Goal: Transaction & Acquisition: Purchase product/service

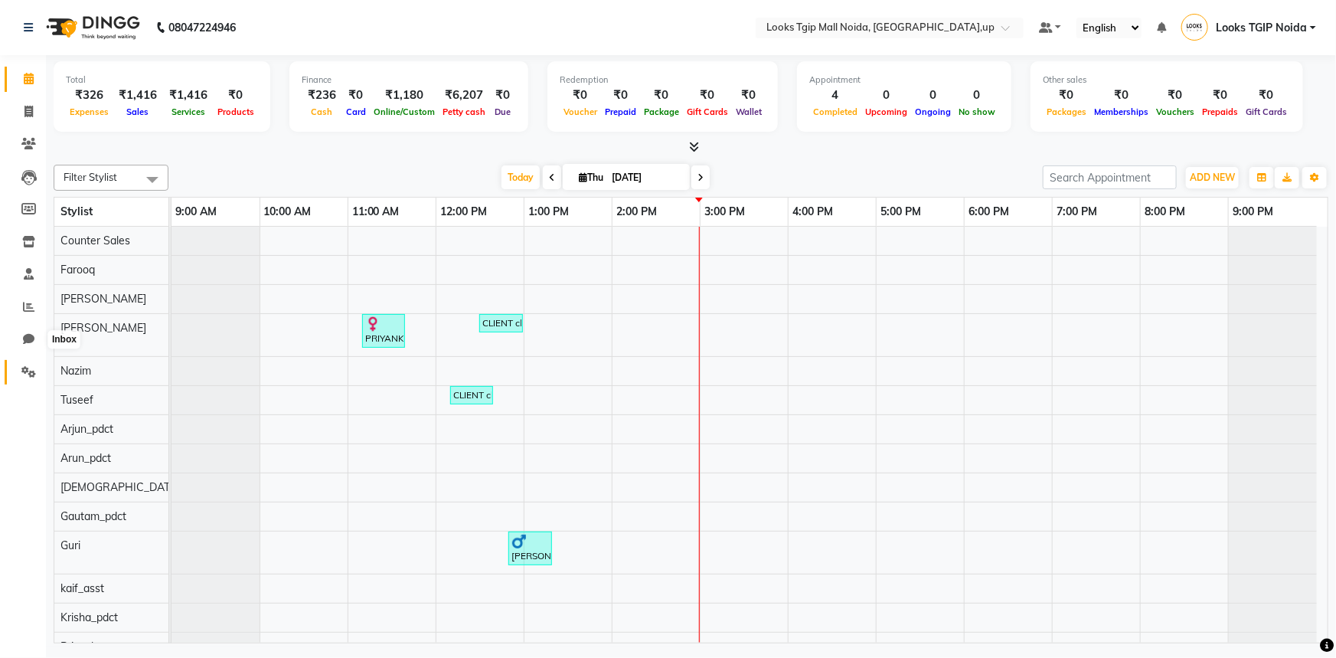
scroll to position [21, 0]
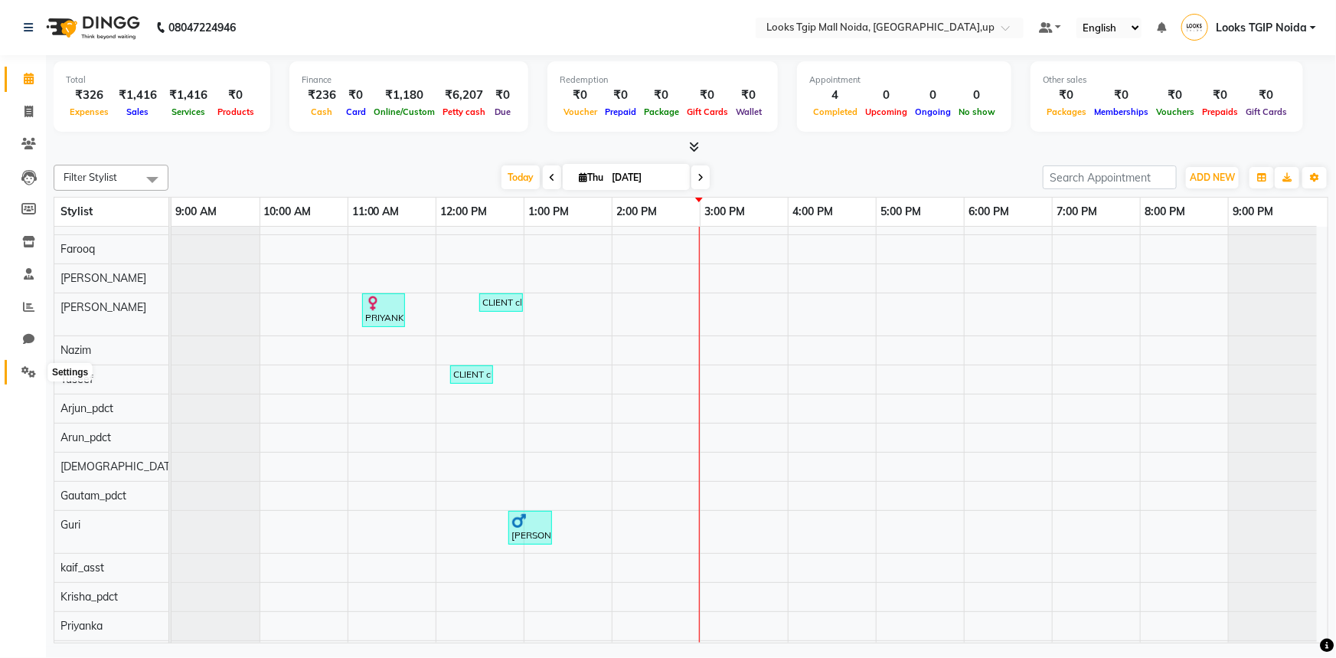
click at [28, 376] on icon at bounding box center [28, 371] width 15 height 11
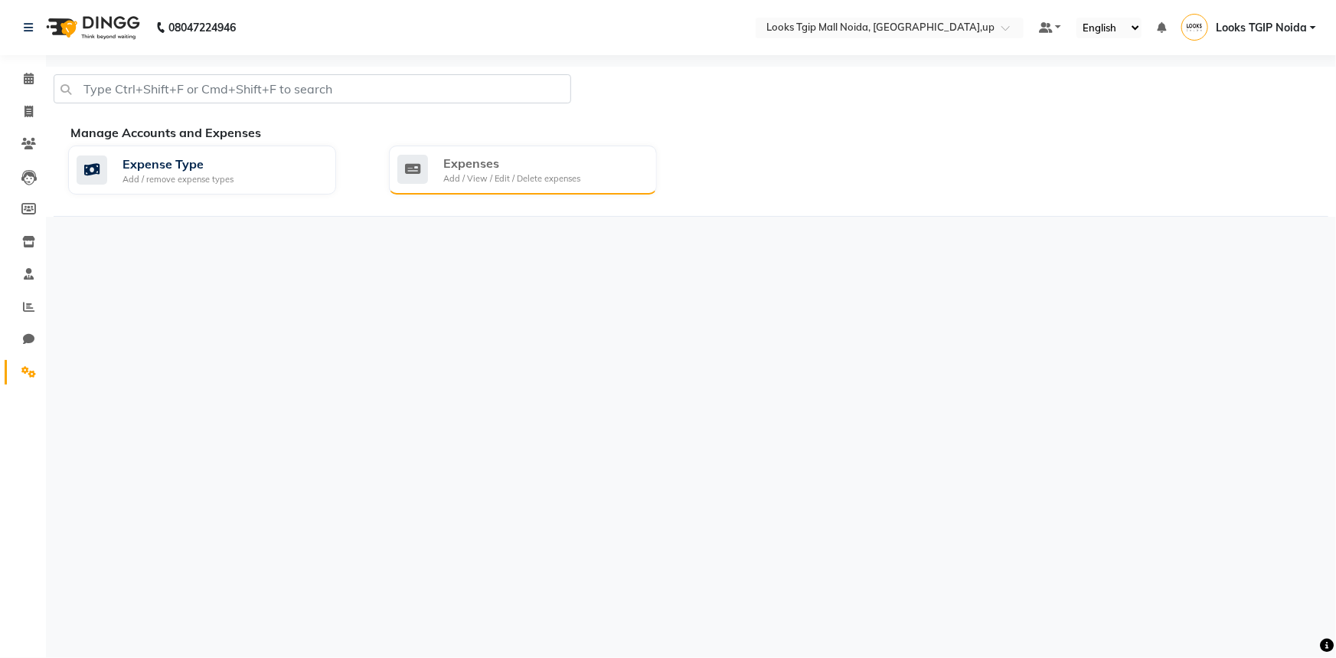
click at [498, 168] on div "Expenses" at bounding box center [511, 163] width 137 height 18
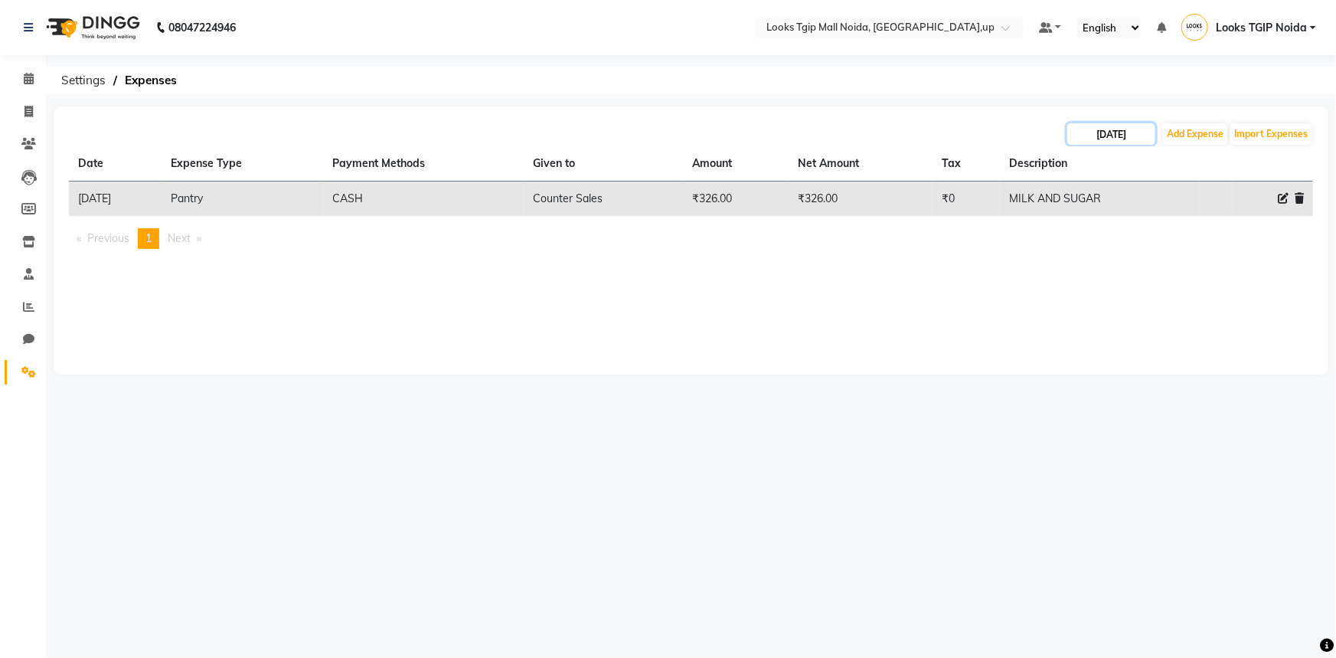
click at [1118, 134] on input "[DATE]" at bounding box center [1111, 133] width 88 height 21
select select "9"
select select "2025"
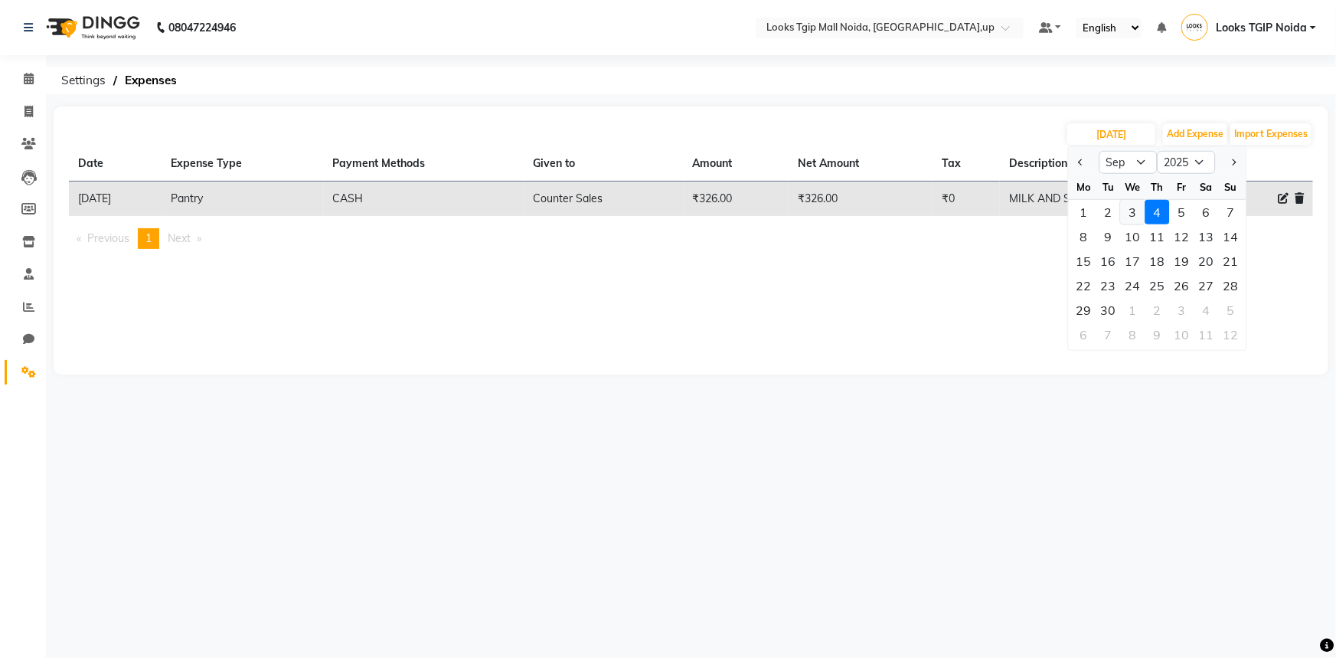
click at [1132, 214] on div "3" at bounding box center [1133, 212] width 25 height 25
type input "[DATE]"
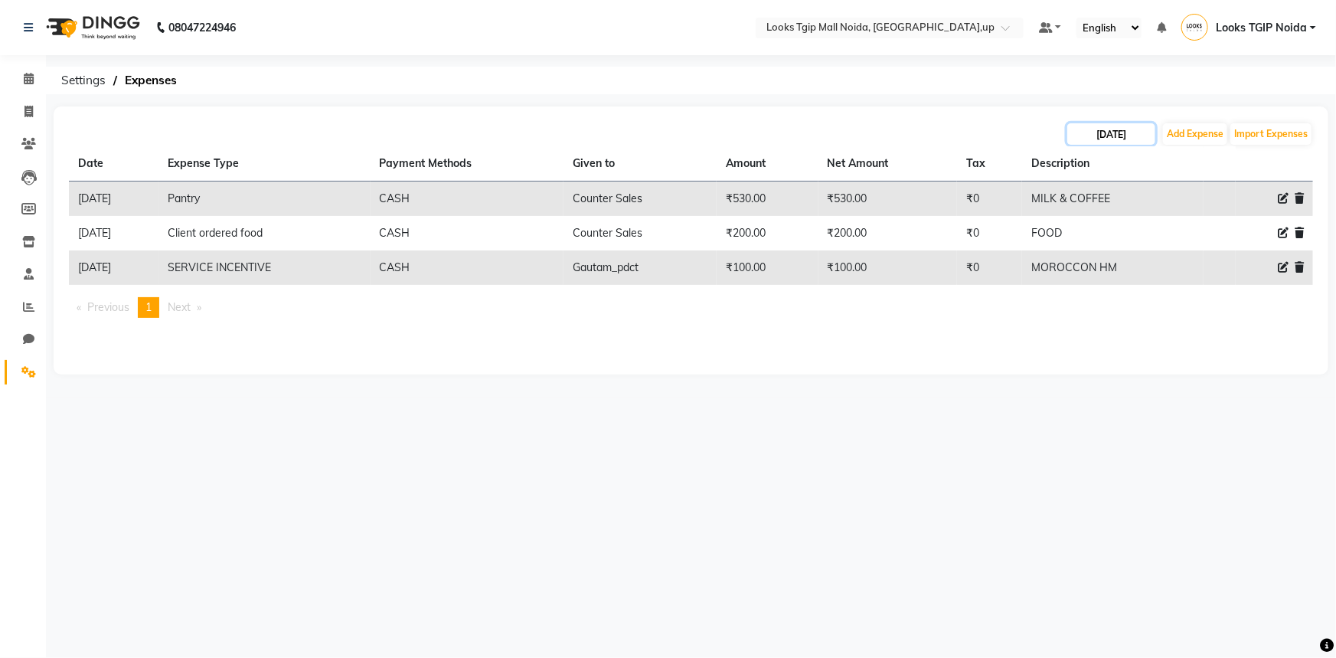
click at [1120, 134] on input "03-09-2025" at bounding box center [1111, 133] width 88 height 21
select select "9"
select select "2025"
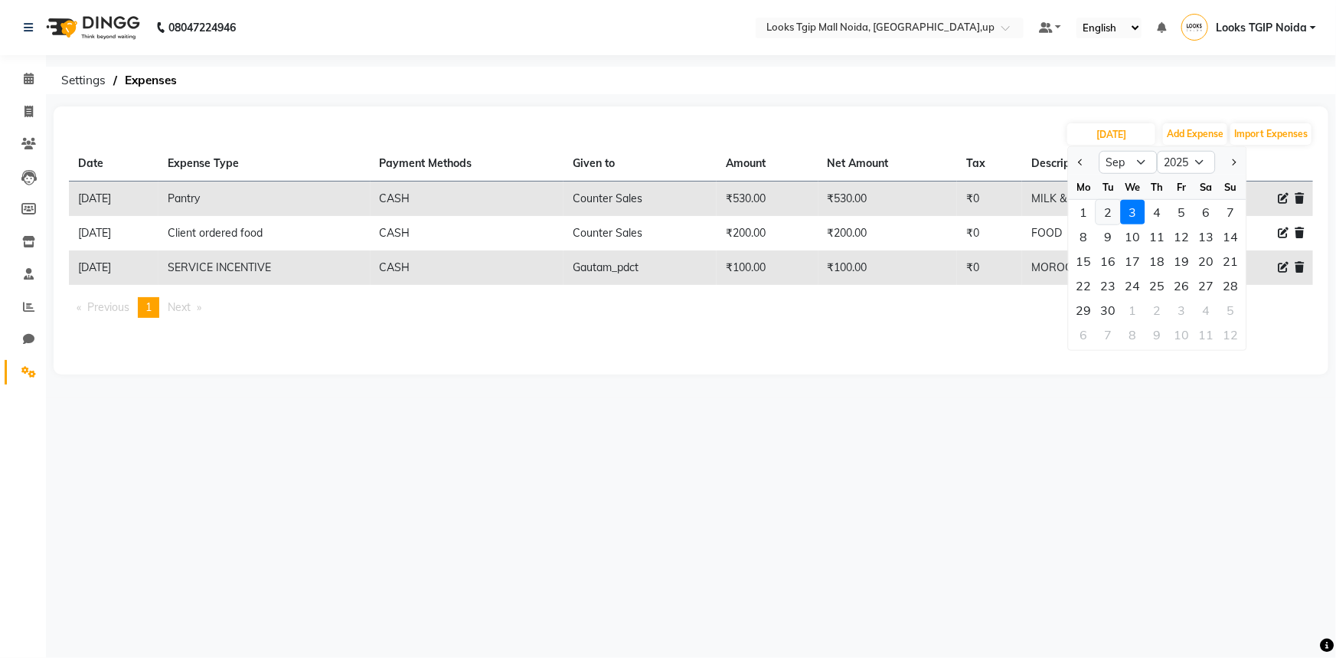
click at [1116, 214] on div "2" at bounding box center [1108, 212] width 25 height 25
type input "02-09-2025"
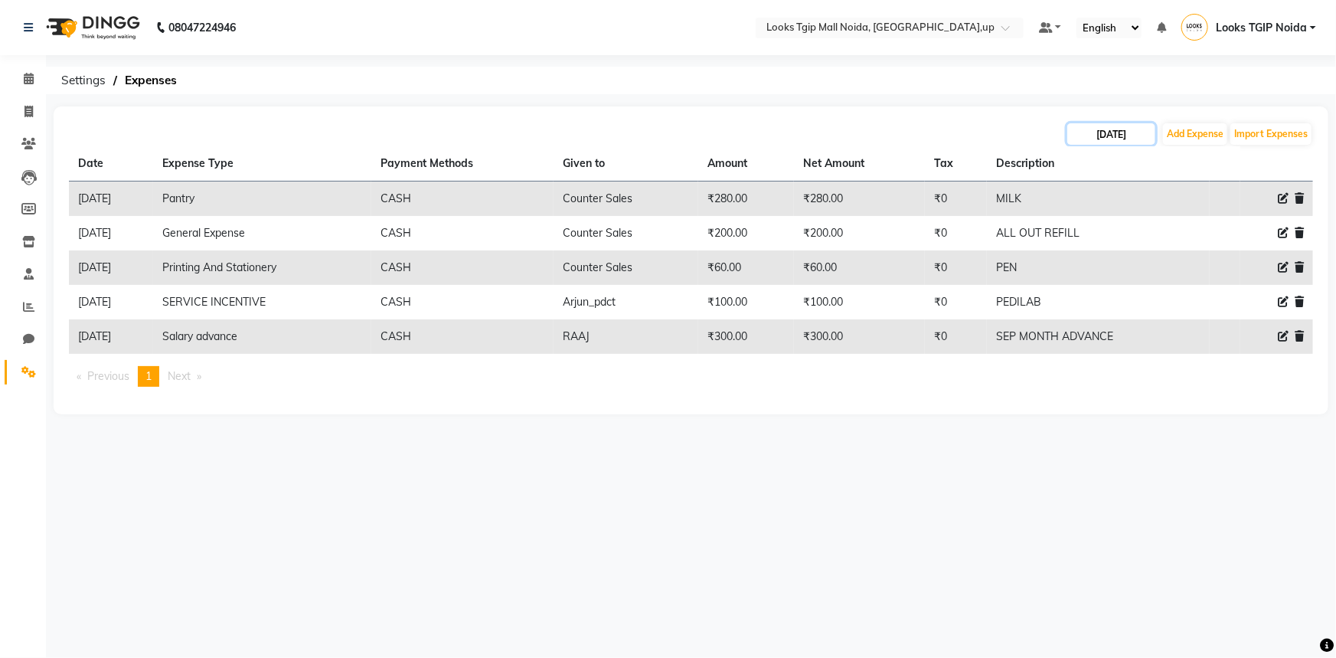
click at [1114, 136] on input "02-09-2025" at bounding box center [1111, 133] width 88 height 21
select select "9"
select select "2025"
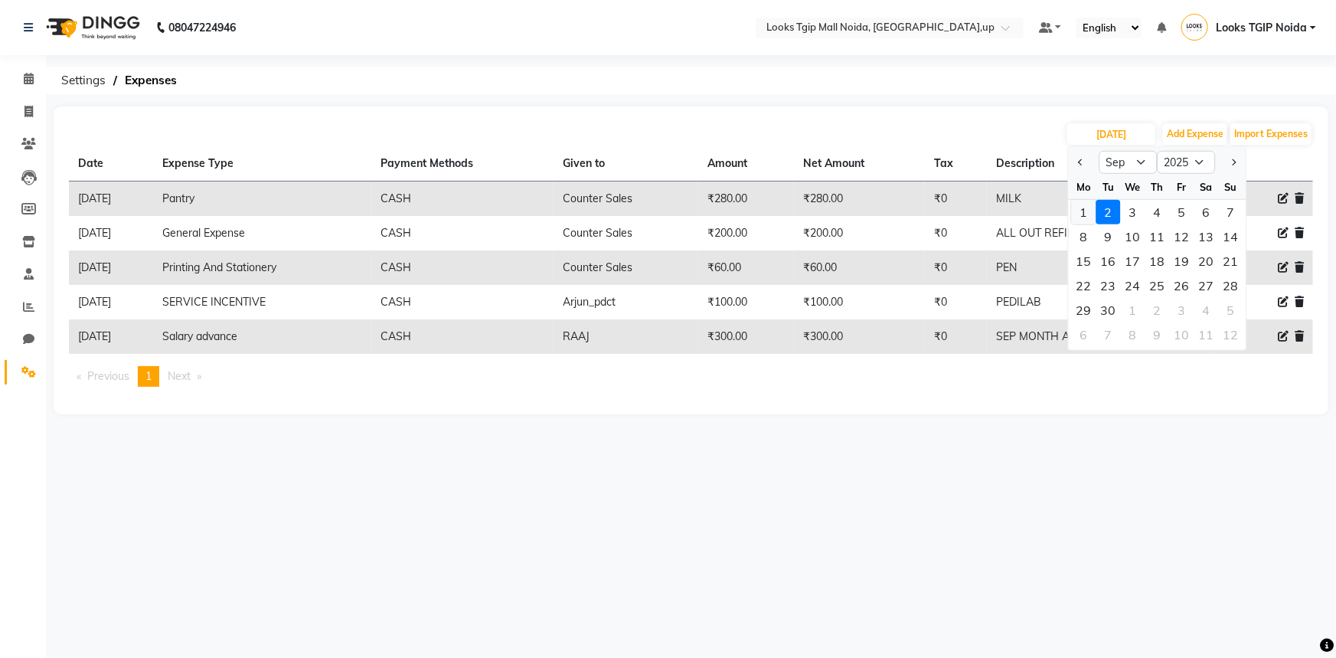
click at [1090, 217] on div "1" at bounding box center [1084, 212] width 25 height 25
type input "01-09-2025"
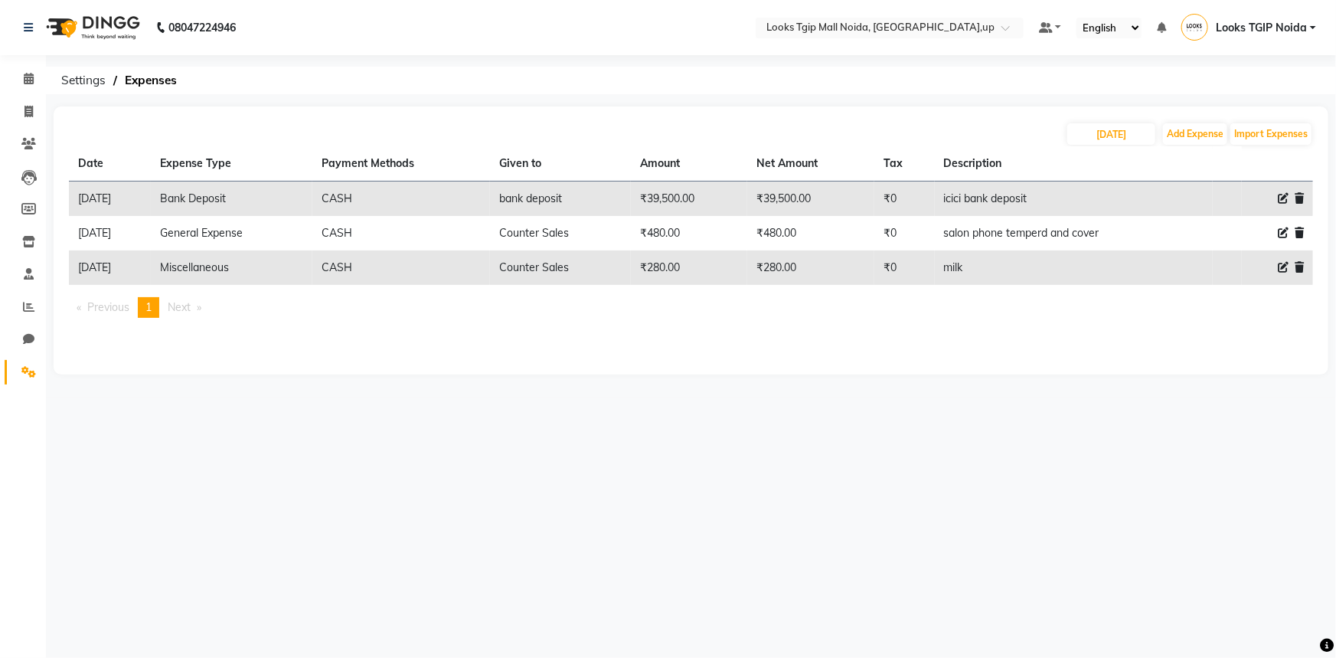
click at [1049, 387] on main "01-09-2025 Add Expense Import Expenses Date Expense Type Payment Methods Given …" at bounding box center [691, 251] width 1290 height 291
click at [28, 83] on icon at bounding box center [29, 78] width 10 height 11
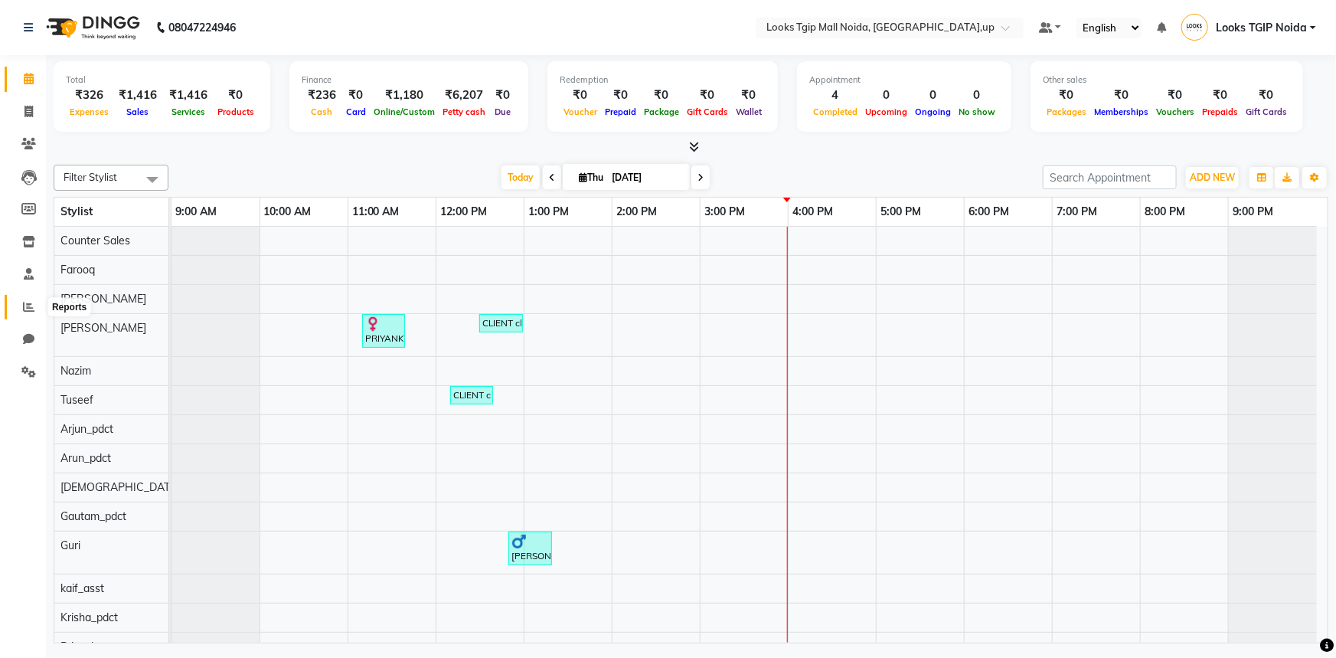
click at [33, 306] on icon at bounding box center [28, 306] width 11 height 11
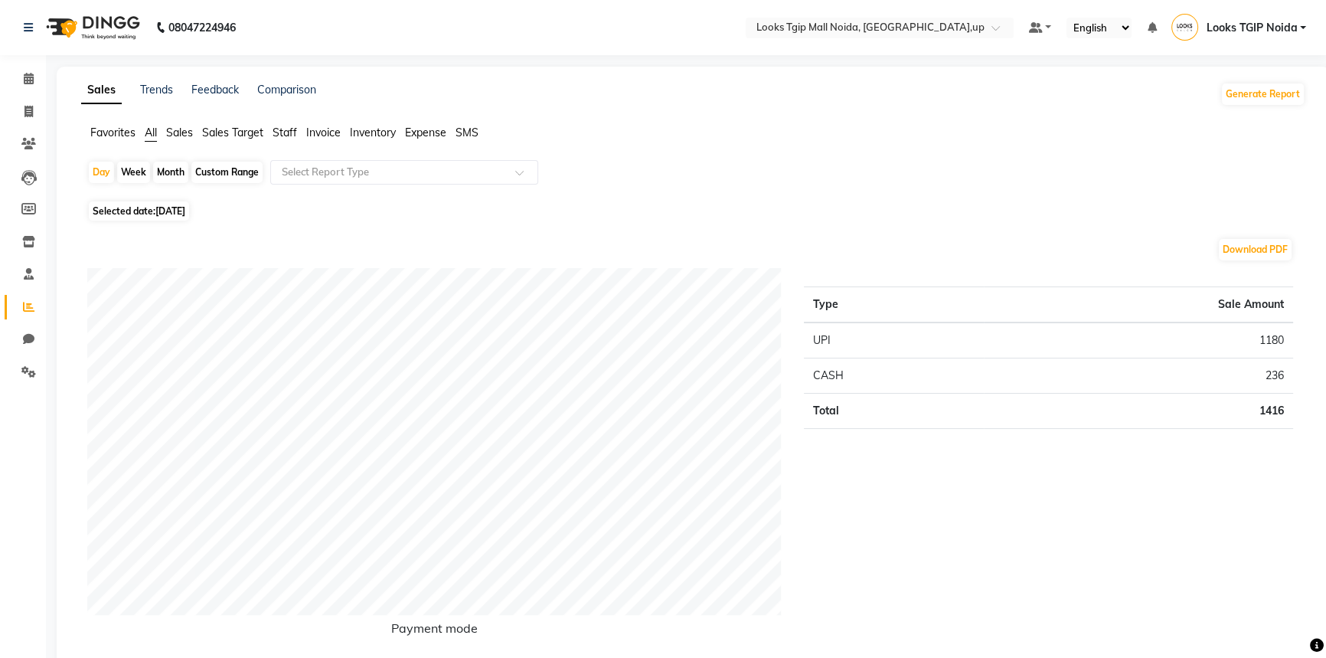
click at [183, 130] on span "Sales" at bounding box center [179, 133] width 27 height 14
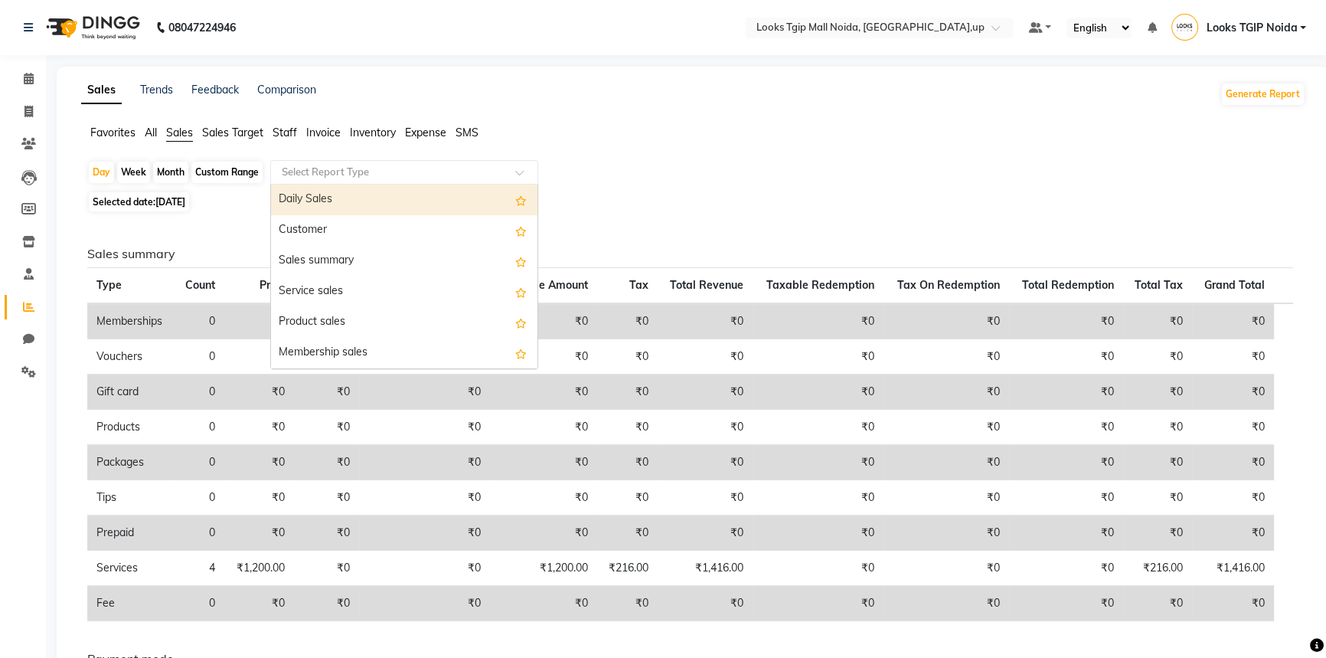
click at [303, 173] on input "text" at bounding box center [389, 172] width 221 height 15
click at [310, 198] on div "Daily Sales" at bounding box center [404, 200] width 266 height 31
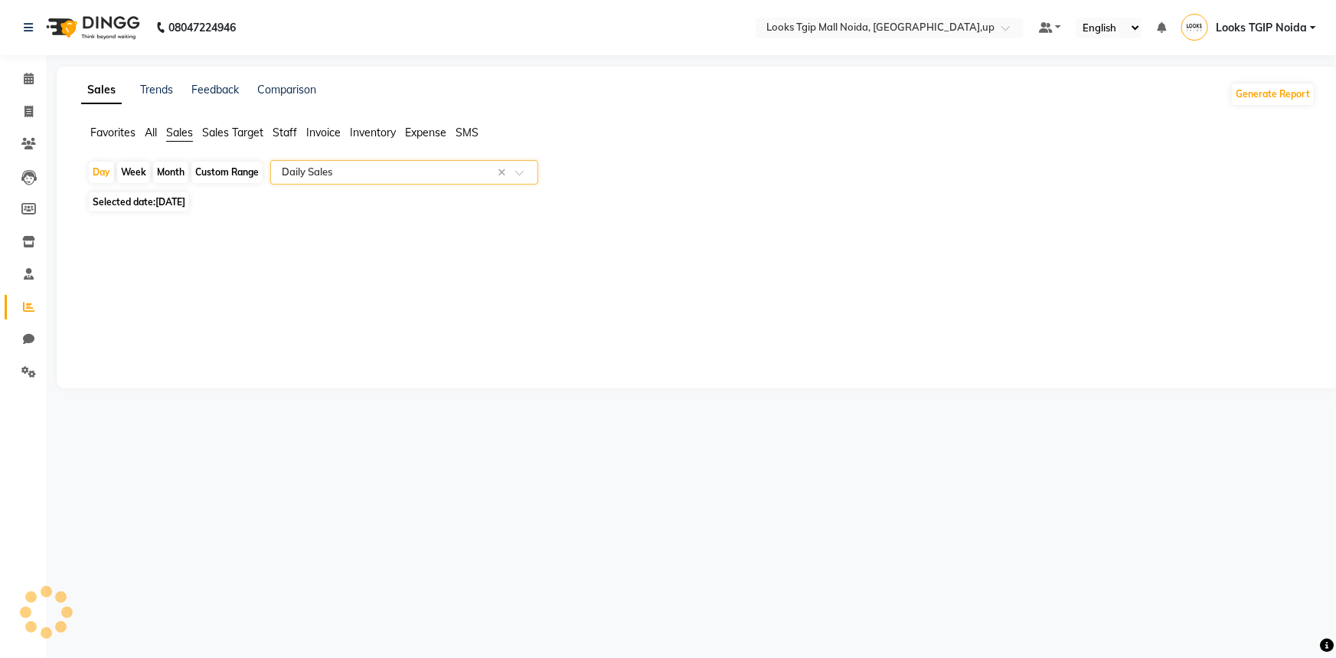
select select "filtered_report"
select select "pdf"
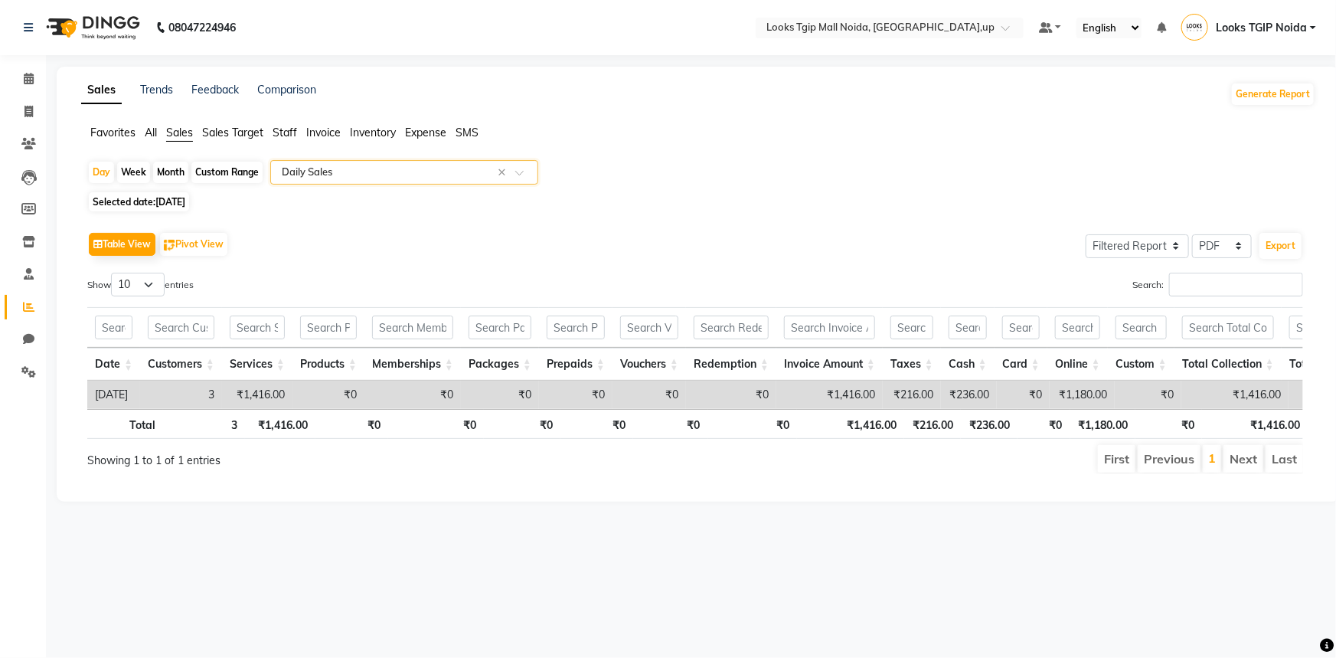
click at [166, 198] on span "[DATE]" at bounding box center [170, 201] width 30 height 11
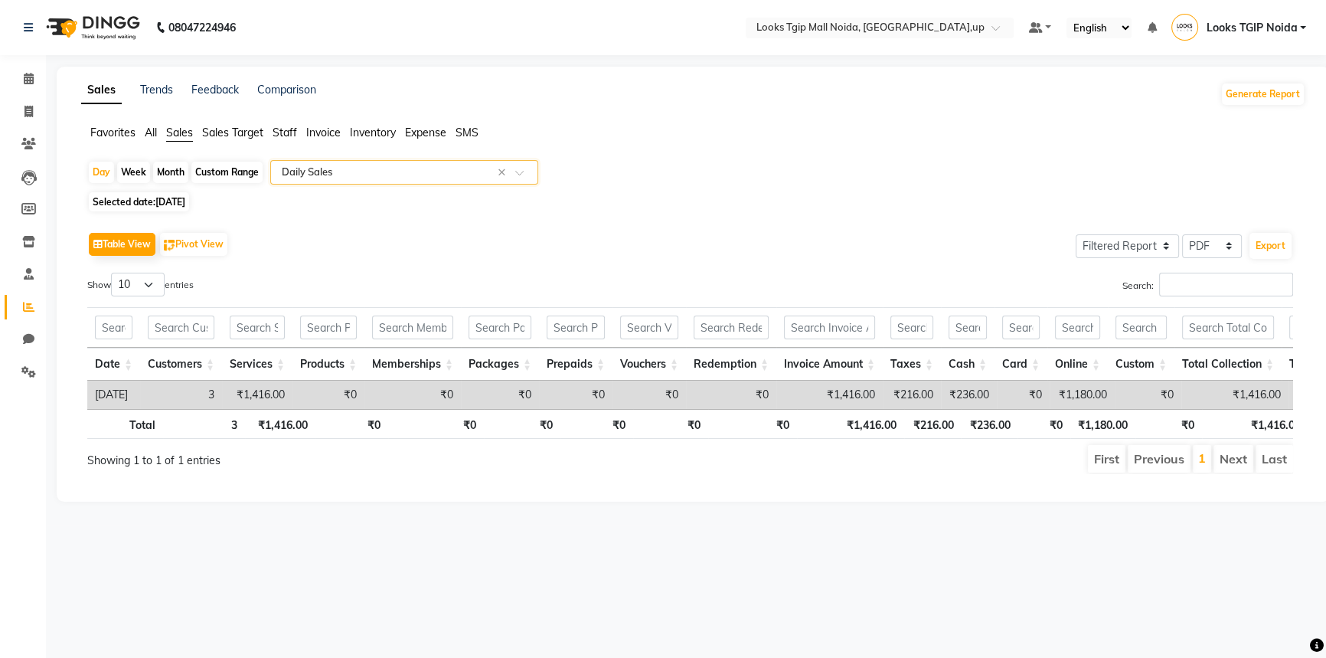
select select "9"
select select "2025"
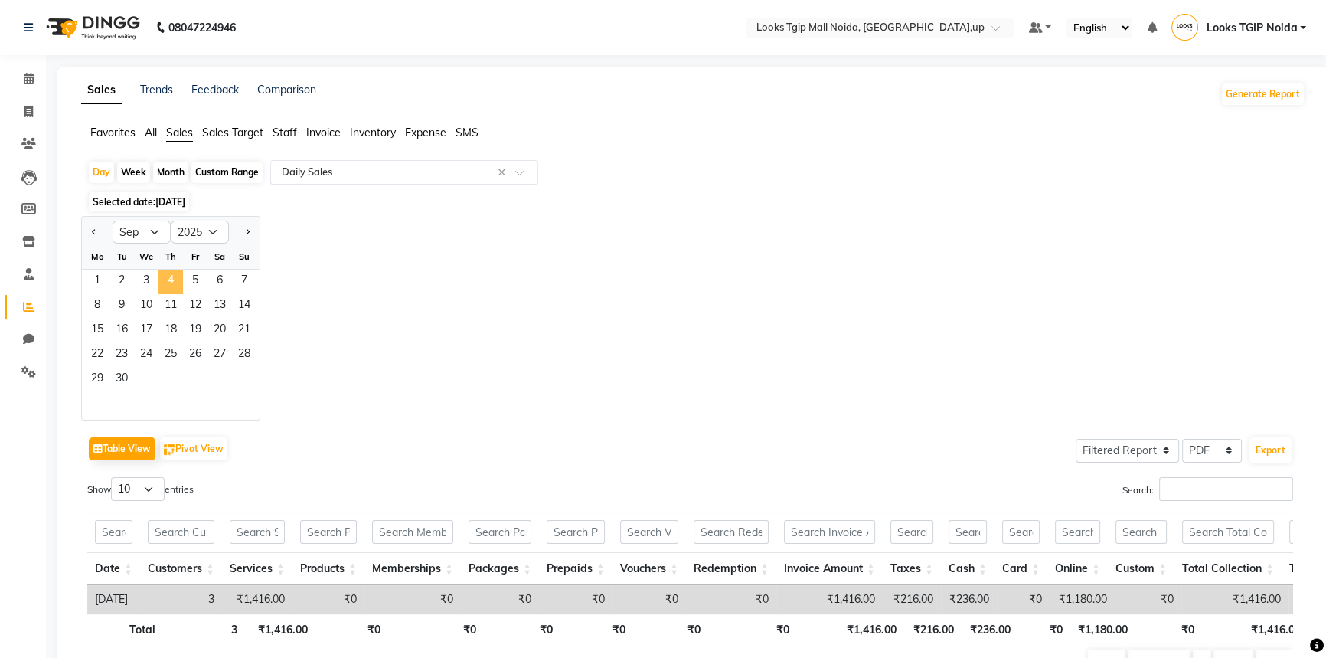
drag, startPoint x: 158, startPoint y: 279, endPoint x: 271, endPoint y: 183, distance: 148.2
click at [160, 279] on span "4" at bounding box center [170, 282] width 25 height 25
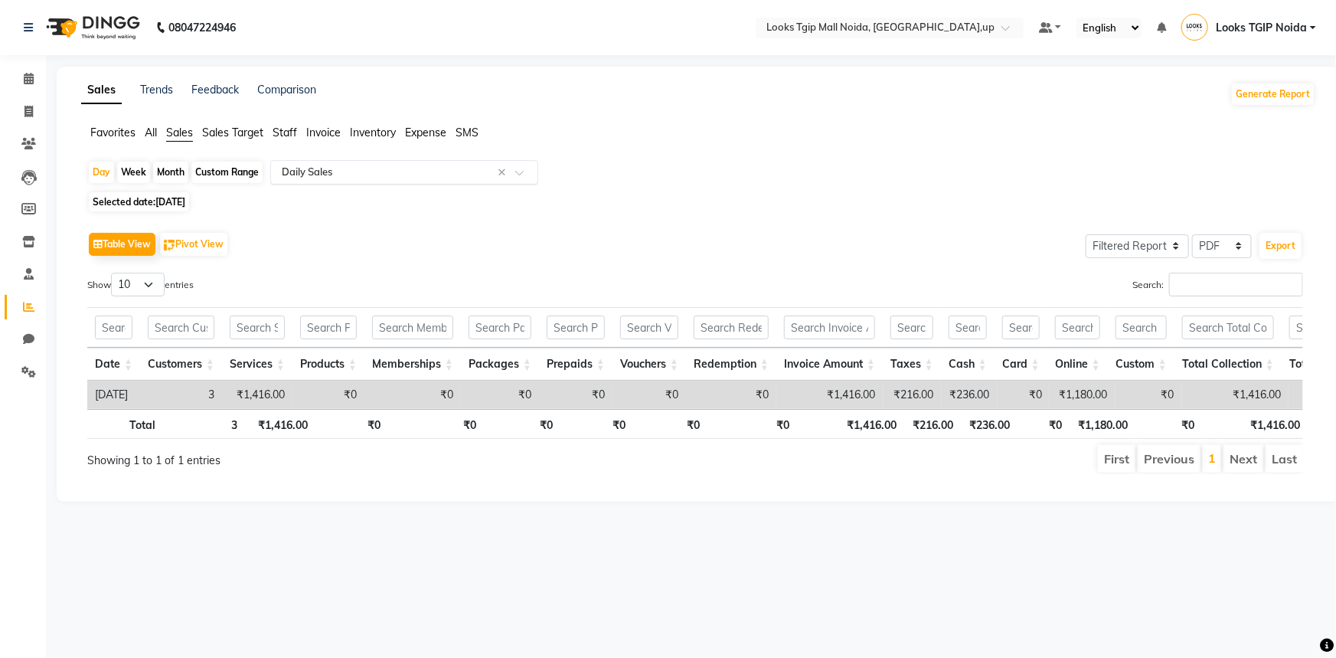
click at [367, 168] on input "text" at bounding box center [389, 172] width 221 height 15
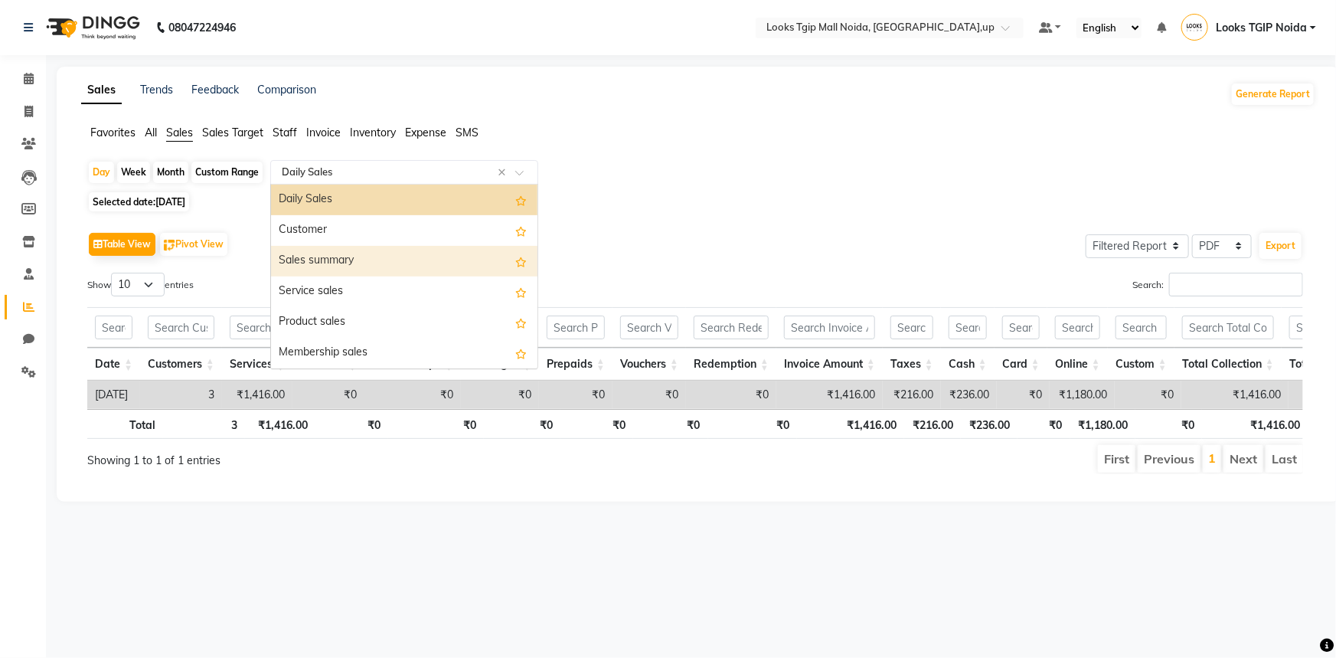
click at [342, 257] on div "Sales summary" at bounding box center [404, 261] width 266 height 31
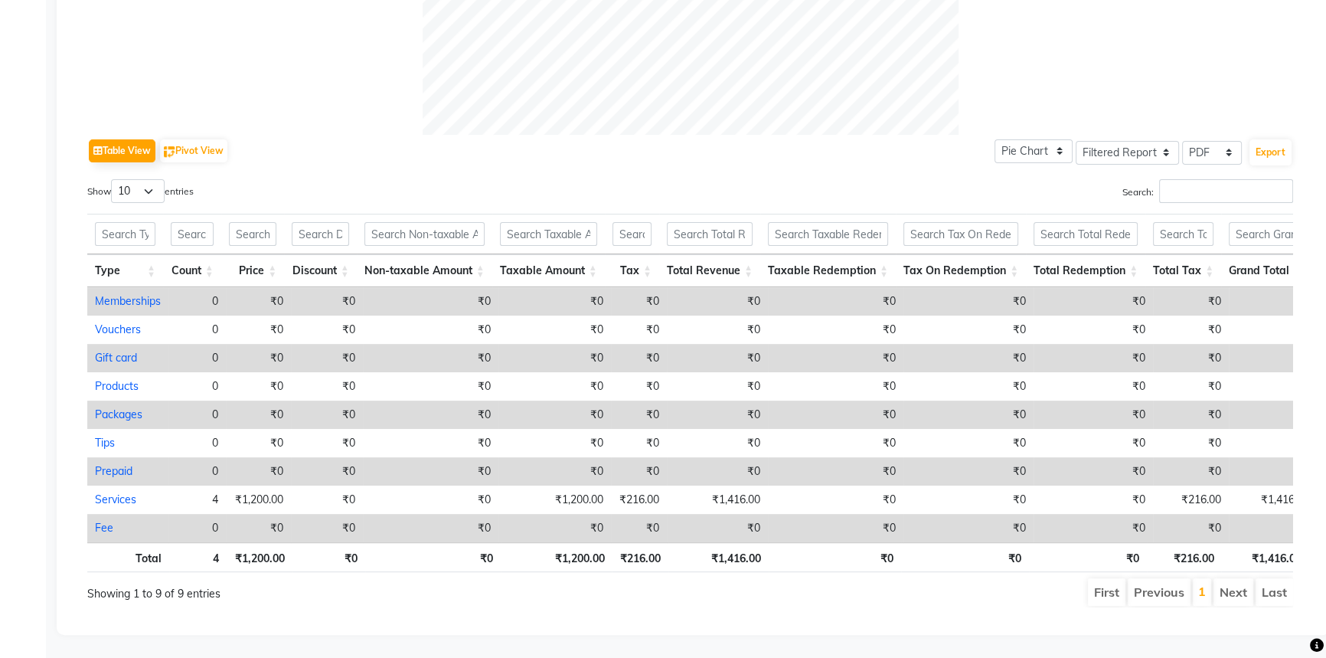
scroll to position [180, 0]
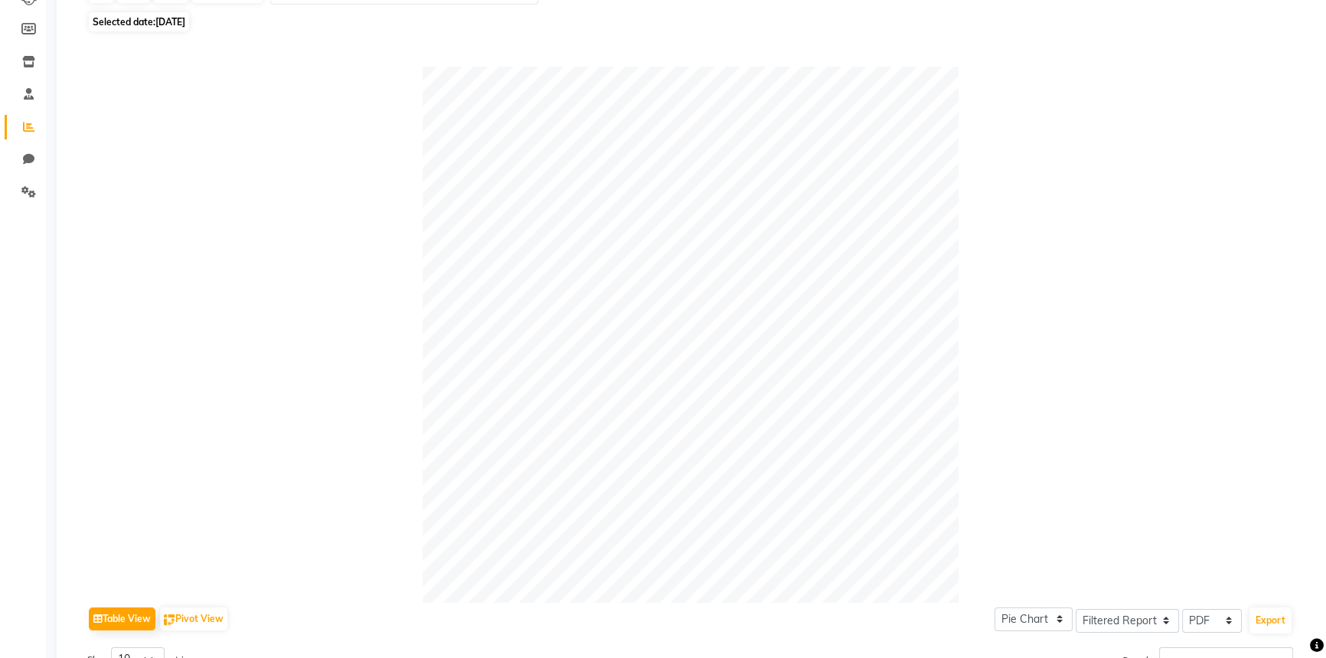
click at [175, 12] on span "Selected date: 04-09-2025" at bounding box center [139, 21] width 100 height 19
select select "9"
select select "2025"
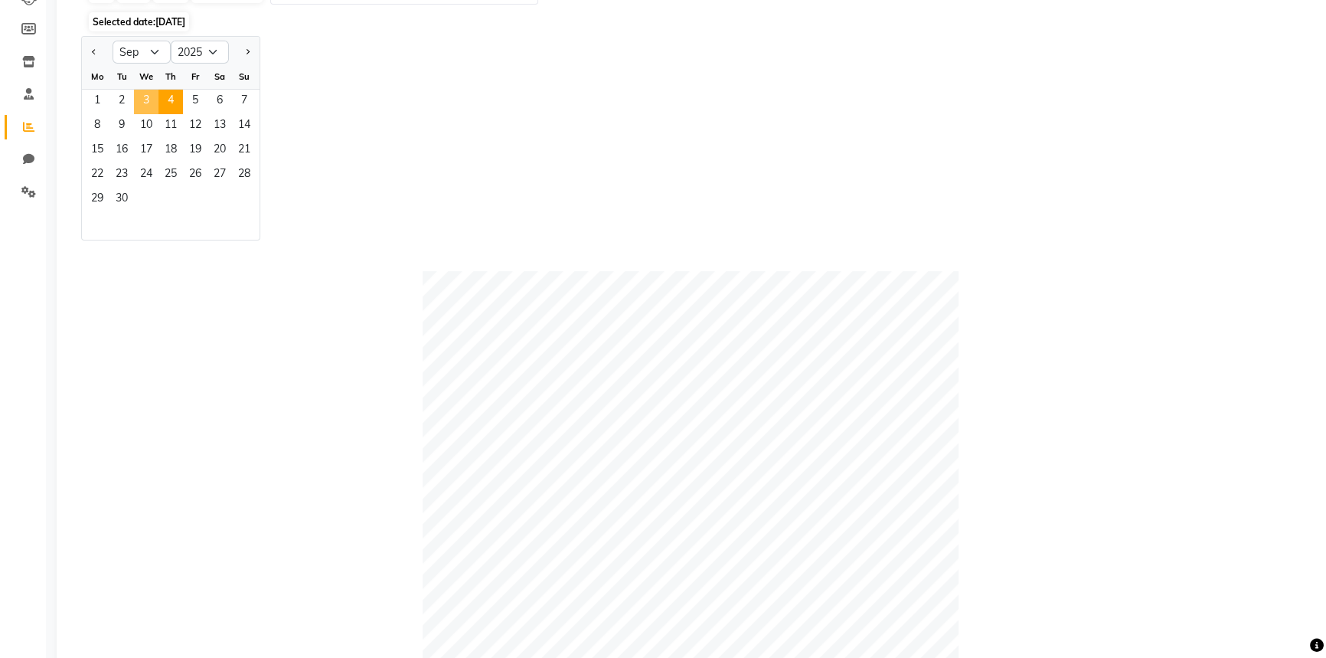
click at [155, 103] on span "3" at bounding box center [146, 102] width 25 height 25
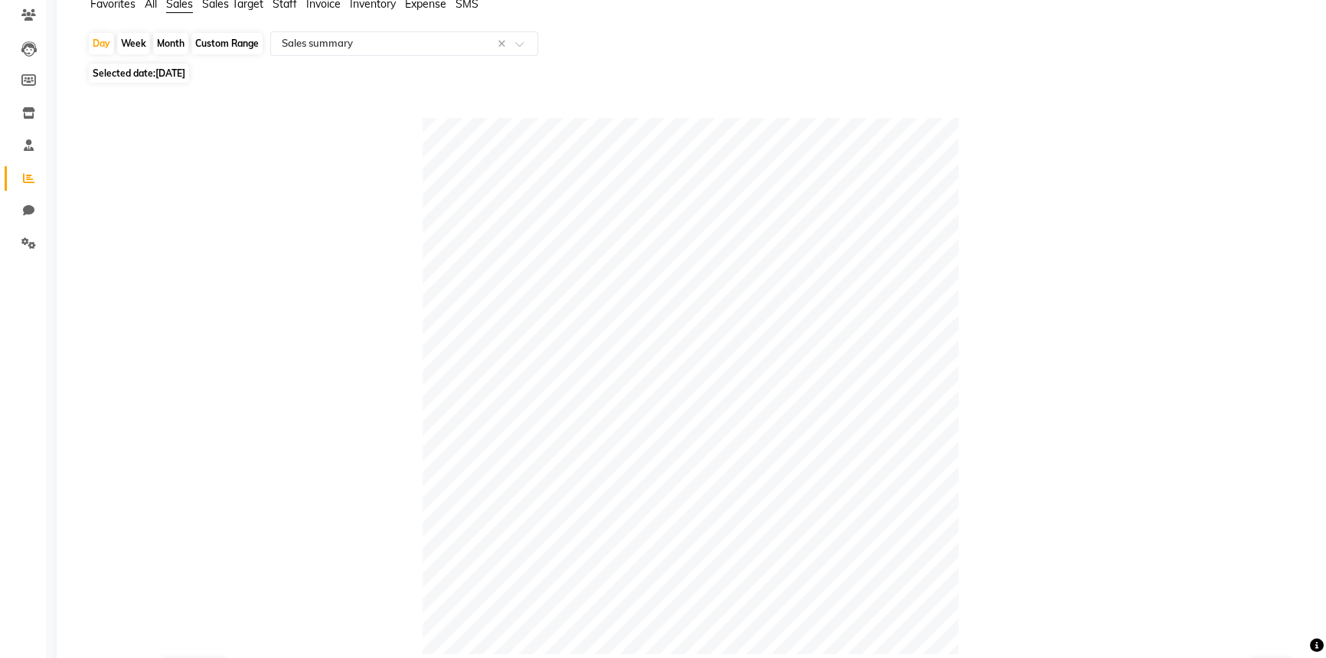
scroll to position [0, 0]
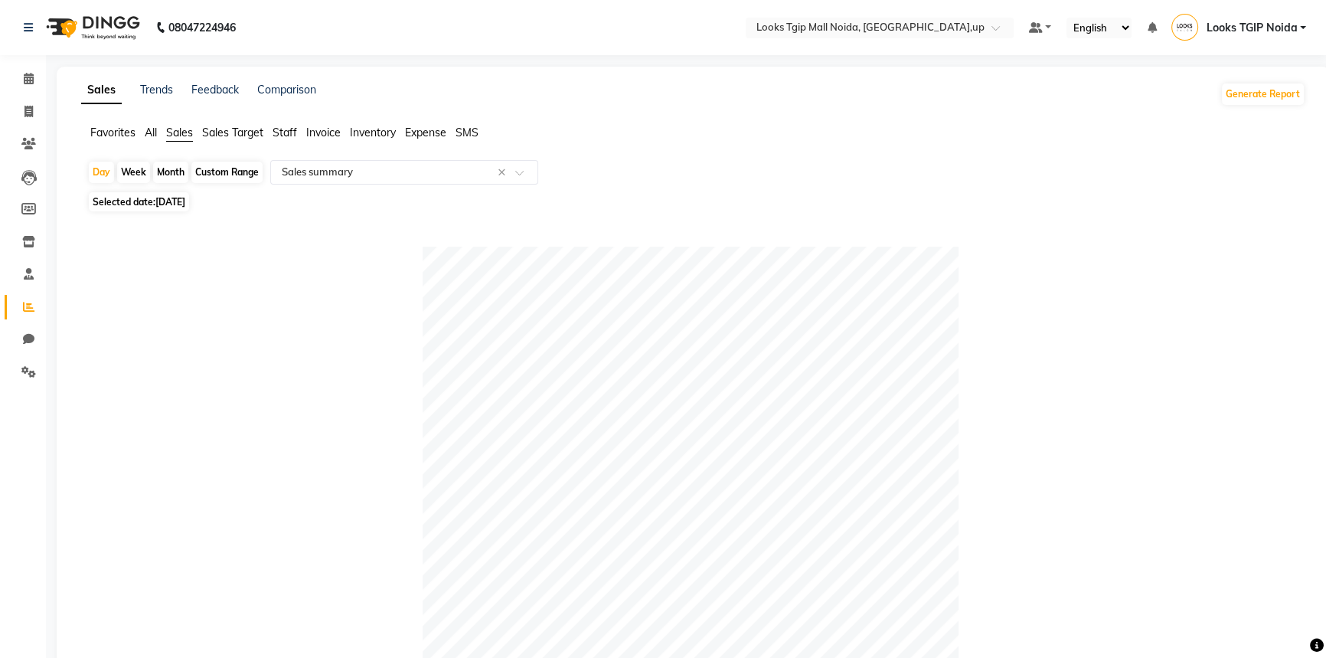
click at [282, 136] on span "Staff" at bounding box center [285, 133] width 25 height 14
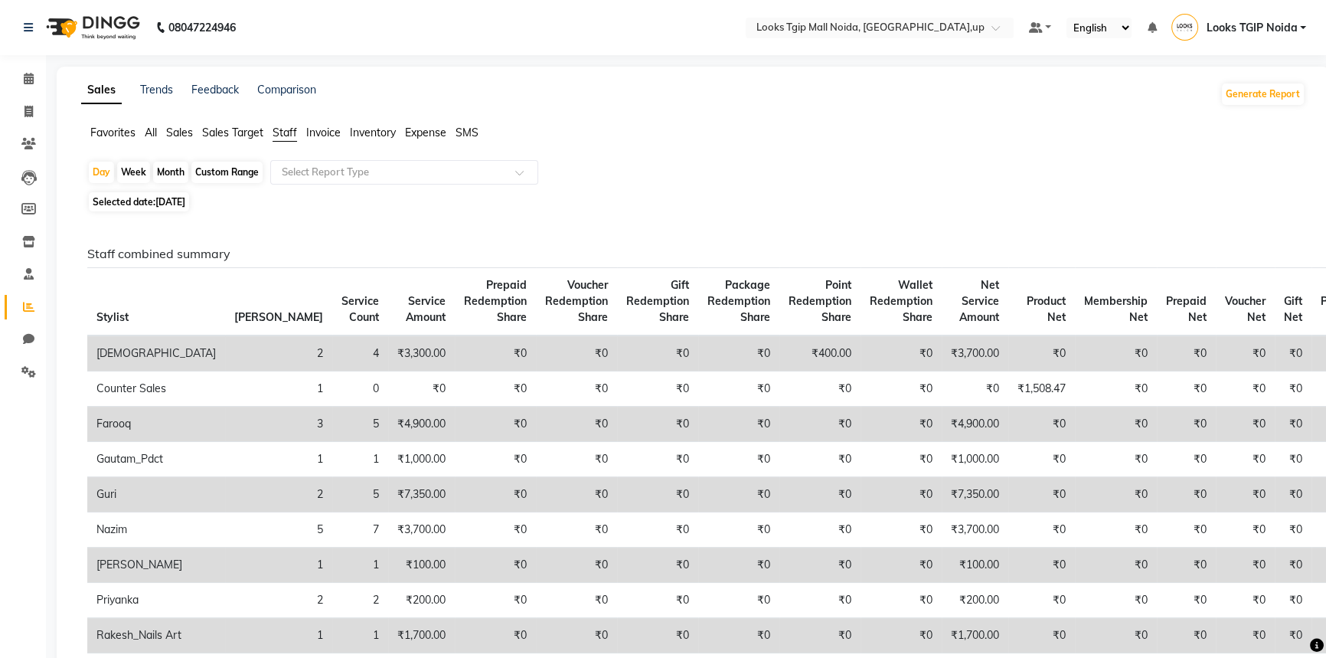
click at [296, 130] on span "Staff" at bounding box center [285, 133] width 25 height 14
click at [698, 99] on div "Sales Trends Feedback Comparison Generate Report" at bounding box center [693, 94] width 1243 height 25
drag, startPoint x: 289, startPoint y: 131, endPoint x: 314, endPoint y: 155, distance: 34.7
click at [289, 131] on span "Staff" at bounding box center [285, 133] width 25 height 14
click at [330, 165] on input "text" at bounding box center [389, 172] width 221 height 15
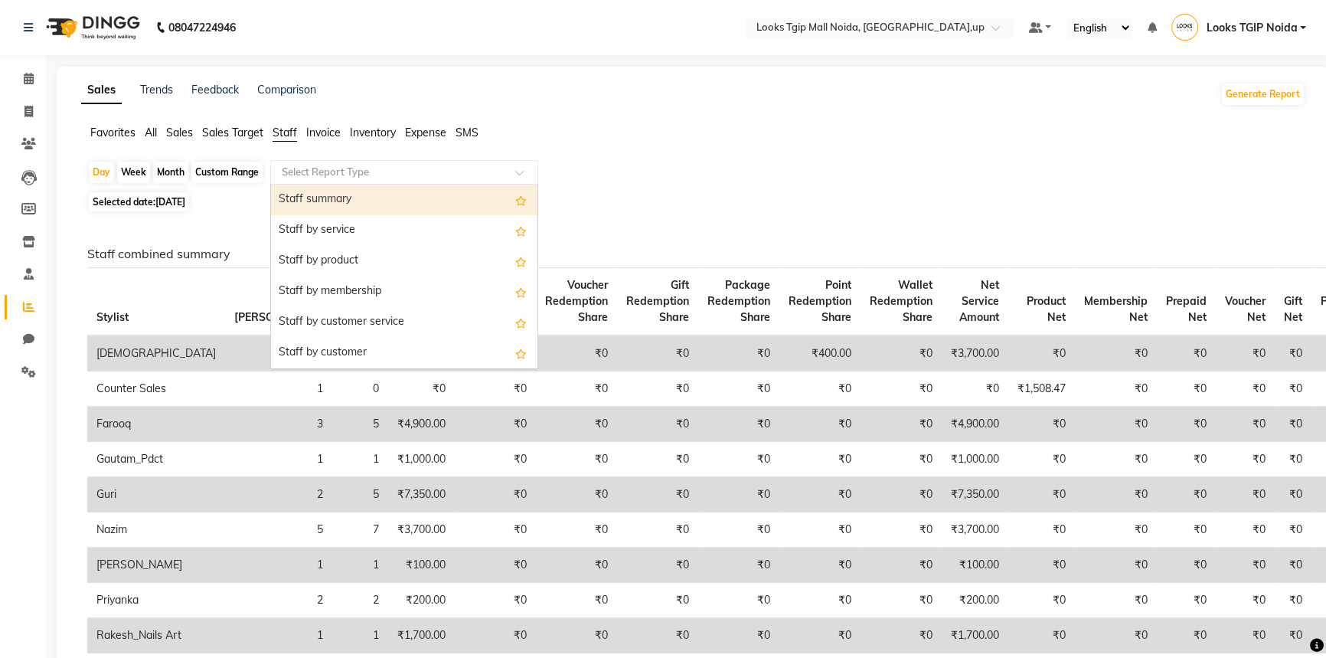
click at [351, 206] on div "Staff summary" at bounding box center [404, 200] width 266 height 31
select select "filtered_report"
select select "pdf"
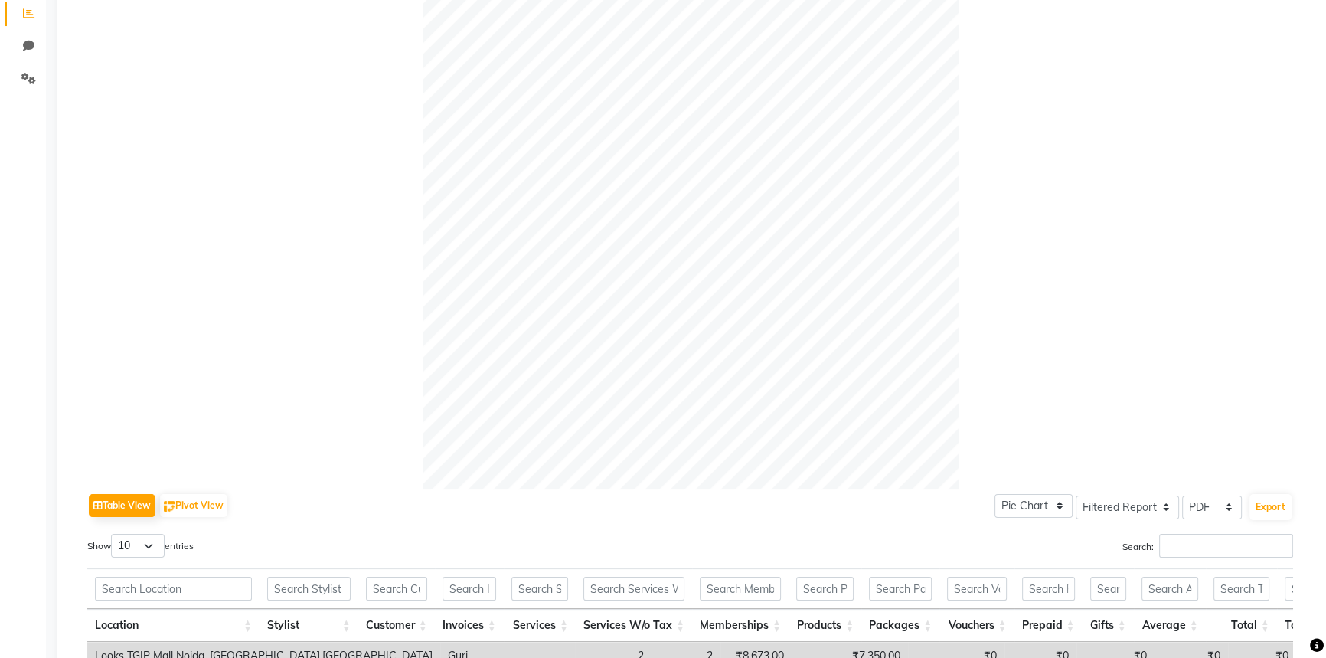
scroll to position [626, 0]
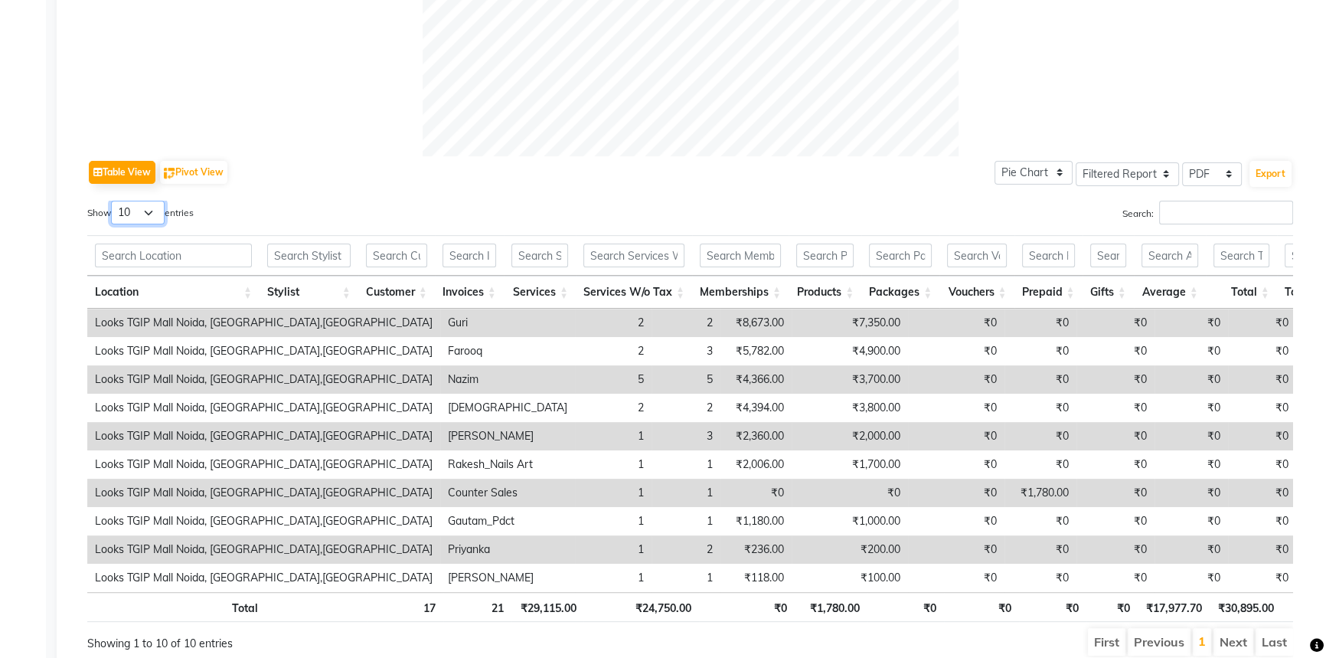
click at [145, 211] on select "10 25 50 100" at bounding box center [138, 213] width 54 height 24
select select "100"
click at [113, 201] on select "10 25 50 100" at bounding box center [138, 213] width 54 height 24
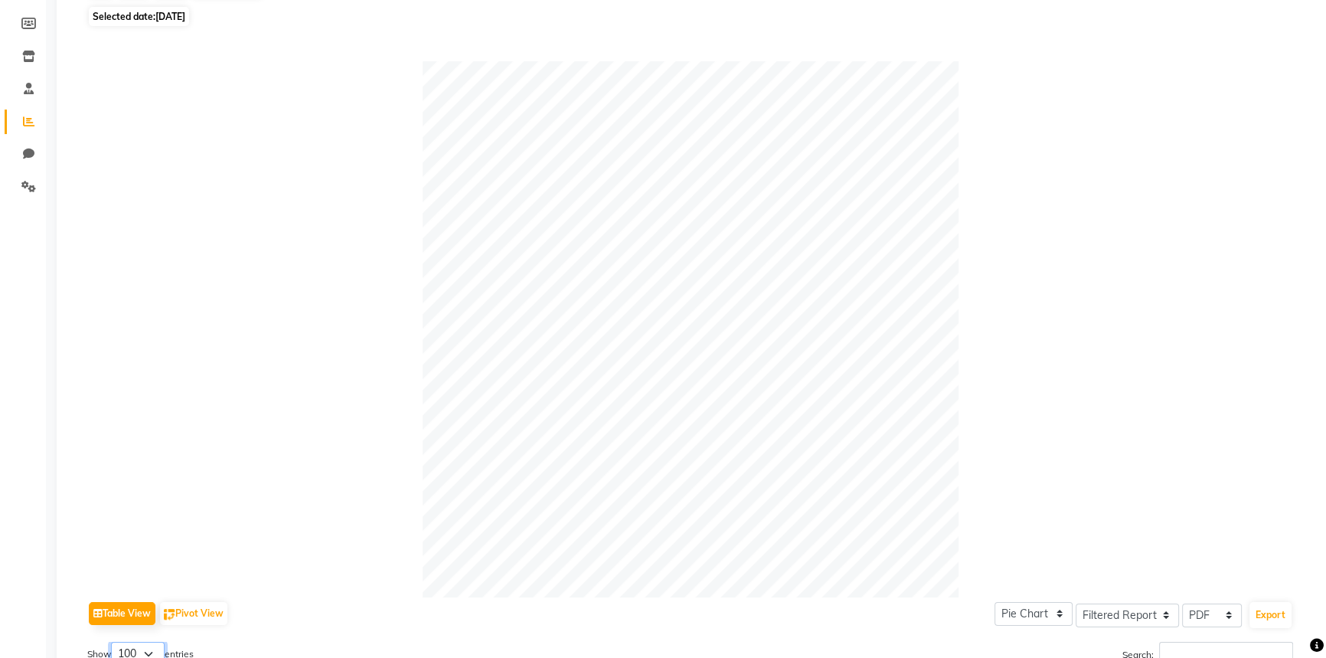
scroll to position [0, 0]
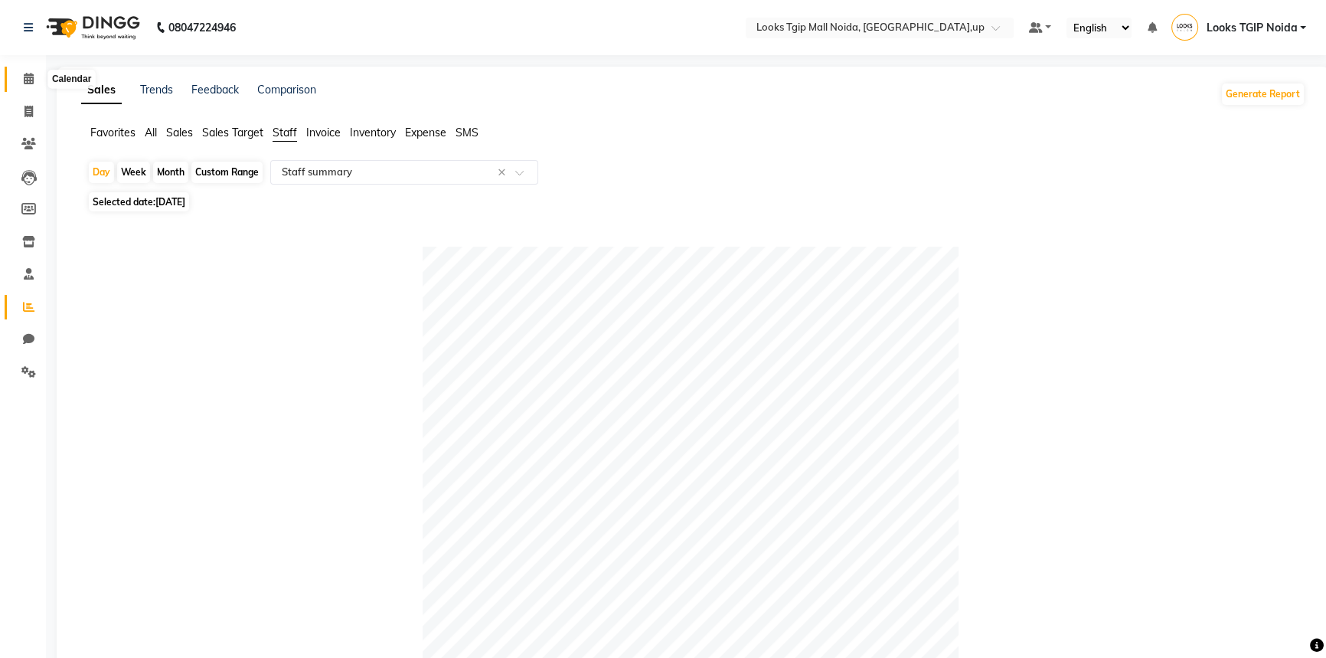
click at [21, 81] on span at bounding box center [28, 79] width 27 height 18
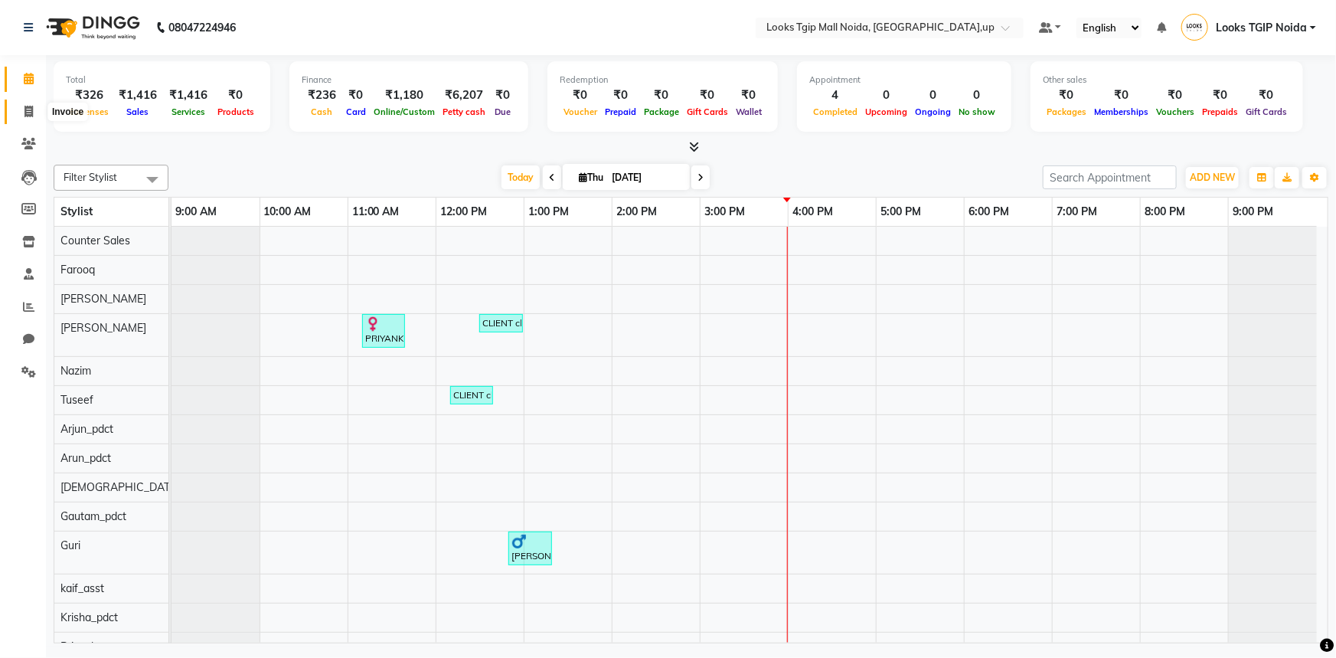
click at [24, 117] on span at bounding box center [28, 112] width 27 height 18
select select "service"
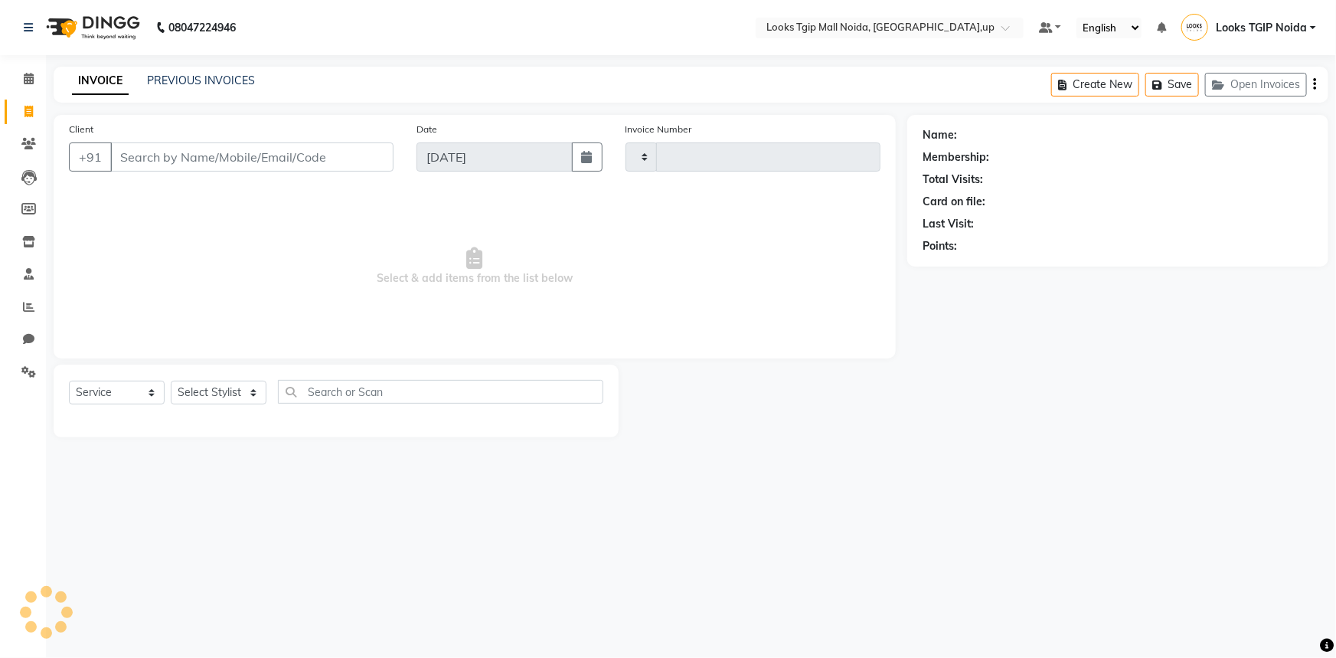
type input "3462"
select select "4358"
click at [211, 162] on input "Client" at bounding box center [251, 156] width 283 height 29
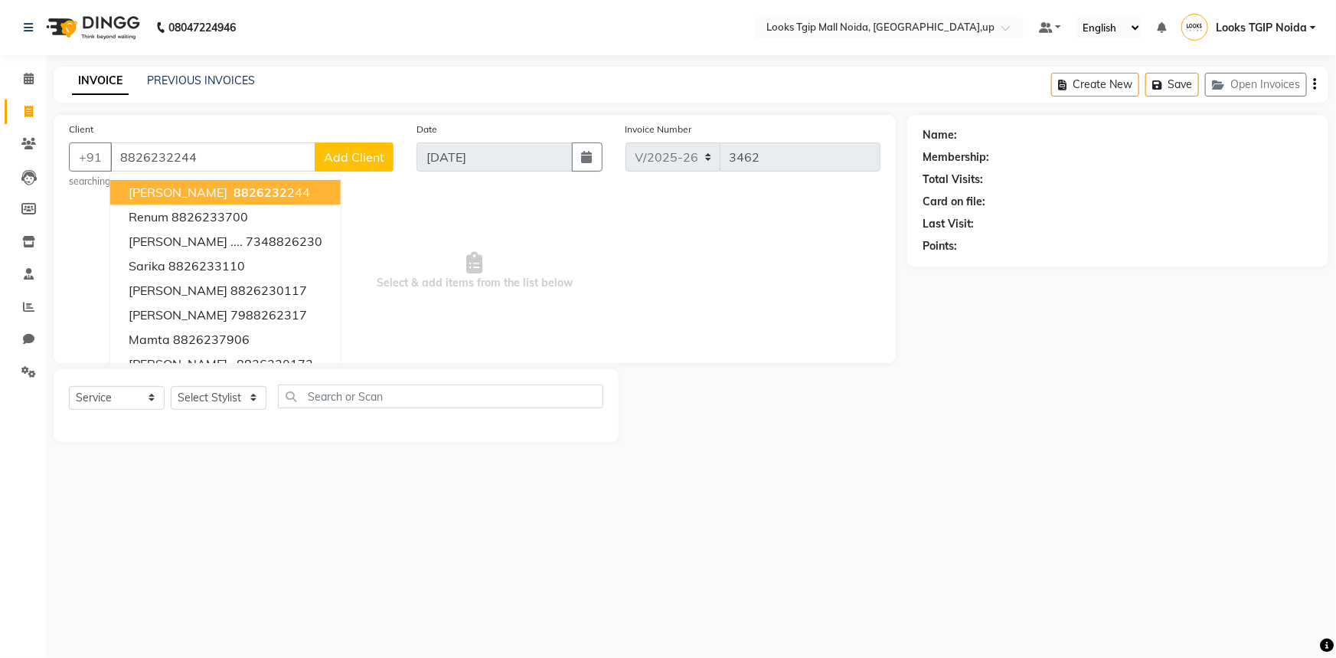
type input "8826232244"
select select "1: Object"
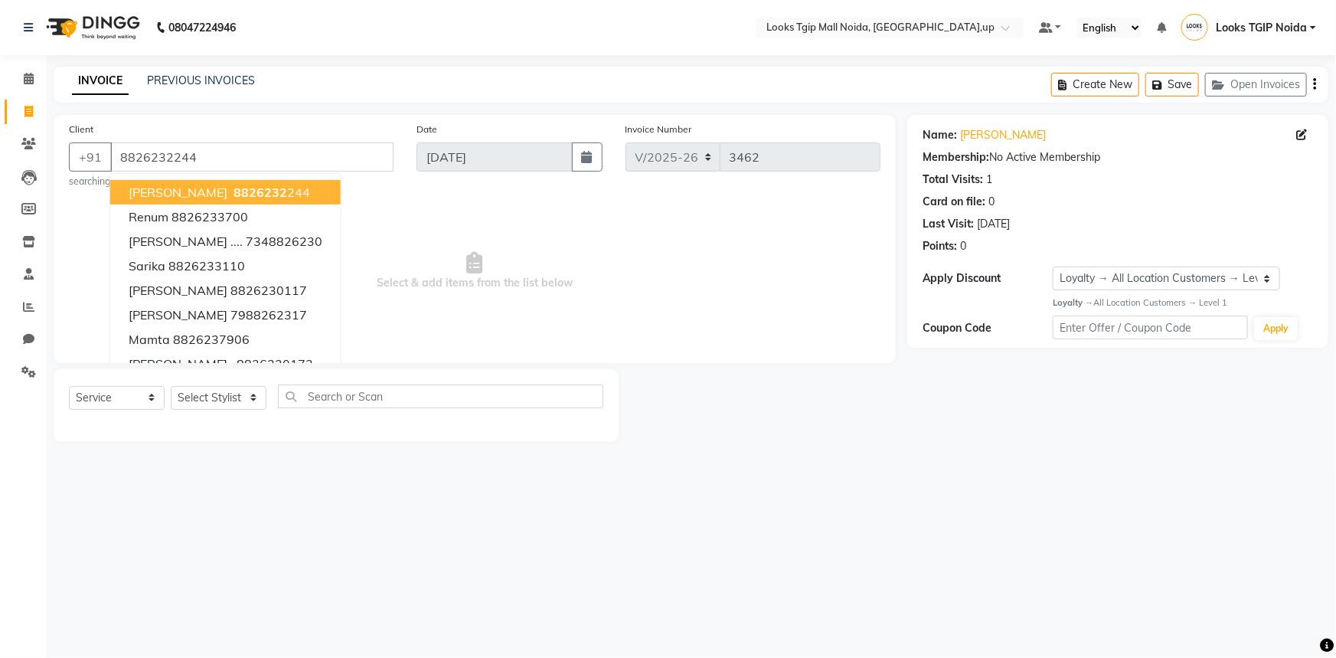
click at [428, 88] on div "INVOICE PREVIOUS INVOICES Create New Save Open Invoices" at bounding box center [691, 85] width 1275 height 36
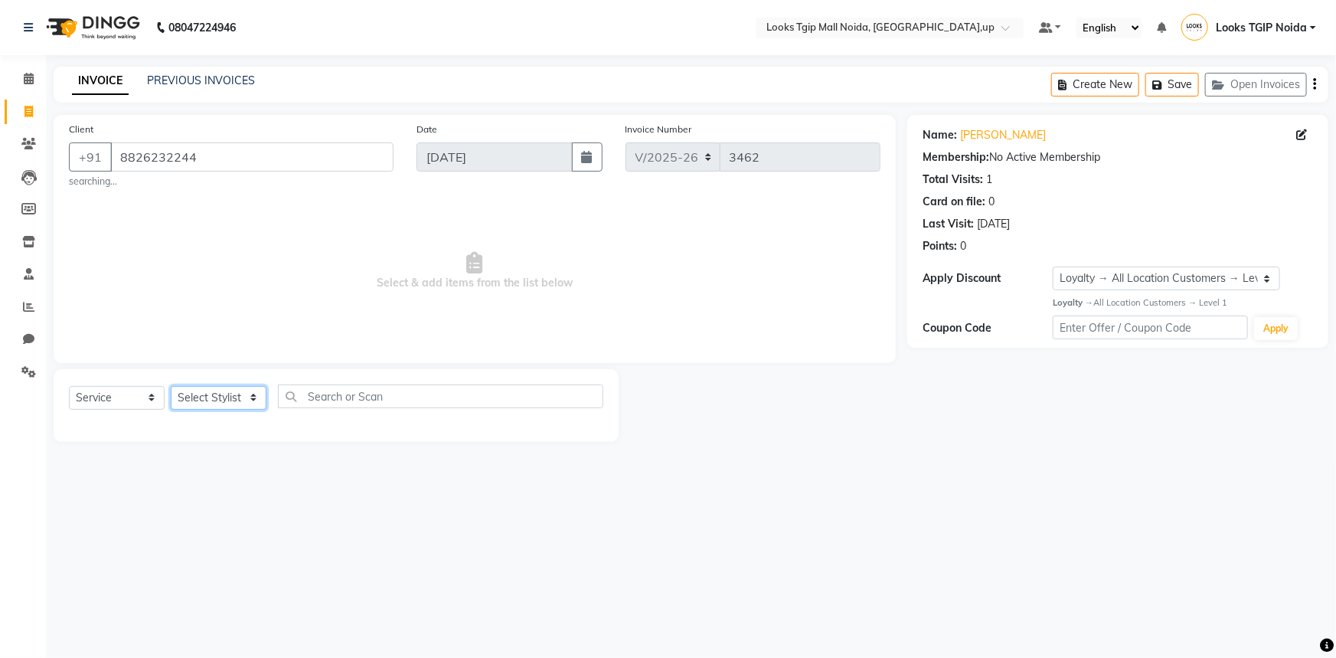
drag, startPoint x: 214, startPoint y: 403, endPoint x: 214, endPoint y: 389, distance: 13.8
click at [214, 403] on select "Select Stylist [PERSON_NAME] Arun_pdct [PERSON_NAME] Counter Sales Farooq Gauta…" at bounding box center [219, 398] width 96 height 24
select select "23982"
click at [171, 386] on select "Select Stylist [PERSON_NAME] Arun_pdct [PERSON_NAME] Counter Sales Farooq Gauta…" at bounding box center [219, 398] width 96 height 24
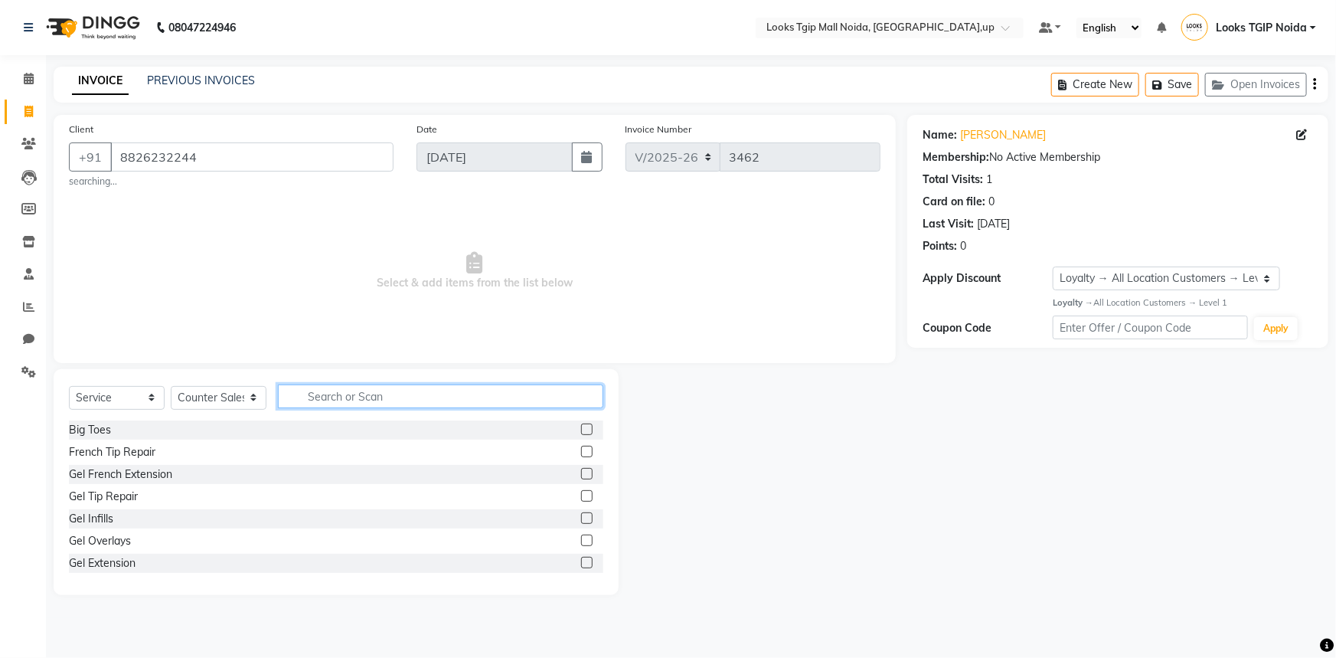
click at [445, 392] on input "text" at bounding box center [440, 396] width 325 height 24
type input "WASH"
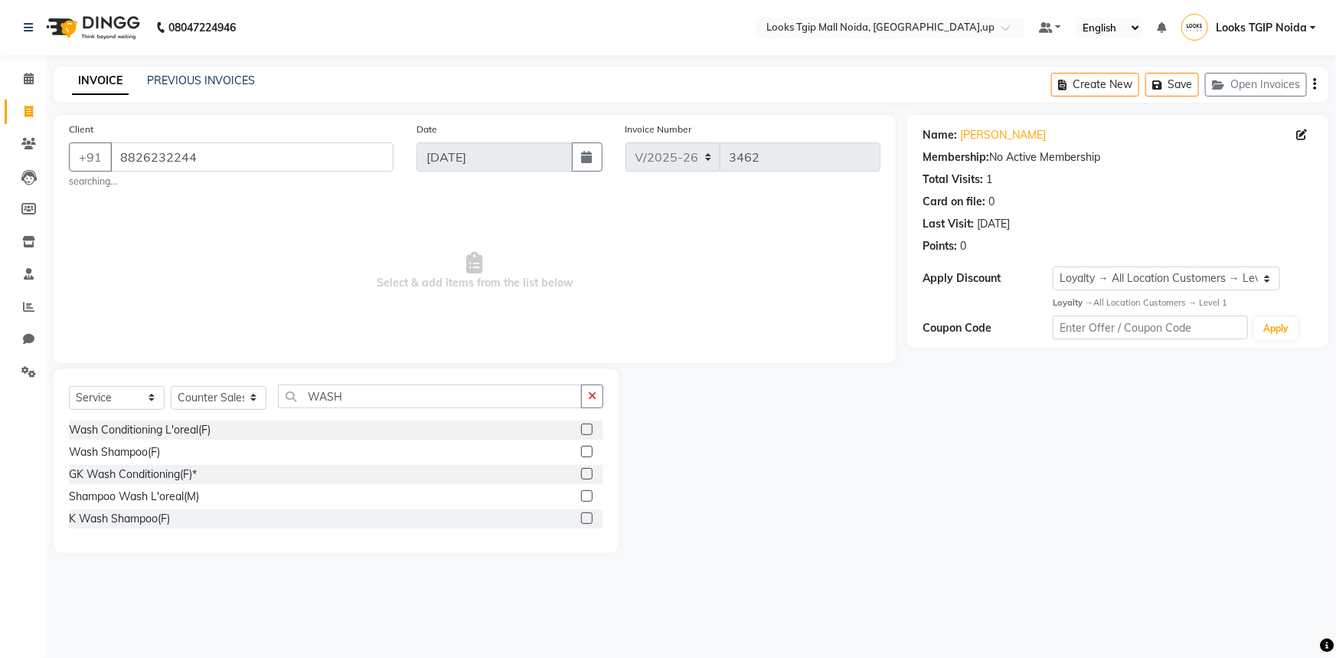
click at [582, 427] on label at bounding box center [586, 428] width 11 height 11
click at [582, 427] on input "checkbox" at bounding box center [586, 430] width 10 height 10
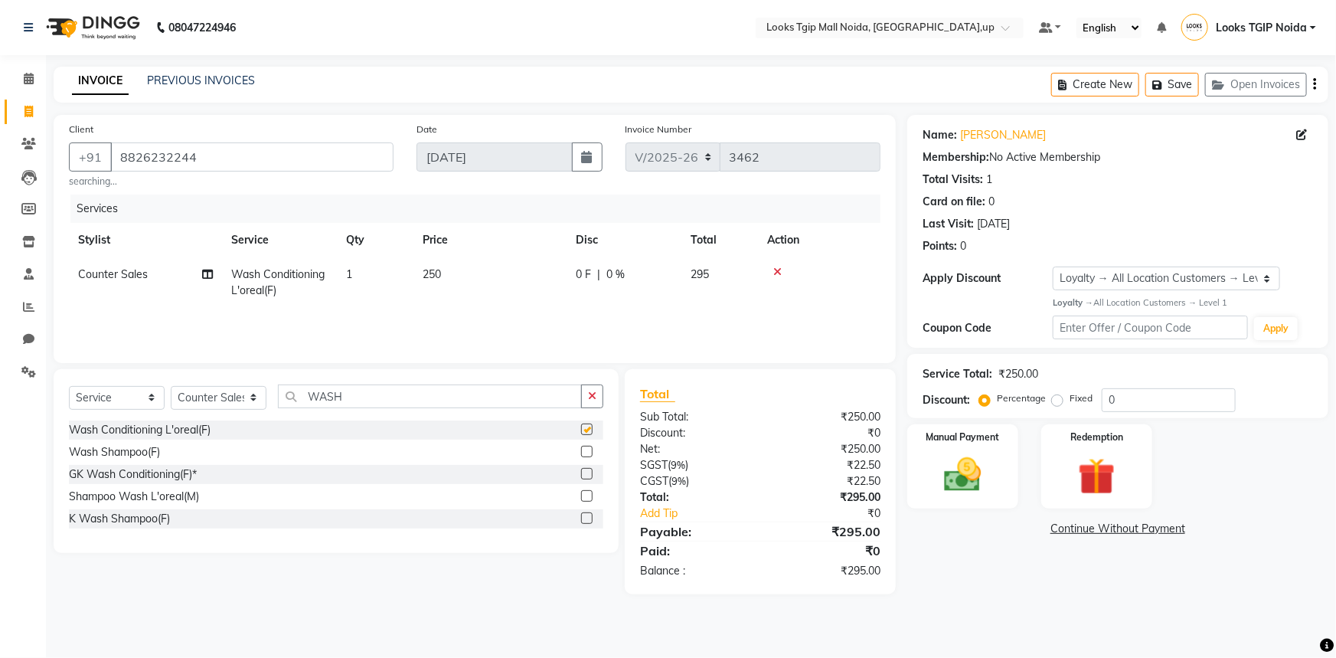
checkbox input "false"
click at [452, 273] on td "250" at bounding box center [489, 282] width 153 height 51
select select "23982"
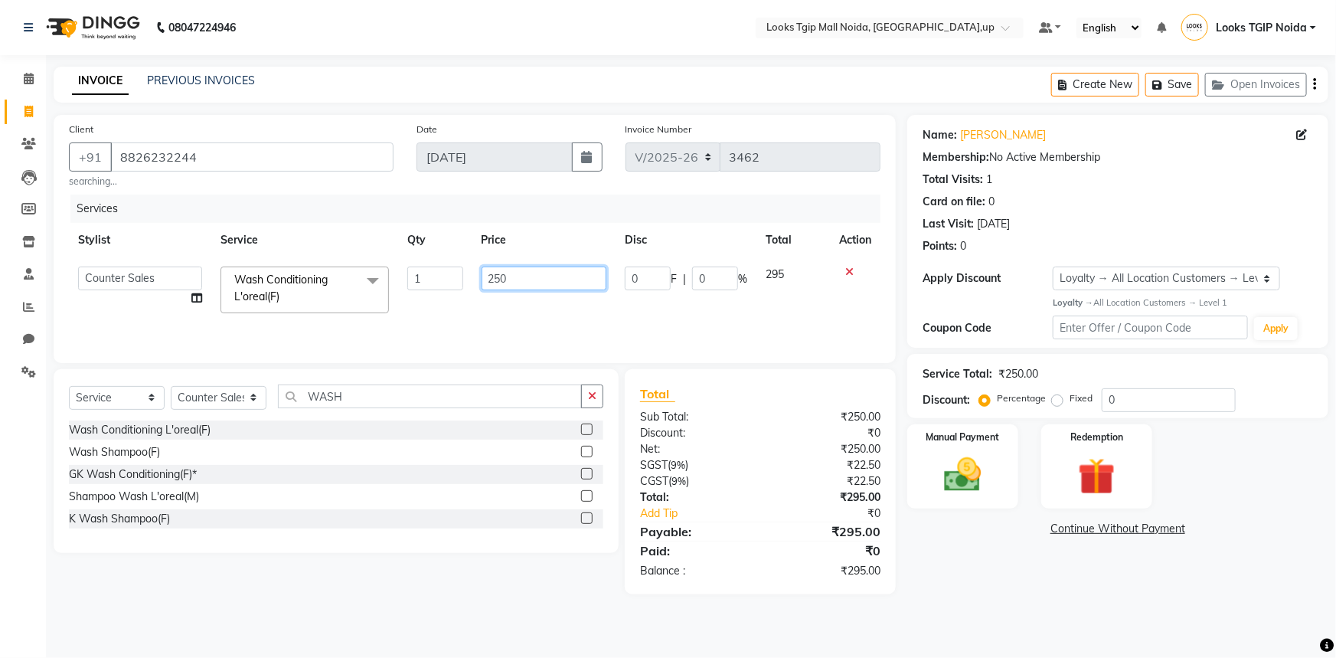
drag, startPoint x: 500, startPoint y: 279, endPoint x: 412, endPoint y: 278, distance: 88.1
click at [412, 278] on tr "Amaan Salmani Arjun_pdct Arun_pdct Atique Counter Sales Farooq Gautam_pdct Guri…" at bounding box center [475, 289] width 812 height 65
type input "500"
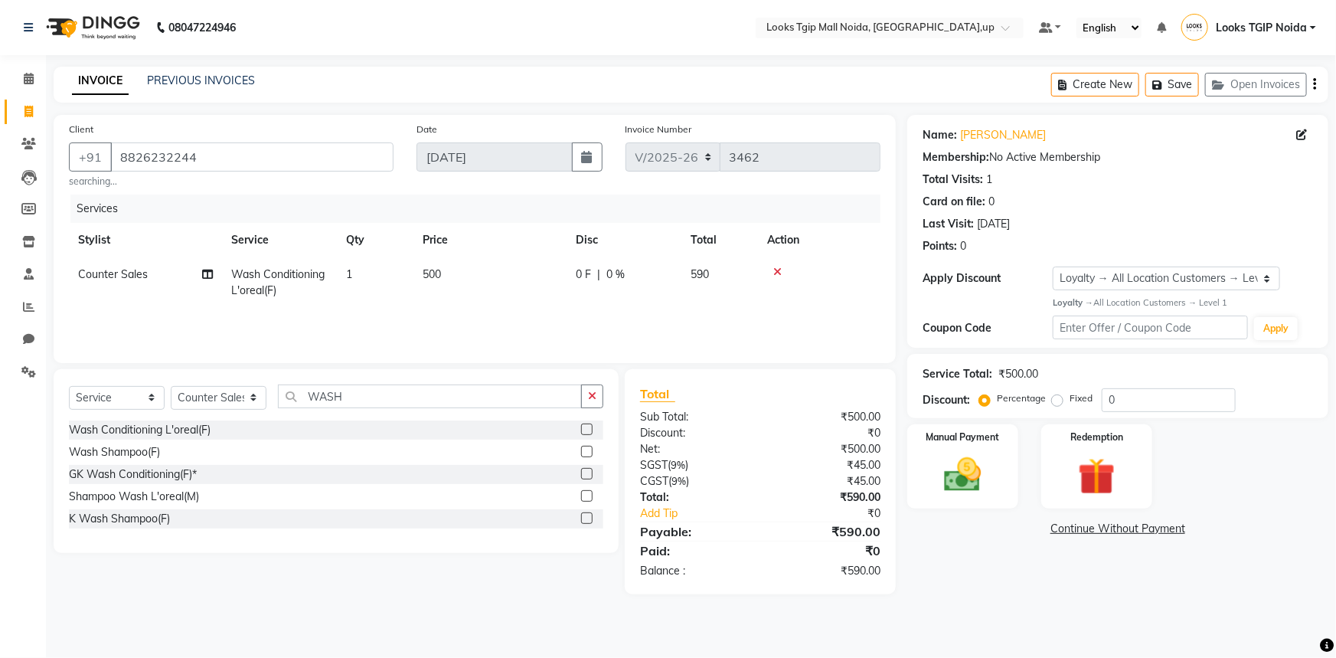
click at [1168, 589] on div "Name: Niti Mam Membership: No Active Membership Total Visits: 1 Card on file: 0…" at bounding box center [1123, 354] width 433 height 479
click at [988, 469] on img at bounding box center [963, 475] width 63 height 44
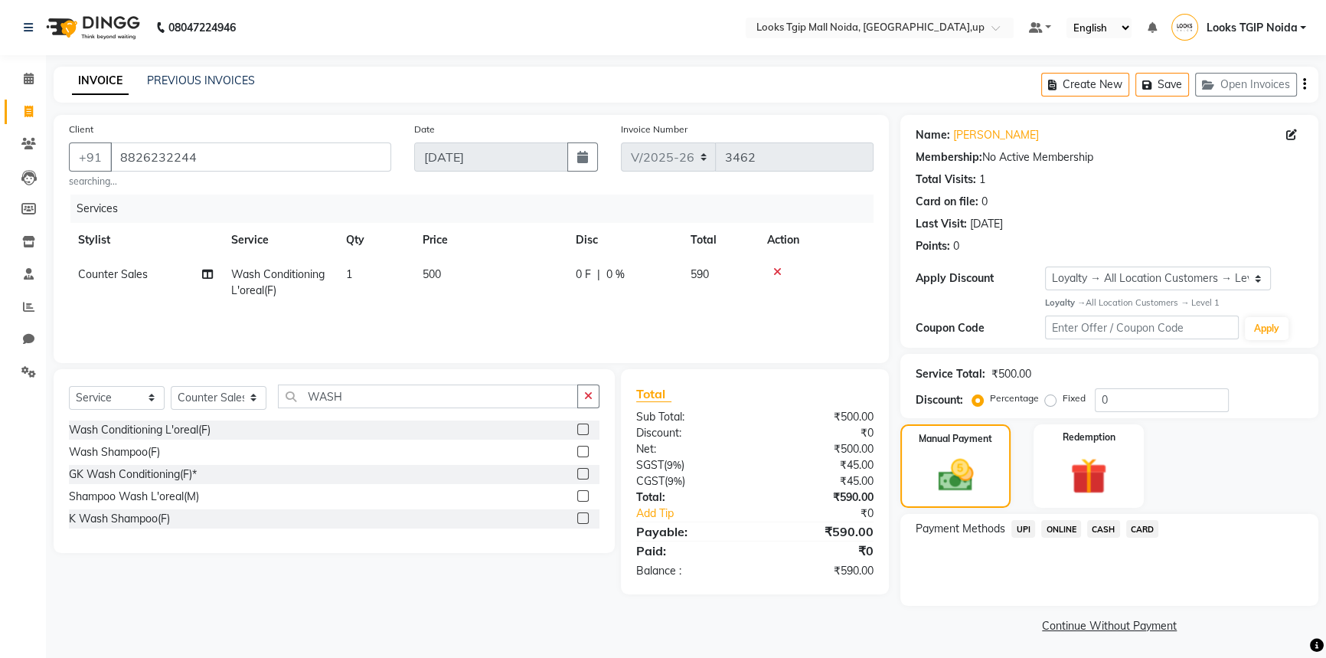
click at [1141, 527] on span "CARD" at bounding box center [1142, 529] width 33 height 18
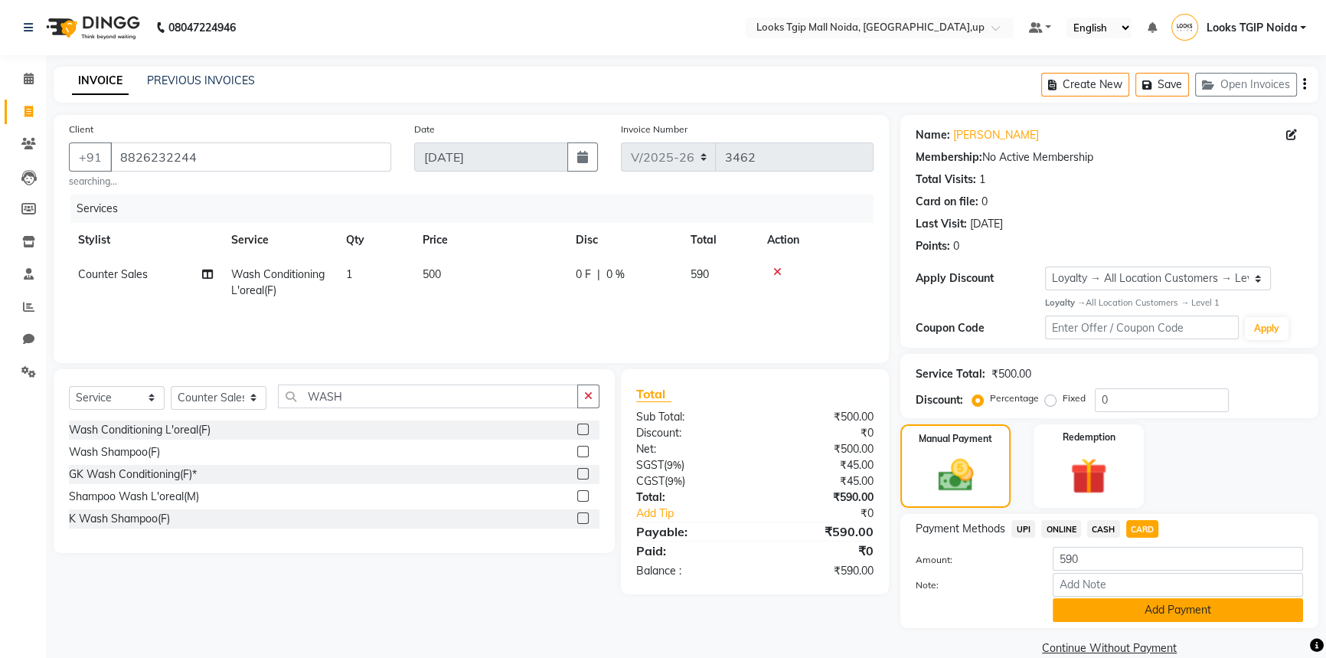
click at [1114, 620] on button "Add Payment" at bounding box center [1178, 610] width 250 height 24
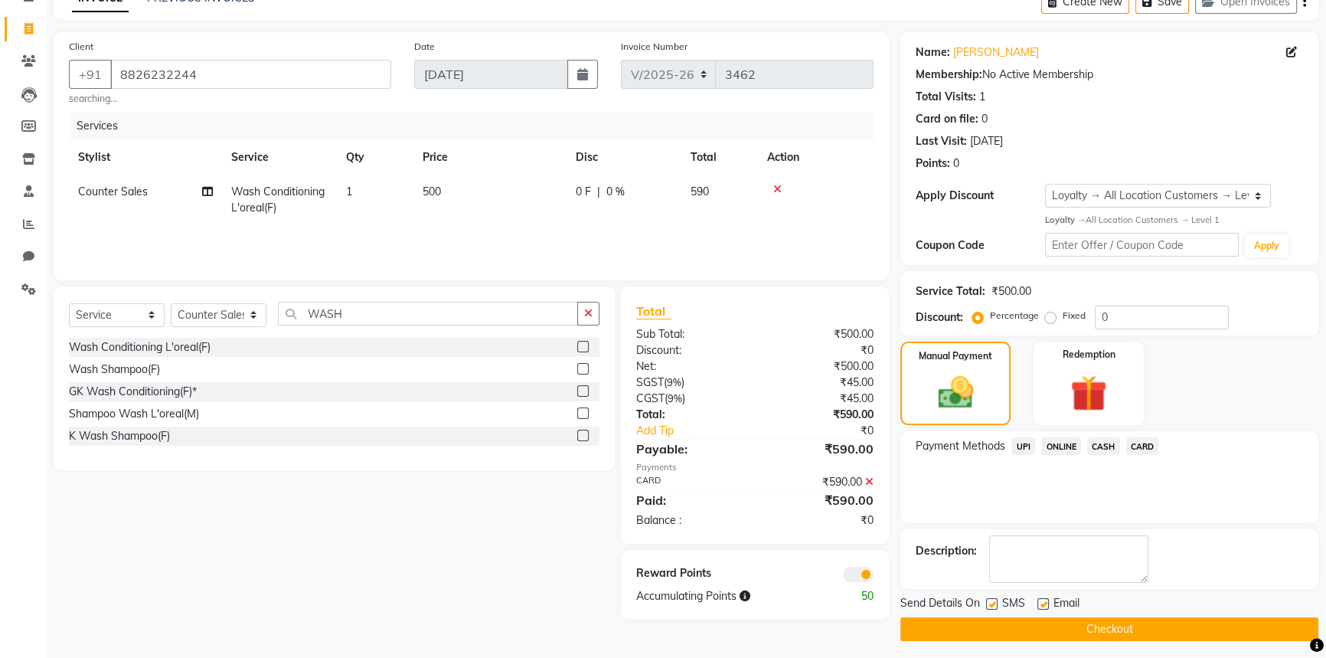
scroll to position [88, 0]
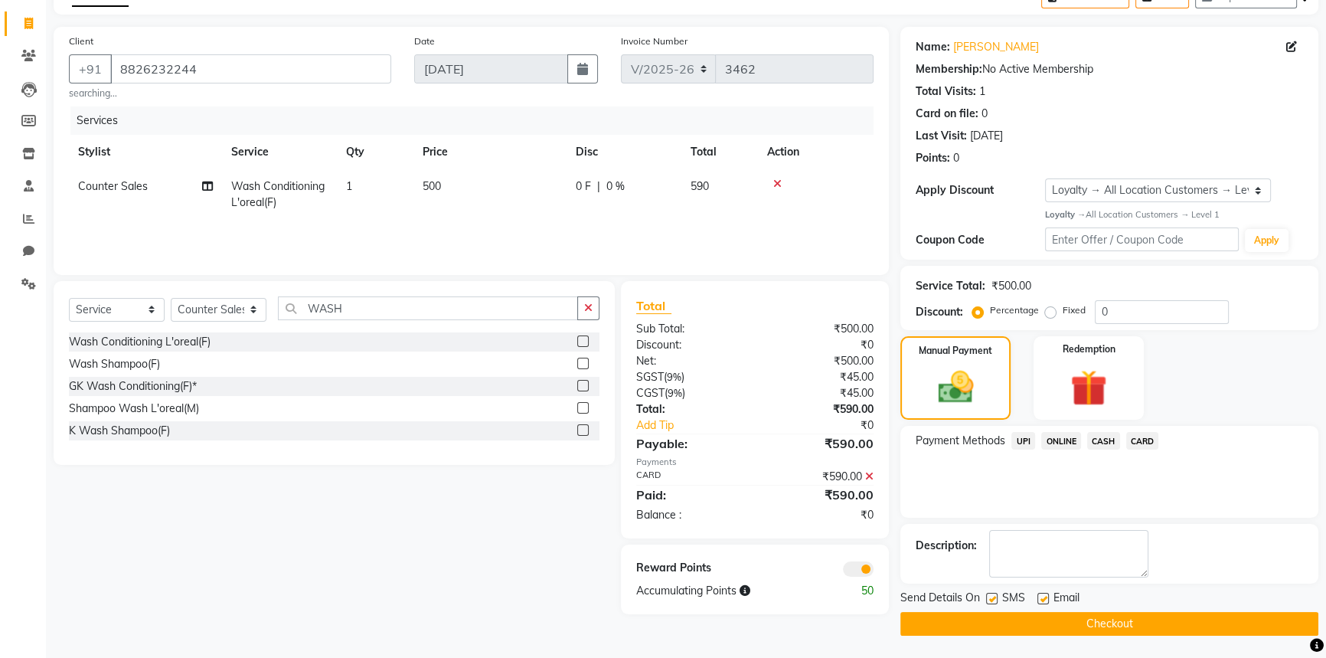
click at [991, 596] on label at bounding box center [991, 598] width 11 height 11
click at [991, 596] on input "checkbox" at bounding box center [991, 599] width 10 height 10
checkbox input "false"
click at [1009, 620] on button "Checkout" at bounding box center [1109, 624] width 418 height 24
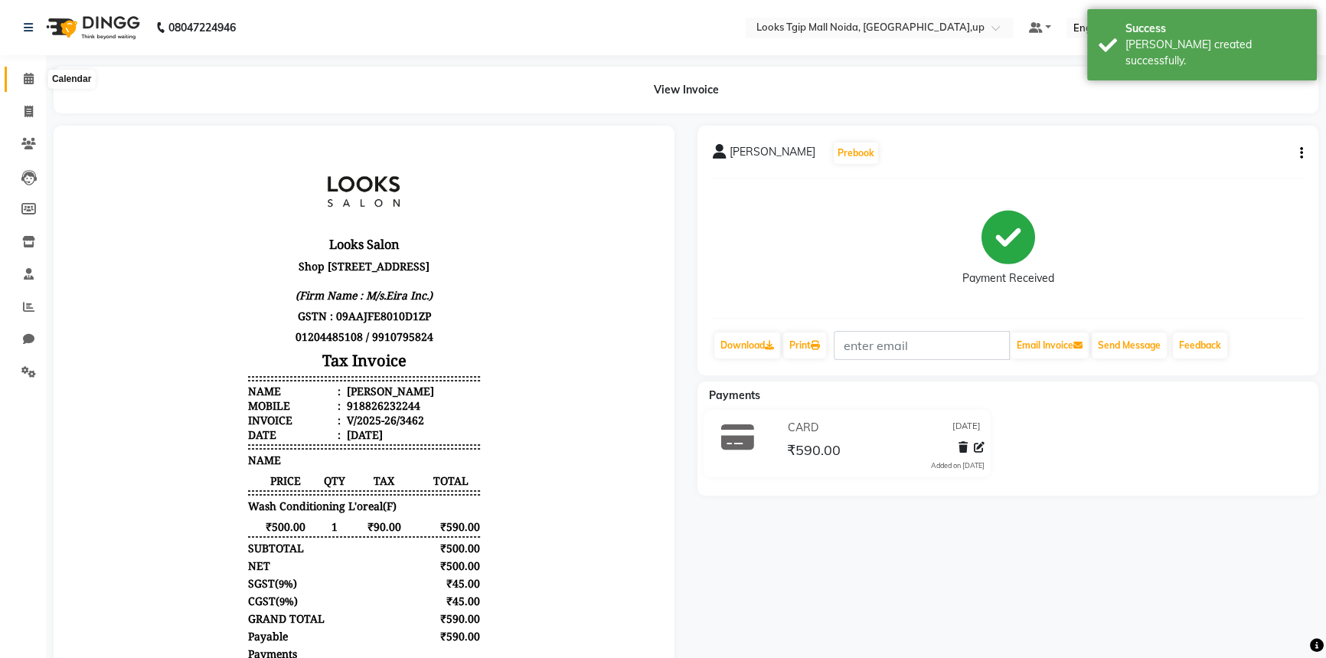
click at [22, 79] on span at bounding box center [28, 79] width 27 height 18
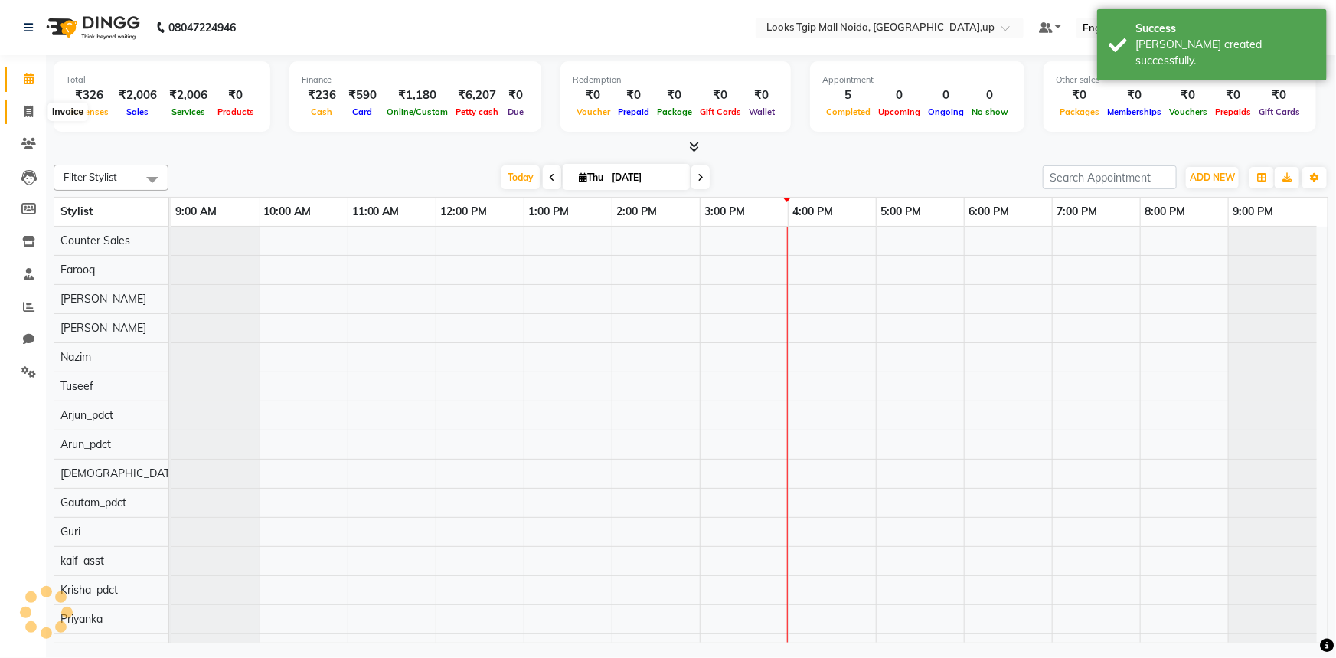
click at [31, 114] on icon at bounding box center [29, 111] width 8 height 11
select select "4358"
select select "service"
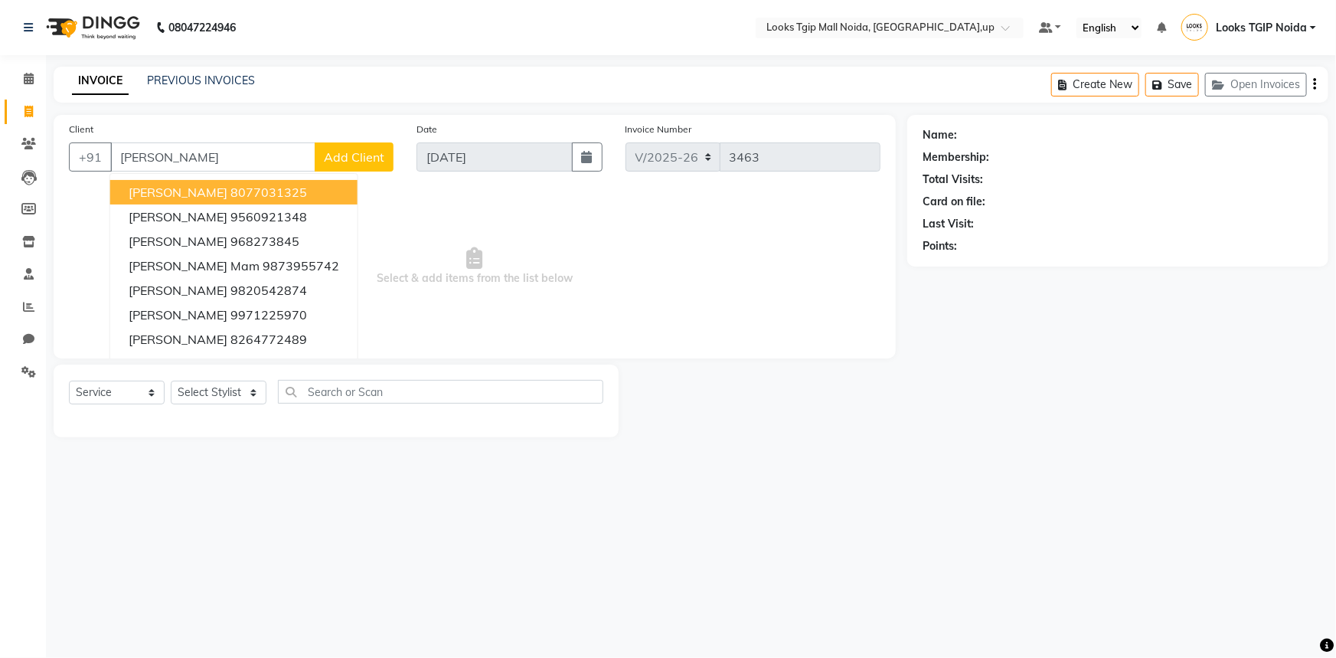
drag, startPoint x: 190, startPoint y: 162, endPoint x: 0, endPoint y: 161, distance: 189.9
click at [0, 161] on app-home "08047224946 Select Location × Looks Tgip Mall Noida, Noida,up Default Panel My …" at bounding box center [668, 230] width 1336 height 460
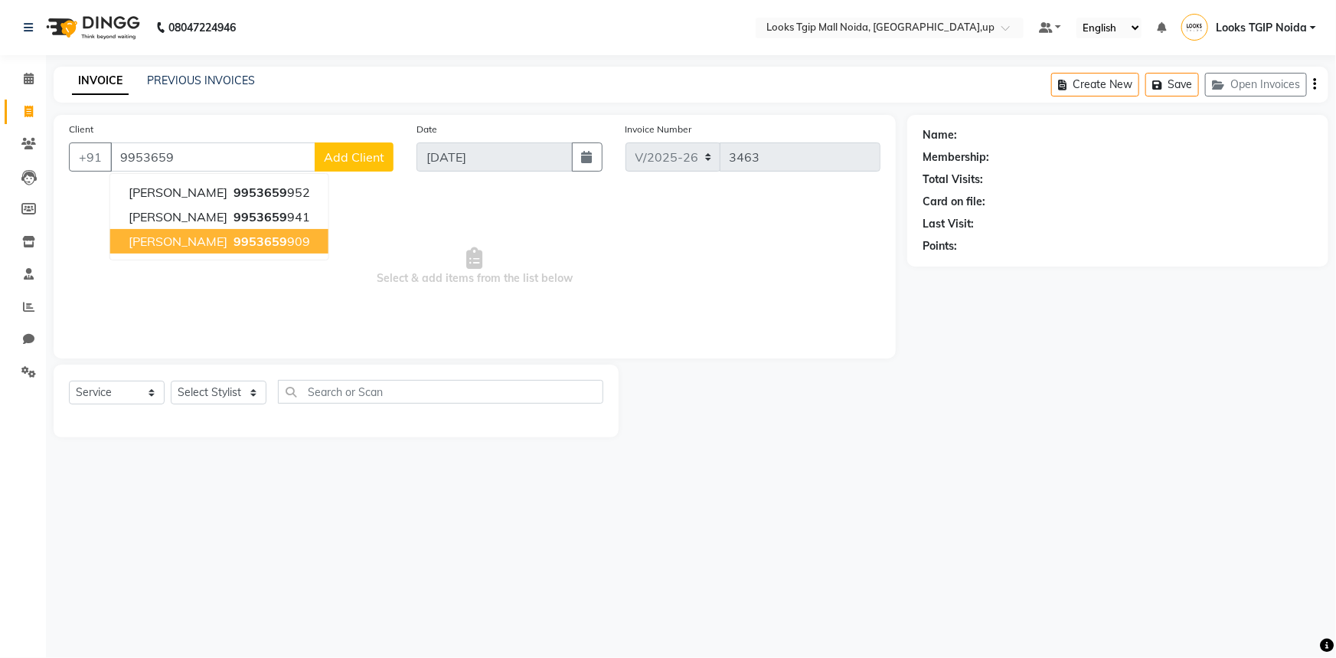
click at [181, 239] on span "sunali joshi" at bounding box center [178, 241] width 99 height 15
type input "9953659909"
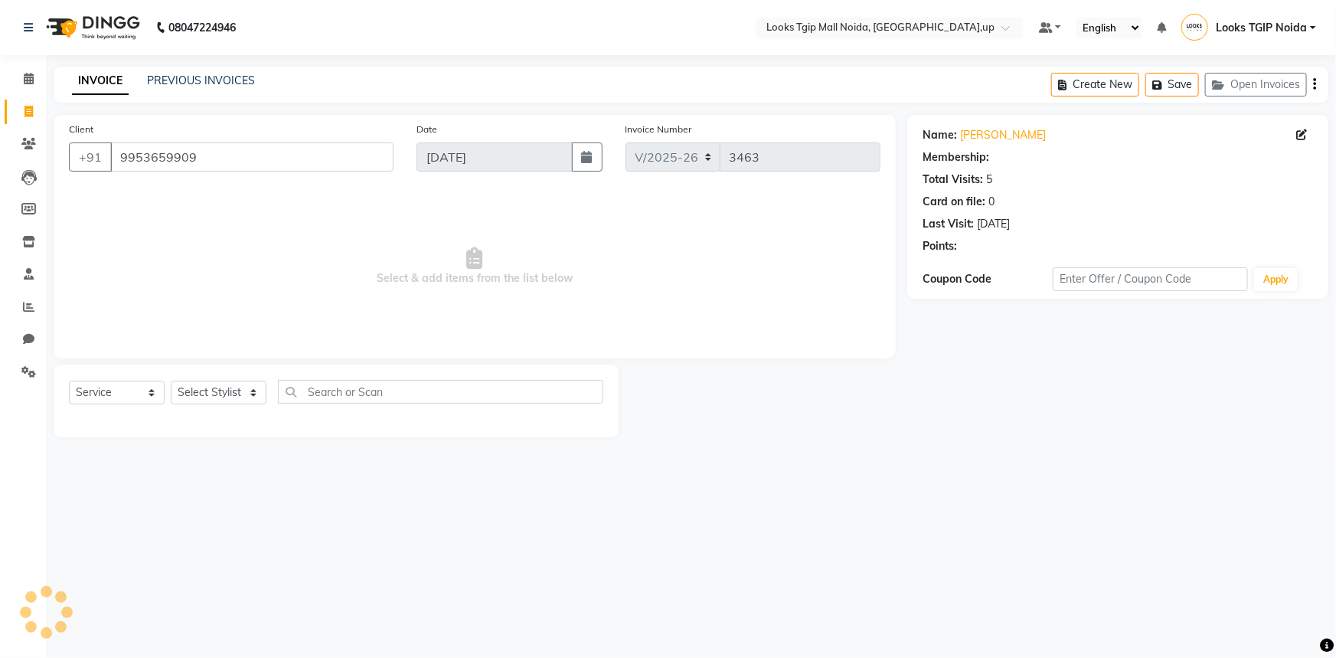
select select "1: Object"
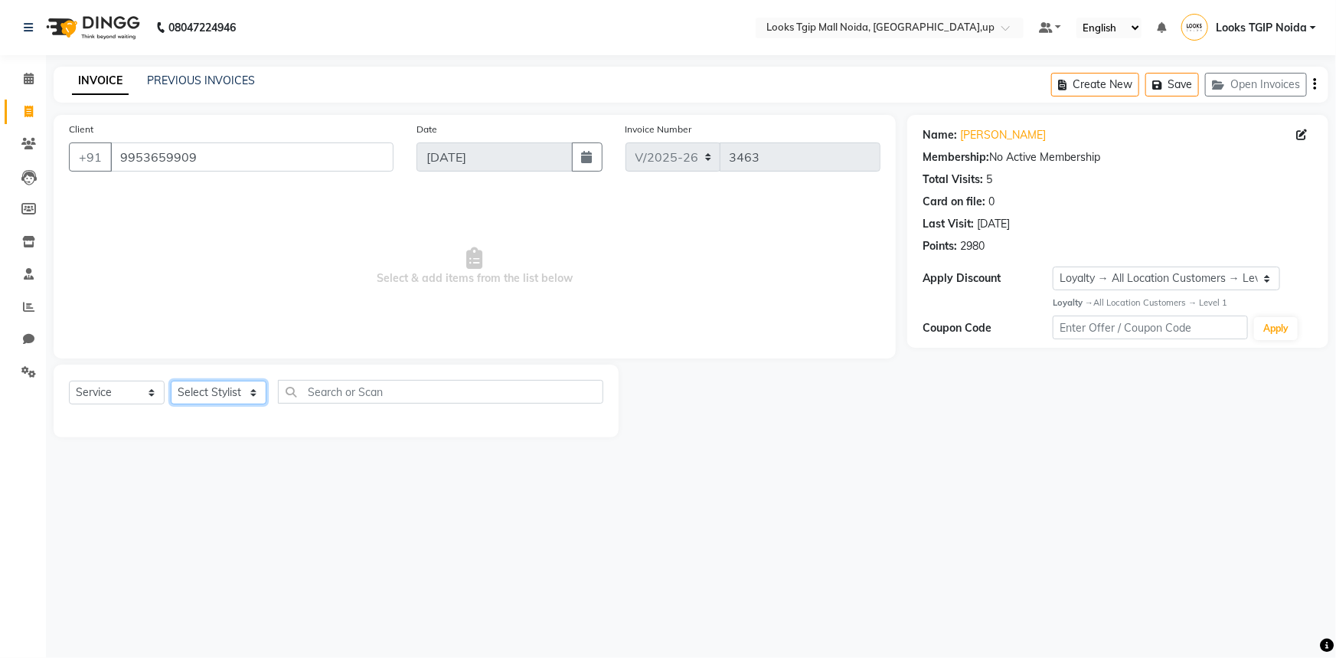
click at [243, 386] on select "Select Stylist [PERSON_NAME] Arun_pdct [PERSON_NAME] Counter Sales Farooq Gauta…" at bounding box center [219, 393] width 96 height 24
select select "43888"
click at [171, 381] on select "Select Stylist [PERSON_NAME] Arun_pdct [PERSON_NAME] Counter Sales Farooq Gauta…" at bounding box center [219, 393] width 96 height 24
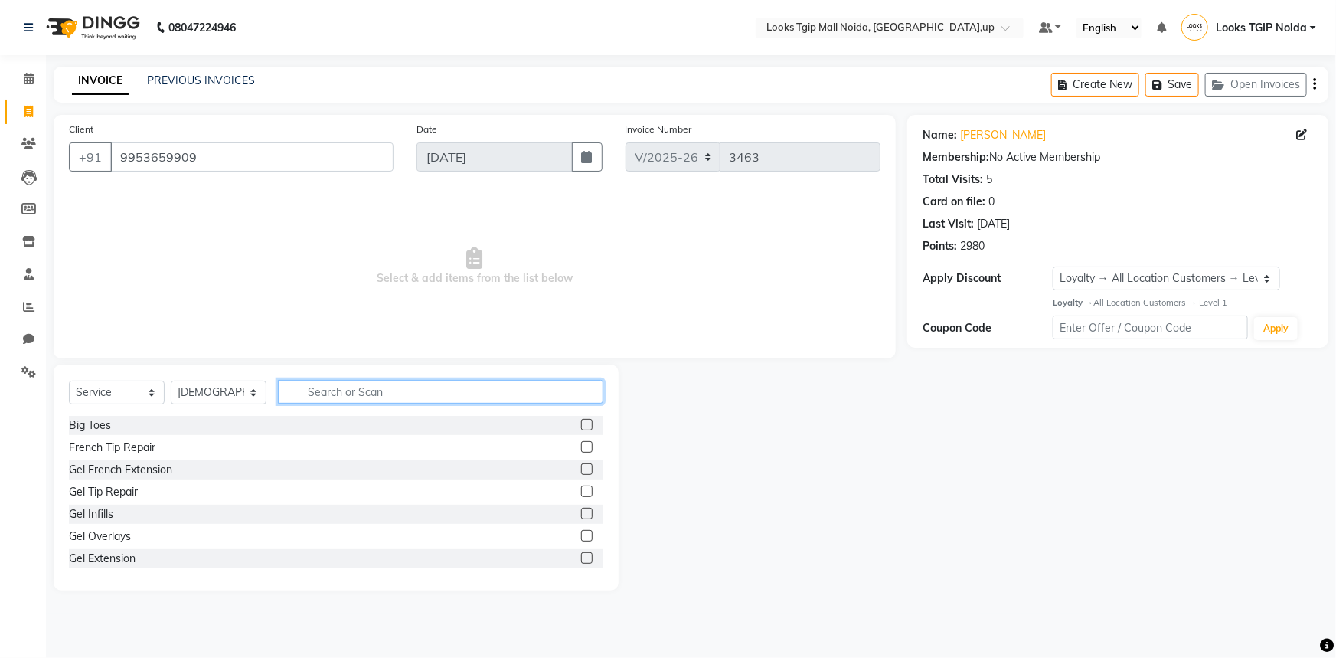
click at [394, 396] on input "text" at bounding box center [440, 392] width 325 height 24
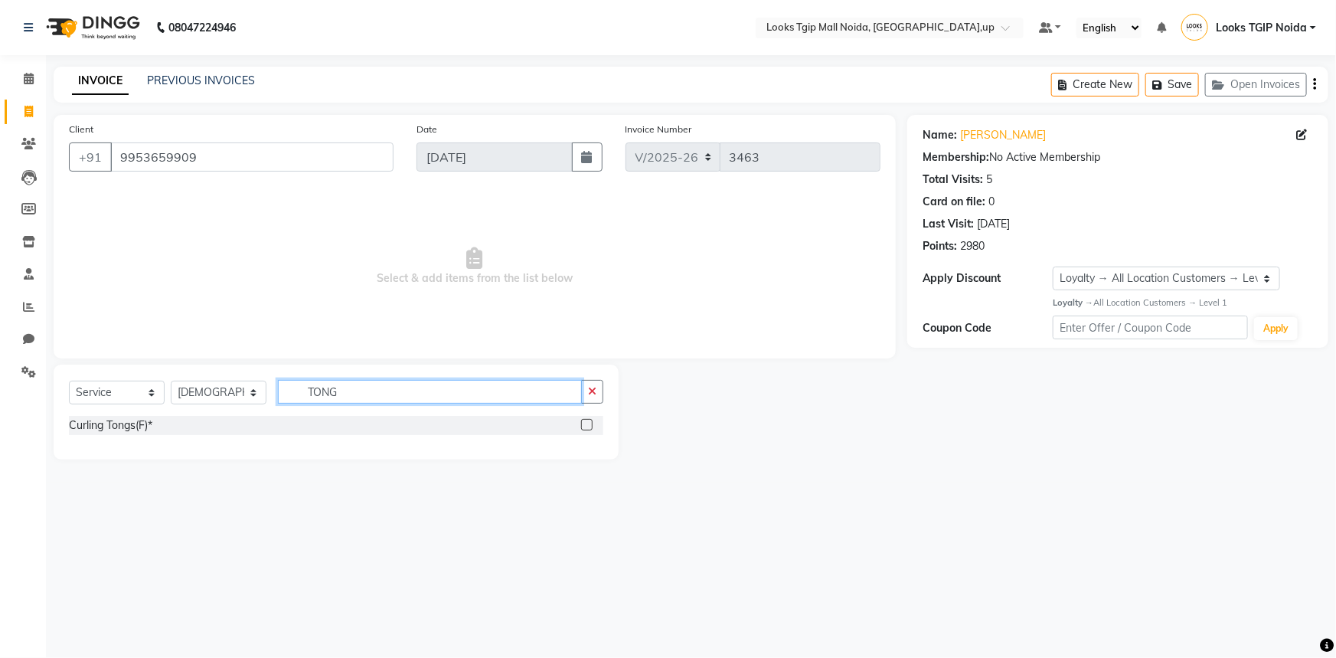
type input "TONG"
click at [586, 423] on label at bounding box center [586, 424] width 11 height 11
click at [586, 423] on input "checkbox" at bounding box center [586, 425] width 10 height 10
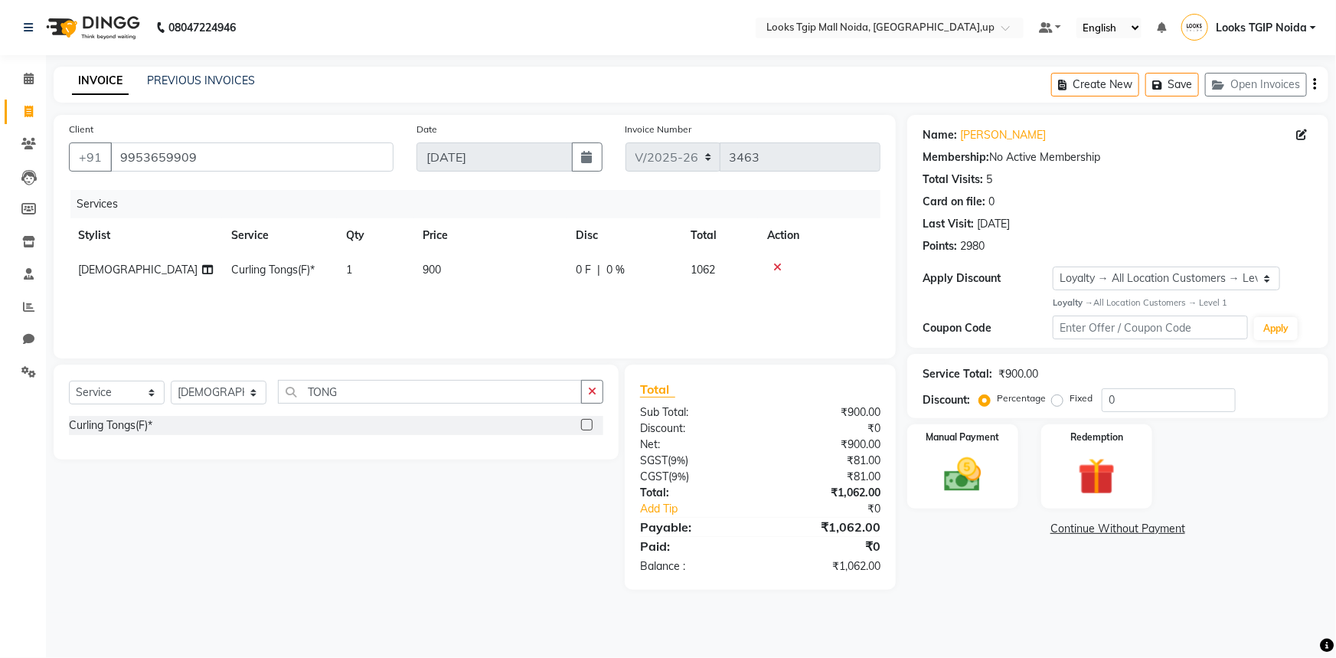
checkbox input "false"
click at [493, 258] on td "900" at bounding box center [489, 270] width 153 height 34
select select "43888"
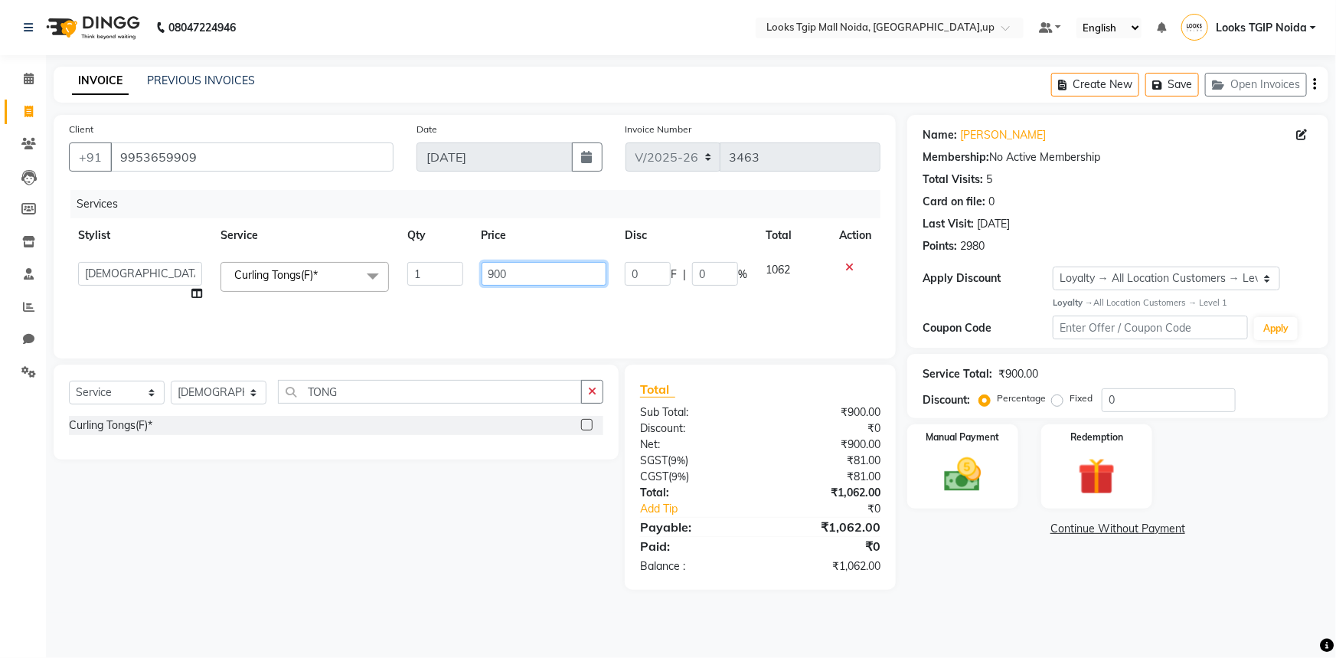
drag, startPoint x: 462, startPoint y: 279, endPoint x: 322, endPoint y: 294, distance: 141.6
click at [322, 294] on tr "[PERSON_NAME] Arjun_pdct Arun_pdct [PERSON_NAME] Counter Sales Farooq Gautam_pd…" at bounding box center [475, 282] width 812 height 58
type input "1200"
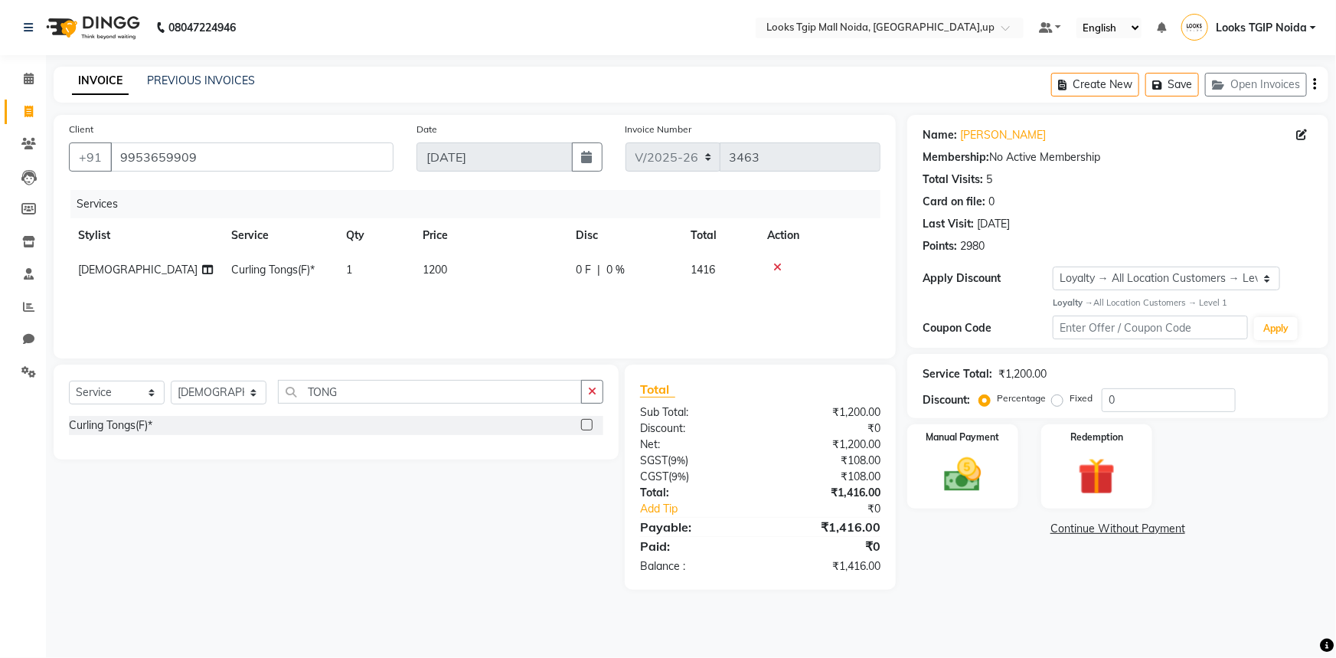
drag, startPoint x: 959, startPoint y: 578, endPoint x: 1005, endPoint y: 479, distance: 109.6
click at [959, 578] on div "Name: Sunali Joshi Membership: No Active Membership Total Visits: 5 Card on fil…" at bounding box center [1123, 352] width 433 height 475
click at [1005, 479] on div "Manual Payment" at bounding box center [963, 467] width 116 height 88
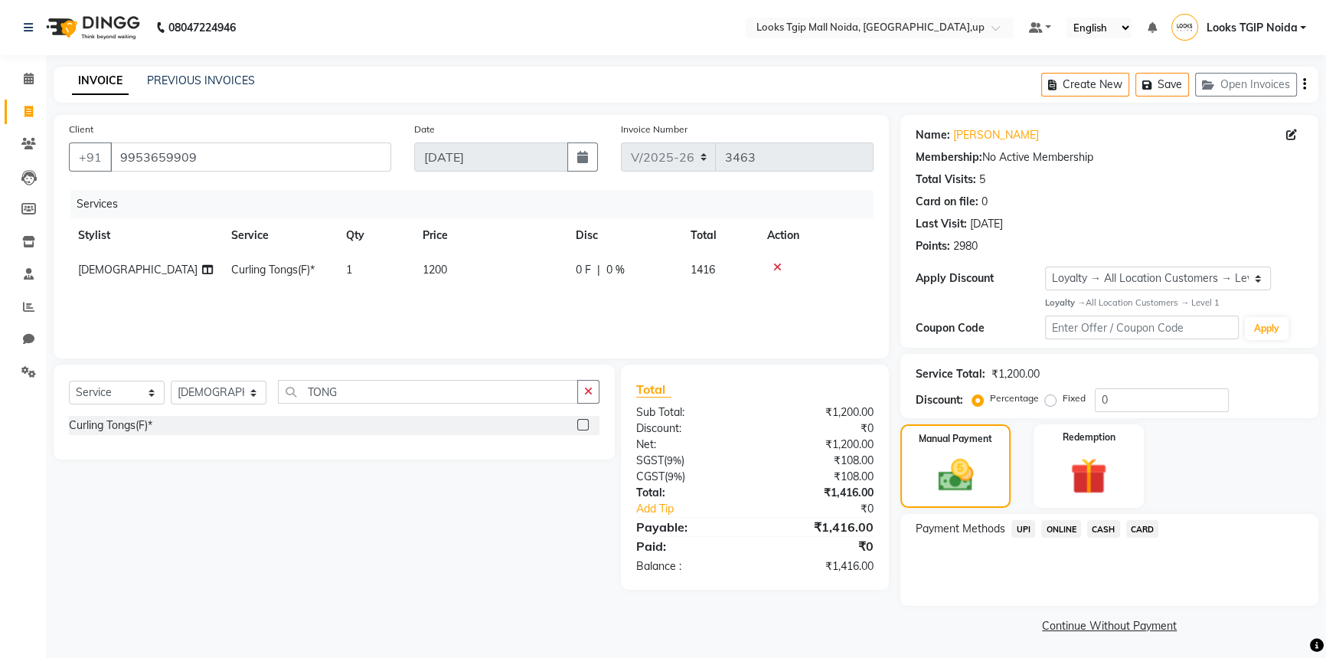
click at [1132, 530] on span "CARD" at bounding box center [1142, 529] width 33 height 18
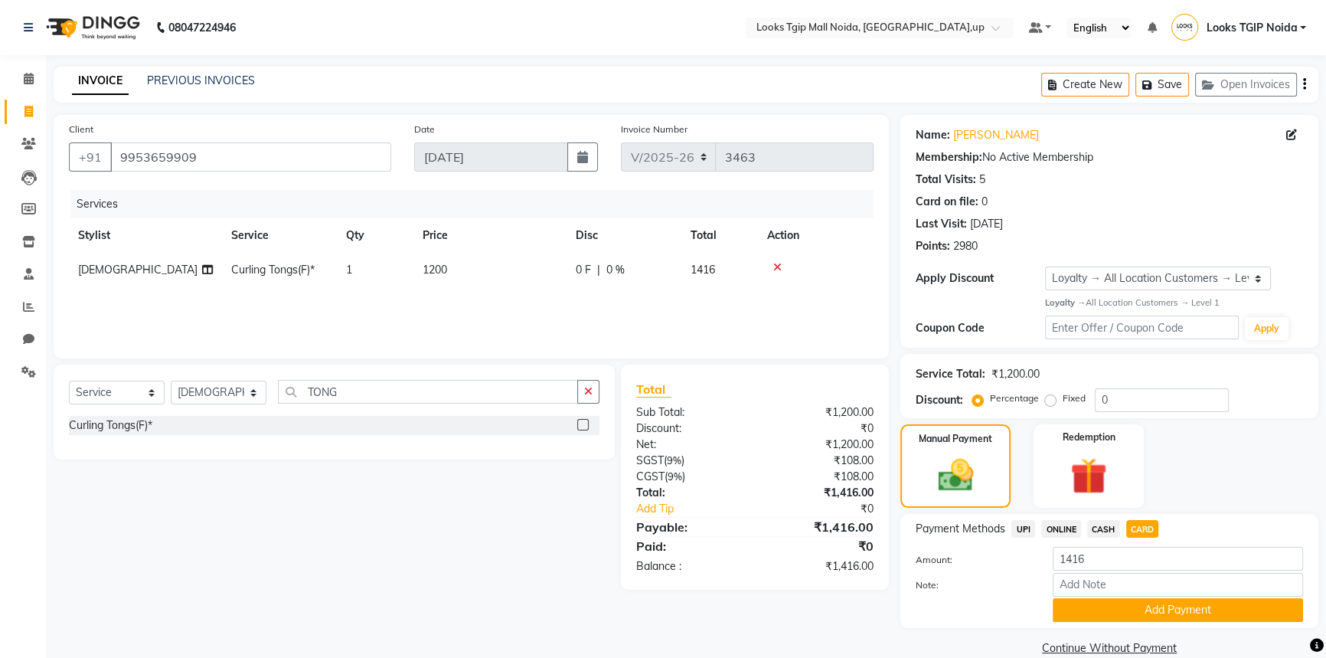
drag, startPoint x: 1096, startPoint y: 606, endPoint x: 821, endPoint y: 600, distance: 275.7
click at [812, 600] on div "Client +91 9953659909 Date 04-09-2025 Invoice Number V/2025 V/2025-26 3463 Serv…" at bounding box center [686, 387] width 1288 height 544
click at [1103, 528] on span "CASH" at bounding box center [1103, 529] width 33 height 18
click at [1103, 606] on button "Add Payment" at bounding box center [1178, 610] width 250 height 24
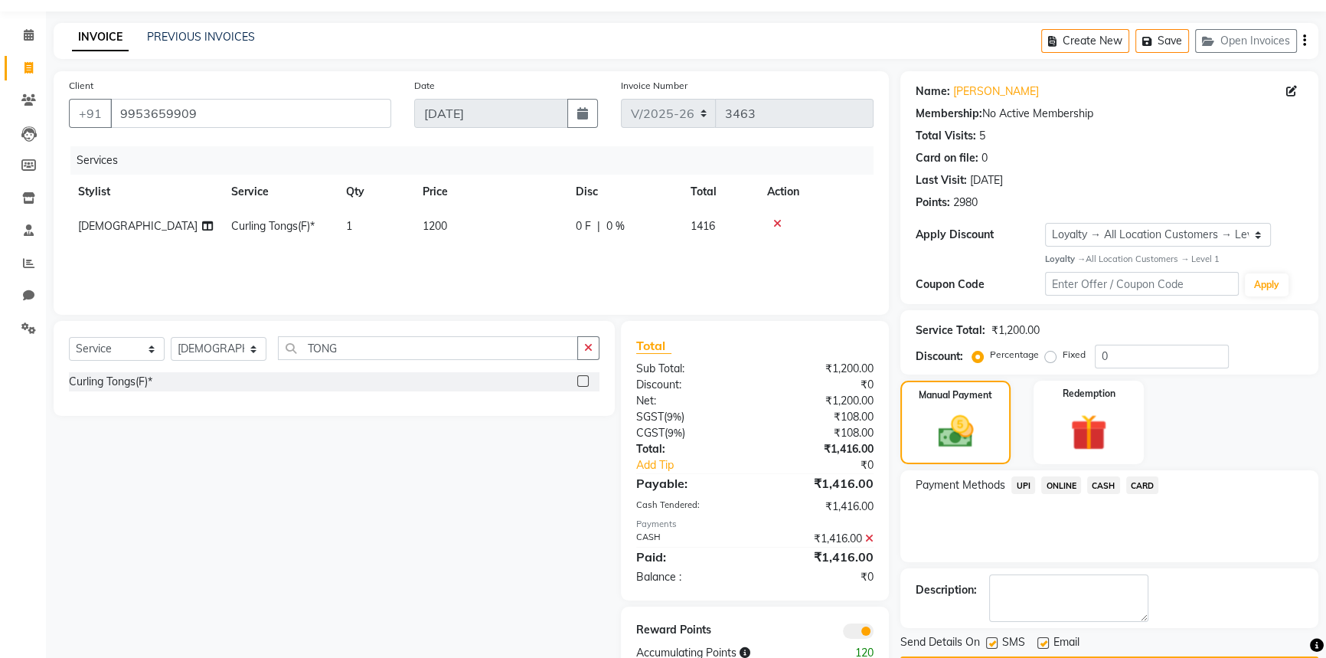
scroll to position [88, 0]
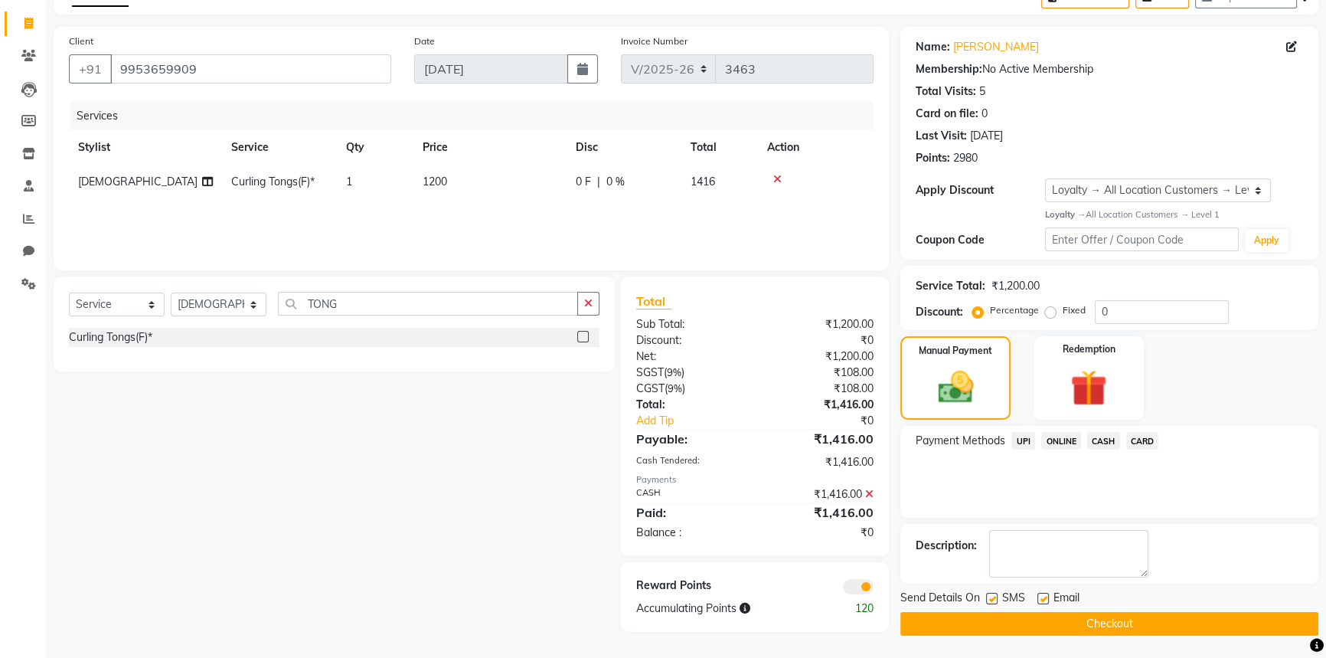
click at [995, 597] on label at bounding box center [991, 598] width 11 height 11
click at [995, 597] on input "checkbox" at bounding box center [991, 599] width 10 height 10
checkbox input "false"
click at [1011, 620] on button "Checkout" at bounding box center [1109, 624] width 418 height 24
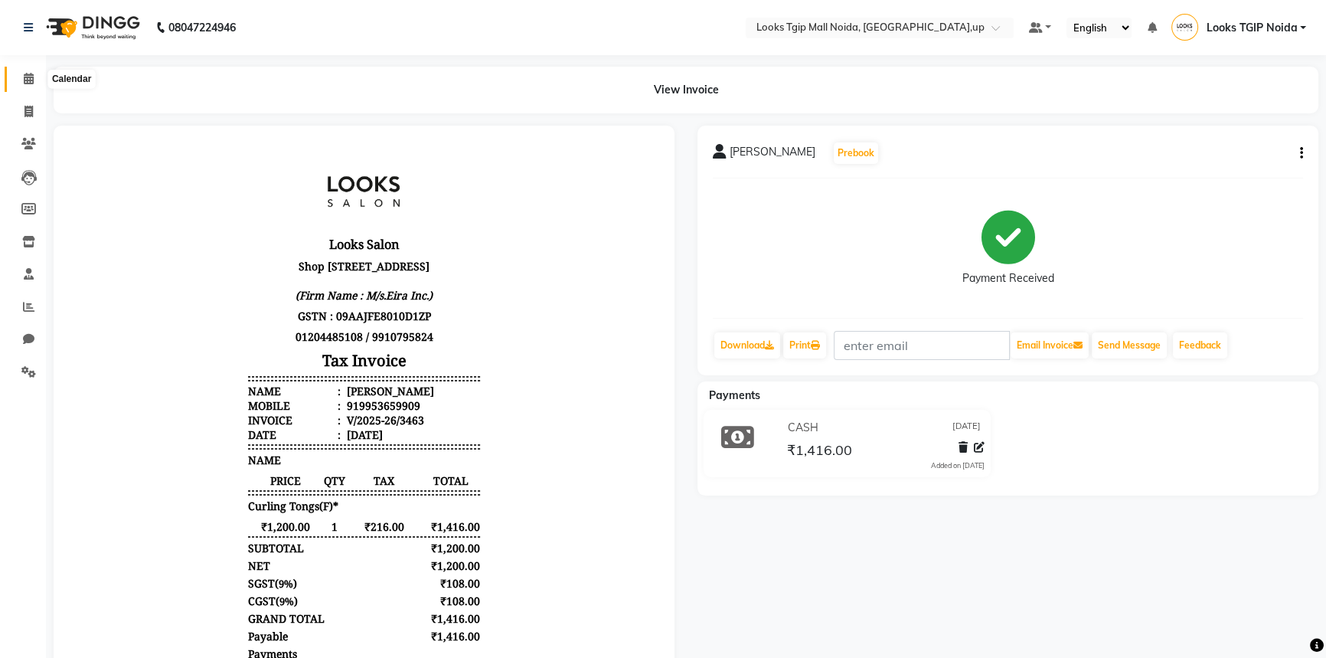
click at [32, 83] on icon at bounding box center [29, 78] width 10 height 11
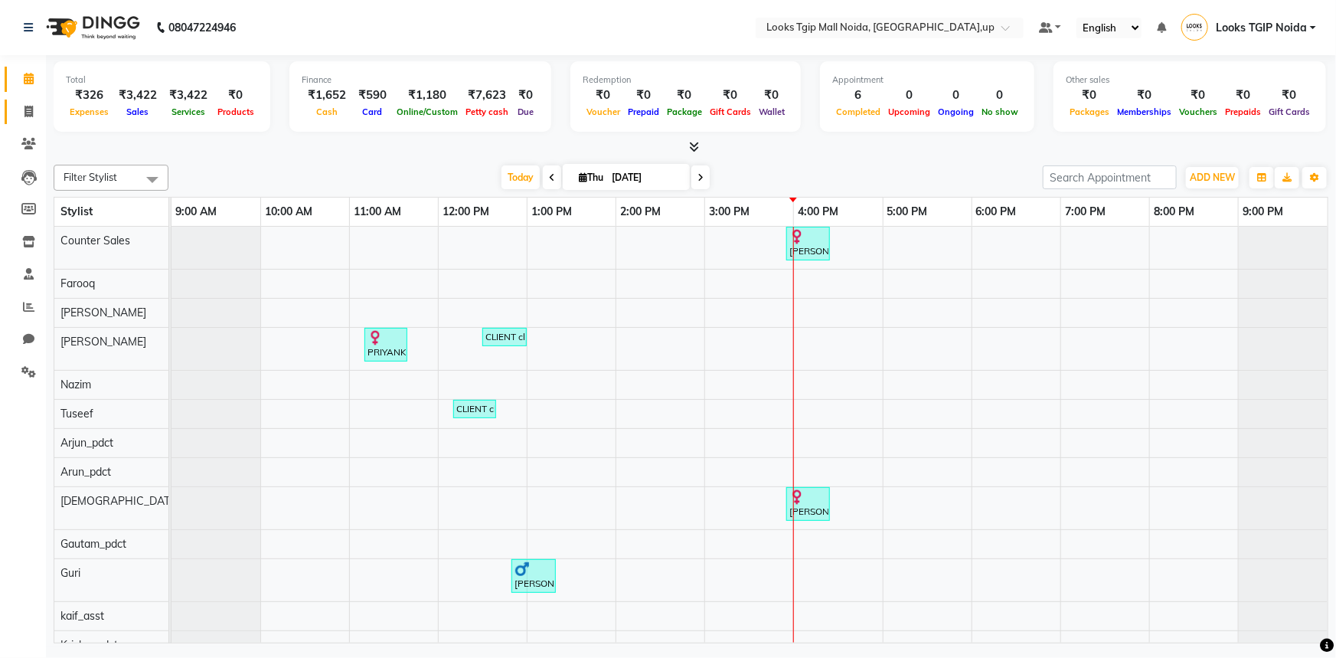
click at [31, 117] on span at bounding box center [28, 112] width 27 height 18
select select "service"
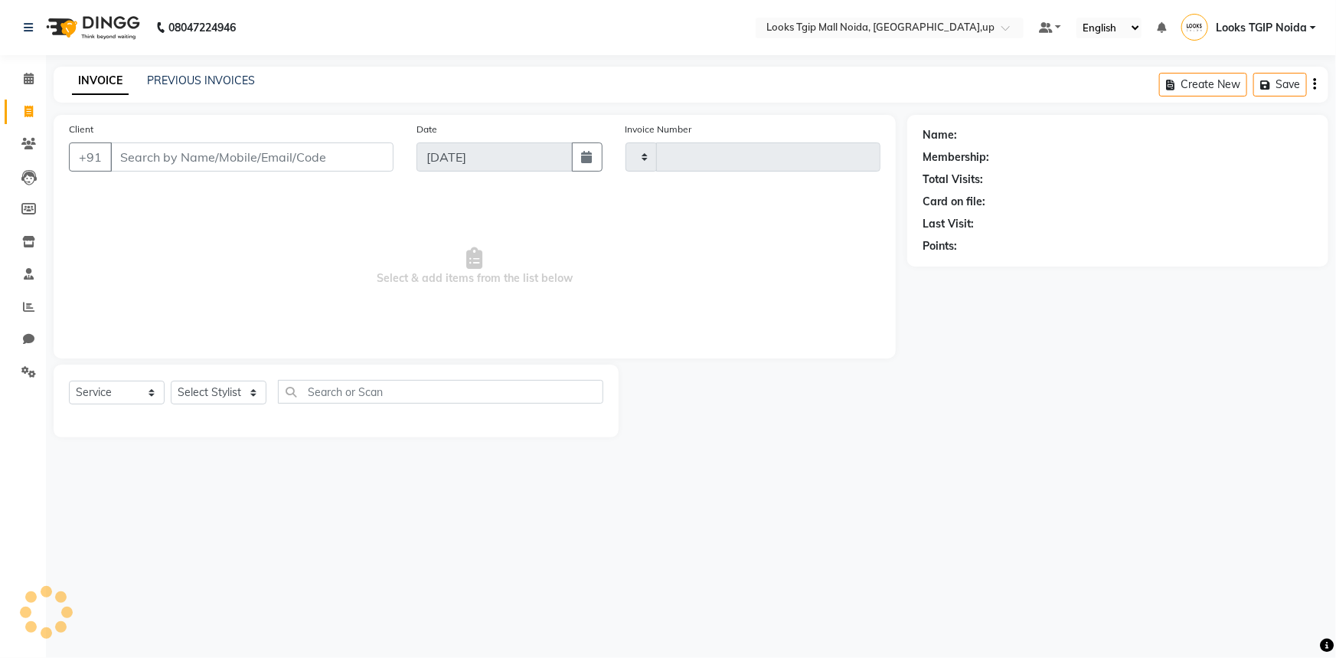
type input "3464"
select select "4358"
click at [215, 162] on input "Client" at bounding box center [251, 156] width 283 height 29
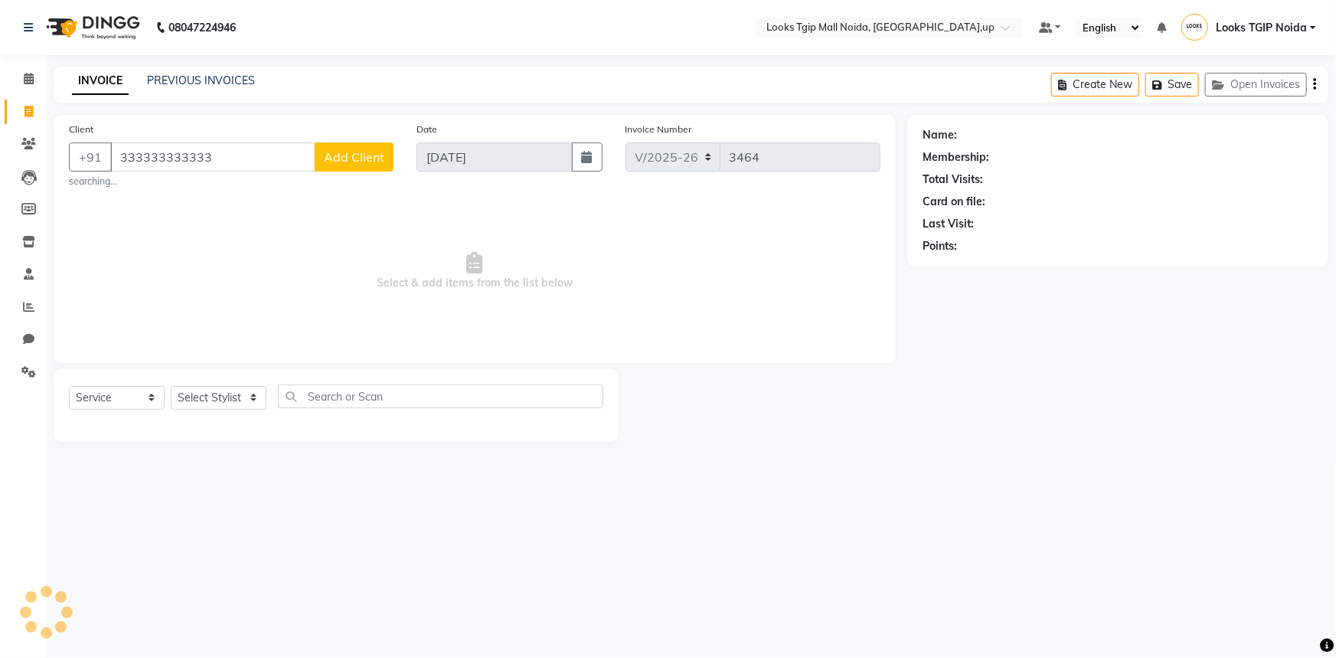
type input "333333333333"
select select "1: Object"
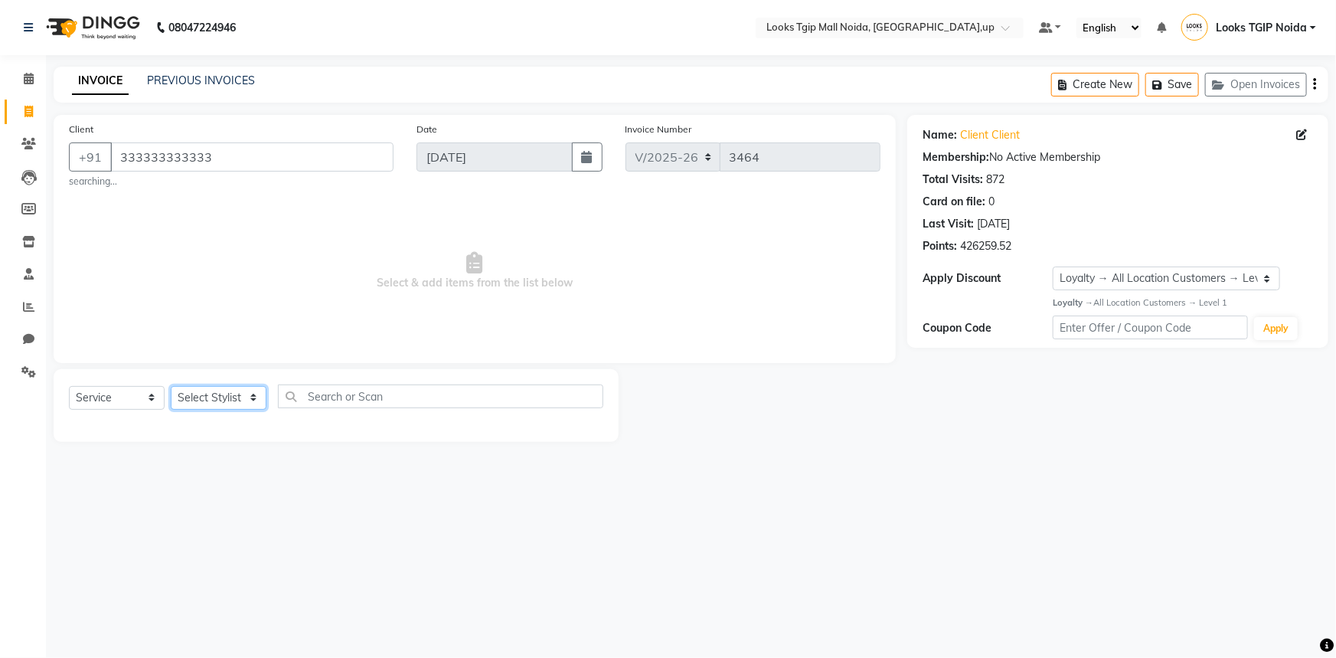
click at [243, 397] on select "Select Stylist [PERSON_NAME] Arun_pdct [PERSON_NAME] Counter Sales Farooq Gauta…" at bounding box center [219, 398] width 96 height 24
select select "59710"
click at [171, 386] on select "Select Stylist [PERSON_NAME] Arun_pdct [PERSON_NAME] Counter Sales Farooq Gauta…" at bounding box center [219, 398] width 96 height 24
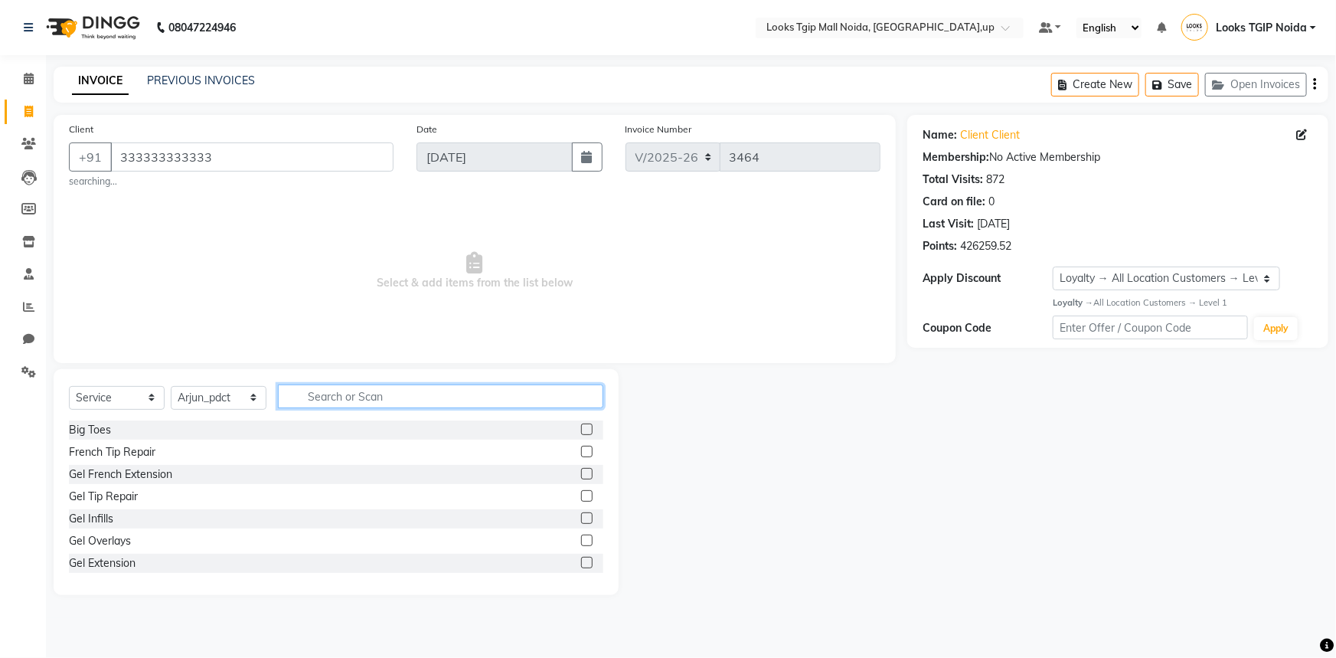
click at [345, 387] on input "text" at bounding box center [440, 396] width 325 height 24
click at [368, 390] on input "text" at bounding box center [440, 396] width 325 height 24
type input "FOOT"
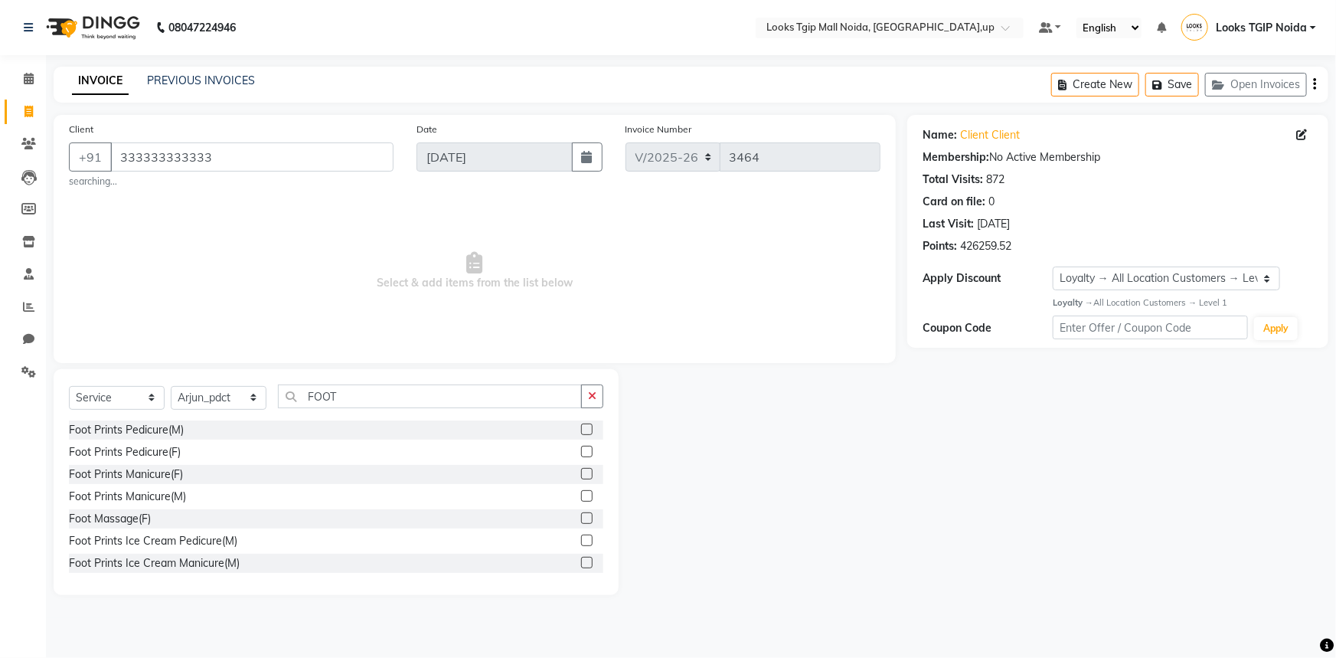
click at [581, 520] on label at bounding box center [586, 517] width 11 height 11
click at [581, 520] on input "checkbox" at bounding box center [586, 519] width 10 height 10
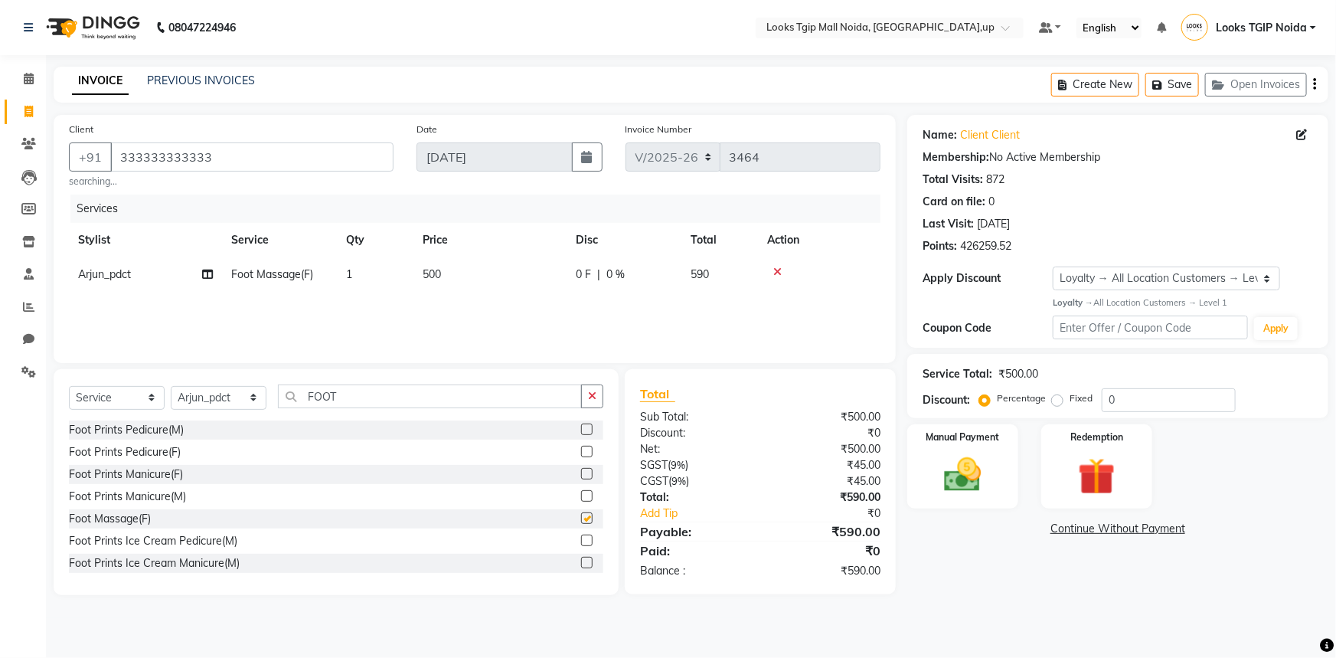
checkbox input "false"
click at [204, 398] on select "Select Stylist [PERSON_NAME] Arun_pdct [PERSON_NAME] Counter Sales Farooq Gauta…" at bounding box center [219, 398] width 96 height 24
select select "23814"
click at [171, 386] on select "Select Stylist [PERSON_NAME] Arun_pdct [PERSON_NAME] Counter Sales Farooq Gauta…" at bounding box center [219, 398] width 96 height 24
click at [773, 272] on div at bounding box center [819, 271] width 104 height 11
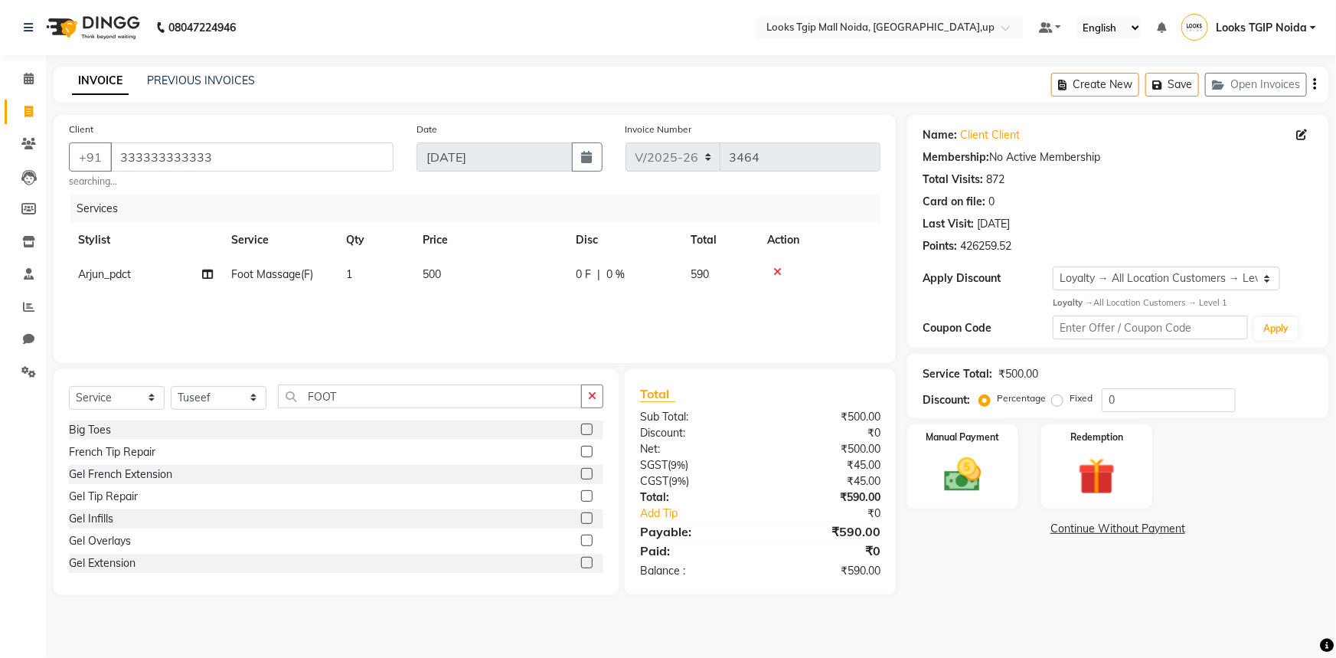
click at [773, 272] on icon at bounding box center [777, 271] width 8 height 11
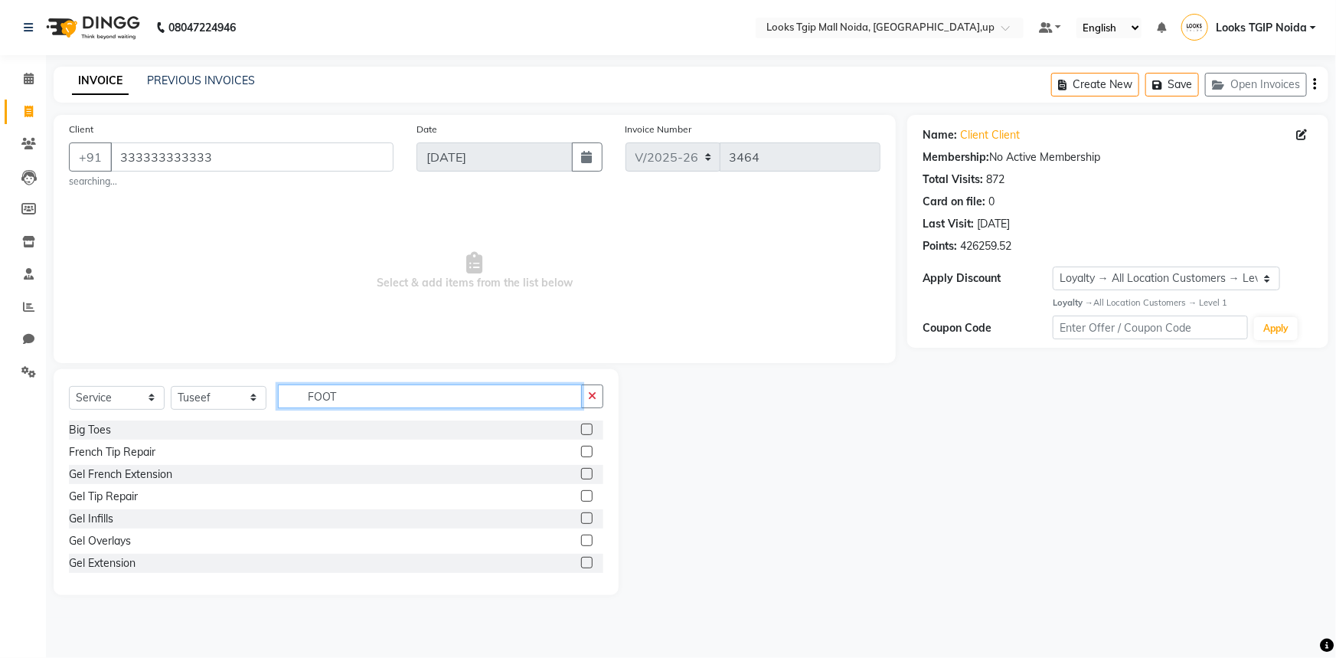
click at [500, 387] on input "FOOT" at bounding box center [430, 396] width 304 height 24
type input "F"
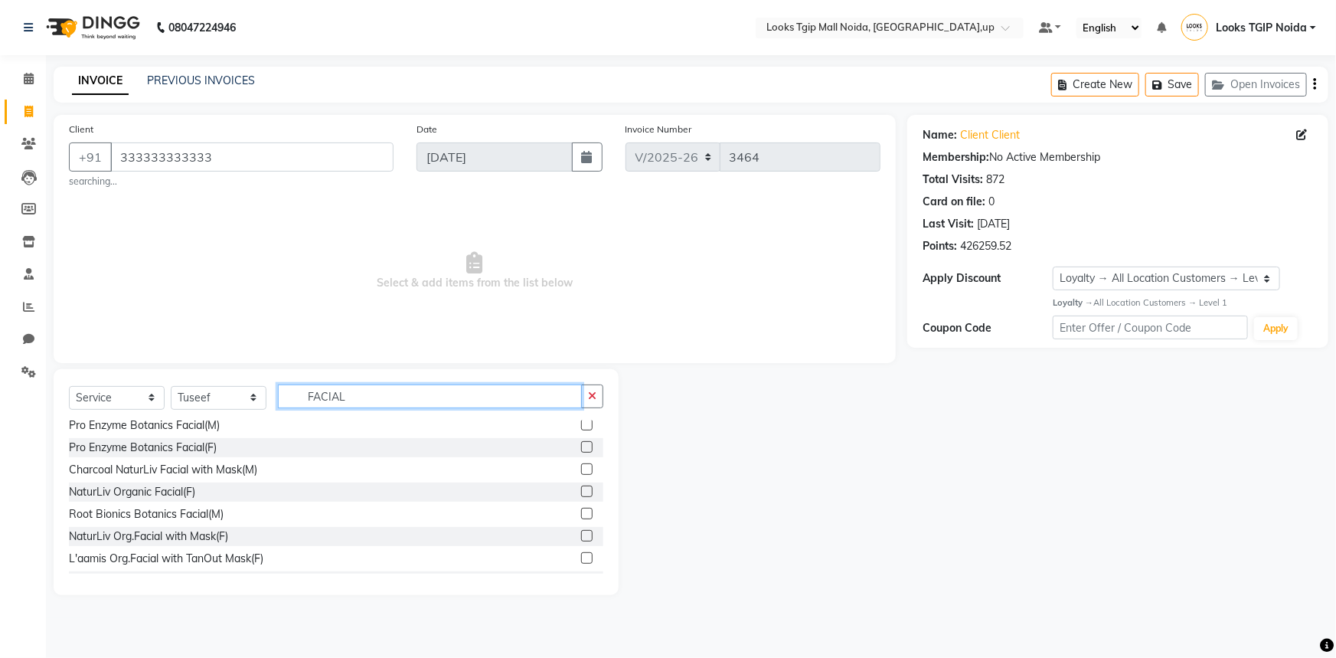
scroll to position [278, 0]
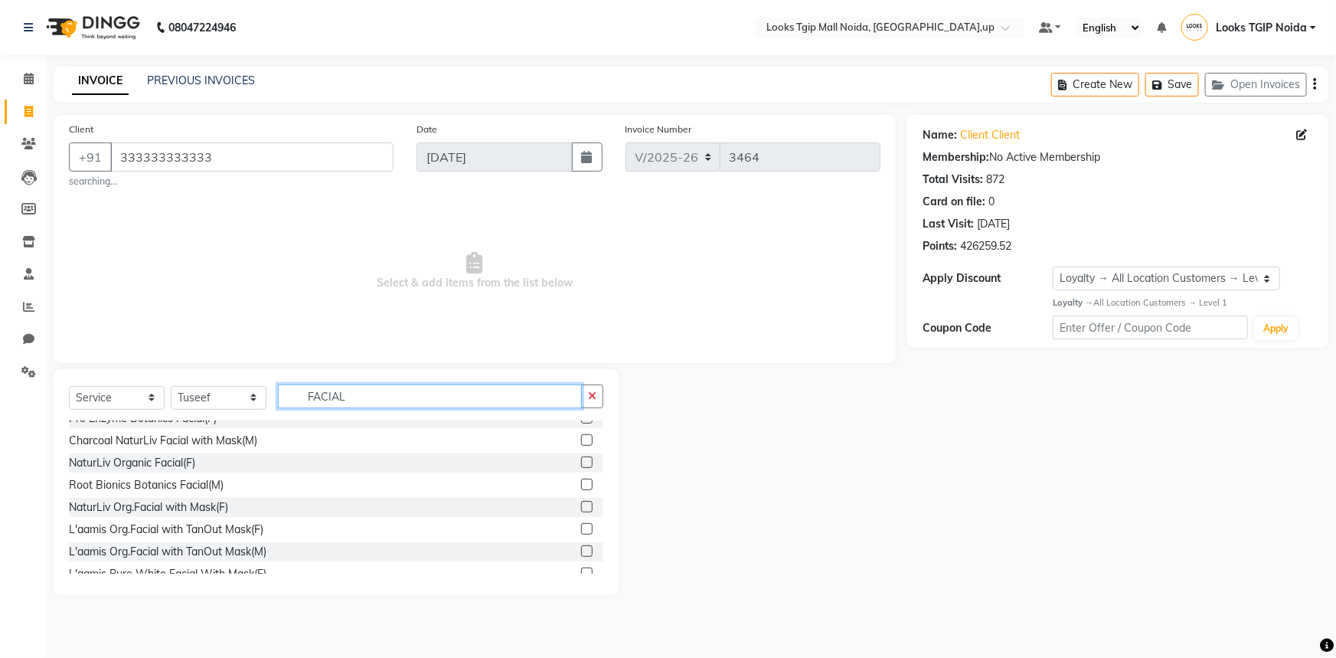
type input "FACIAL"
click at [581, 547] on label at bounding box center [586, 550] width 11 height 11
click at [581, 547] on input "checkbox" at bounding box center [586, 552] width 10 height 10
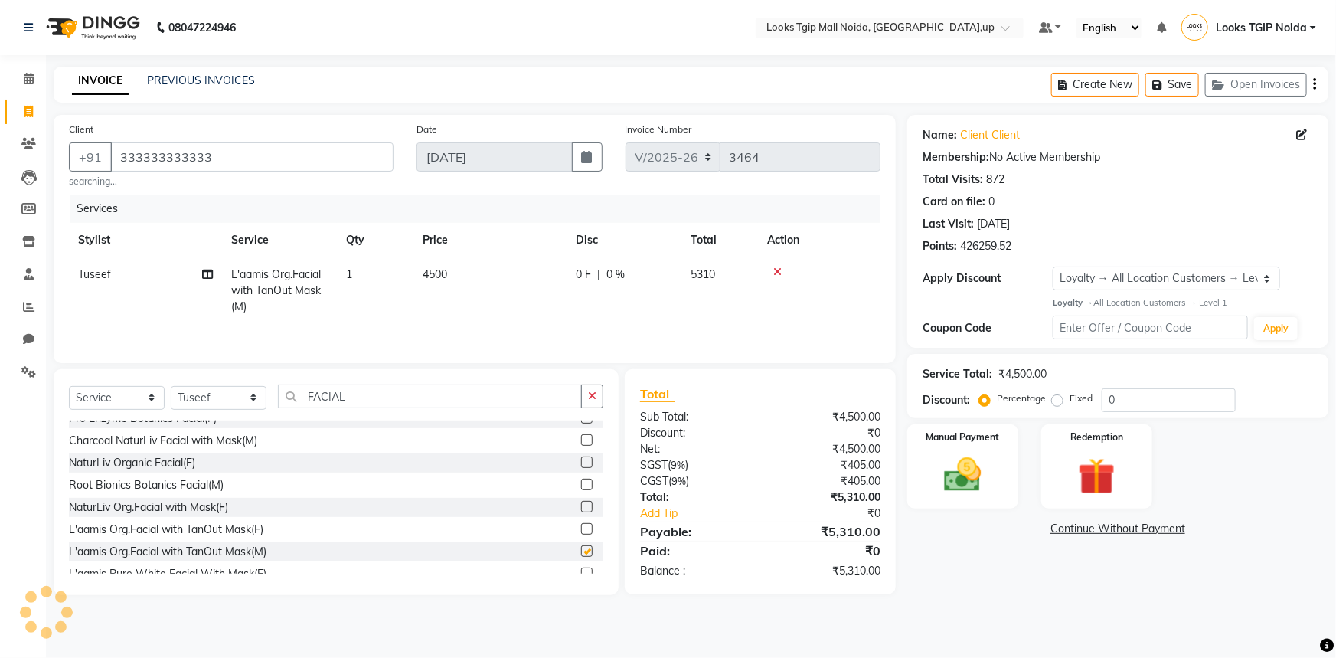
checkbox input "false"
drag, startPoint x: 367, startPoint y: 390, endPoint x: 74, endPoint y: 392, distance: 292.5
click at [74, 392] on div "Select Service Product Membership Package Voucher Prepaid Gift Card Select Styl…" at bounding box center [336, 402] width 534 height 36
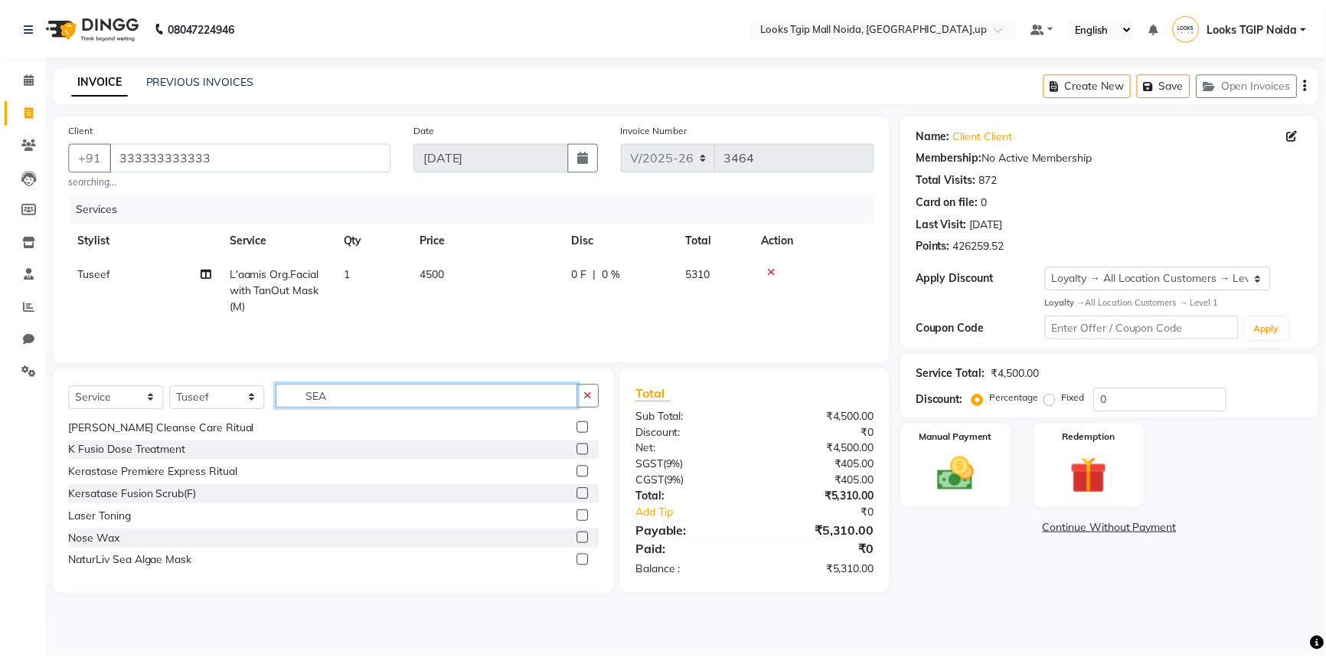
scroll to position [0, 0]
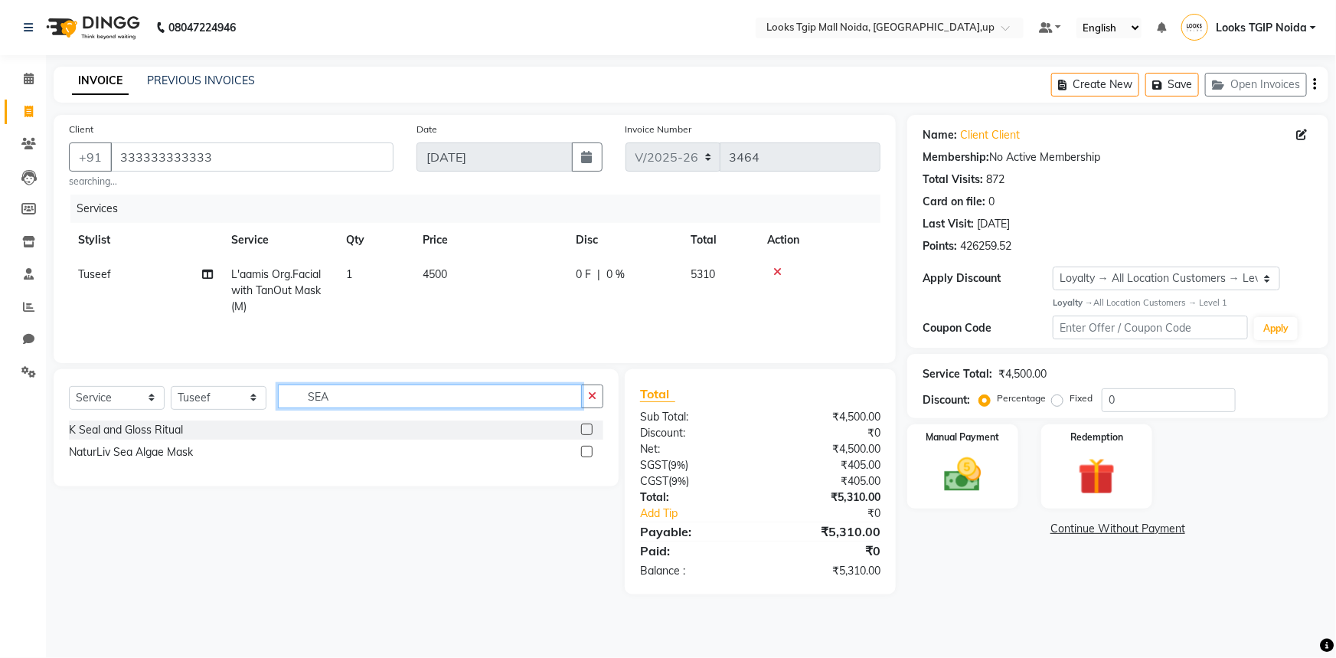
type input "SEA"
click at [587, 447] on label at bounding box center [586, 451] width 11 height 11
click at [587, 447] on input "checkbox" at bounding box center [586, 452] width 10 height 10
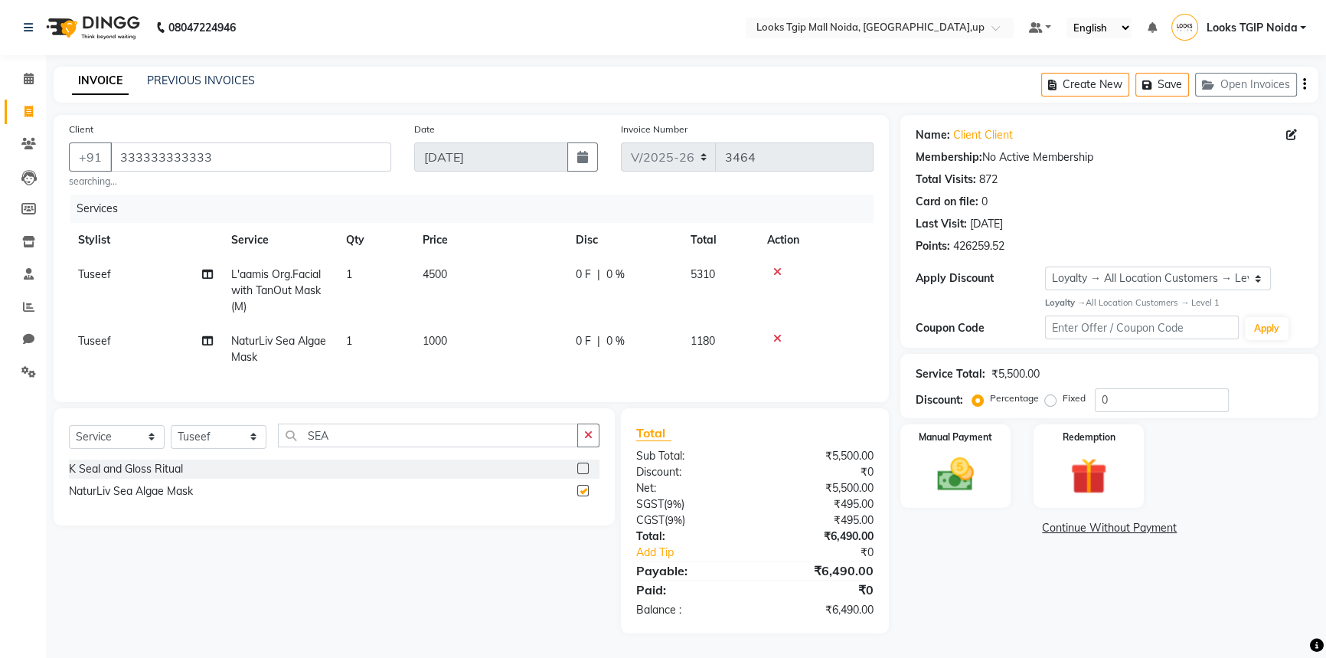
click at [525, 344] on td "1000" at bounding box center [489, 349] width 153 height 51
checkbox input "false"
select select "23814"
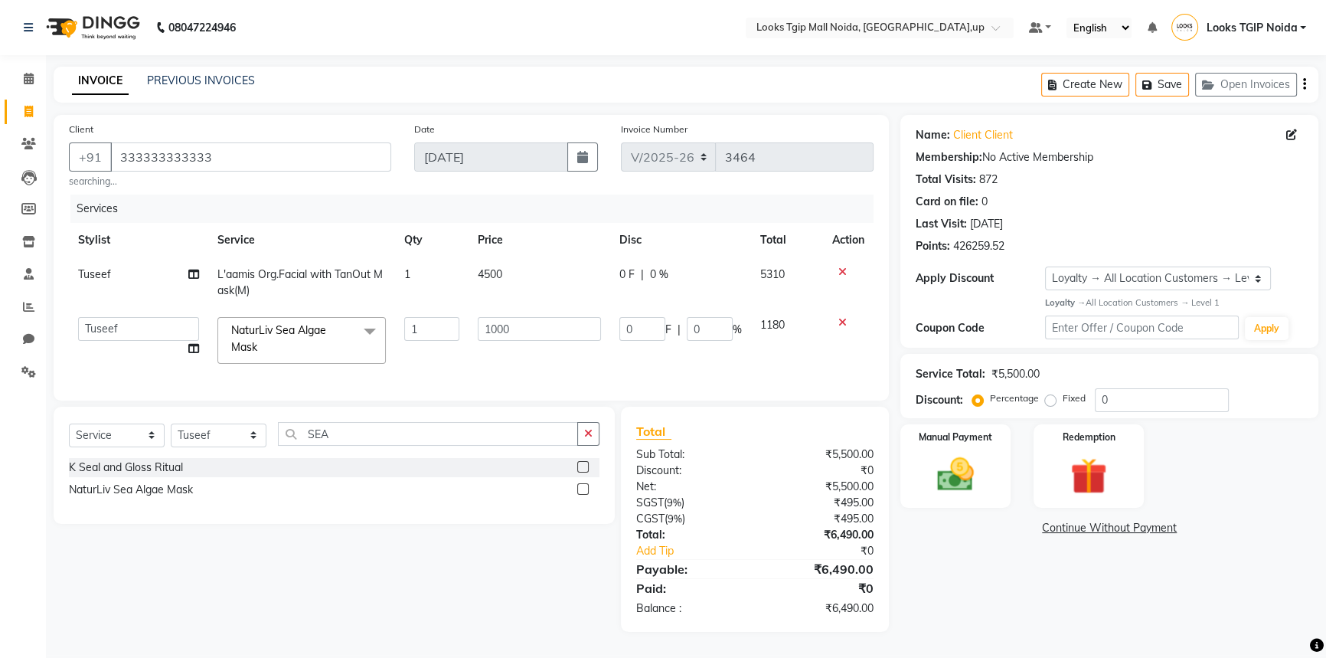
drag, startPoint x: 525, startPoint y: 344, endPoint x: 521, endPoint y: 331, distance: 13.6
click at [525, 343] on td "1000" at bounding box center [540, 340] width 142 height 65
drag, startPoint x: 521, startPoint y: 330, endPoint x: 386, endPoint y: 328, distance: 135.5
click at [386, 328] on tr "Amaan Salmani Arjun_pdct Arun_pdct Atique Counter Sales Farooq Gautam_pdct Guri…" at bounding box center [471, 340] width 805 height 65
type input "1500"
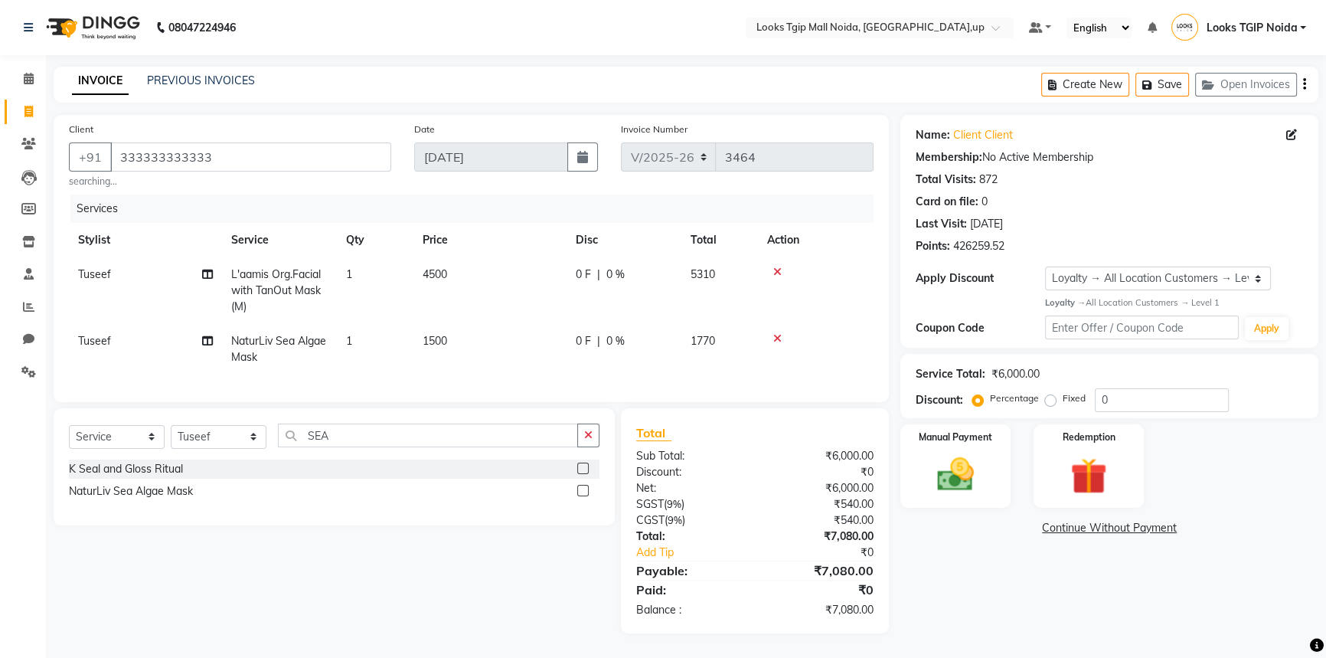
click at [931, 576] on div "Name: Client Client Membership: No Active Membership Total Visits: 872 Card on …" at bounding box center [1115, 374] width 430 height 518
drag, startPoint x: 348, startPoint y: 451, endPoint x: 129, endPoint y: 452, distance: 219.0
click at [129, 452] on div "Select Service Product Membership Package Voucher Prepaid Gift Card Select Styl…" at bounding box center [334, 441] width 531 height 36
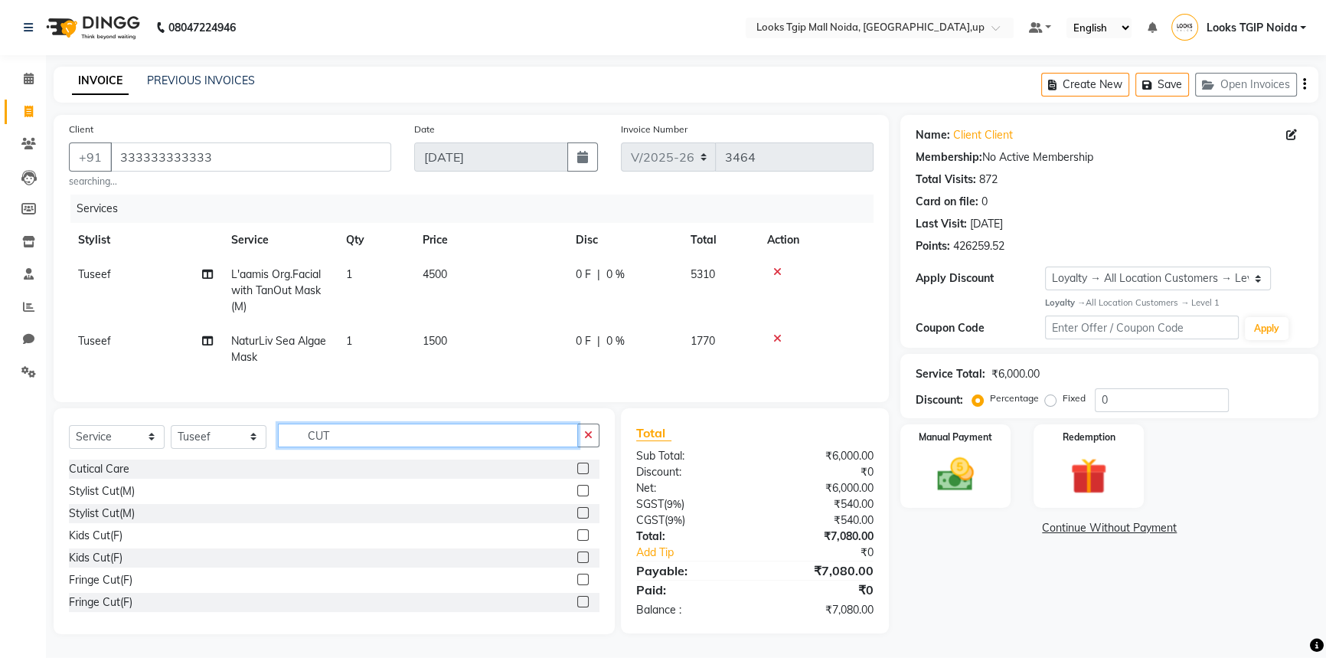
type input "CUT"
click at [577, 496] on label at bounding box center [582, 490] width 11 height 11
click at [577, 496] on input "checkbox" at bounding box center [582, 491] width 10 height 10
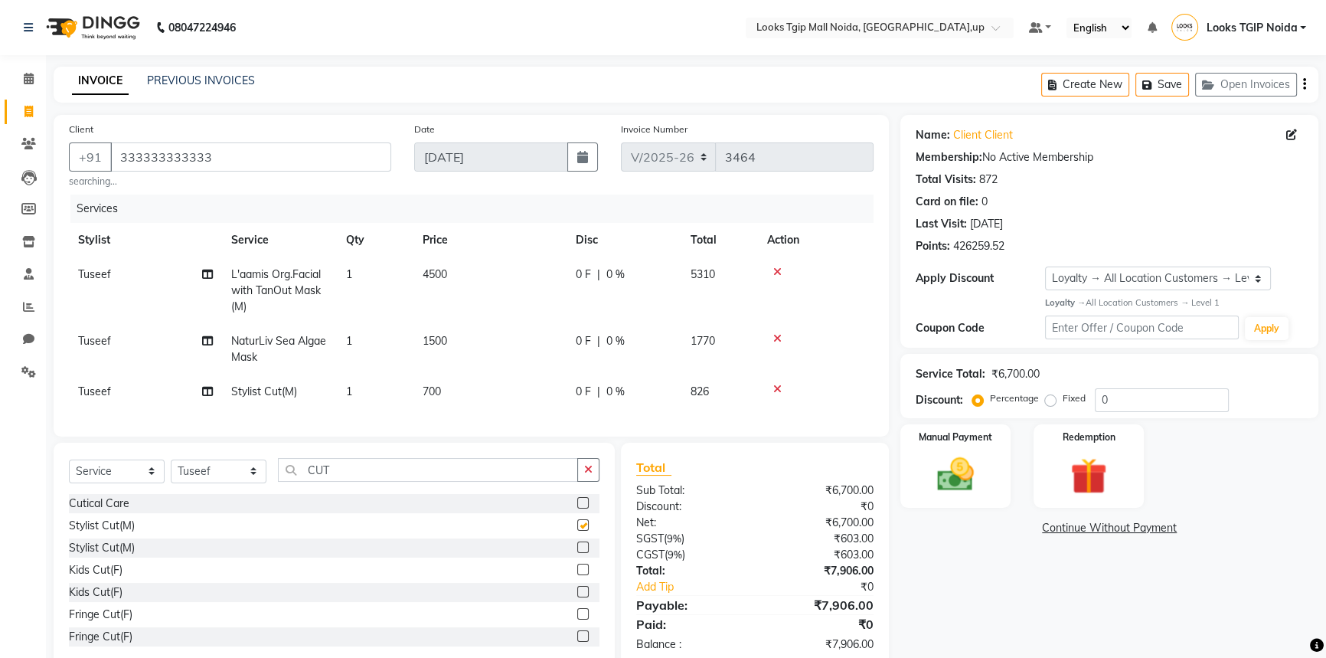
checkbox input "false"
click at [482, 398] on td "700" at bounding box center [489, 391] width 153 height 34
select select "23814"
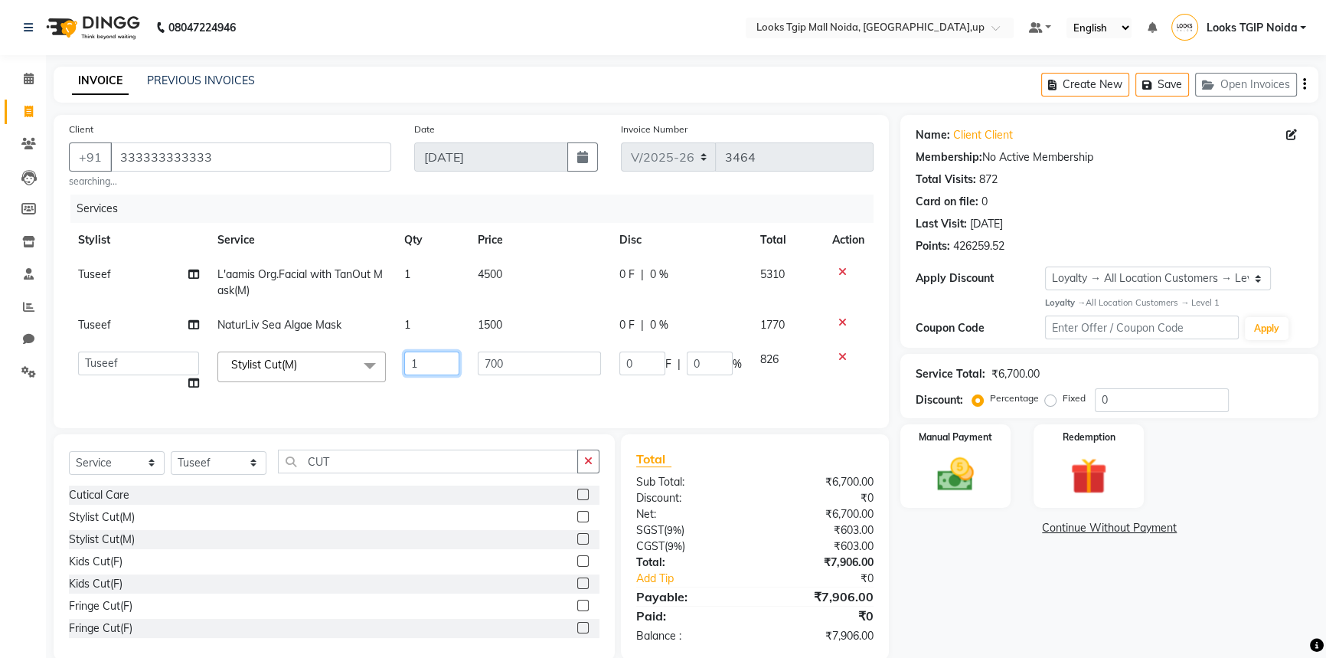
drag, startPoint x: 424, startPoint y: 369, endPoint x: 349, endPoint y: 365, distance: 75.1
click at [349, 365] on tr "[PERSON_NAME] Arjun_pdct Arun_pdct [PERSON_NAME] Counter Sales Farooq Gautam_pd…" at bounding box center [471, 371] width 805 height 58
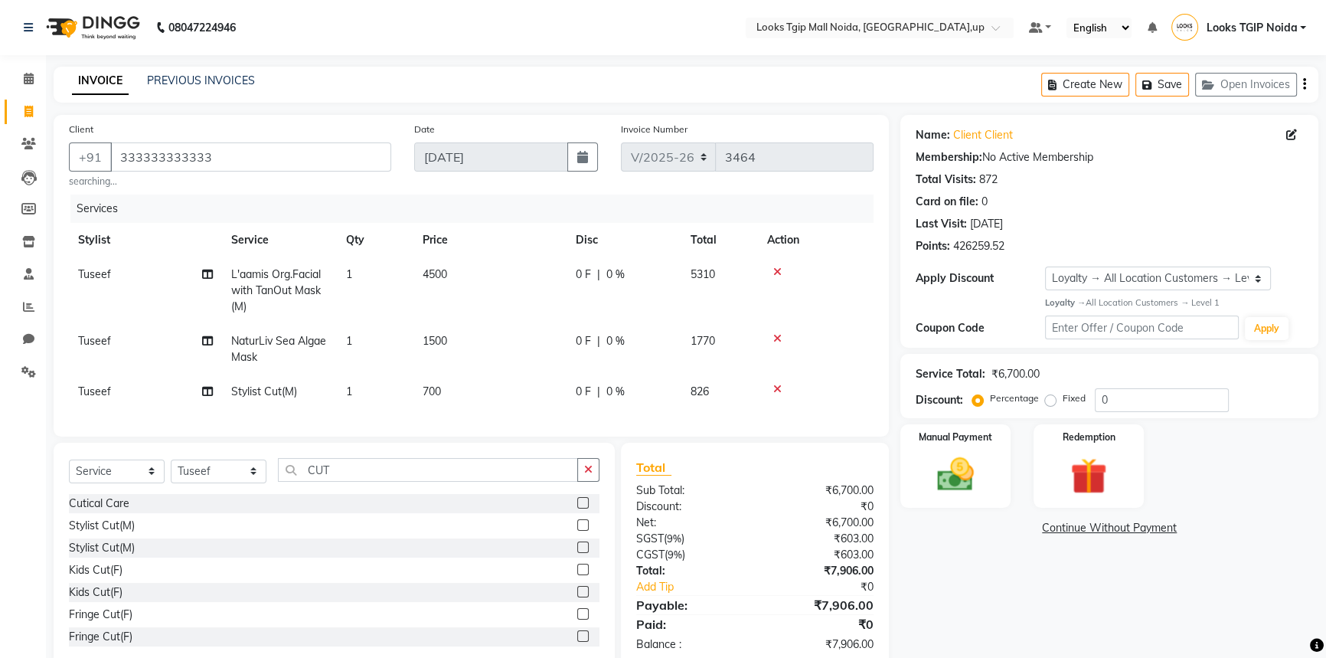
click at [510, 391] on td "700" at bounding box center [489, 391] width 153 height 34
select select "23814"
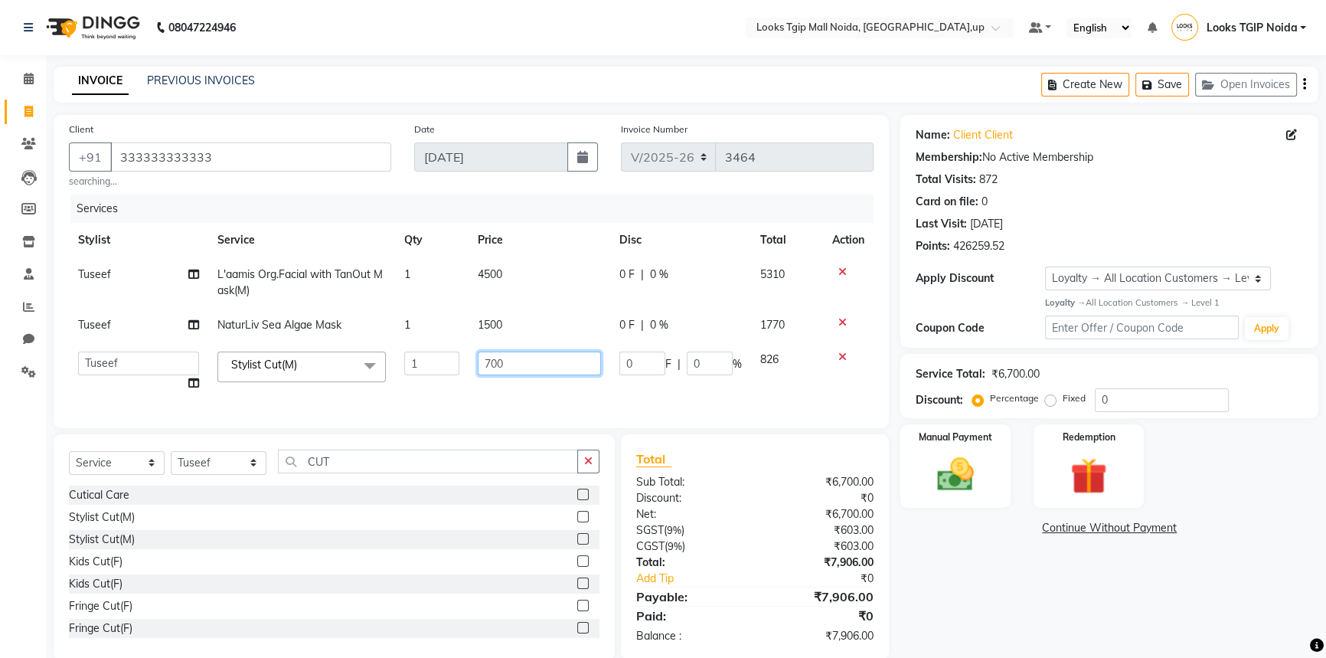
drag, startPoint x: 515, startPoint y: 368, endPoint x: 389, endPoint y: 355, distance: 127.0
click at [389, 355] on tr "[PERSON_NAME] Arjun_pdct Arun_pdct [PERSON_NAME] Counter Sales Farooq Gautam_pd…" at bounding box center [471, 371] width 805 height 58
type input "500"
click at [936, 588] on div "Name: Client Client Membership: No Active Membership Total Visits: 872 Card on …" at bounding box center [1115, 387] width 430 height 545
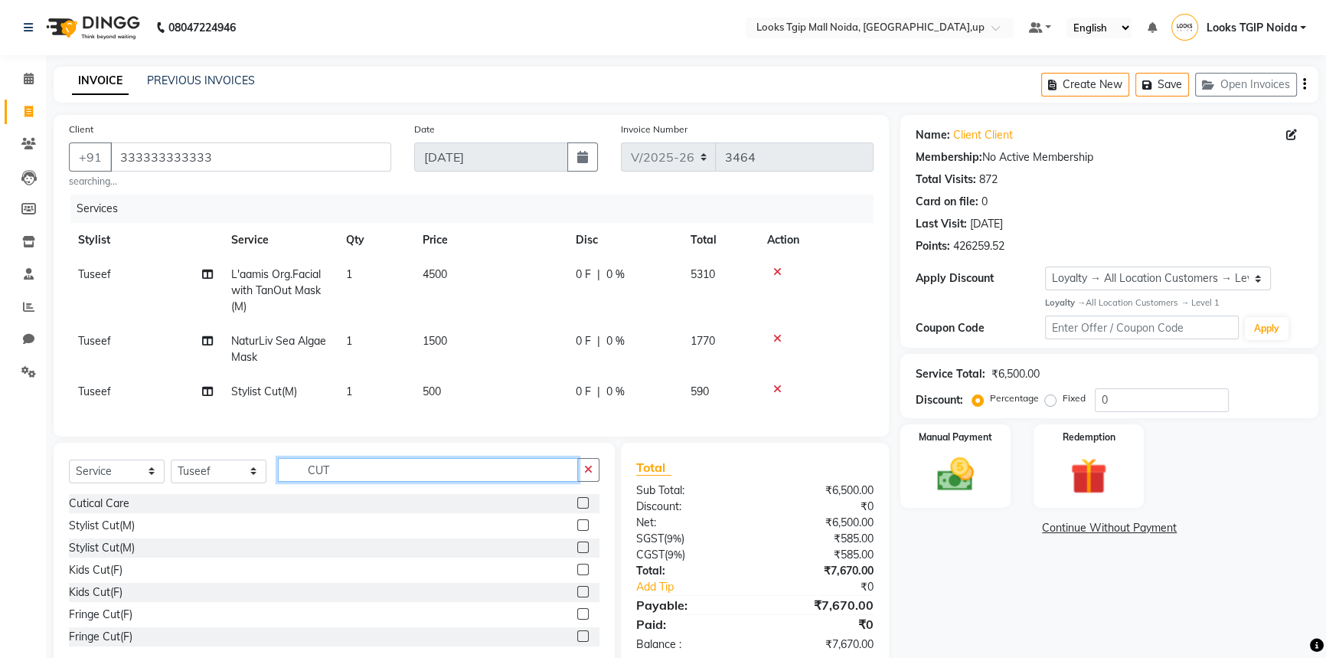
drag, startPoint x: 342, startPoint y: 477, endPoint x: 234, endPoint y: 472, distance: 108.1
click at [237, 472] on div "Select Service Product Membership Package Voucher Prepaid Gift Card Select Styl…" at bounding box center [334, 476] width 531 height 36
click at [421, 482] on input "text" at bounding box center [439, 470] width 322 height 24
type input "SPA"
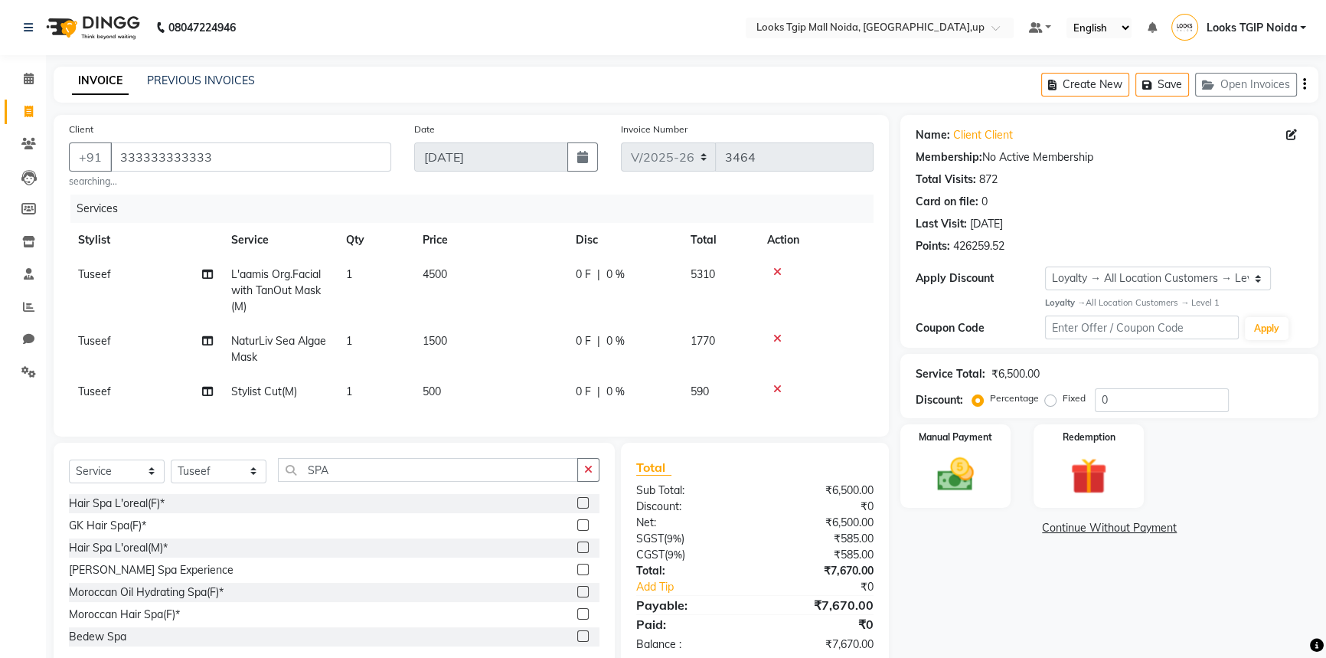
drag, startPoint x: 567, startPoint y: 601, endPoint x: 527, endPoint y: 535, distance: 77.4
click at [577, 597] on label at bounding box center [582, 591] width 11 height 11
click at [577, 597] on input "checkbox" at bounding box center [582, 592] width 10 height 10
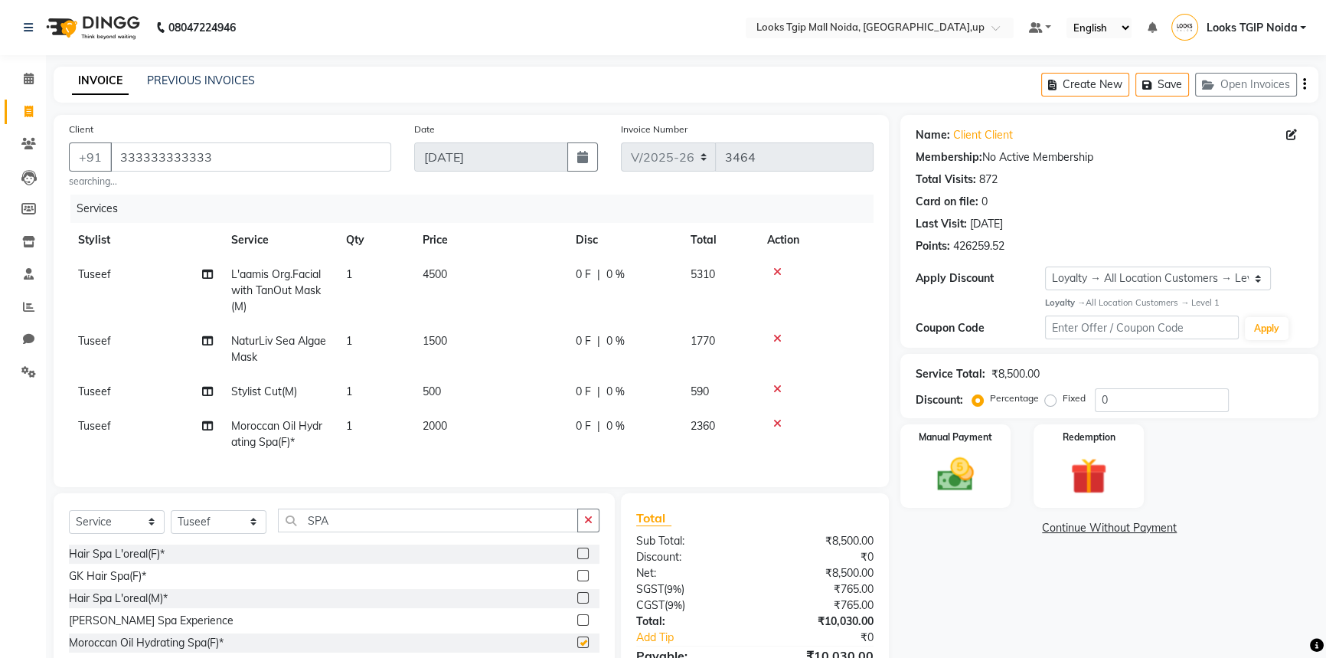
checkbox input "false"
click at [479, 421] on td "2000" at bounding box center [489, 434] width 153 height 51
select select "23814"
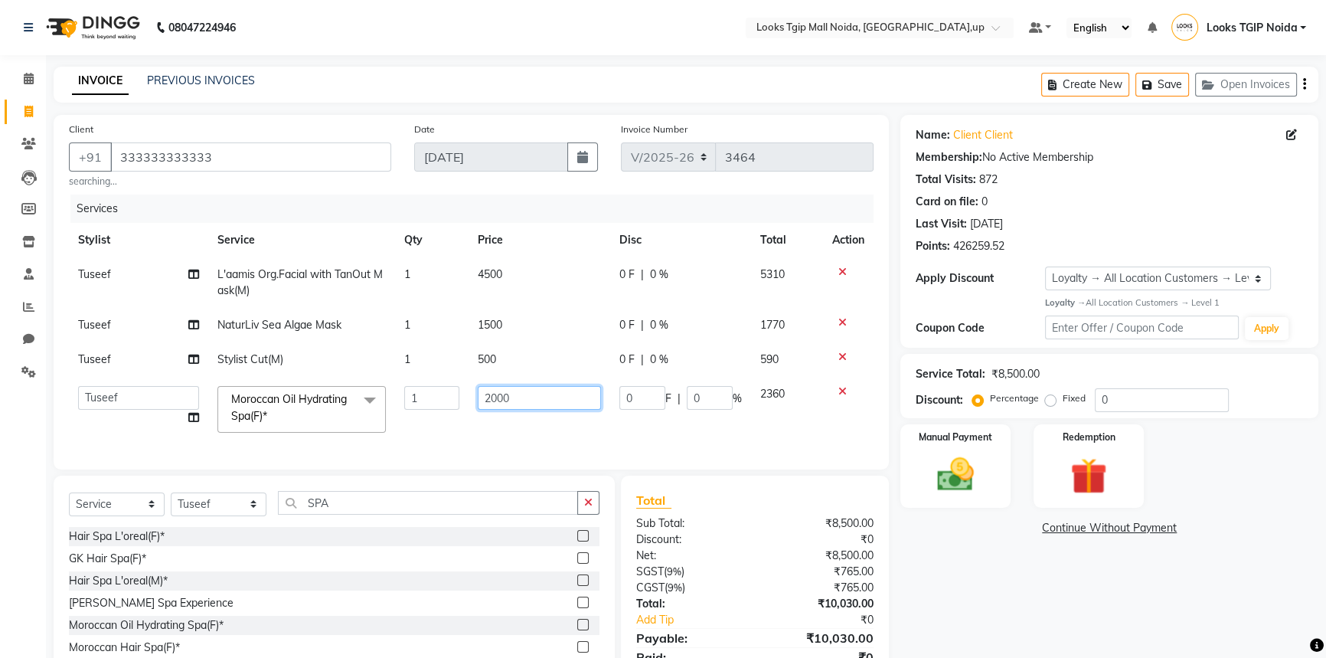
drag, startPoint x: 505, startPoint y: 412, endPoint x: 502, endPoint y: 401, distance: 11.1
click at [505, 409] on td "2000" at bounding box center [540, 409] width 142 height 65
drag, startPoint x: 502, startPoint y: 401, endPoint x: 398, endPoint y: 400, distance: 104.1
click at [398, 400] on tr "Amaan Salmani Arjun_pdct Arun_pdct Atique Counter Sales Farooq Gautam_pdct Guri…" at bounding box center [471, 409] width 805 height 65
type input "4500"
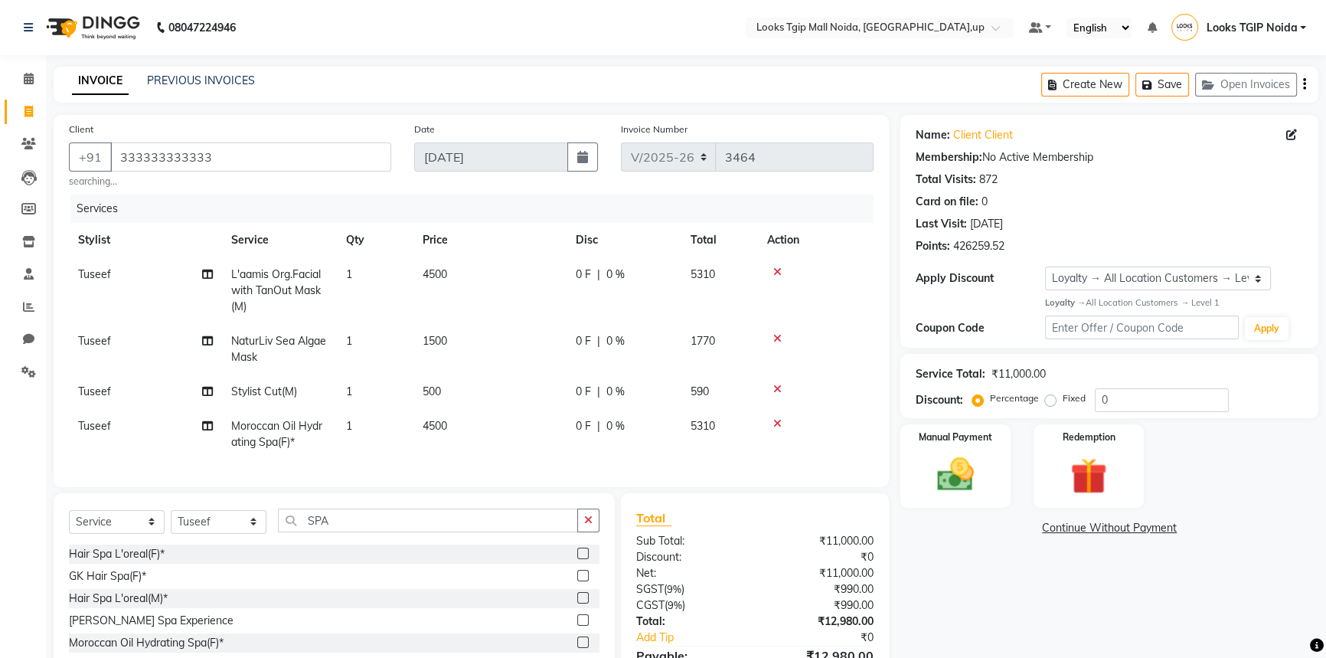
click at [1015, 587] on div "Name: Client Client Membership: No Active Membership Total Visits: 872 Card on …" at bounding box center [1115, 417] width 430 height 604
drag, startPoint x: 207, startPoint y: 530, endPoint x: 161, endPoint y: 314, distance: 220.8
click at [207, 530] on select "Select Stylist [PERSON_NAME] Arun_pdct [PERSON_NAME] Counter Sales Farooq Gauta…" at bounding box center [219, 522] width 96 height 24
select select "84892"
click at [171, 520] on select "Select Stylist [PERSON_NAME] Arun_pdct [PERSON_NAME] Counter Sales Farooq Gauta…" at bounding box center [219, 522] width 96 height 24
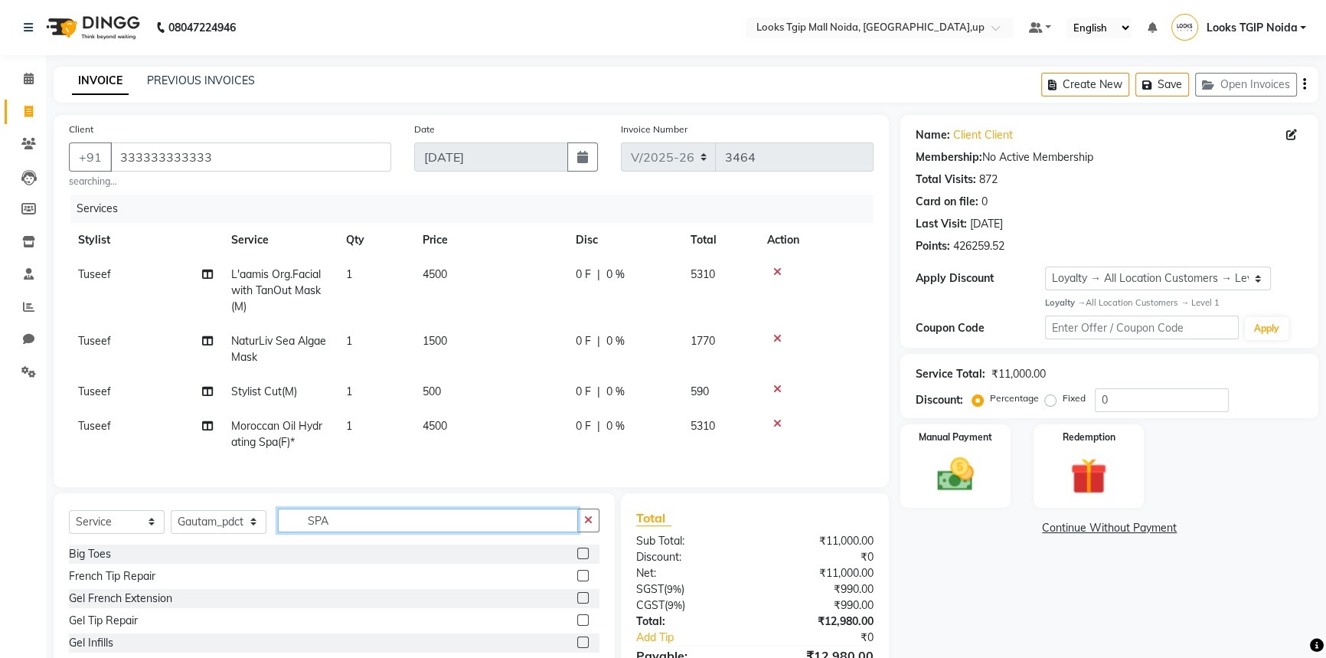
drag, startPoint x: 366, startPoint y: 525, endPoint x: 8, endPoint y: 550, distance: 359.2
click at [8, 549] on app-home "08047224946 Select Location × Looks Tgip Mall Noida, Noida,up Default Panel My …" at bounding box center [663, 371] width 1326 height 742
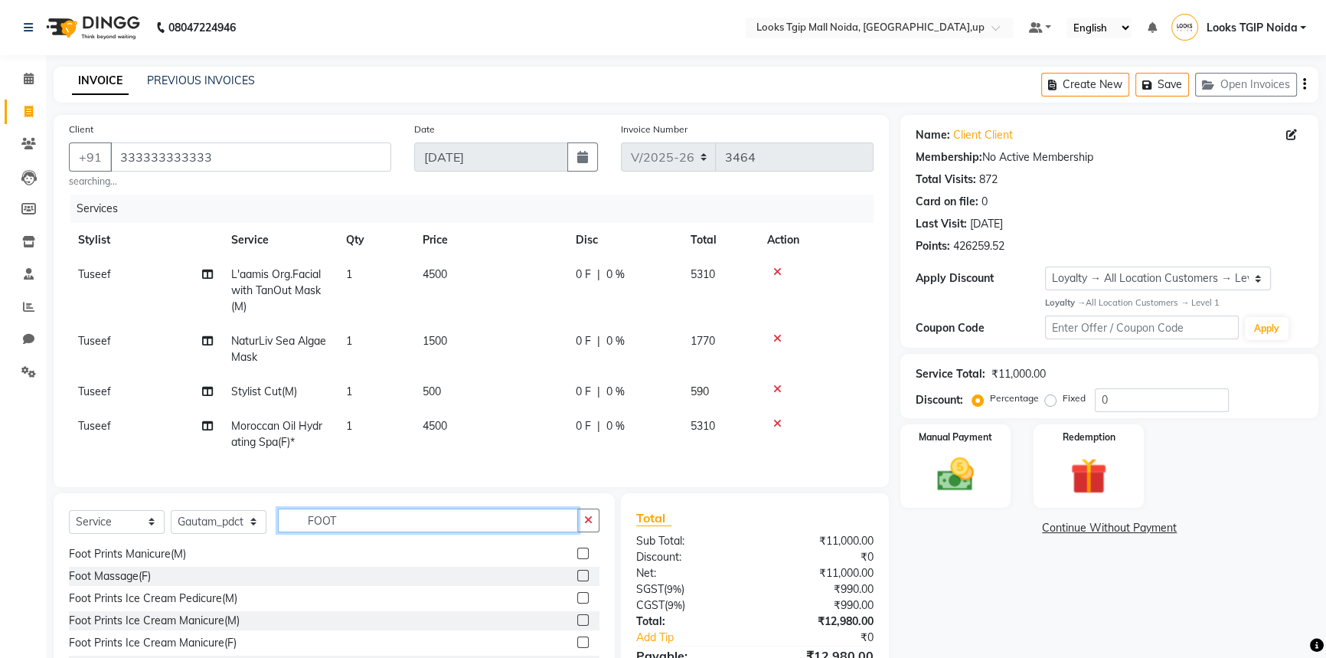
scroll to position [69, 0]
type input "FOOT"
click at [577, 579] on label at bounding box center [582, 572] width 11 height 11
click at [577, 579] on input "checkbox" at bounding box center [582, 574] width 10 height 10
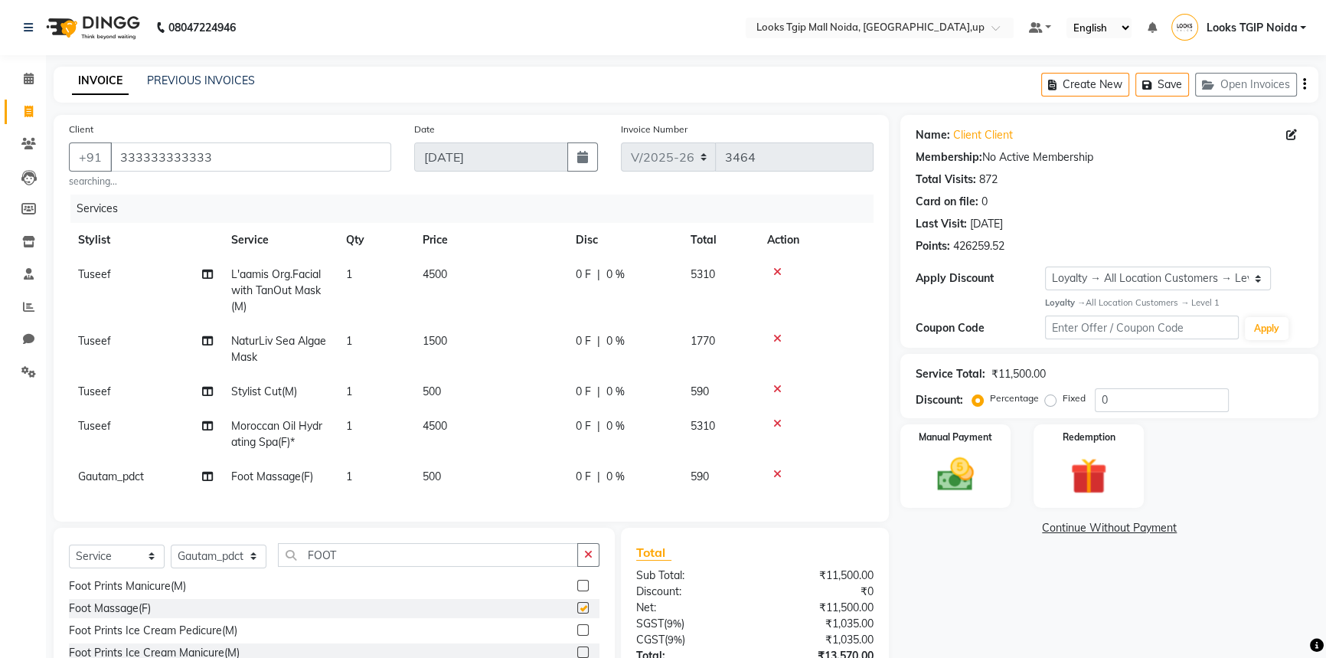
checkbox input "false"
drag, startPoint x: 227, startPoint y: 569, endPoint x: 217, endPoint y: 557, distance: 15.3
click at [224, 567] on select "Select Stylist [PERSON_NAME] Arun_pdct [PERSON_NAME] Counter Sales Farooq Gauta…" at bounding box center [219, 556] width 96 height 24
select select "59710"
click at [171, 554] on select "Select Stylist [PERSON_NAME] Arun_pdct [PERSON_NAME] Counter Sales Farooq Gauta…" at bounding box center [219, 556] width 96 height 24
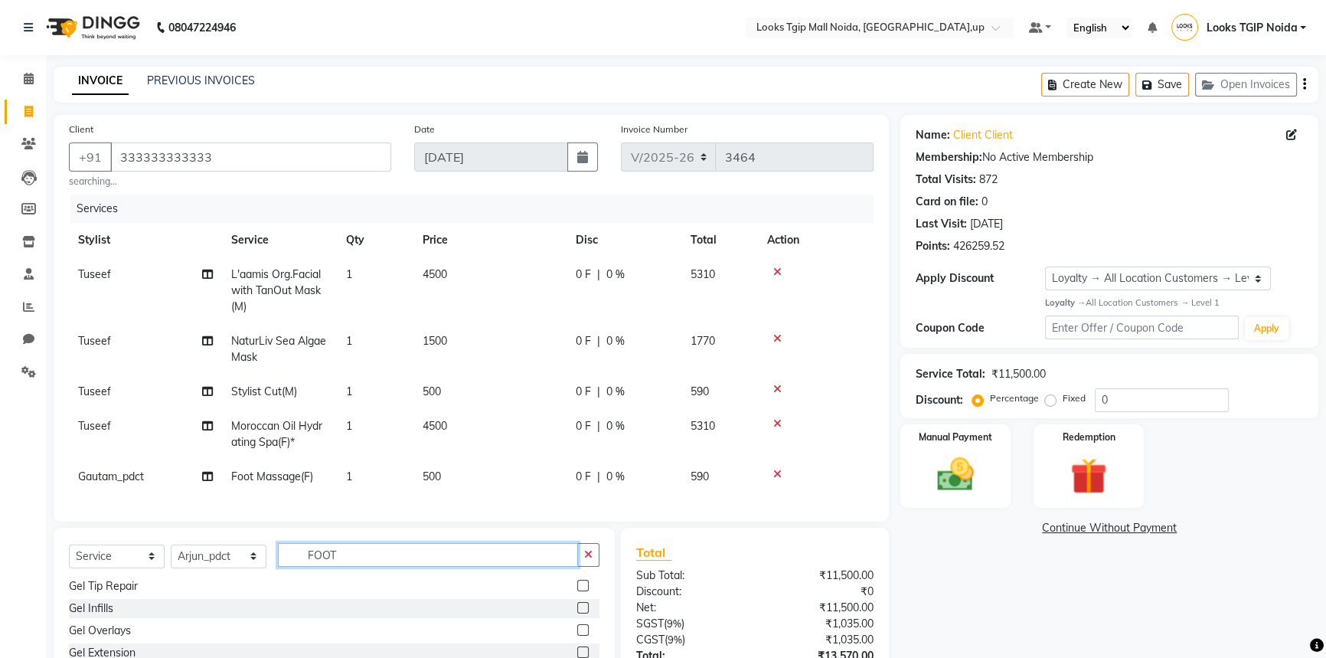
drag, startPoint x: 338, startPoint y: 567, endPoint x: 224, endPoint y: 567, distance: 114.9
click at [224, 567] on div "Select Service Product Membership Package Voucher Prepaid Gift Card Select Styl…" at bounding box center [334, 561] width 531 height 36
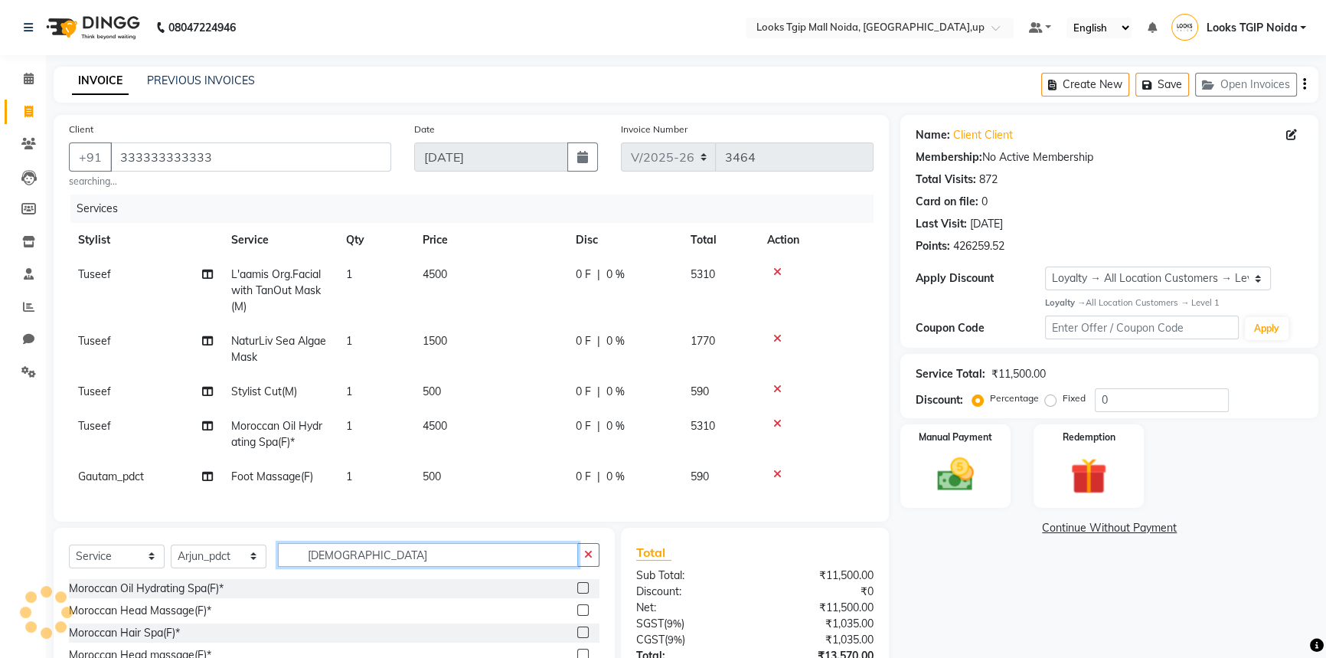
type input "MORO"
click at [582, 616] on label at bounding box center [582, 609] width 11 height 11
click at [582, 616] on input "checkbox" at bounding box center [582, 611] width 10 height 10
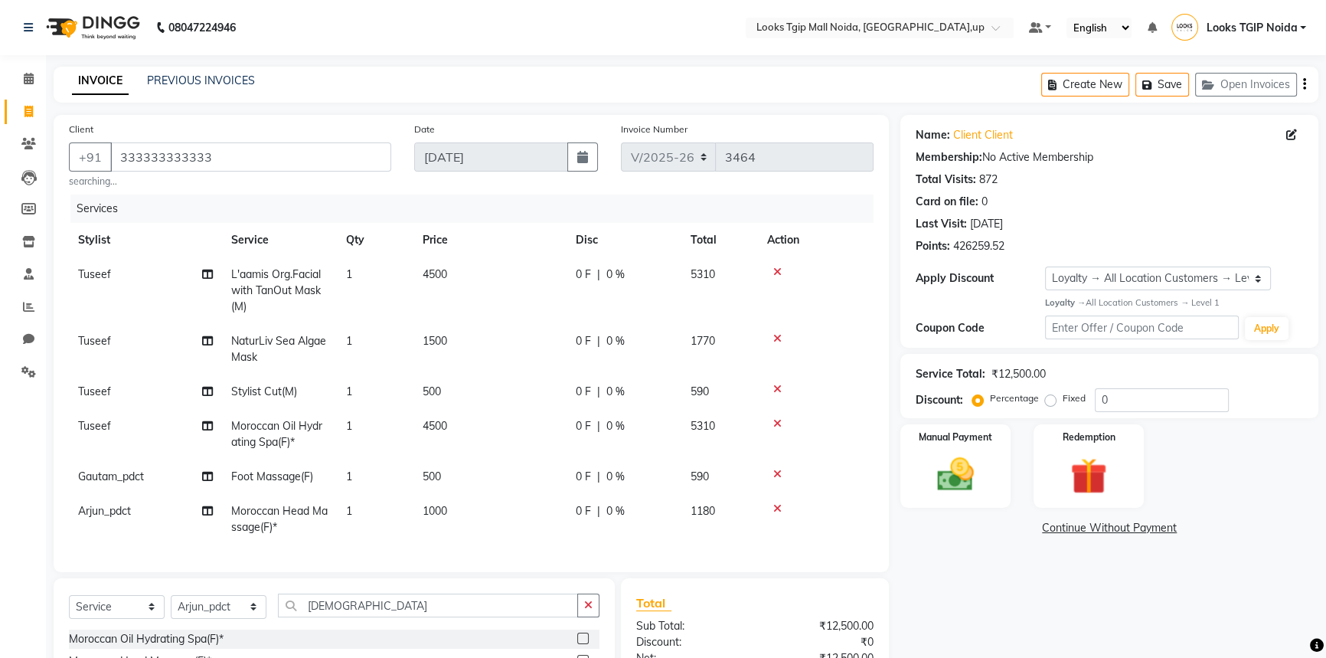
checkbox input "false"
click at [231, 617] on select "Select Stylist [PERSON_NAME] Arun_pdct [PERSON_NAME] Counter Sales Farooq Gauta…" at bounding box center [219, 607] width 96 height 24
select select "84893"
click at [171, 605] on select "Select Stylist [PERSON_NAME] Arun_pdct [PERSON_NAME] Counter Sales Farooq Gauta…" at bounding box center [219, 607] width 96 height 24
drag, startPoint x: 358, startPoint y: 608, endPoint x: 70, endPoint y: 610, distance: 288.7
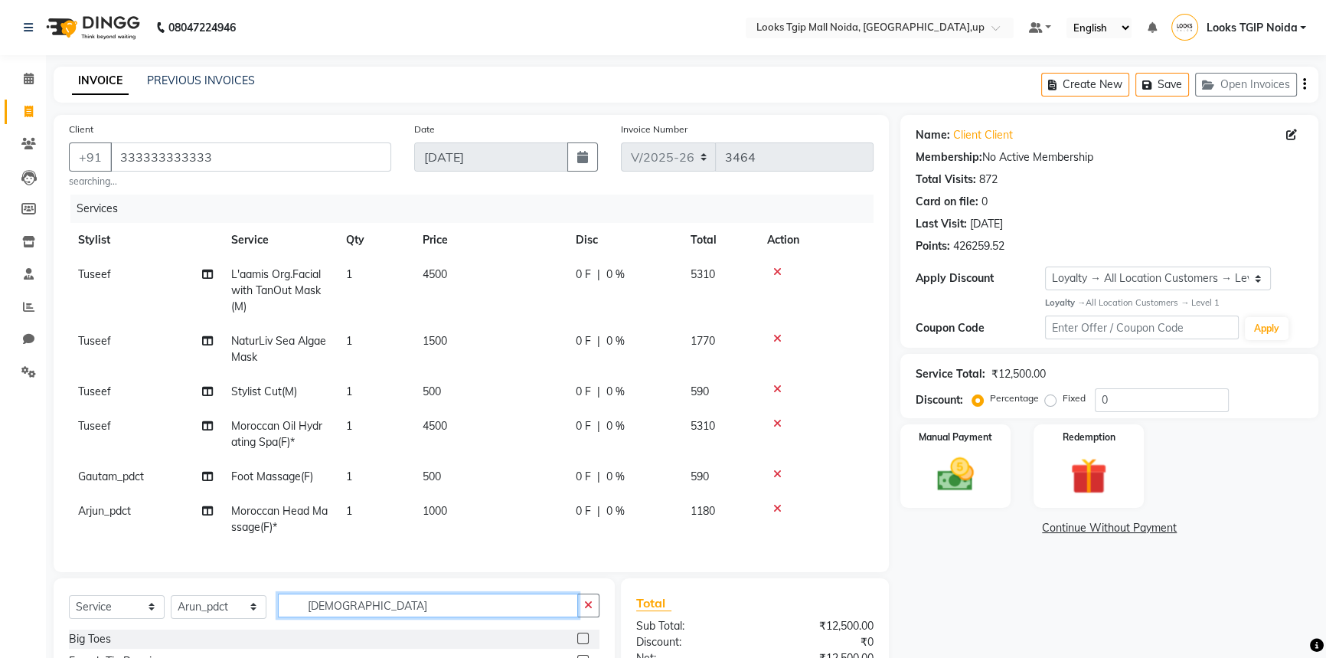
click at [70, 610] on div "Select Service Product Membership Package Voucher Prepaid Gift Card Select Styl…" at bounding box center [334, 611] width 531 height 36
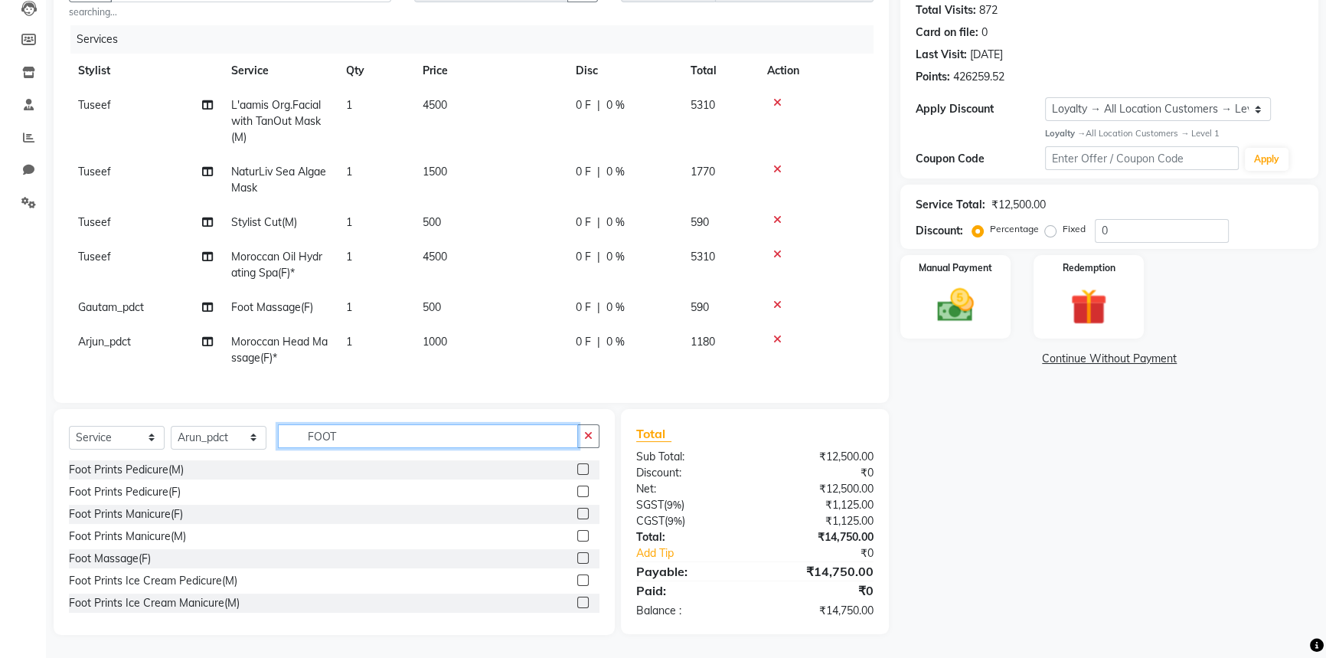
scroll to position [180, 0]
type input "FOOT"
click at [577, 555] on label at bounding box center [582, 557] width 11 height 11
click at [577, 555] on input "checkbox" at bounding box center [582, 559] width 10 height 10
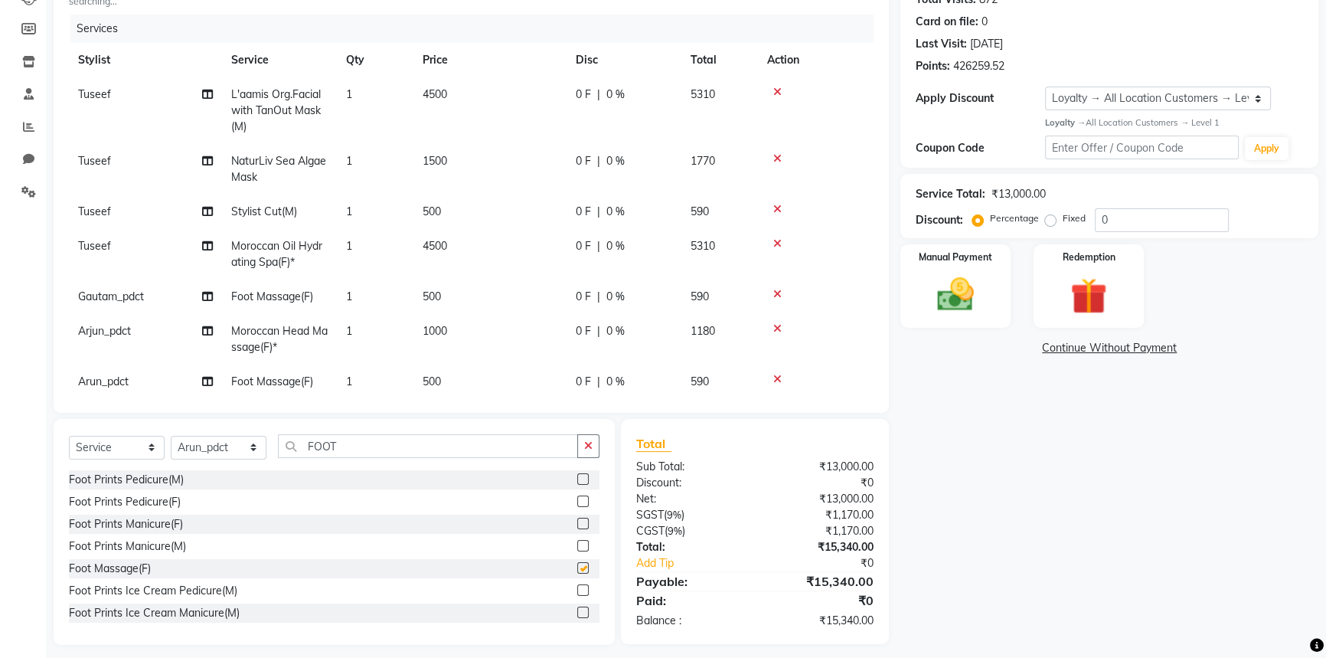
checkbox input "false"
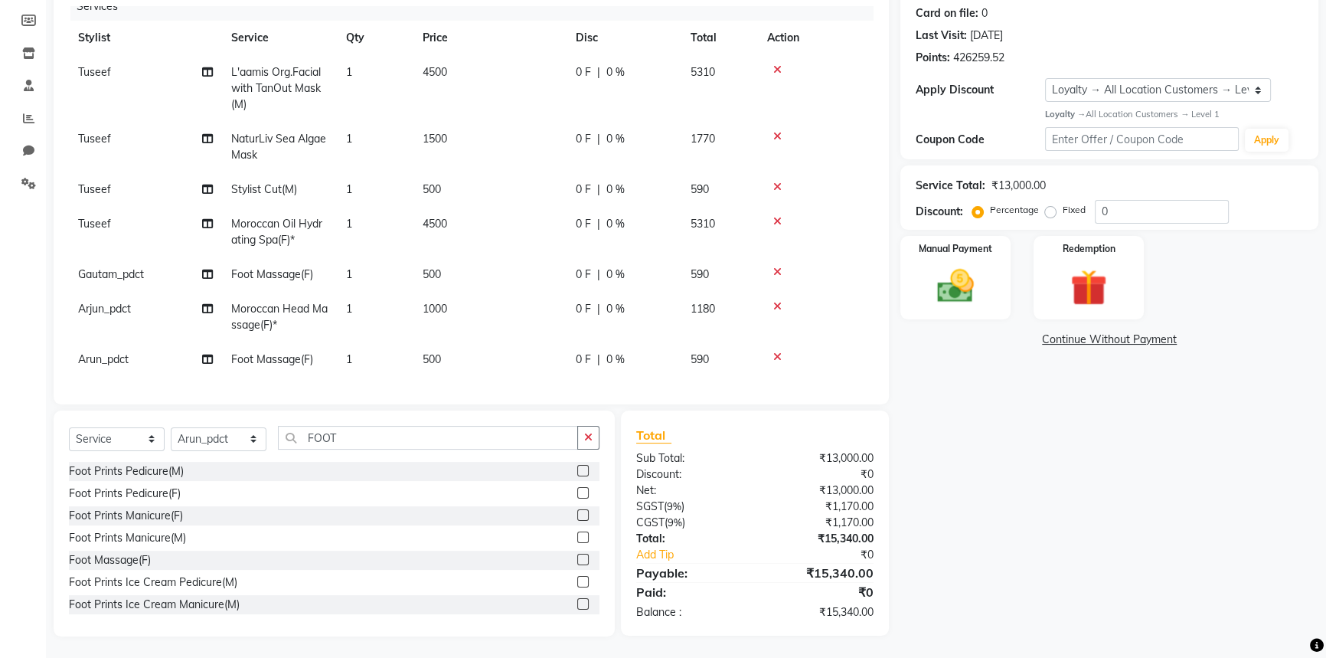
scroll to position [191, 0]
drag, startPoint x: 1120, startPoint y: 201, endPoint x: 1052, endPoint y: 217, distance: 70.0
click at [1052, 217] on div "Percentage Fixed 0" at bounding box center [1101, 210] width 253 height 24
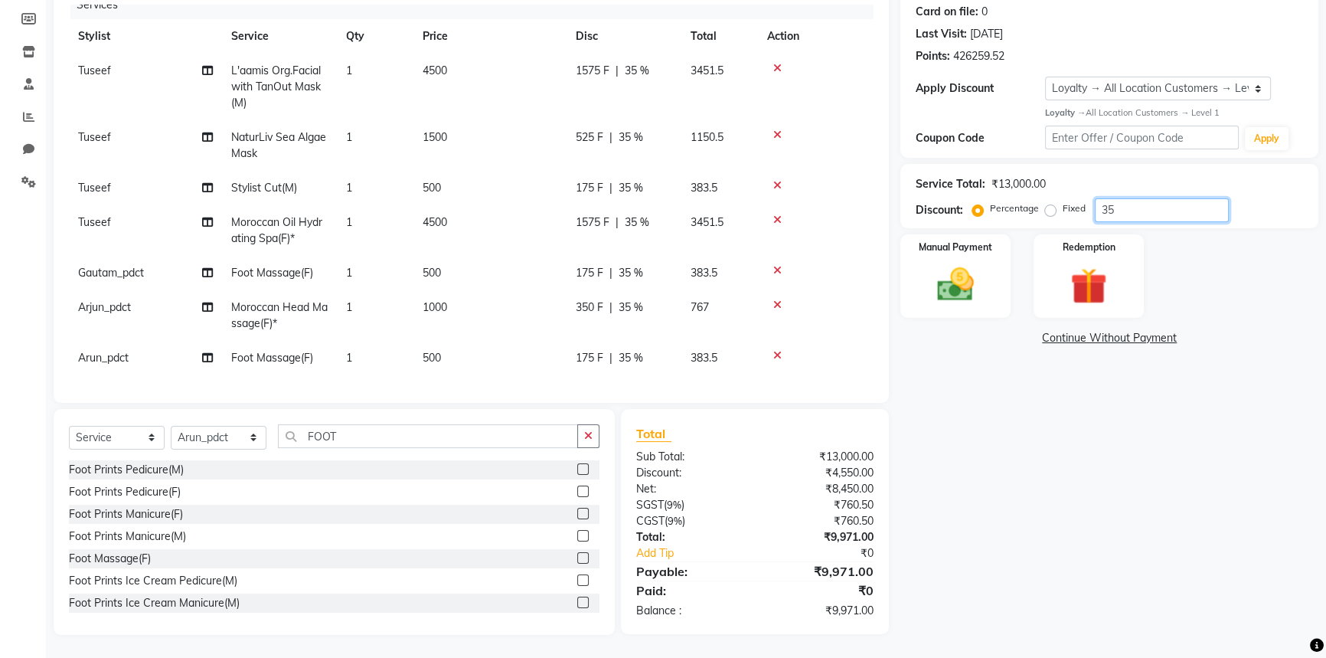
type input "3"
type input "40"
click at [1022, 494] on div "Name: Client Client Membership: No Active Membership Total Visits: 872 Card on …" at bounding box center [1115, 280] width 430 height 710
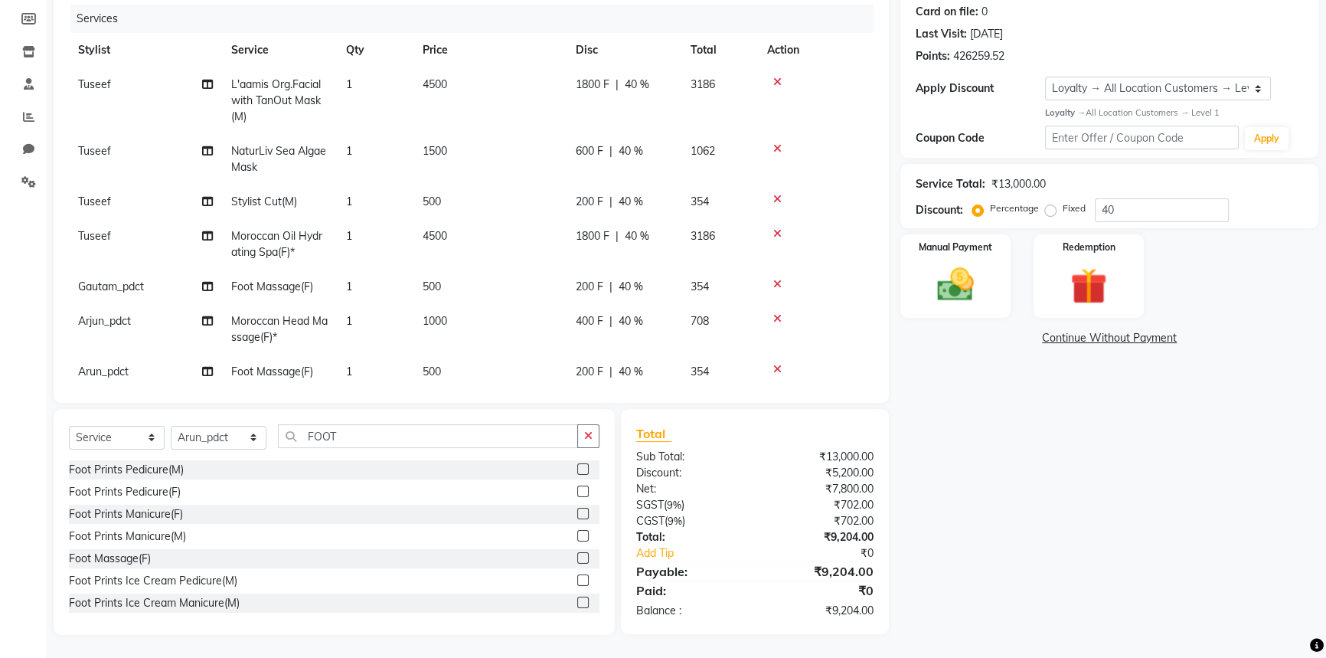
scroll to position [24, 0]
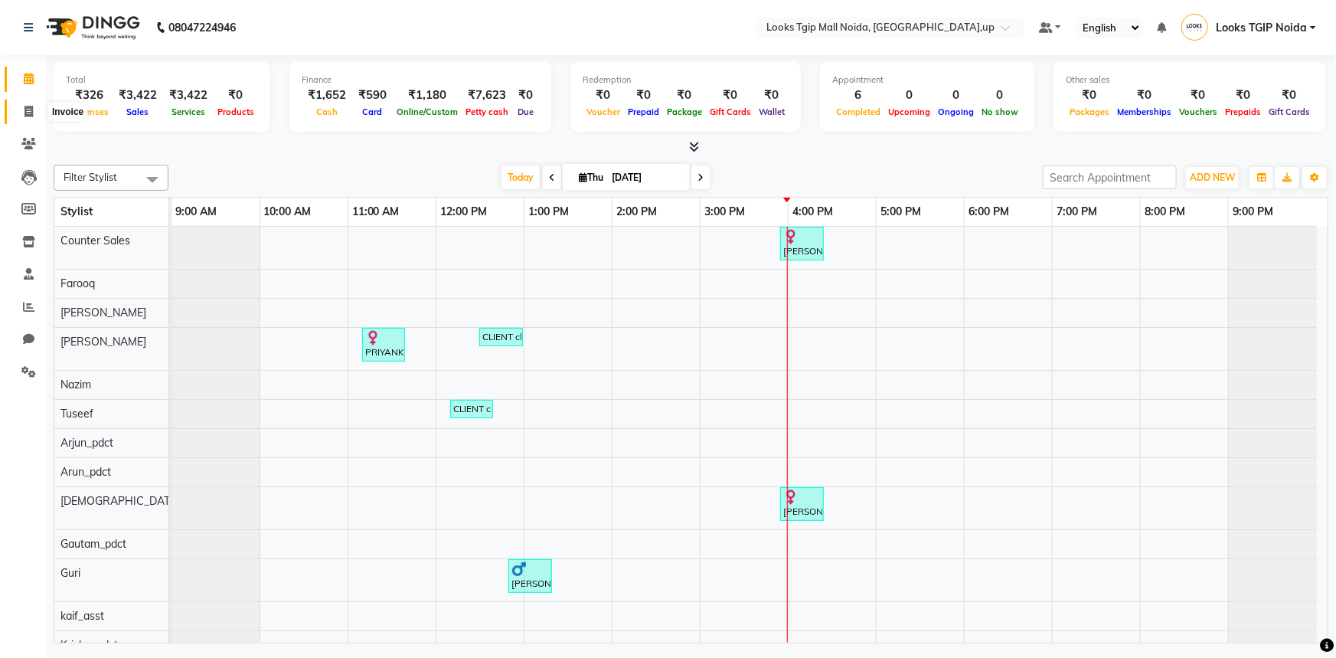
click at [28, 113] on icon at bounding box center [29, 111] width 8 height 11
select select "4358"
select select "service"
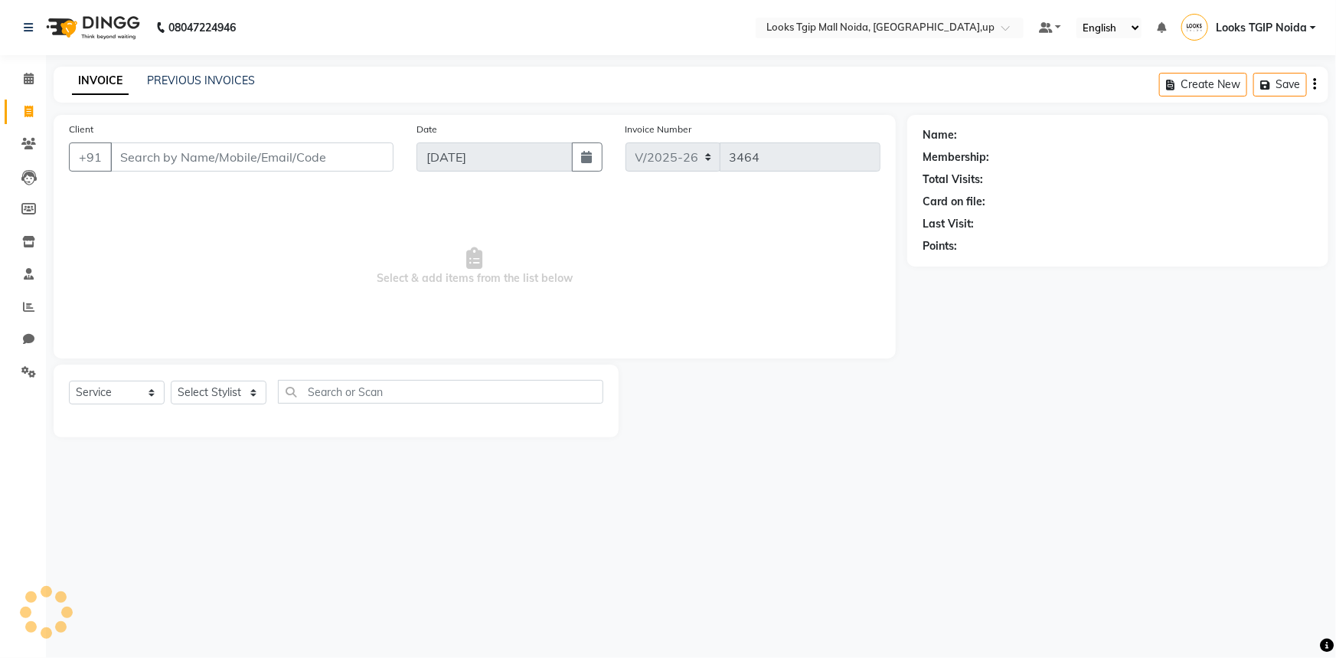
click at [214, 153] on input "Client" at bounding box center [251, 156] width 283 height 29
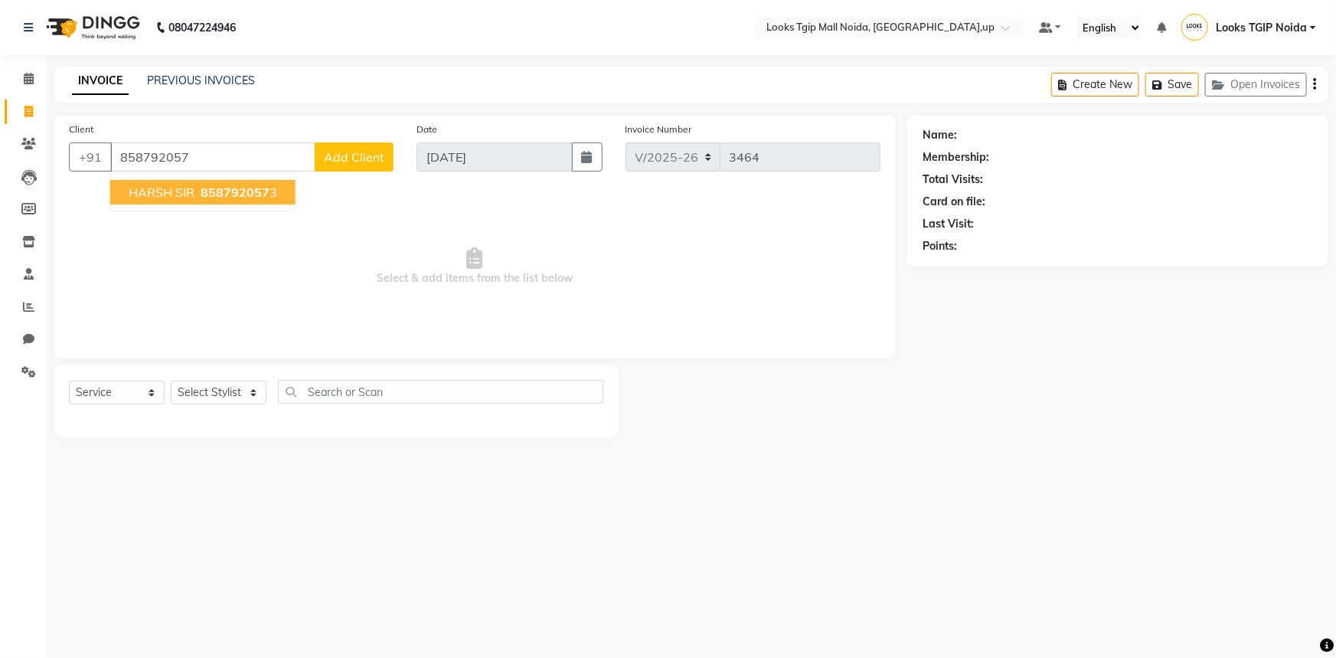
click at [270, 190] on ngb-highlight "858792057 3" at bounding box center [238, 192] width 80 height 15
type input "8587920573"
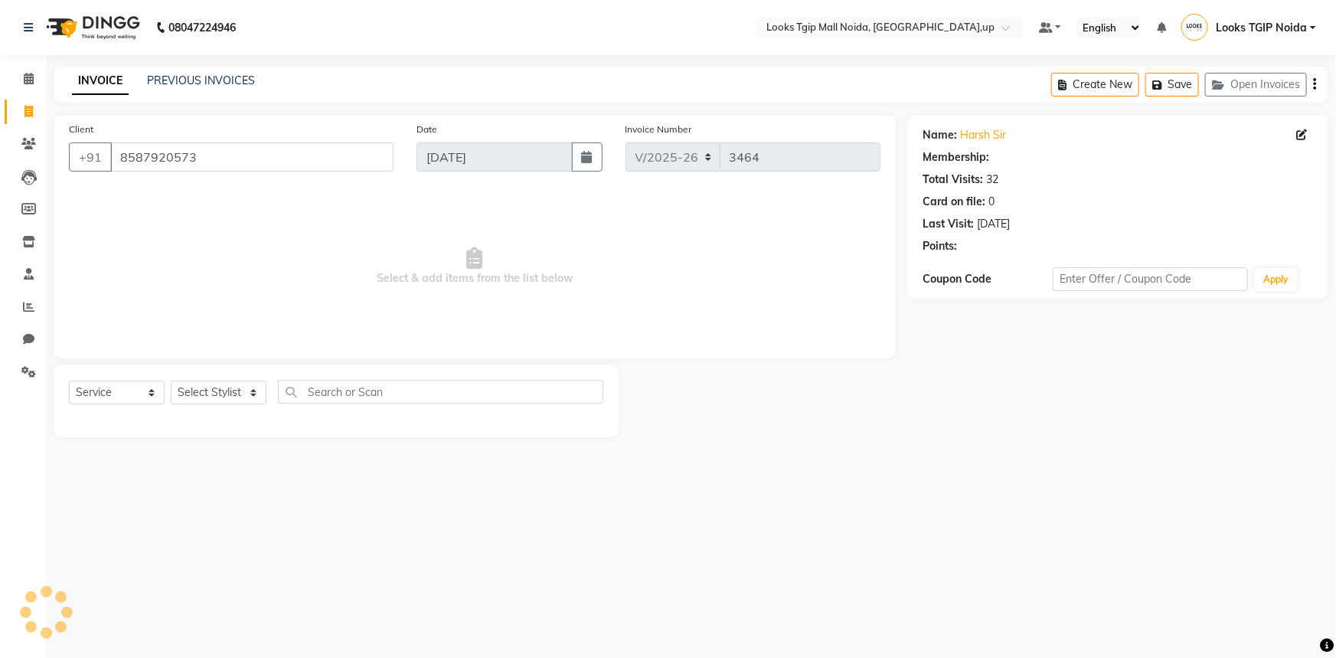
select select "1: Object"
click at [250, 398] on select "Select Stylist [PERSON_NAME] Arun_pdct [PERSON_NAME] Counter Sales Farooq Gauta…" at bounding box center [219, 393] width 96 height 24
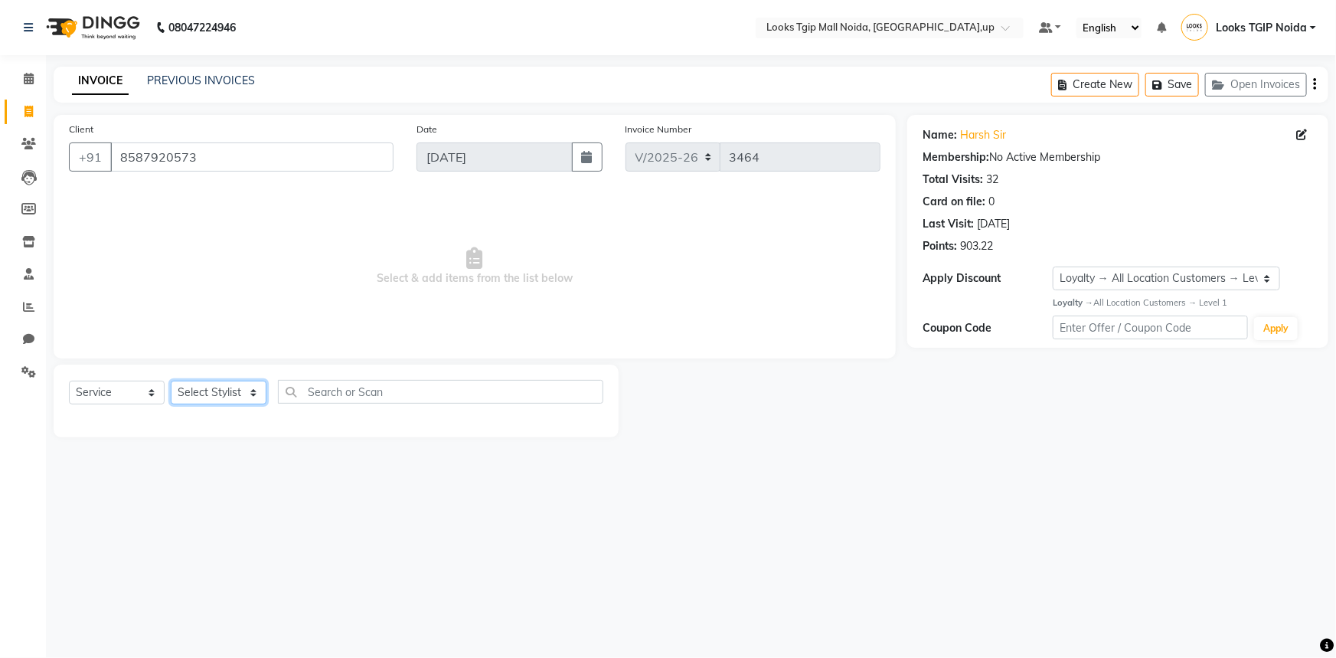
select select "43888"
click at [171, 381] on select "Select Stylist [PERSON_NAME] Arun_pdct [PERSON_NAME] Counter Sales Farooq Gauta…" at bounding box center [219, 393] width 96 height 24
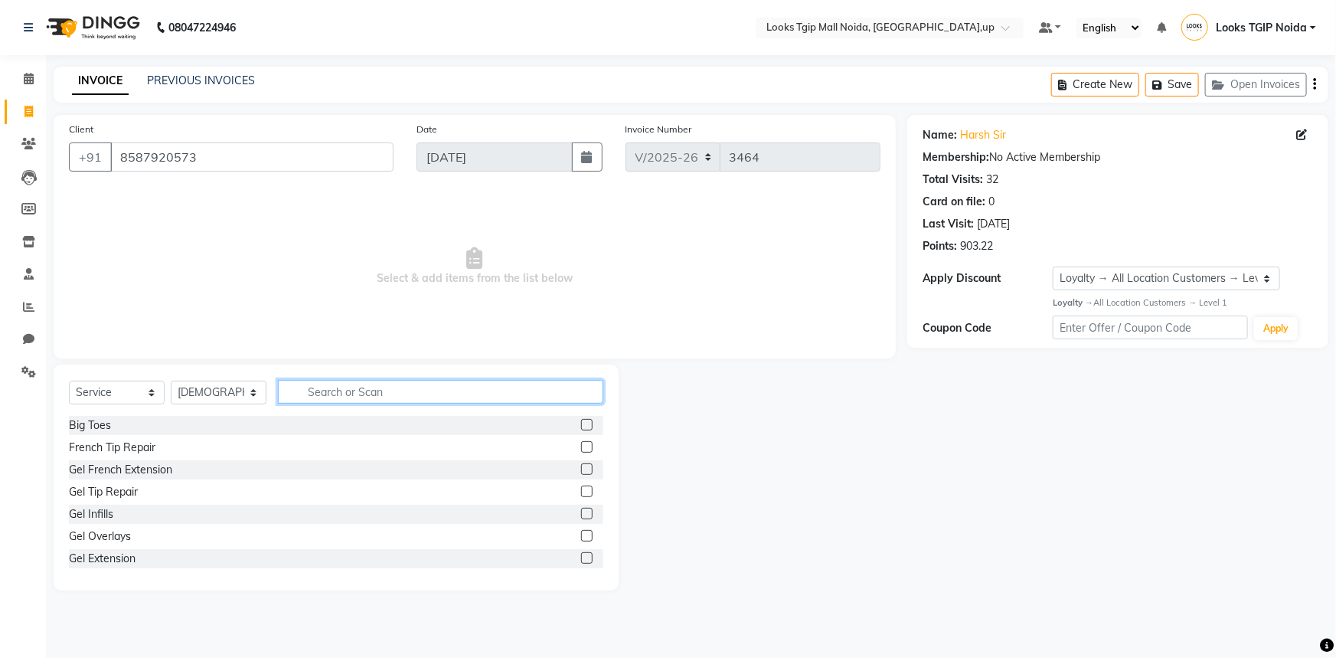
click at [430, 387] on input "text" at bounding box center [440, 392] width 325 height 24
type input "SPA"
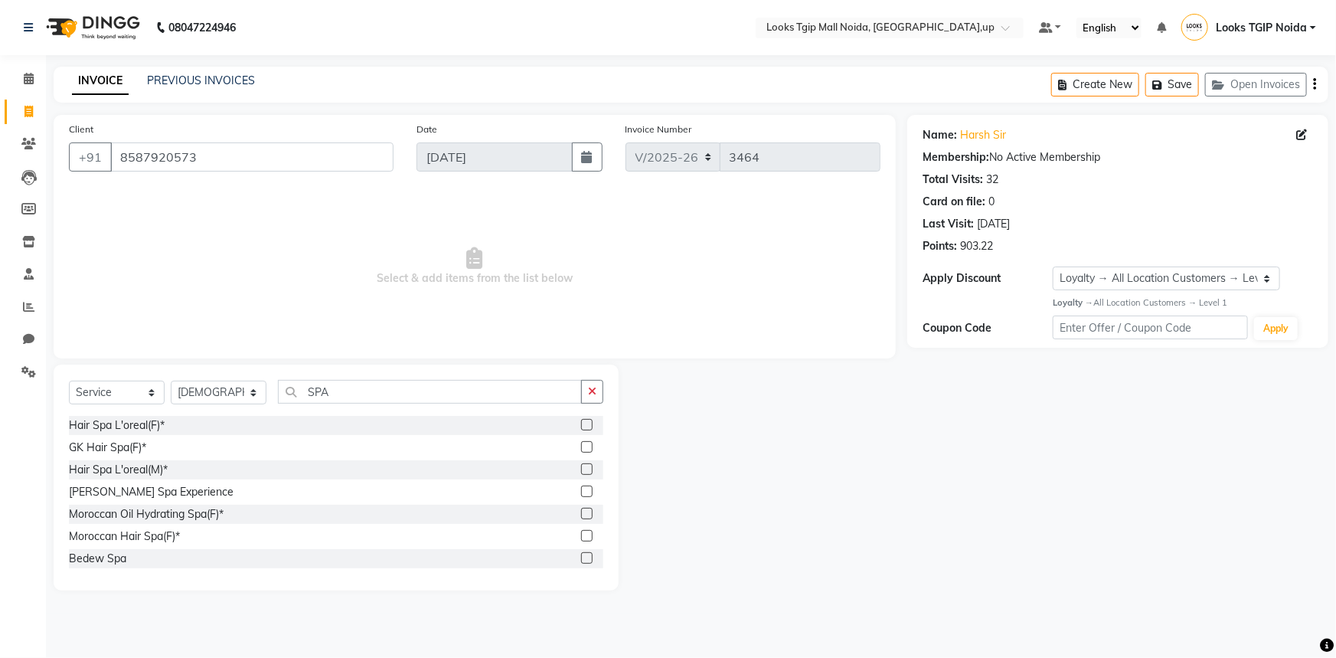
click at [581, 513] on label at bounding box center [586, 513] width 11 height 11
click at [581, 513] on input "checkbox" at bounding box center [586, 514] width 10 height 10
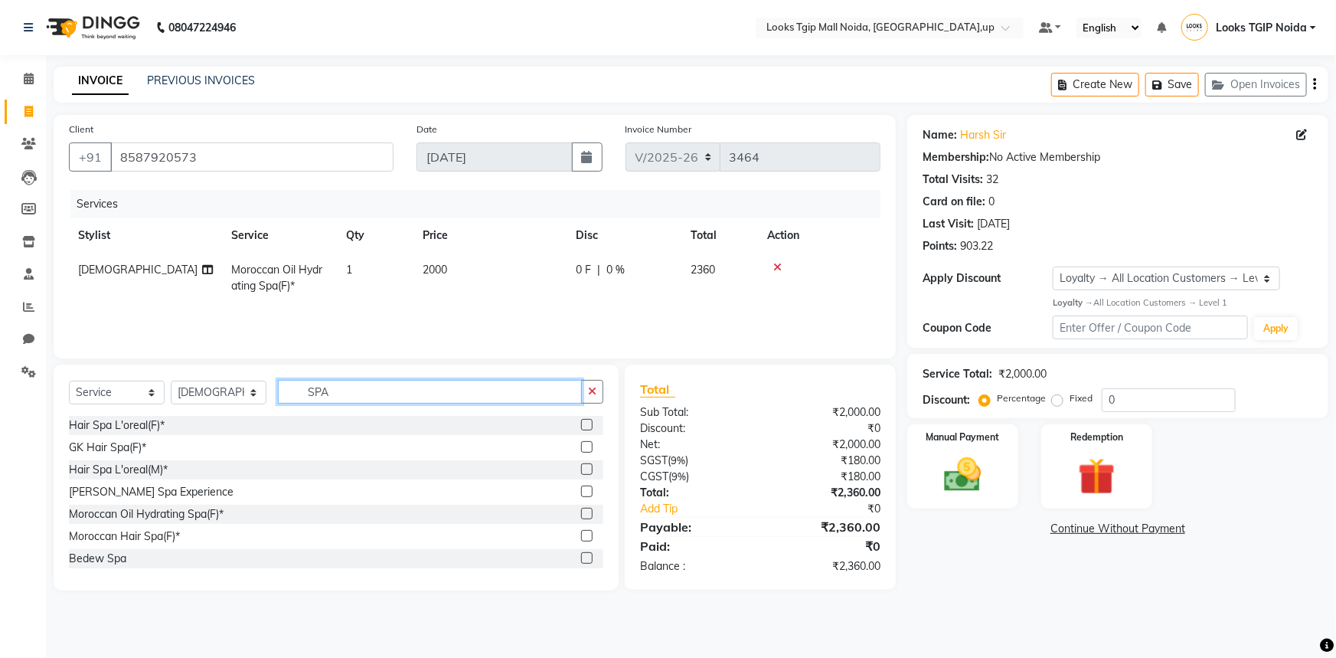
checkbox input "false"
drag, startPoint x: 397, startPoint y: 394, endPoint x: 69, endPoint y: 394, distance: 328.5
click at [69, 394] on div "Select Service Product Membership Package Voucher Prepaid Gift Card Select Styl…" at bounding box center [336, 398] width 534 height 36
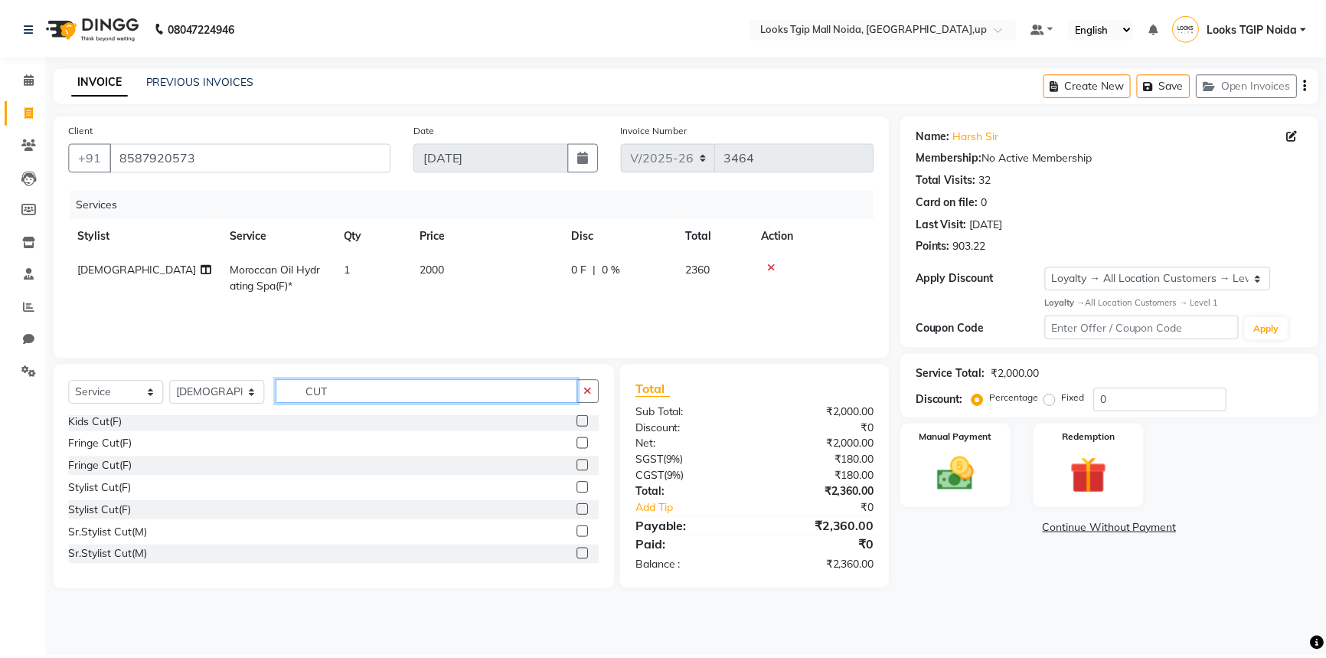
scroll to position [208, 0]
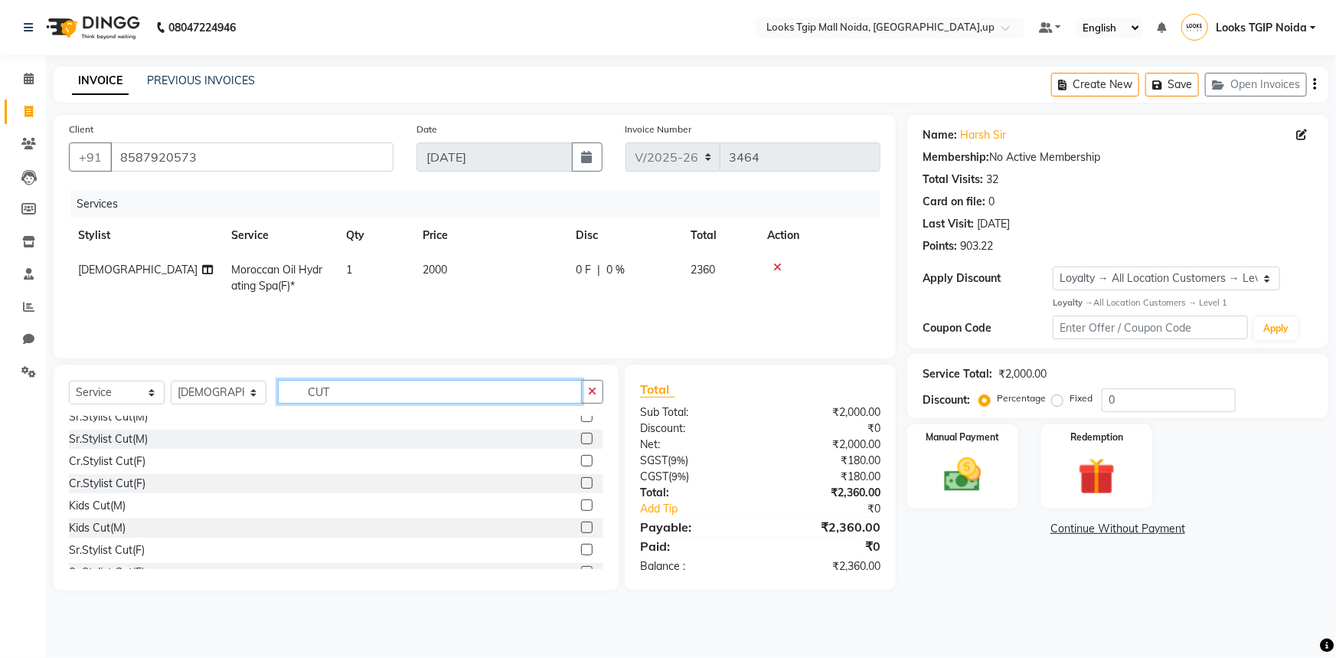
type input "CUT"
drag, startPoint x: 574, startPoint y: 553, endPoint x: 515, endPoint y: 377, distance: 186.0
click at [581, 553] on label at bounding box center [586, 549] width 11 height 11
click at [581, 553] on input "checkbox" at bounding box center [586, 550] width 10 height 10
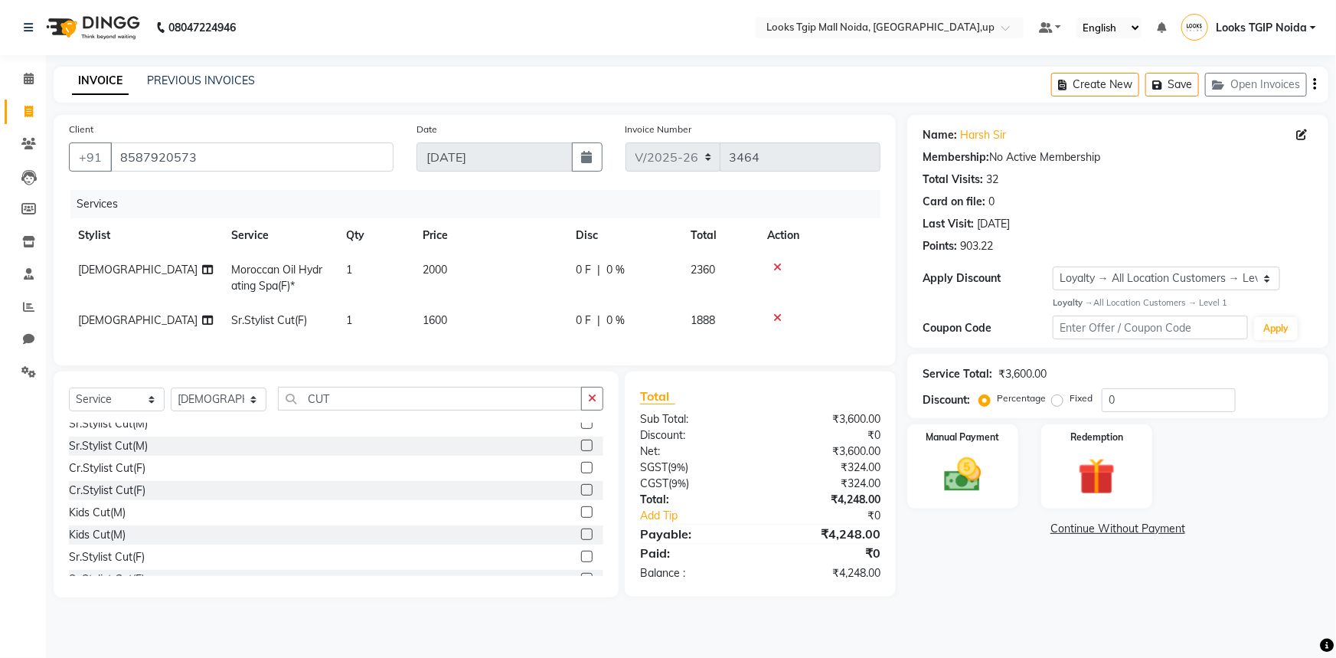
checkbox input "false"
click at [502, 263] on td "2000" at bounding box center [489, 278] width 153 height 51
select select "43888"
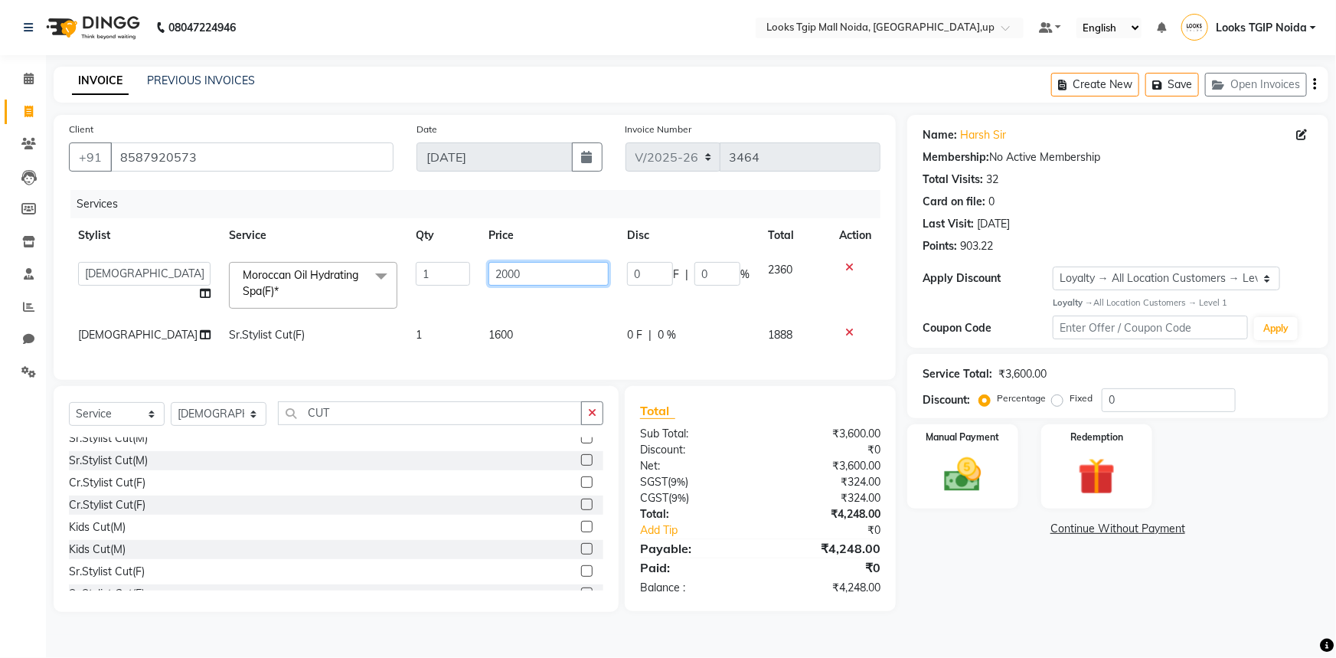
drag, startPoint x: 522, startPoint y: 270, endPoint x: 225, endPoint y: 251, distance: 297.7
click at [225, 251] on table "Stylist Service Qty Price Disc Total Action [PERSON_NAME] Arjun_pdct Arun_pdct …" at bounding box center [475, 285] width 812 height 134
type input "3500"
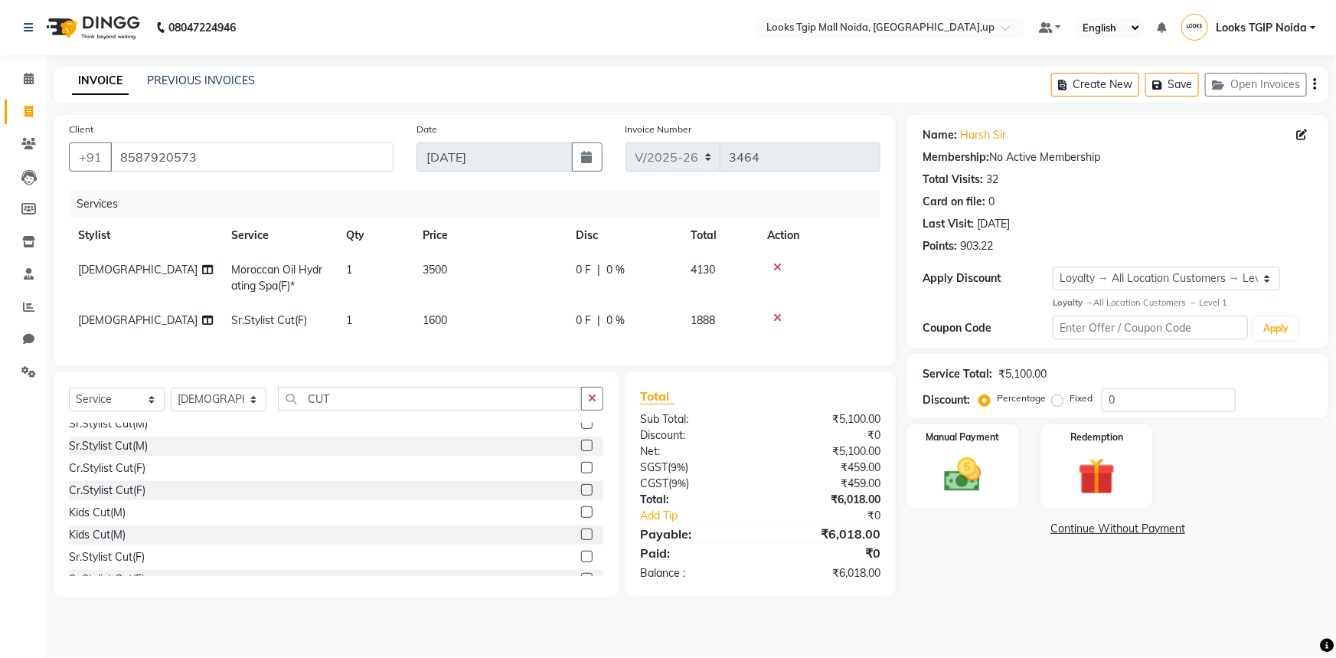
click at [492, 303] on tbody "[PERSON_NAME] Moroccan Oil Hydrating Spa(F)* 1 3500 0 F | 0 % 4130 [PERSON_NAME…" at bounding box center [475, 295] width 812 height 85
click at [495, 307] on td "1600" at bounding box center [489, 320] width 153 height 34
select select "43888"
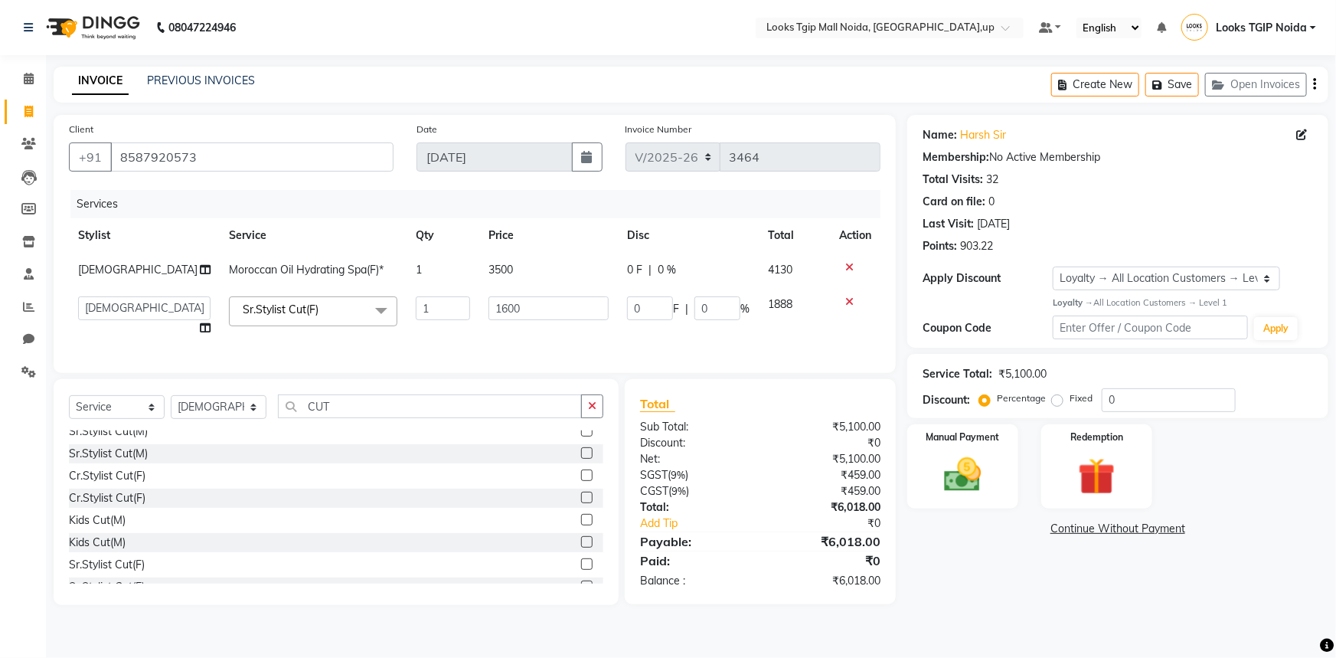
click at [503, 322] on td "1600" at bounding box center [548, 316] width 139 height 58
drag, startPoint x: 503, startPoint y: 306, endPoint x: 444, endPoint y: 302, distance: 59.1
click at [444, 302] on tr "[PERSON_NAME] Arun_pdct [PERSON_NAME] Counter Sales Farooq Gautam_pdct Guri kai…" at bounding box center [475, 316] width 812 height 58
type input "1000"
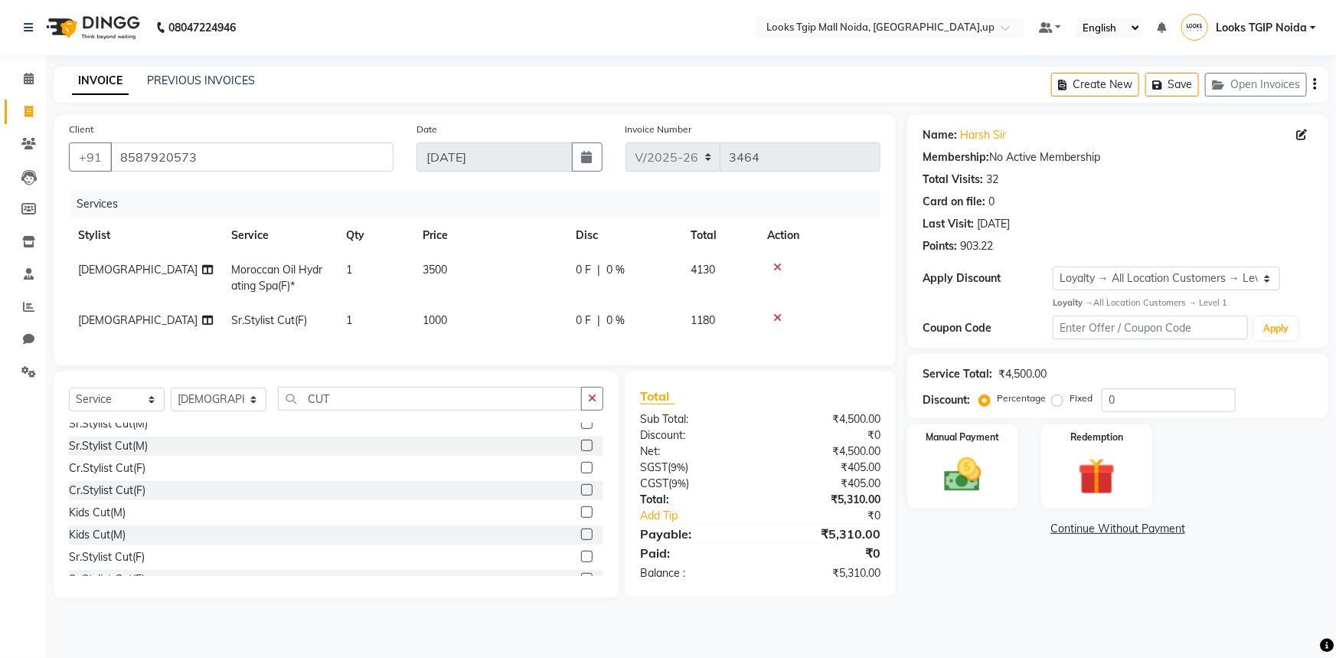
click at [1053, 597] on div "Name: Harsh Sir Membership: No Active Membership Total Visits: 32 Card on file:…" at bounding box center [1123, 356] width 433 height 482
click at [973, 451] on div "Manual Payment" at bounding box center [963, 467] width 116 height 88
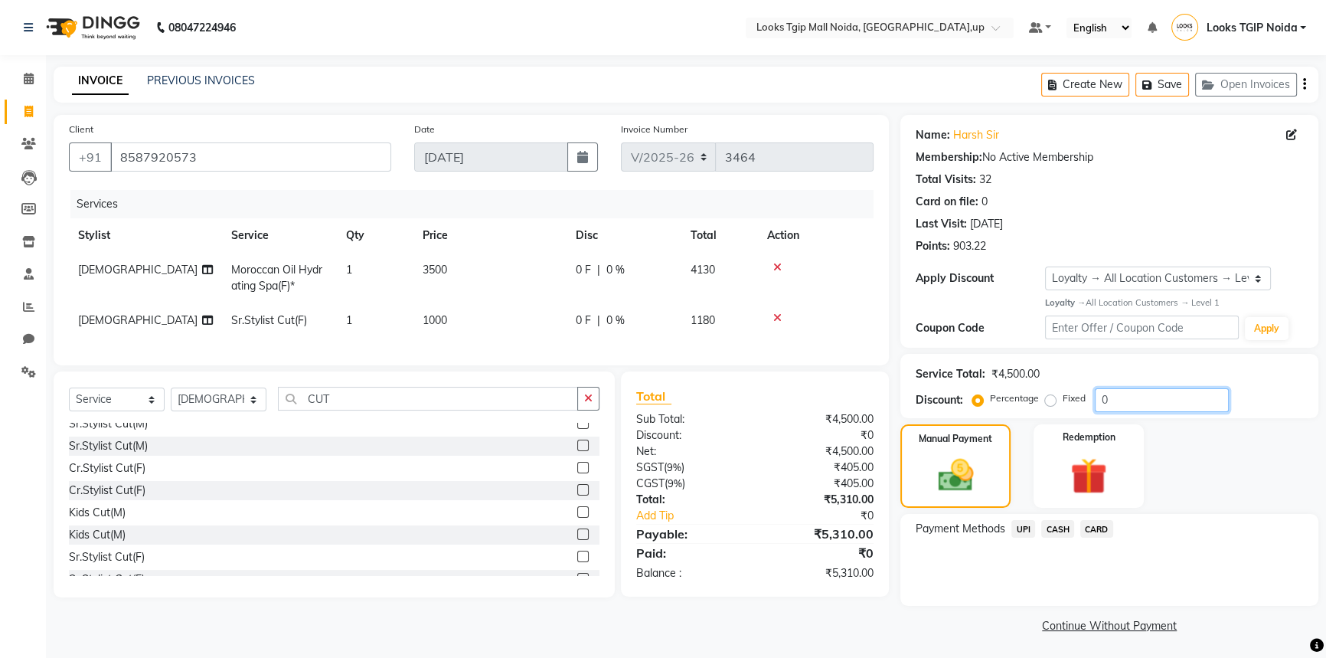
drag, startPoint x: 1154, startPoint y: 398, endPoint x: 964, endPoint y: 404, distance: 190.0
click at [964, 404] on div "Discount: Percentage Fixed 0" at bounding box center [1109, 400] width 387 height 24
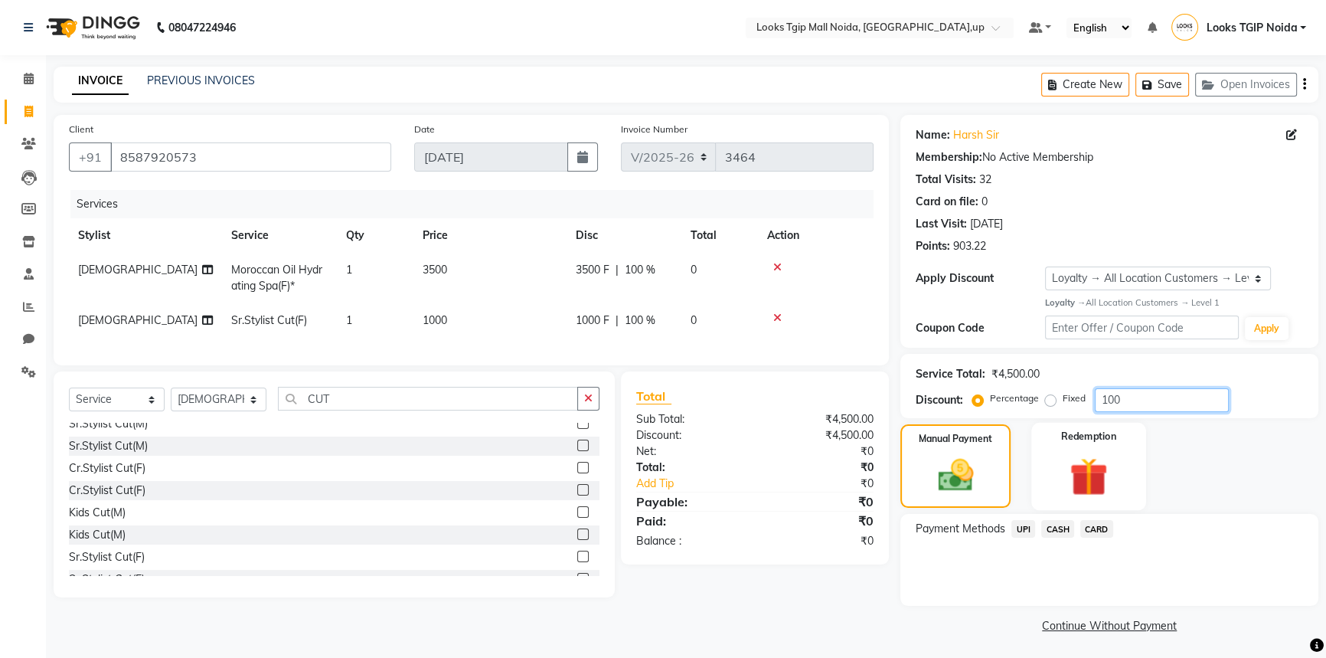
type input "100"
click at [1089, 482] on img at bounding box center [1089, 476] width 62 height 47
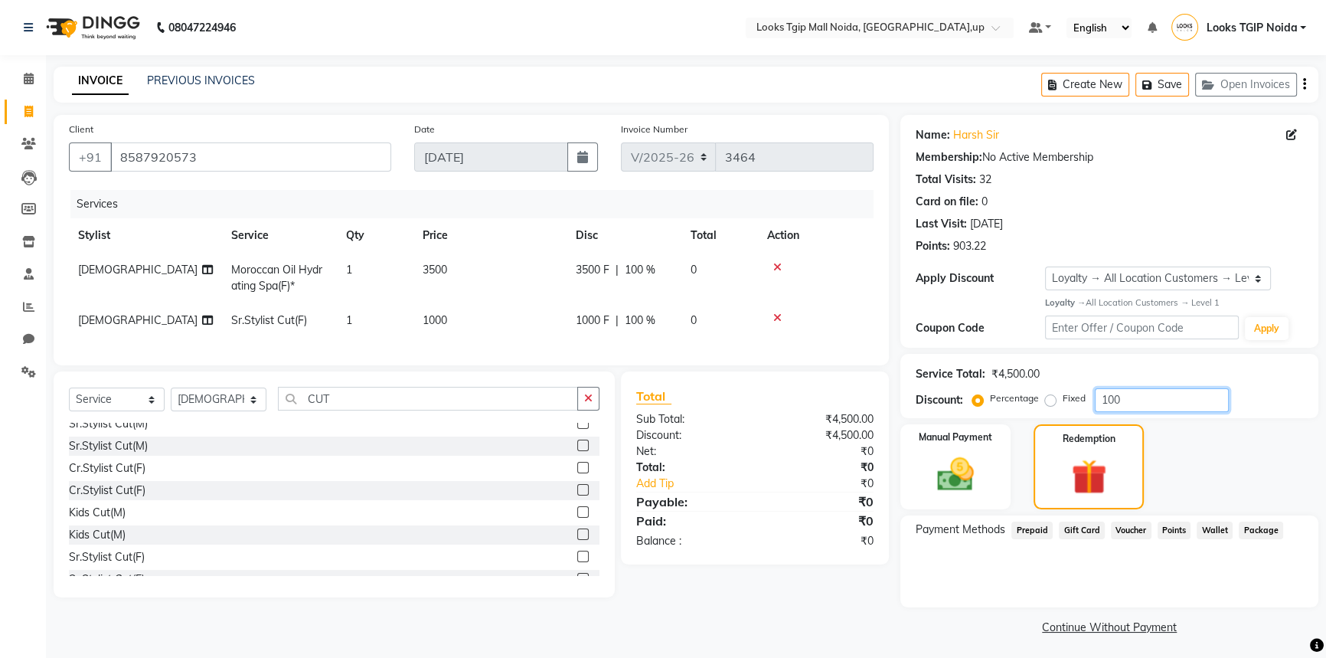
drag, startPoint x: 1124, startPoint y: 397, endPoint x: 940, endPoint y: 409, distance: 184.9
click at [940, 409] on div "Discount: Percentage Fixed 100" at bounding box center [1109, 400] width 387 height 24
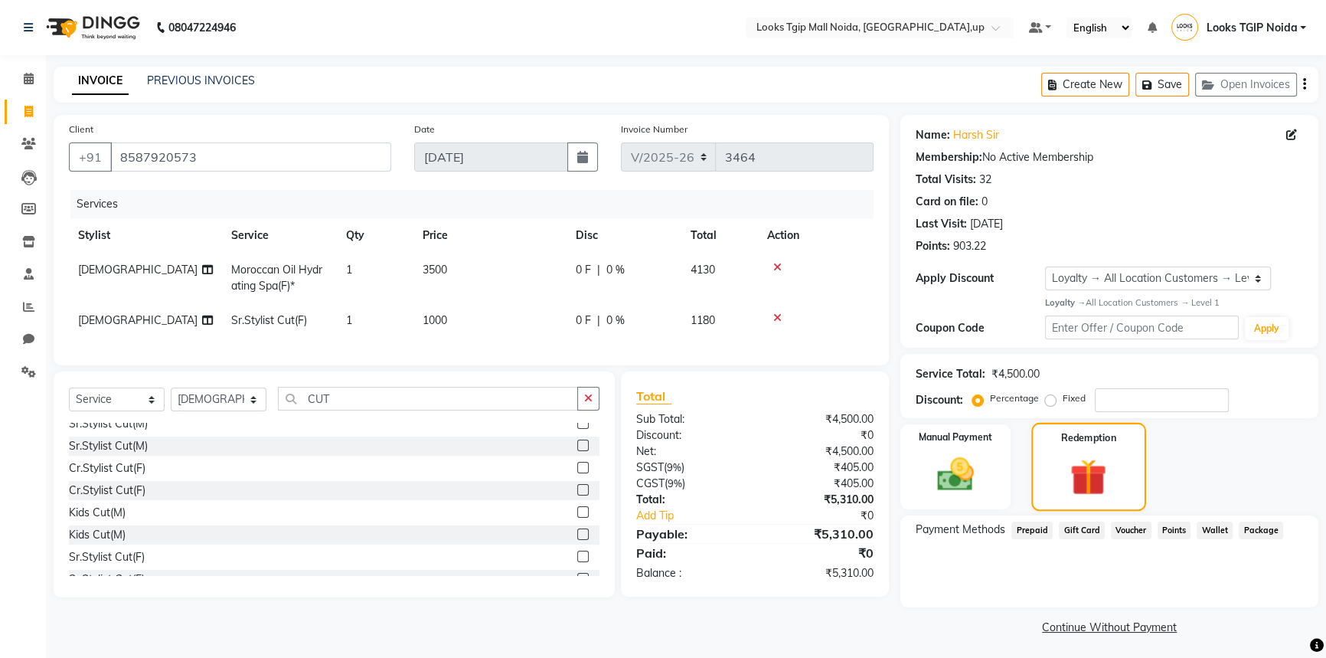
click at [1128, 490] on div "Redemption" at bounding box center [1088, 467] width 115 height 89
click at [1180, 528] on span "Points" at bounding box center [1175, 530] width 34 height 18
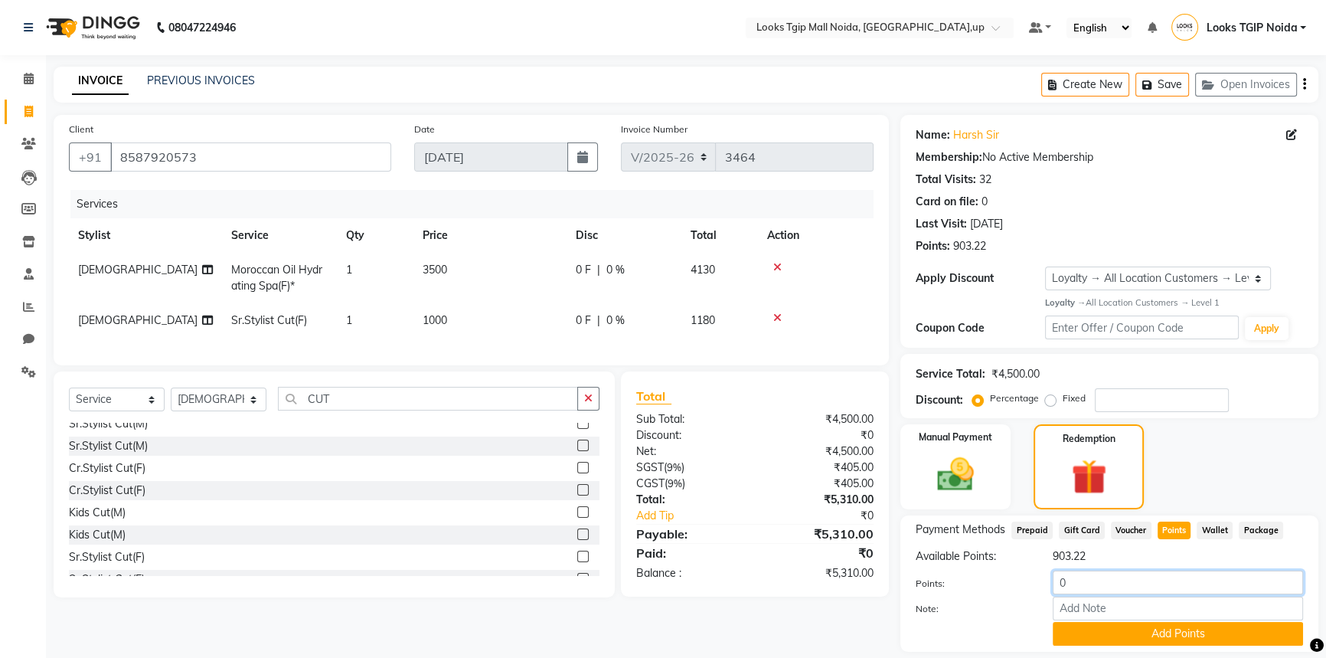
drag, startPoint x: 1080, startPoint y: 586, endPoint x: 923, endPoint y: 585, distance: 157.0
click at [923, 585] on div "Points: 0" at bounding box center [1109, 583] width 410 height 26
type input "900"
click at [1153, 627] on button "Add Points" at bounding box center [1178, 634] width 250 height 24
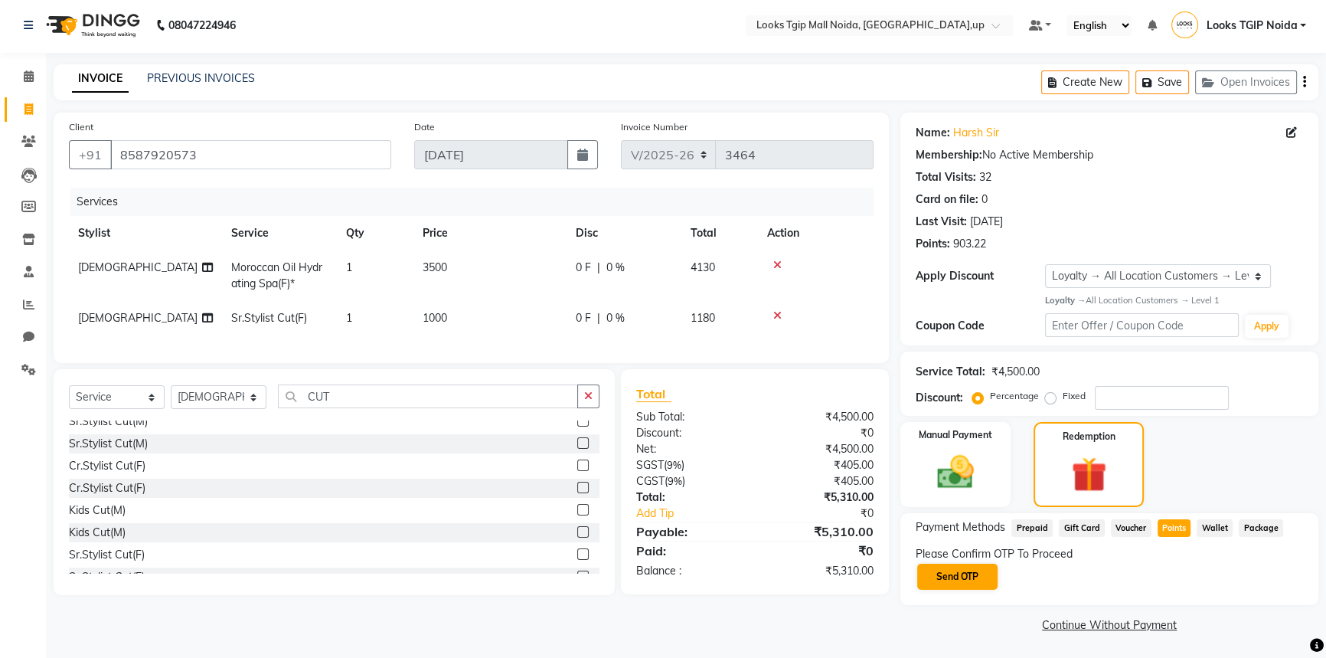
scroll to position [3, 0]
click at [975, 580] on button "Send OTP" at bounding box center [957, 576] width 80 height 26
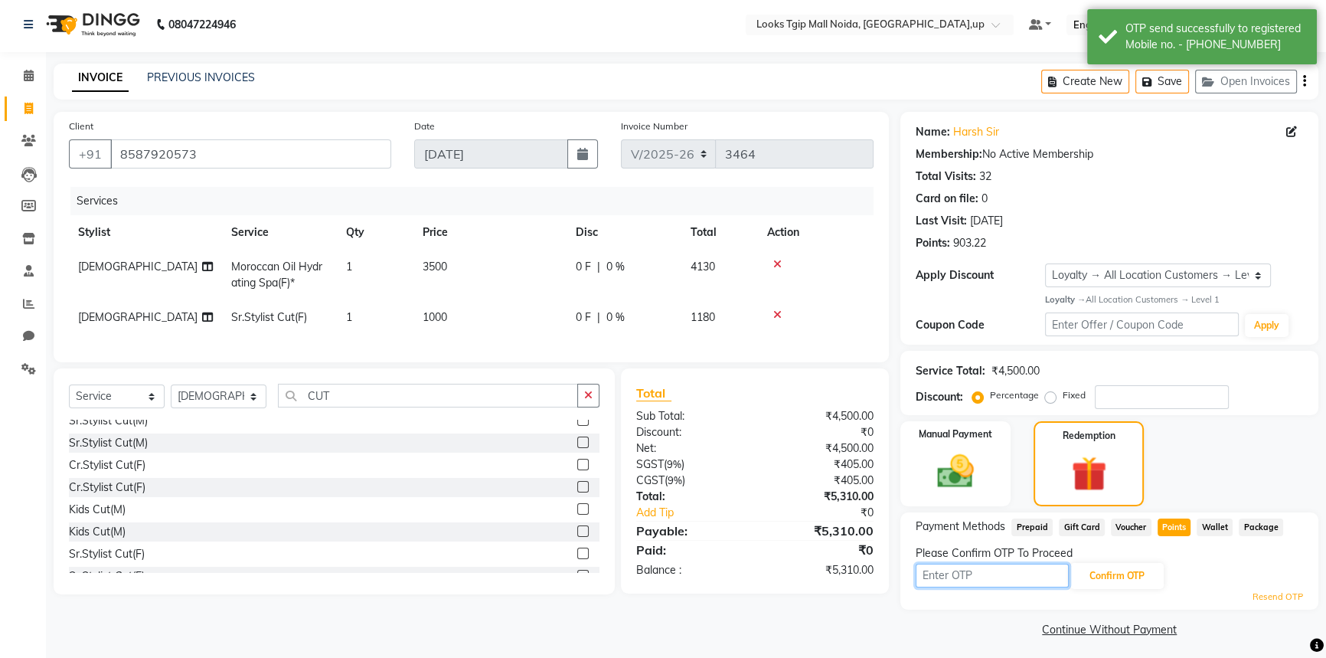
click at [967, 575] on input "text" at bounding box center [992, 576] width 153 height 24
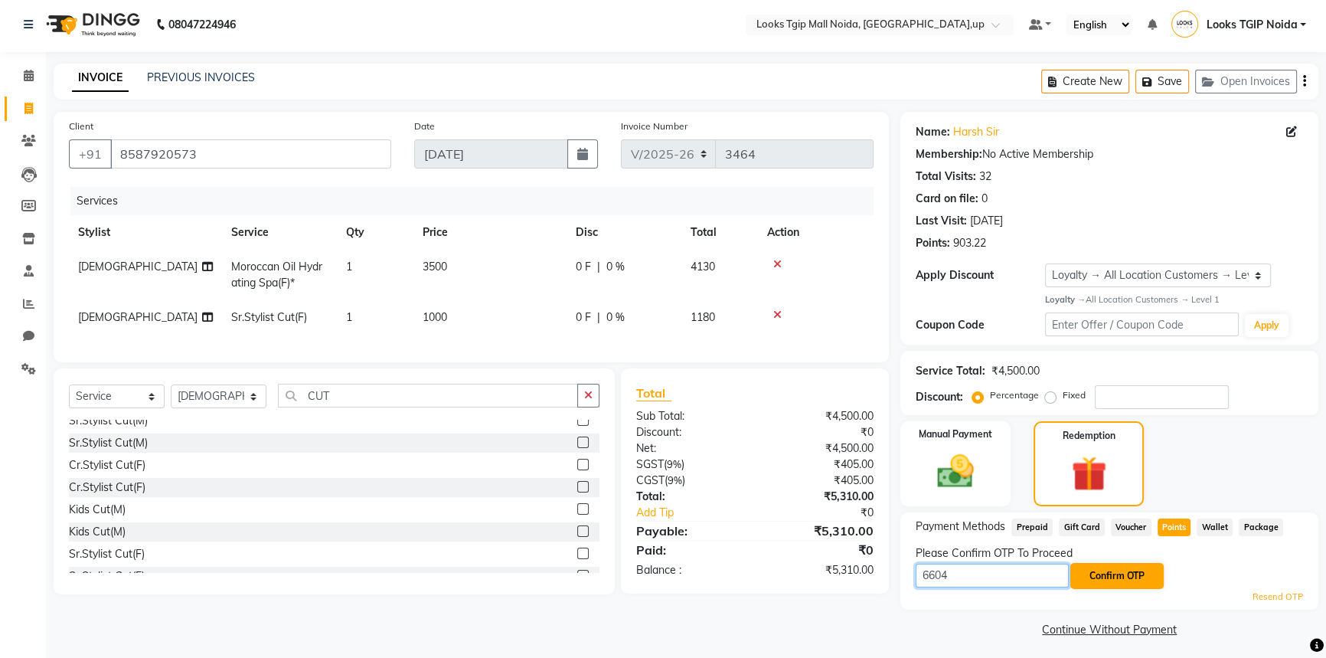
type input "6604"
click at [1118, 570] on button "Confirm OTP" at bounding box center [1116, 576] width 93 height 26
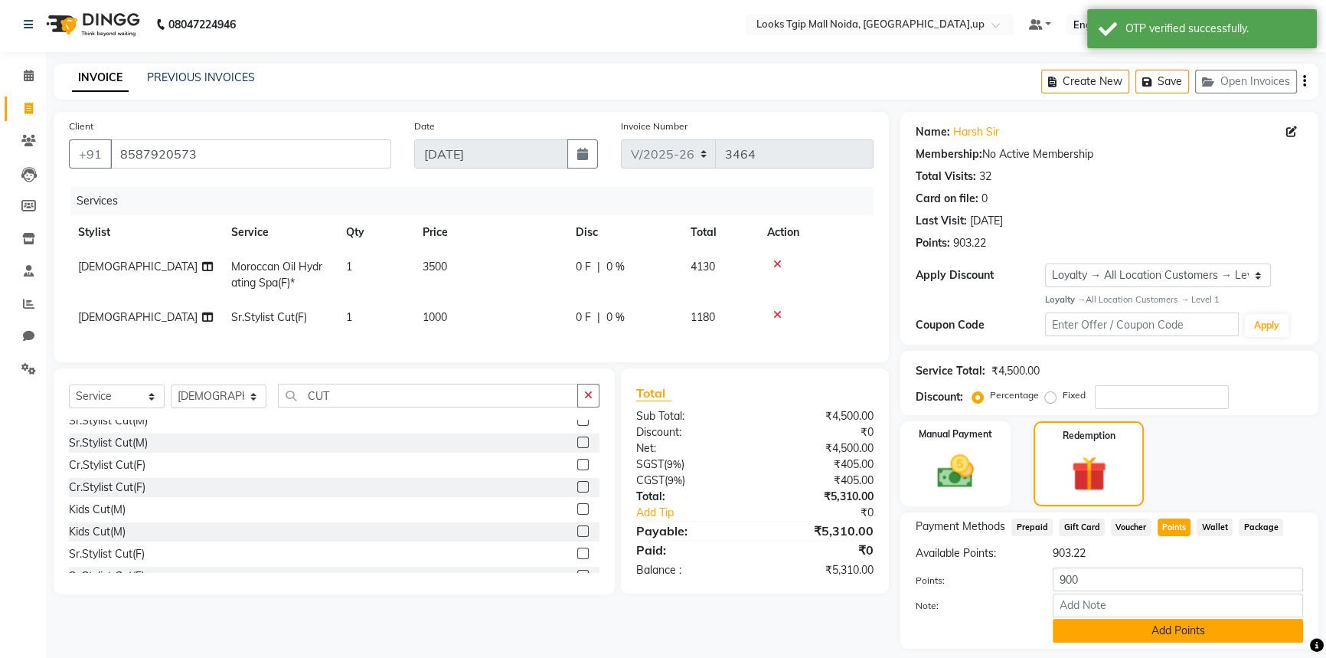
click at [1128, 632] on button "Add Points" at bounding box center [1178, 631] width 250 height 24
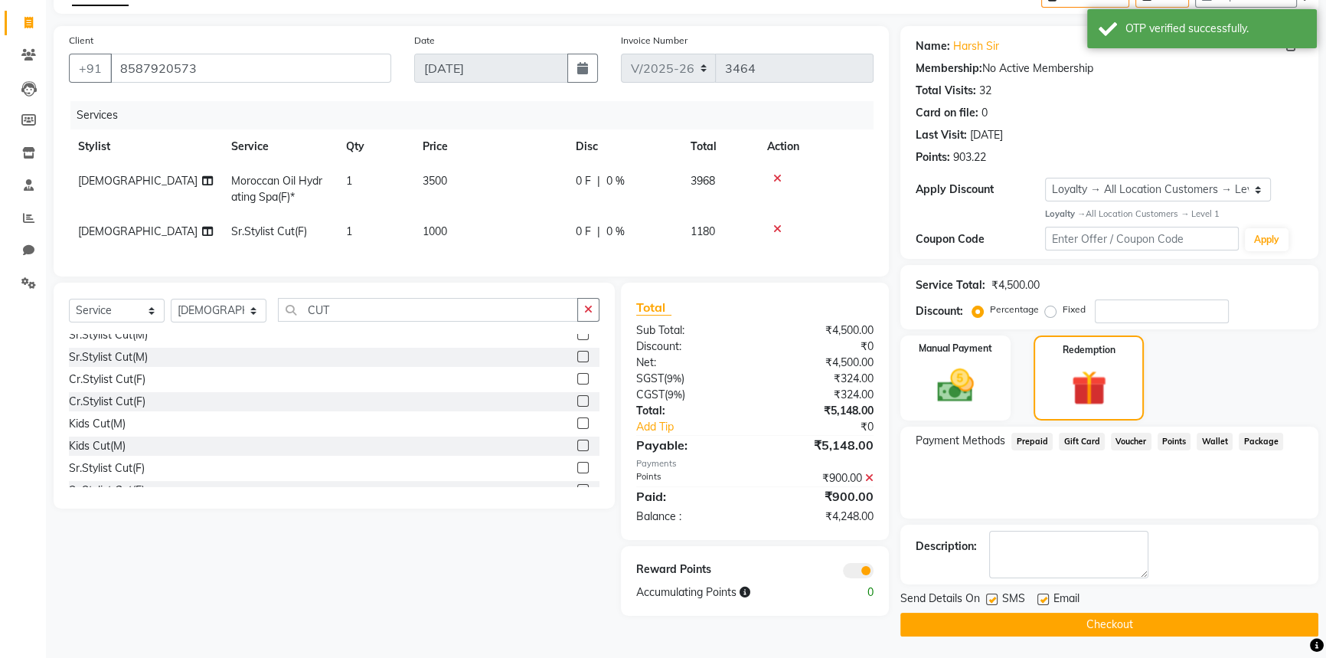
scroll to position [90, 0]
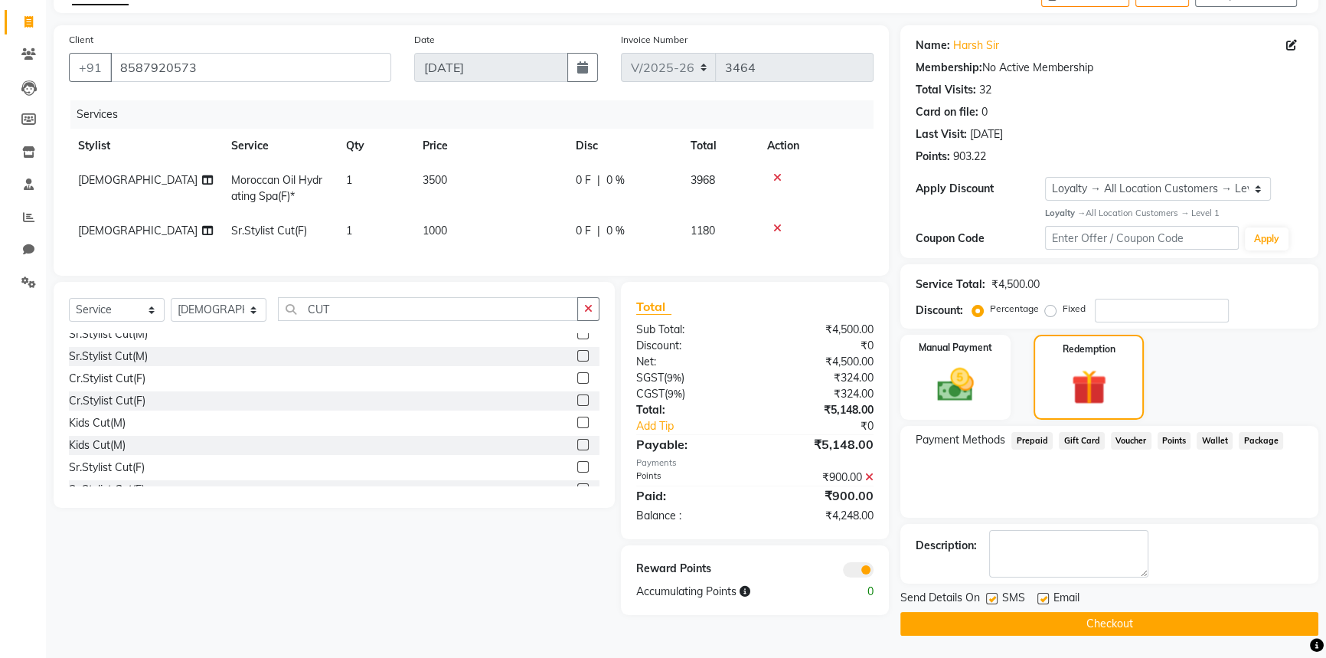
click at [998, 600] on div "SMS" at bounding box center [1011, 599] width 51 height 19
click at [936, 344] on label "Manual Payment" at bounding box center [955, 346] width 77 height 15
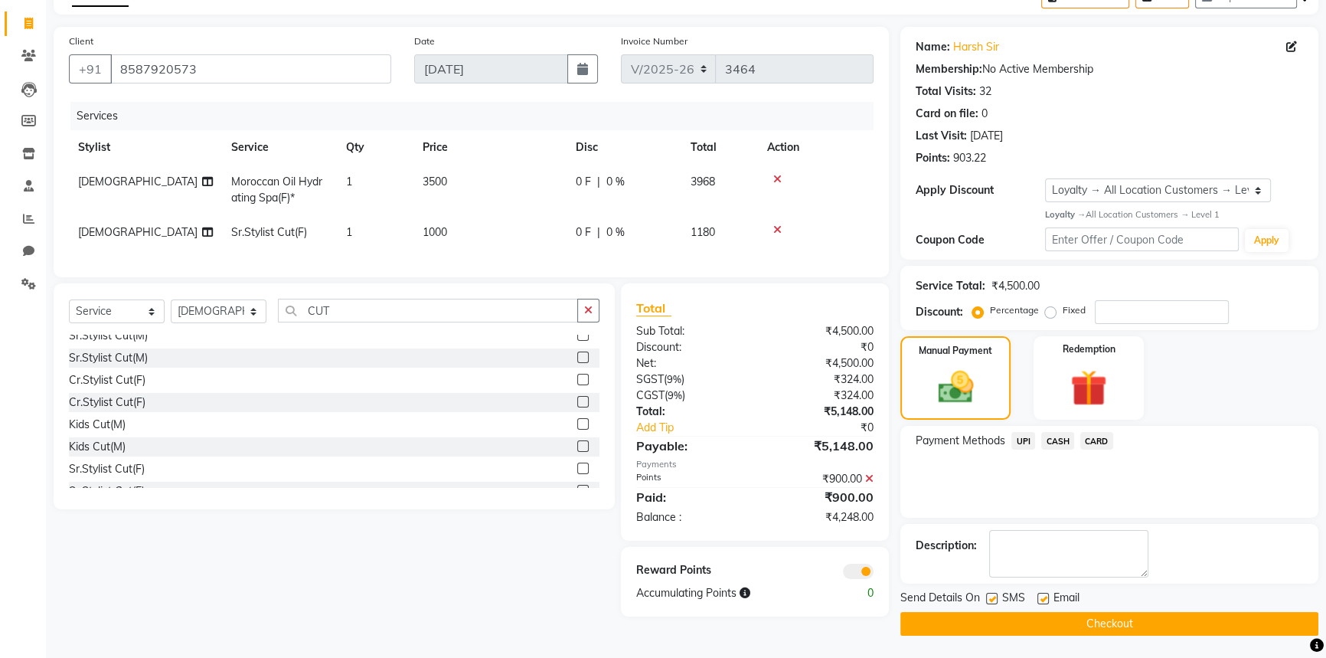
click at [1011, 436] on span "UPI" at bounding box center [1023, 441] width 24 height 18
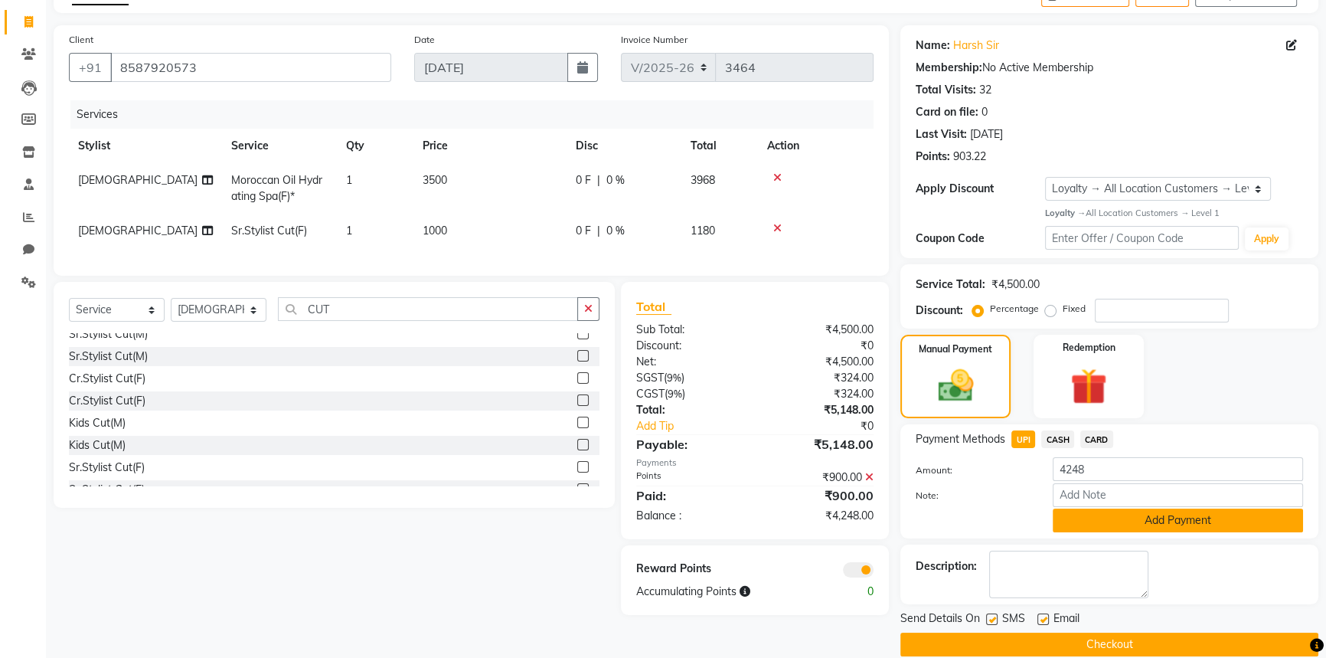
click at [1103, 525] on button "Add Payment" at bounding box center [1178, 520] width 250 height 24
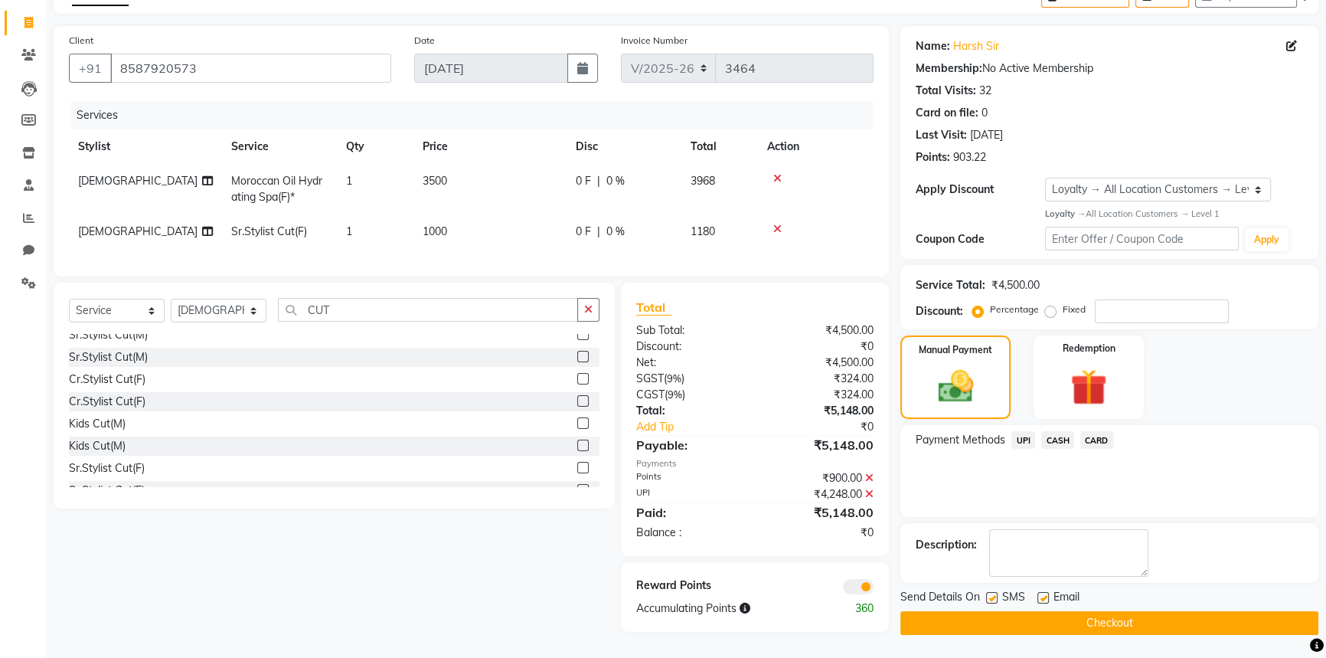
scroll to position [97, 0]
click at [995, 592] on label at bounding box center [991, 597] width 11 height 11
click at [995, 593] on input "checkbox" at bounding box center [991, 598] width 10 height 10
checkbox input "false"
click at [1011, 614] on button "Checkout" at bounding box center [1109, 623] width 418 height 24
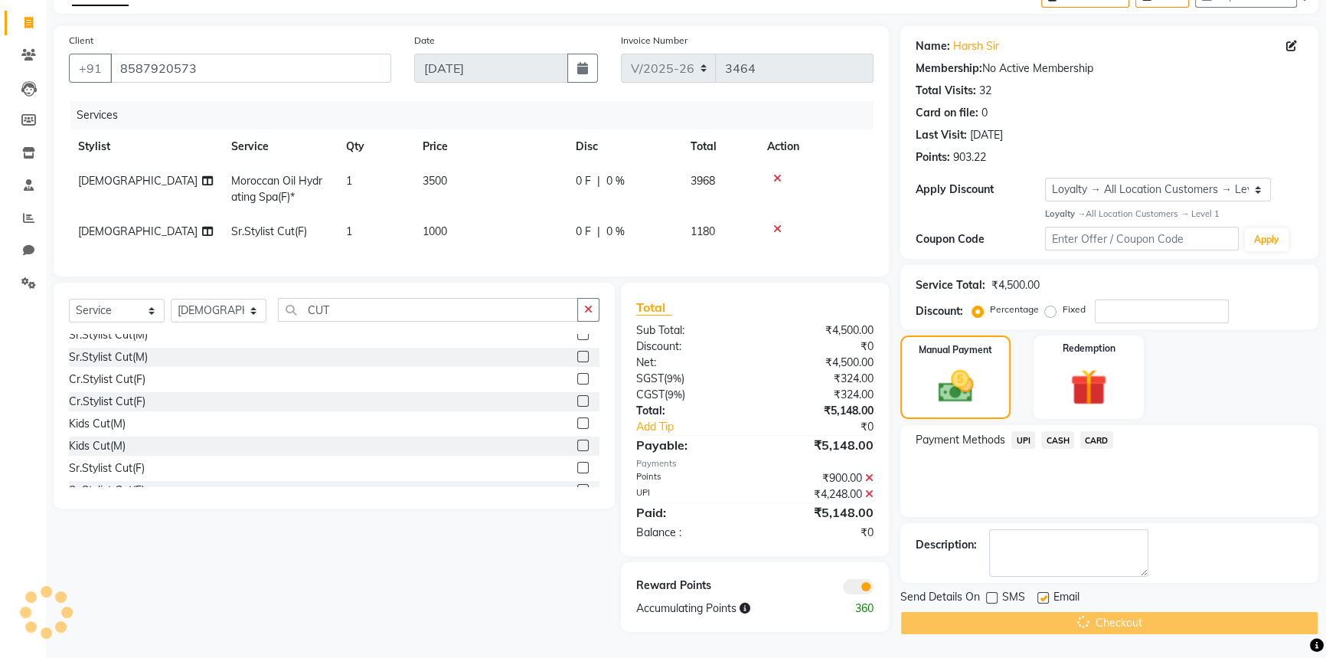
scroll to position [47, 0]
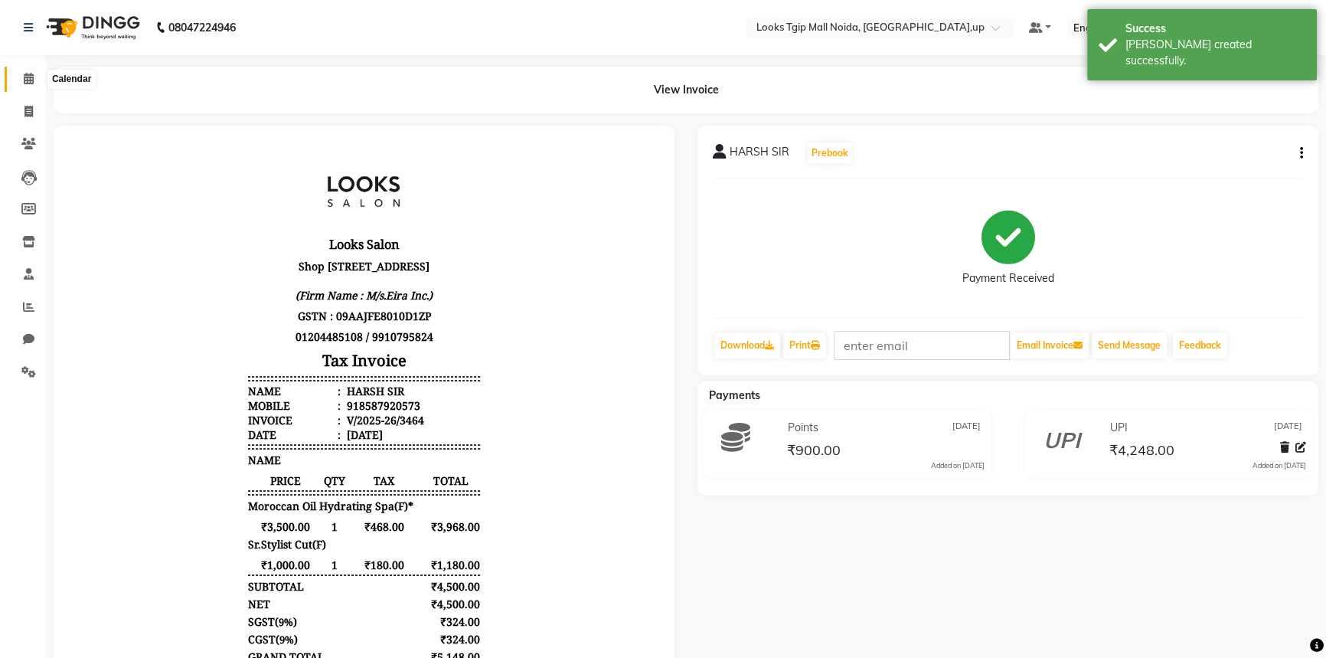
click at [20, 77] on span at bounding box center [28, 79] width 27 height 18
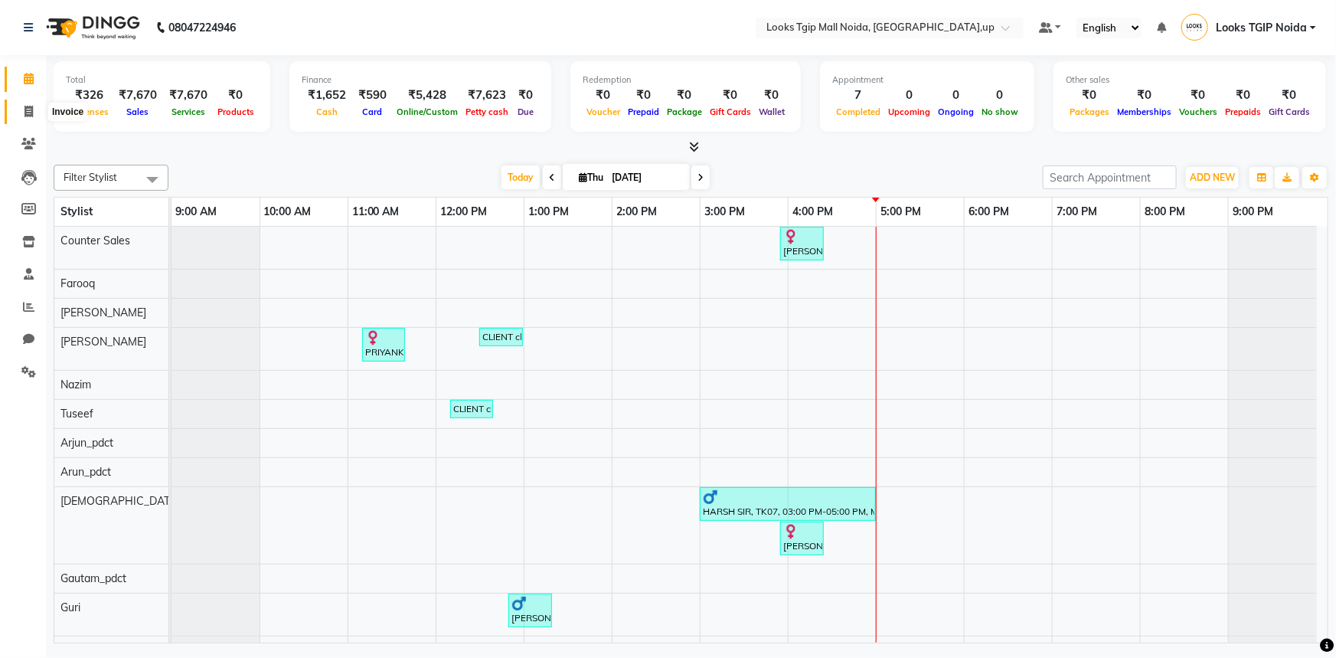
click at [28, 106] on icon at bounding box center [29, 111] width 8 height 11
select select "service"
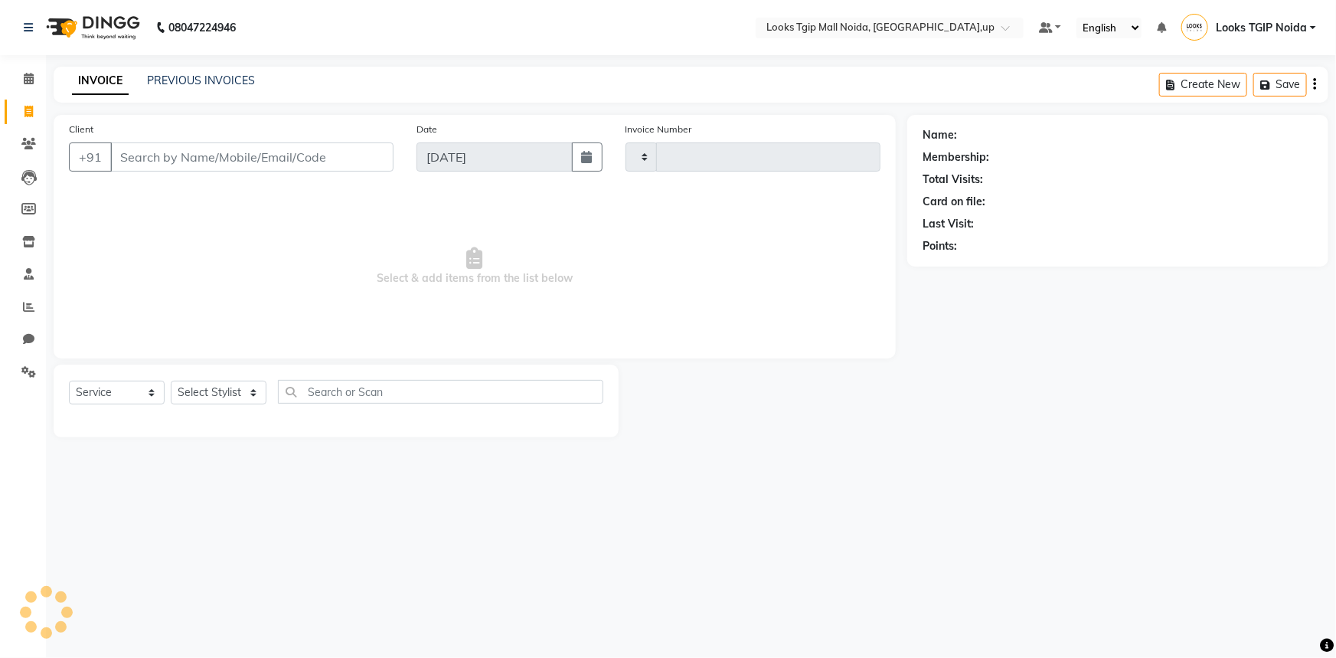
type input "3465"
select select "4358"
click at [379, 166] on input "Client" at bounding box center [251, 156] width 283 height 29
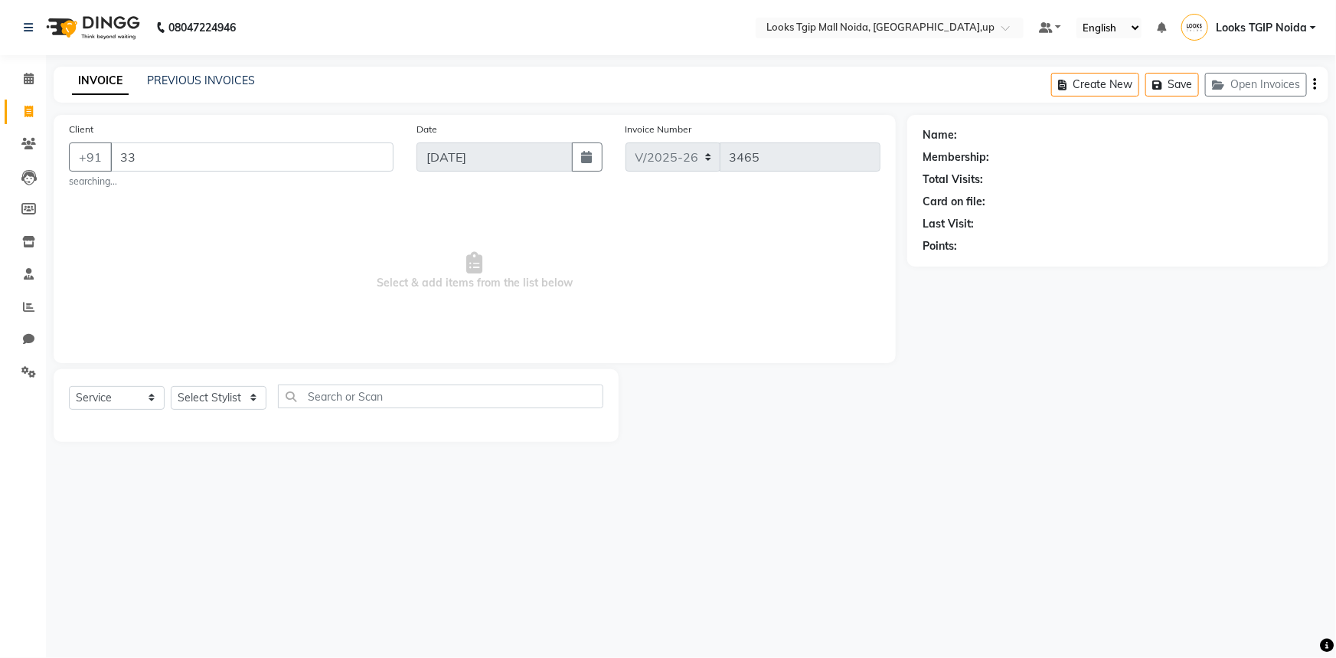
type input "3"
type input "8374798442"
click at [330, 149] on span "Add Client" at bounding box center [354, 156] width 60 height 15
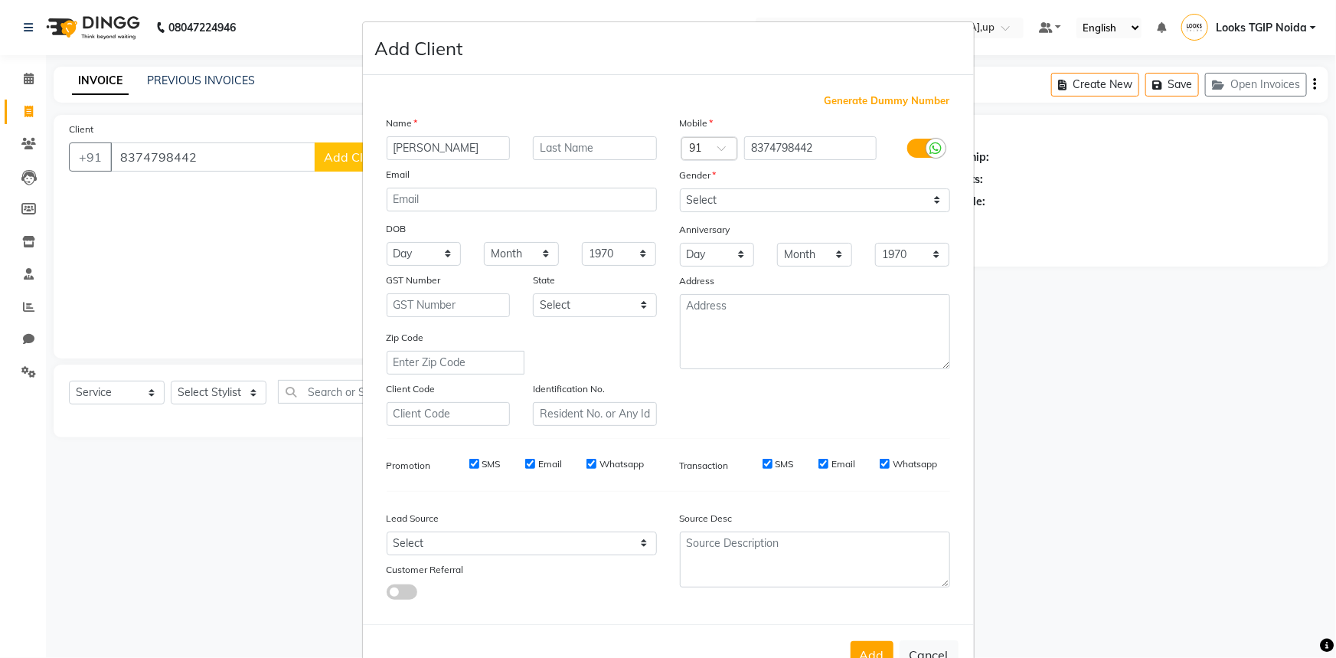
type input "[PERSON_NAME]"
type input "RAJU"
drag, startPoint x: 689, startPoint y: 195, endPoint x: 689, endPoint y: 211, distance: 15.3
click at [689, 195] on select "Select [DEMOGRAPHIC_DATA] [DEMOGRAPHIC_DATA] Other Prefer Not To Say" at bounding box center [815, 200] width 270 height 24
select select "[DEMOGRAPHIC_DATA]"
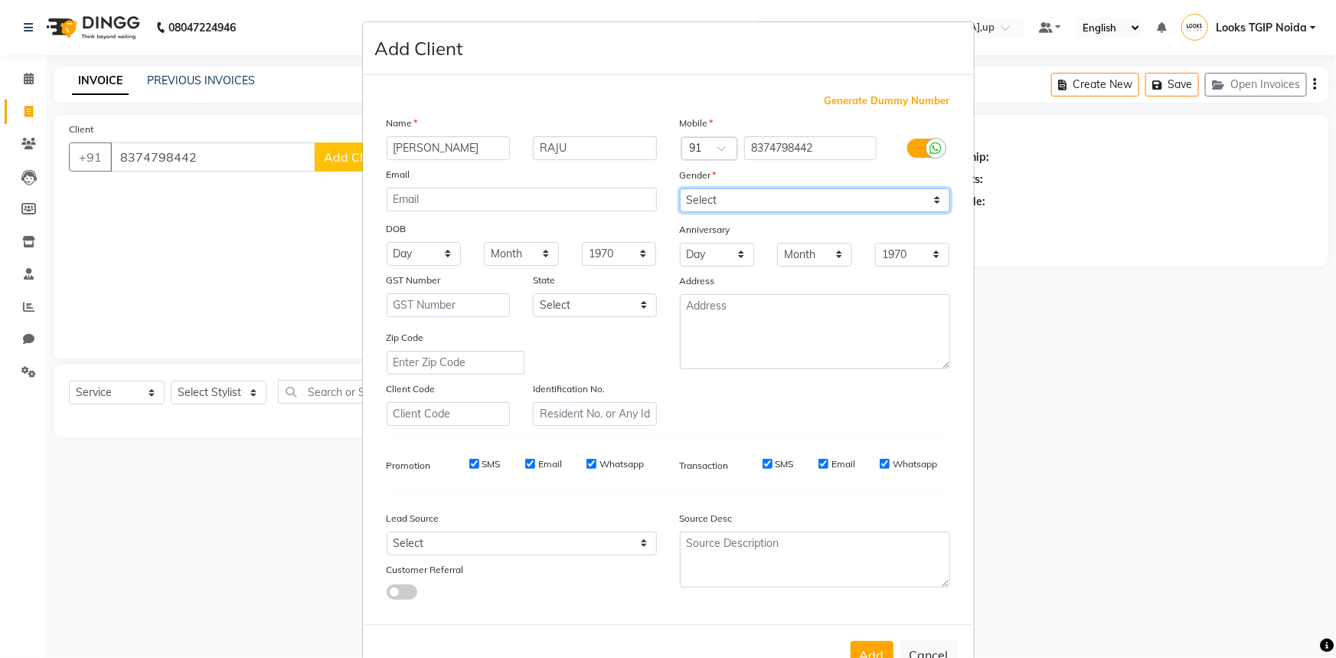
click at [680, 188] on select "Select [DEMOGRAPHIC_DATA] [DEMOGRAPHIC_DATA] Other Prefer Not To Say" at bounding box center [815, 200] width 270 height 24
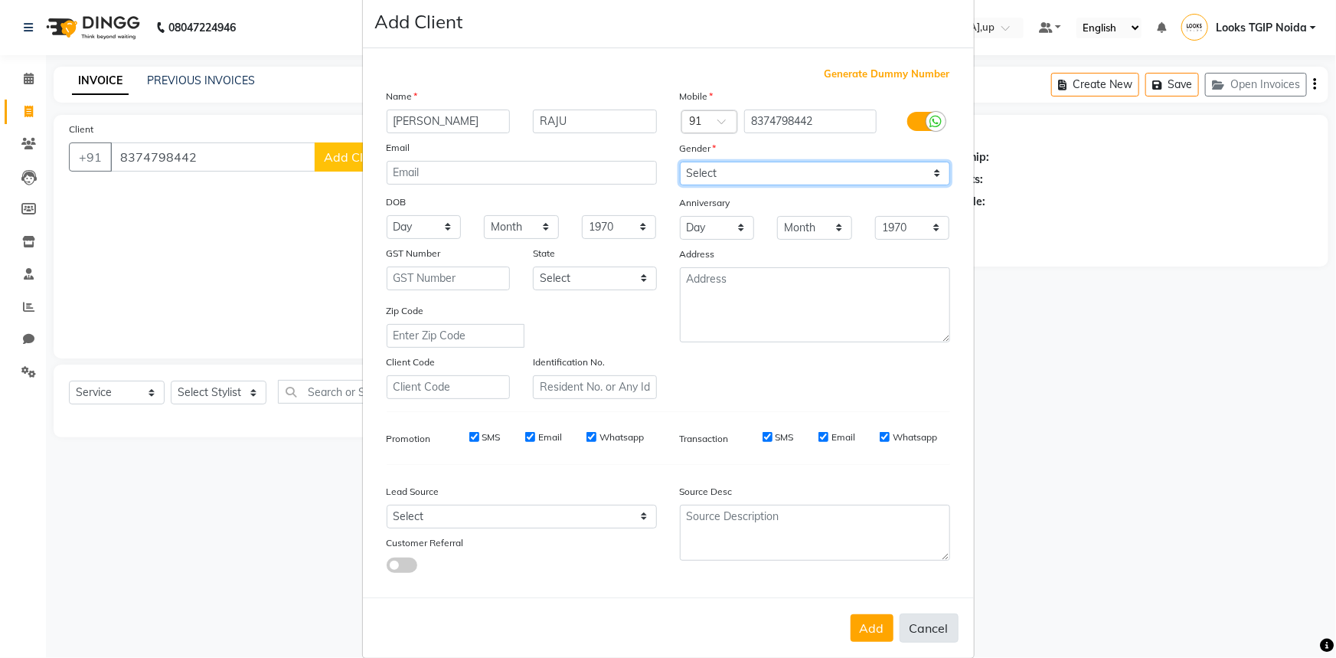
scroll to position [54, 0]
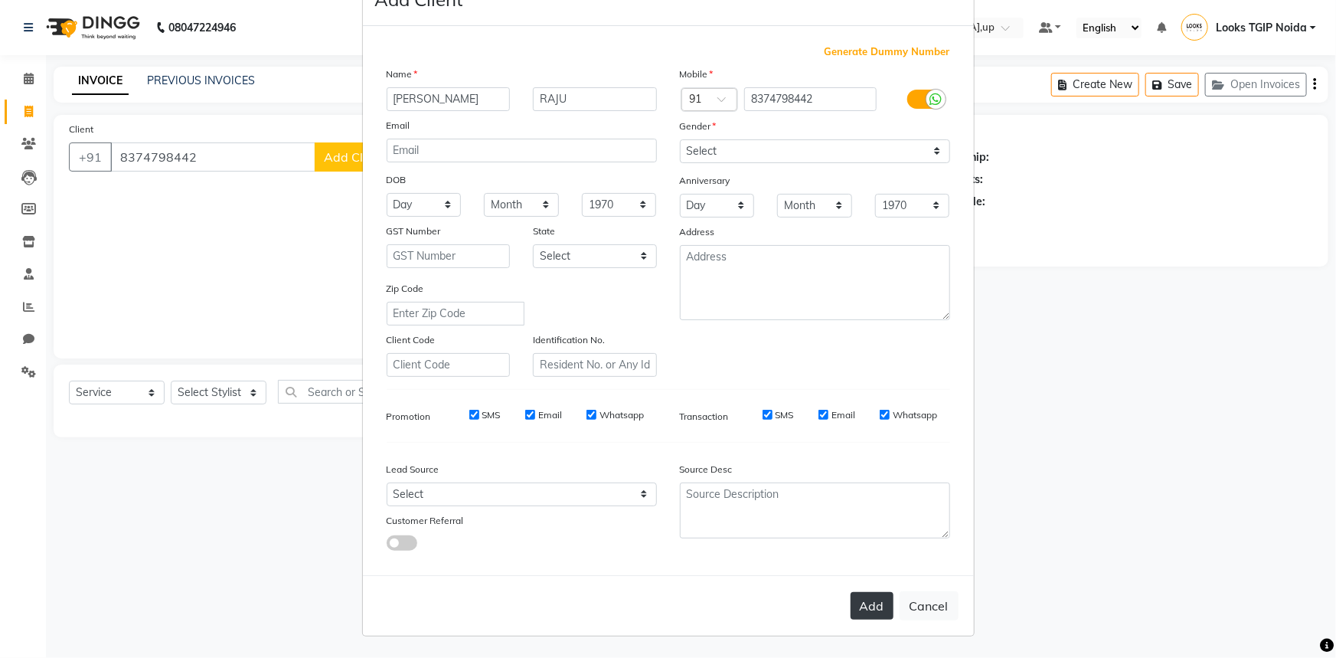
click at [873, 603] on button "Add" at bounding box center [872, 606] width 43 height 28
select select
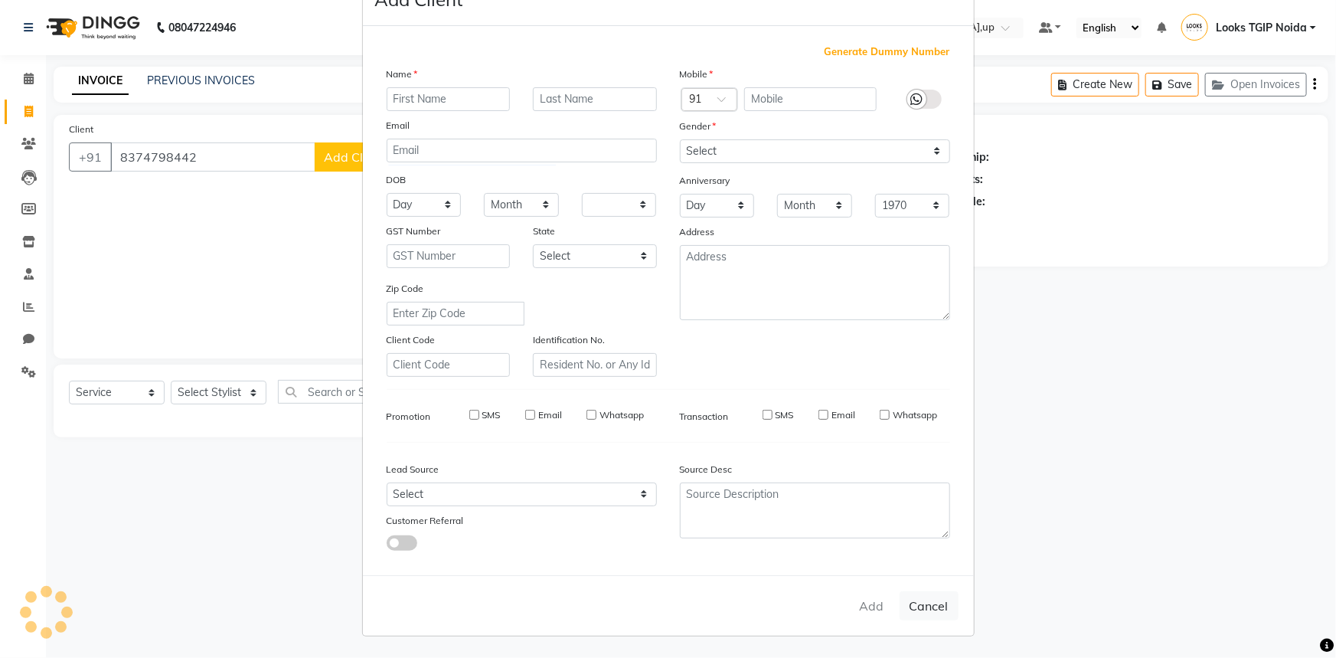
select select
checkbox input "false"
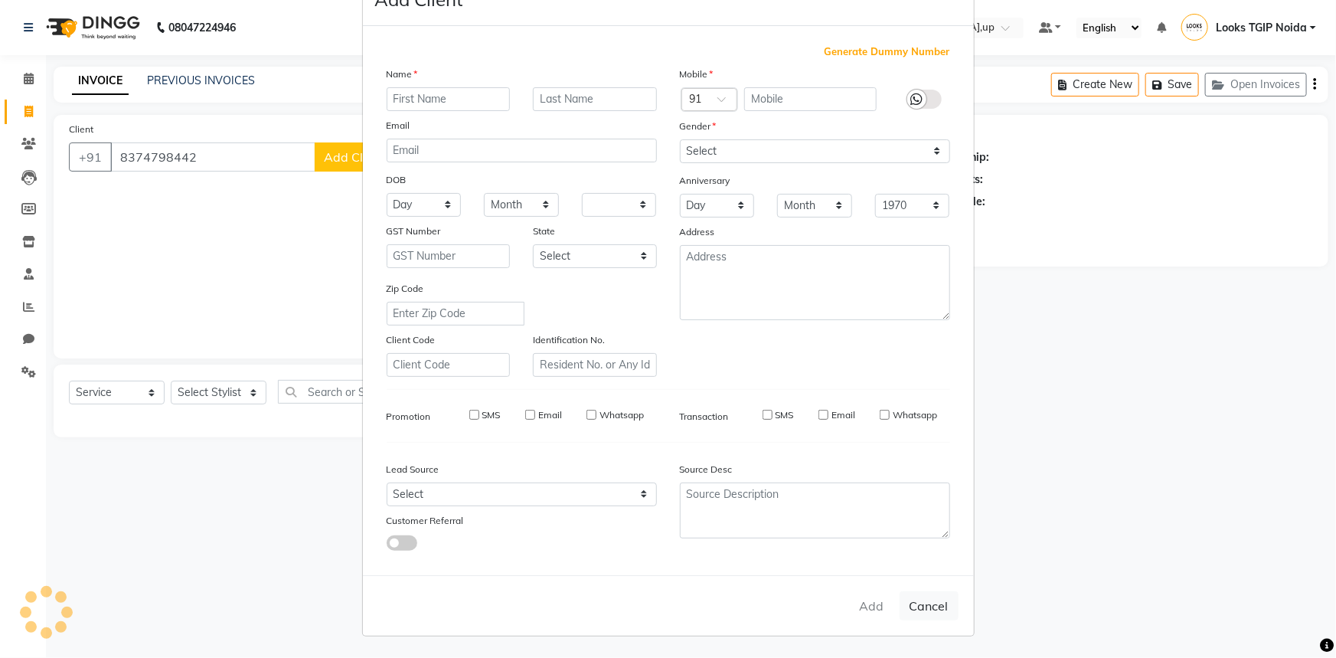
checkbox input "false"
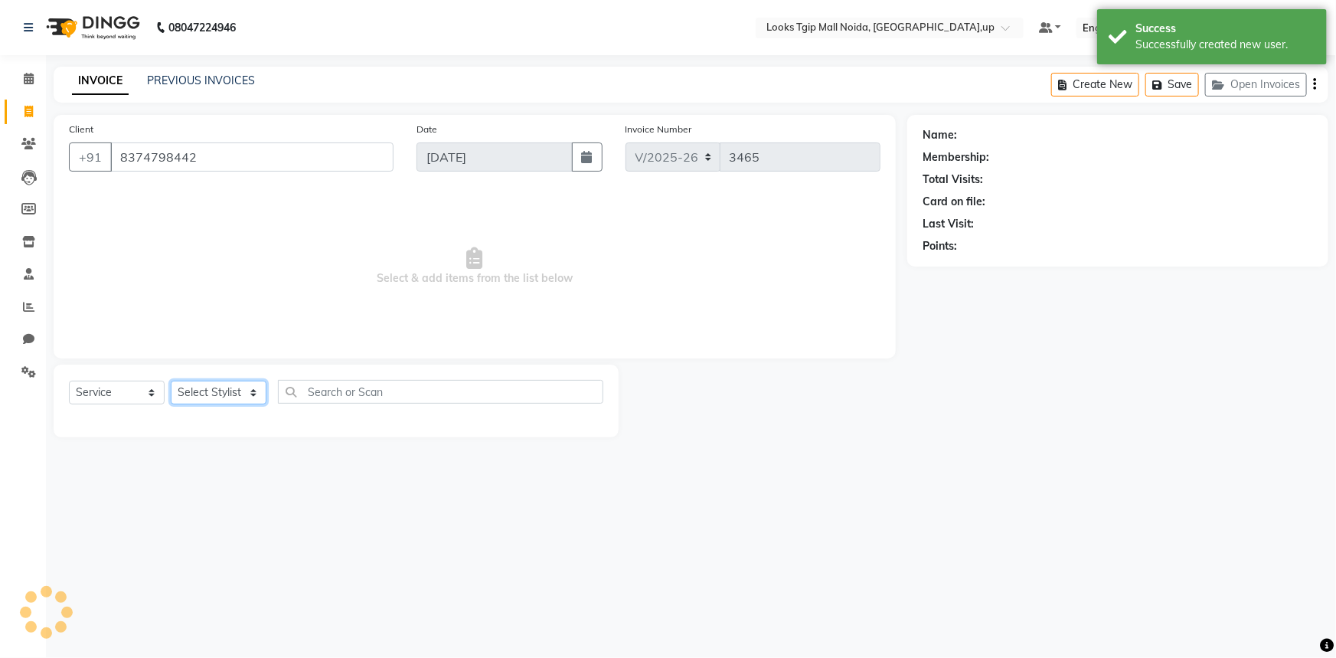
click at [241, 391] on select "Select Stylist [PERSON_NAME] Arun_pdct [PERSON_NAME] Counter Sales Farooq Gauta…" at bounding box center [219, 393] width 96 height 24
select select "1: Object"
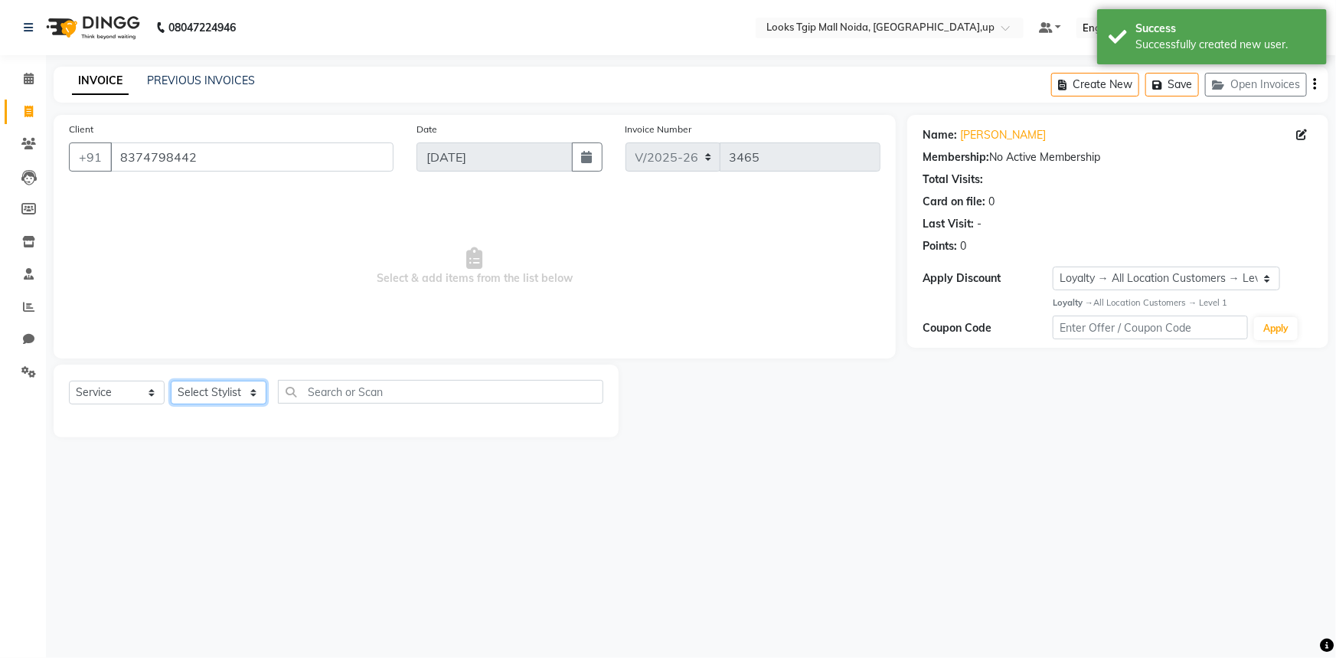
select select "31009"
click at [171, 381] on select "Select Stylist [PERSON_NAME] Arun_pdct [PERSON_NAME] Counter Sales Farooq Gauta…" at bounding box center [219, 393] width 96 height 24
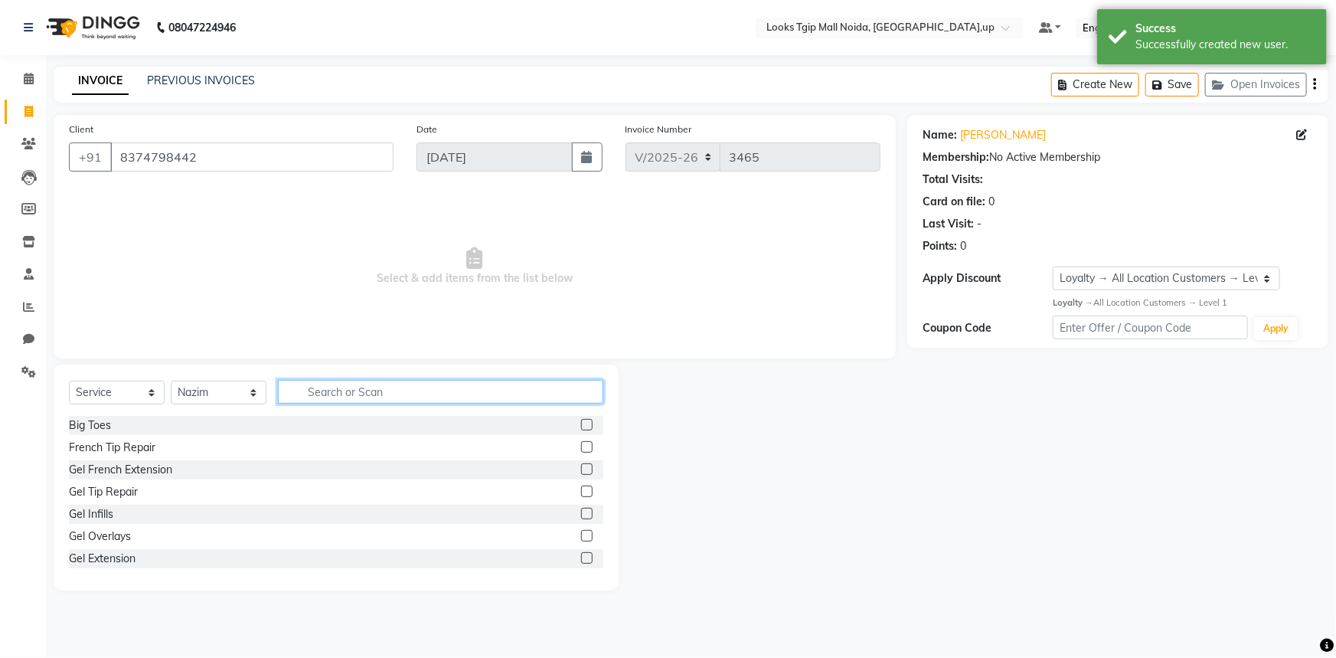
click at [381, 390] on input "text" at bounding box center [440, 392] width 325 height 24
type input "CUT"
click at [581, 444] on label at bounding box center [586, 446] width 11 height 11
click at [581, 444] on input "checkbox" at bounding box center [586, 448] width 10 height 10
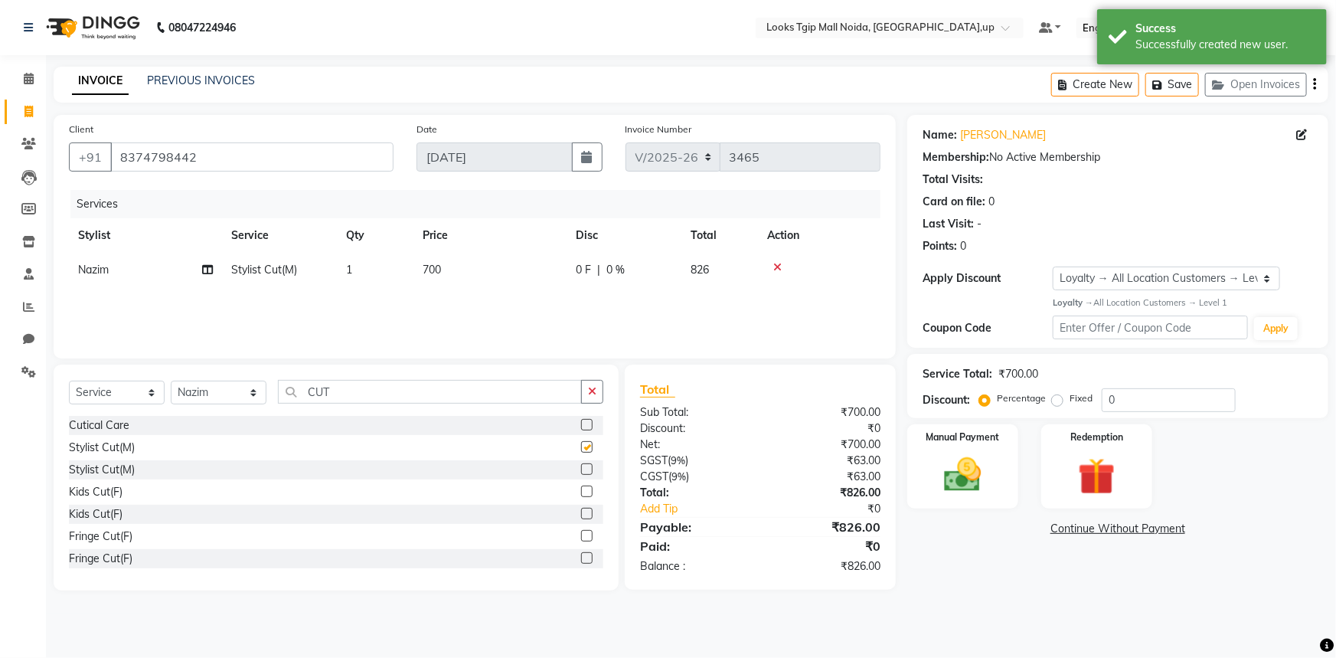
checkbox input "false"
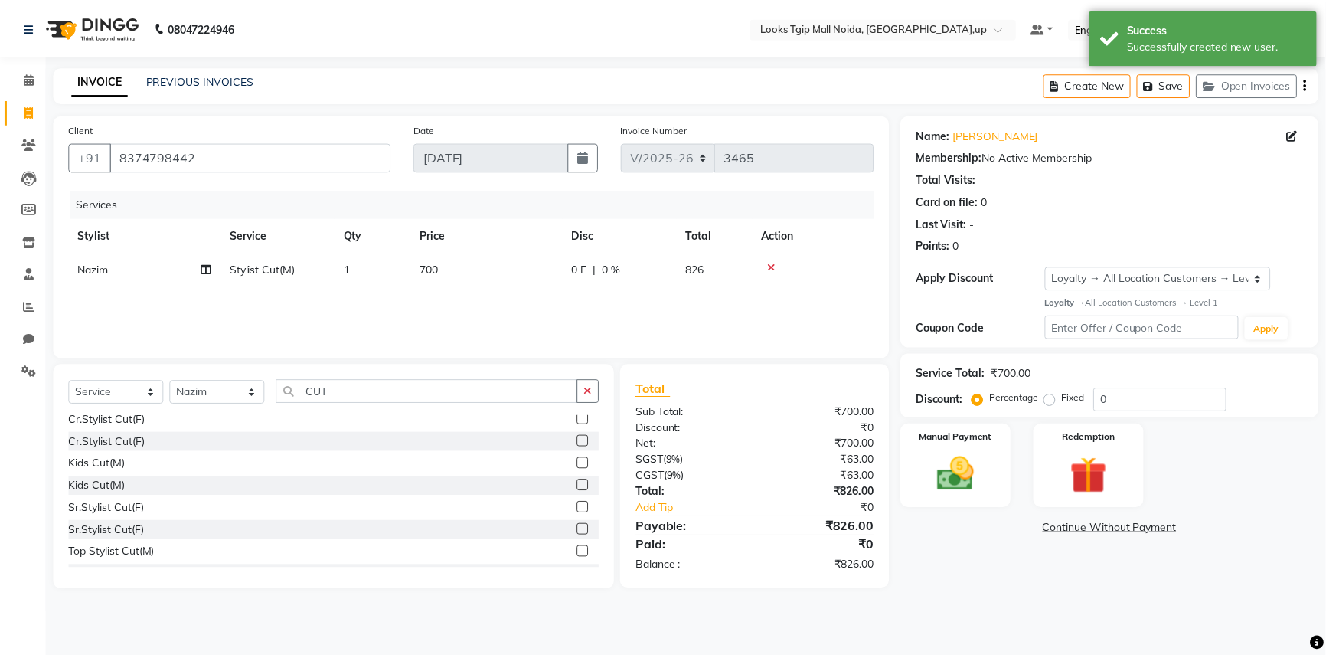
scroll to position [267, 0]
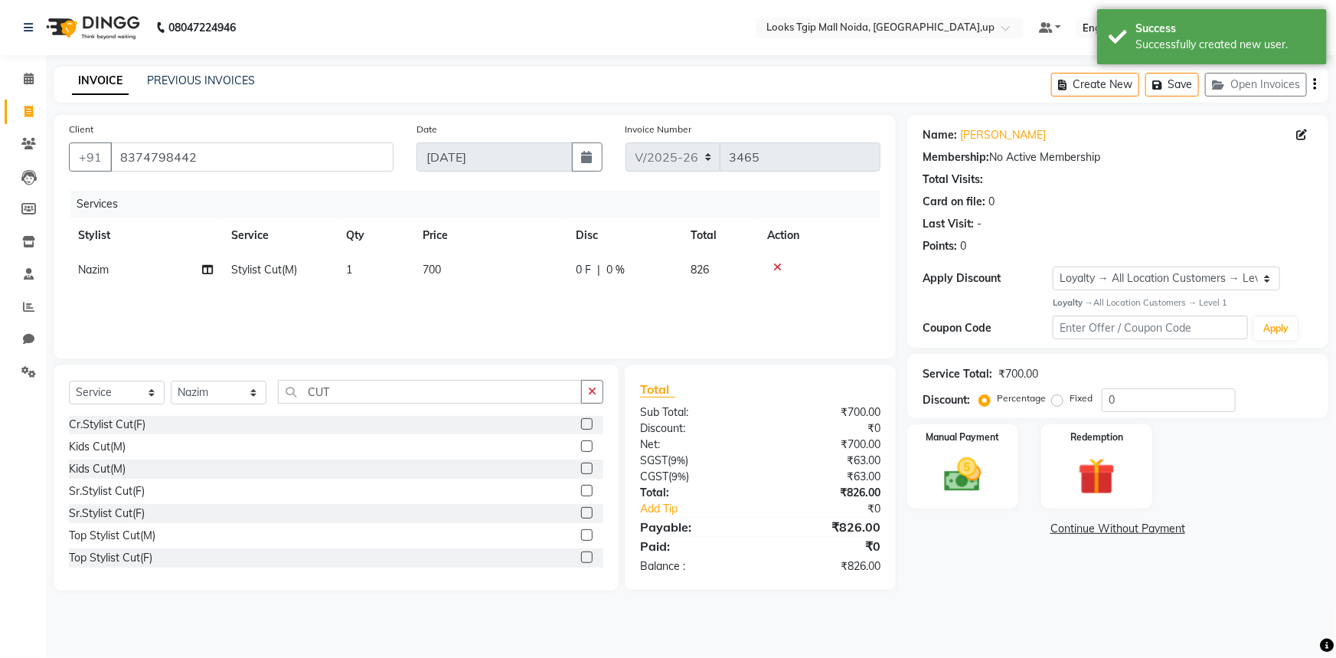
click at [581, 489] on label at bounding box center [586, 490] width 11 height 11
click at [581, 489] on input "checkbox" at bounding box center [586, 491] width 10 height 10
checkbox input "false"
click at [506, 304] on td "1600" at bounding box center [489, 304] width 153 height 34
select select "31009"
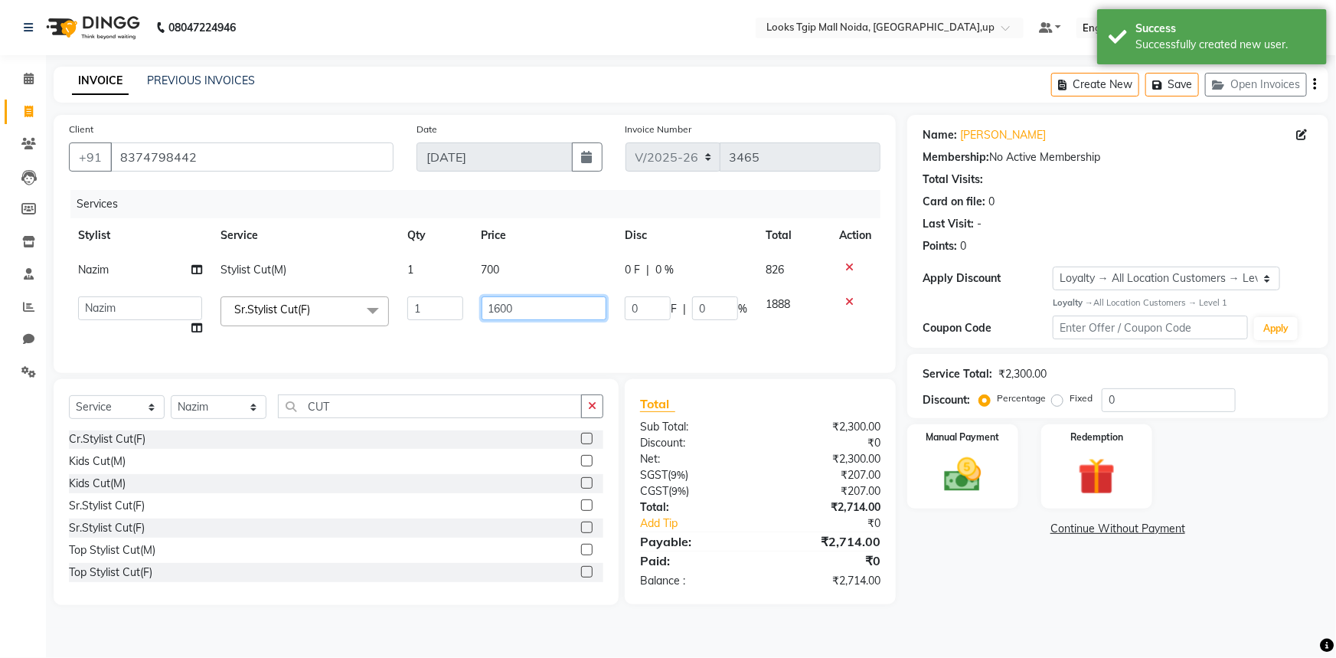
drag, startPoint x: 516, startPoint y: 306, endPoint x: 381, endPoint y: 306, distance: 134.8
click at [381, 306] on tr "[PERSON_NAME] Arun_pdct [PERSON_NAME] Counter Sales Farooq Gautam_pdct Guri kai…" at bounding box center [475, 316] width 812 height 58
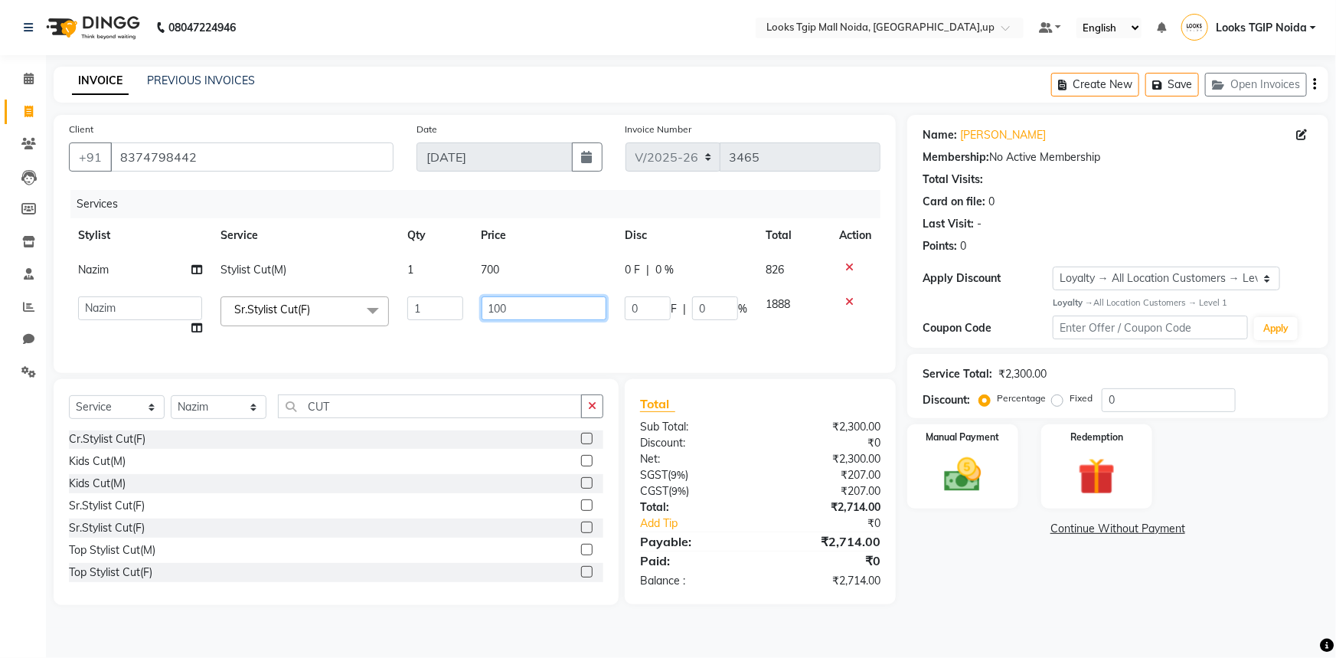
type input "1000"
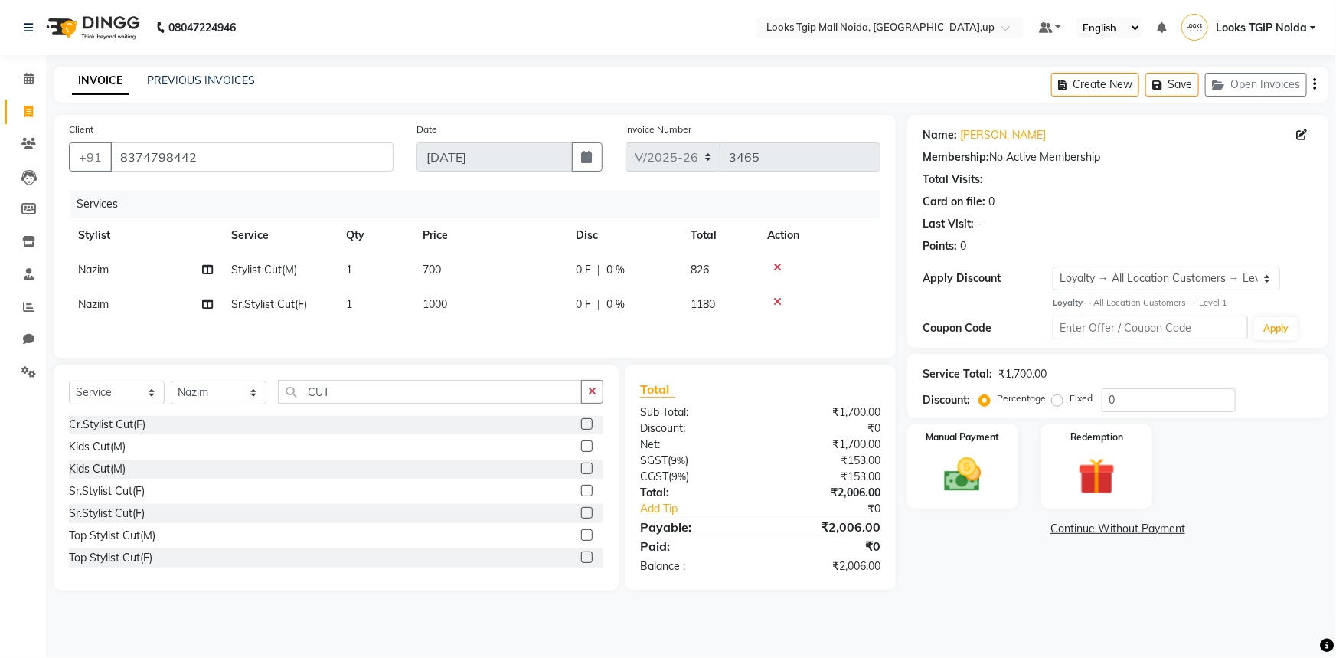
click at [988, 613] on main "INVOICE PREVIOUS INVOICES Create New Save Open Invoices Client [PHONE_NUMBER] D…" at bounding box center [691, 340] width 1290 height 547
click at [966, 457] on img at bounding box center [963, 475] width 63 height 44
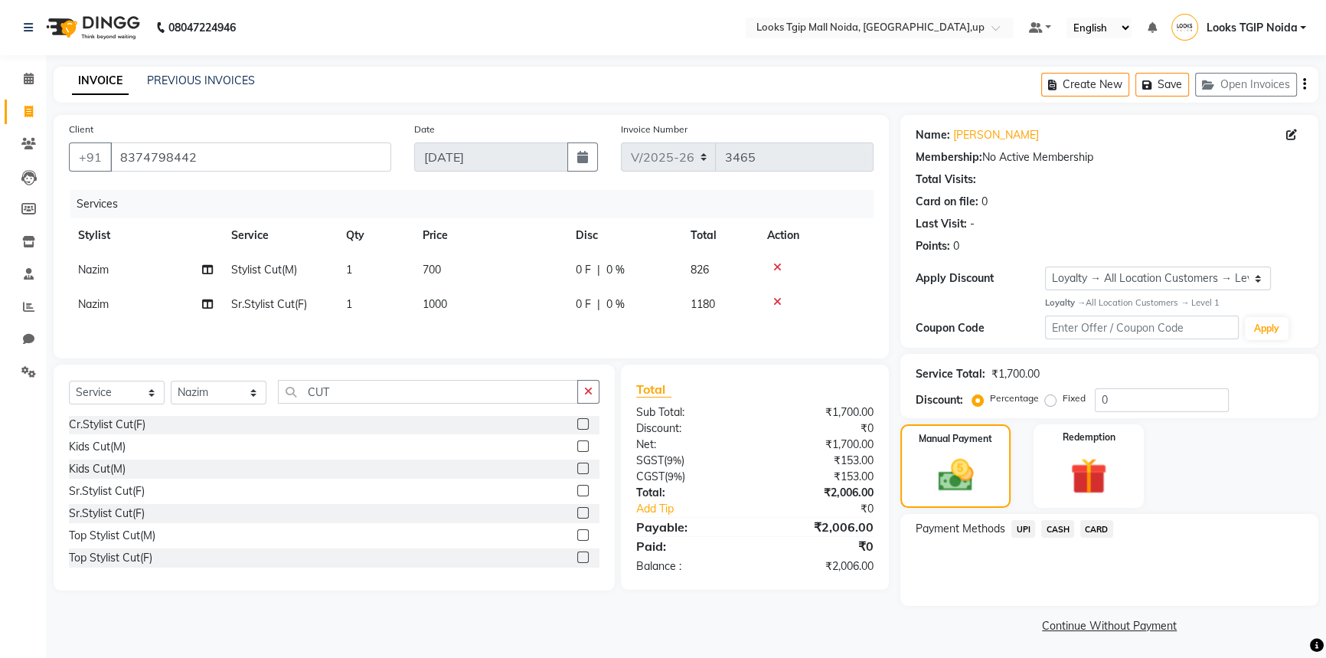
click at [1020, 528] on span "UPI" at bounding box center [1023, 529] width 24 height 18
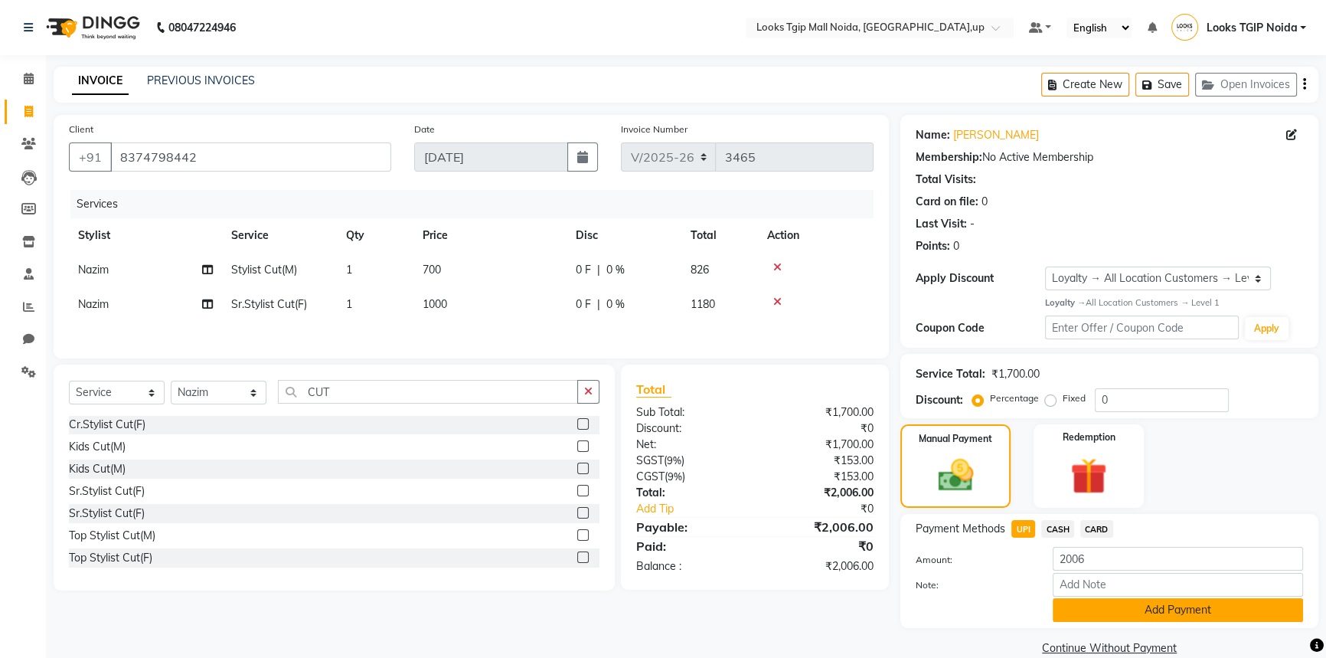
click at [1070, 612] on button "Add Payment" at bounding box center [1178, 610] width 250 height 24
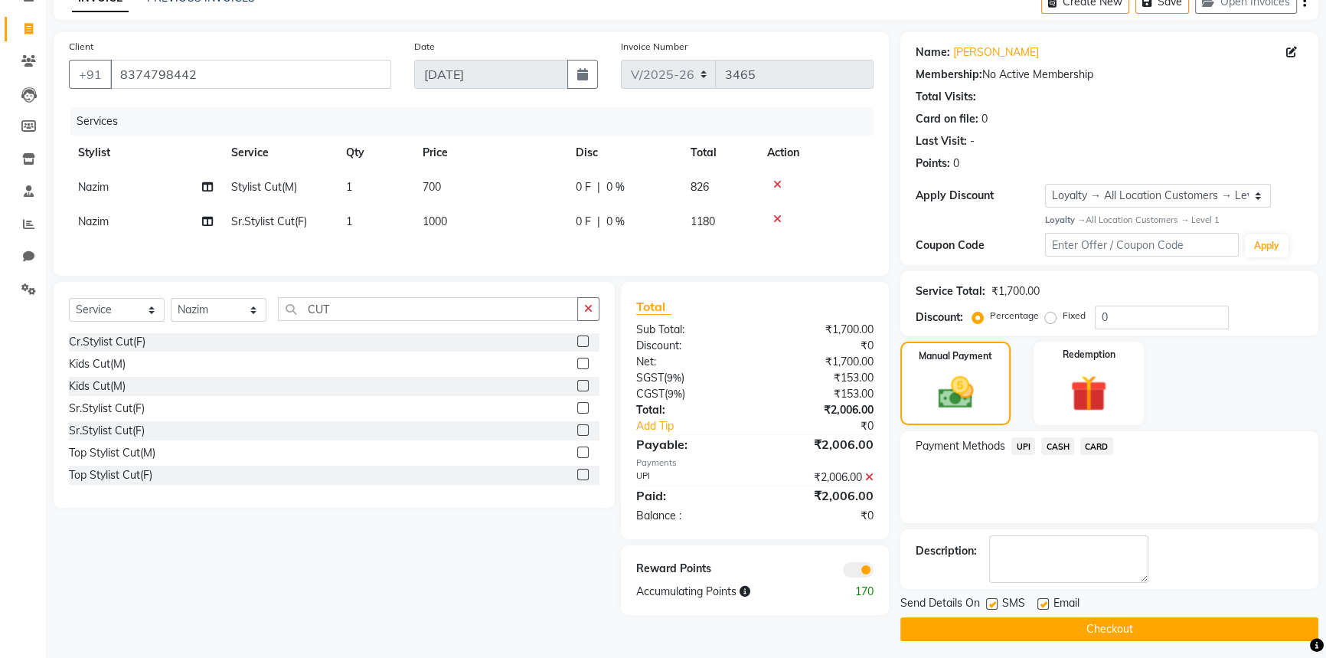
scroll to position [88, 0]
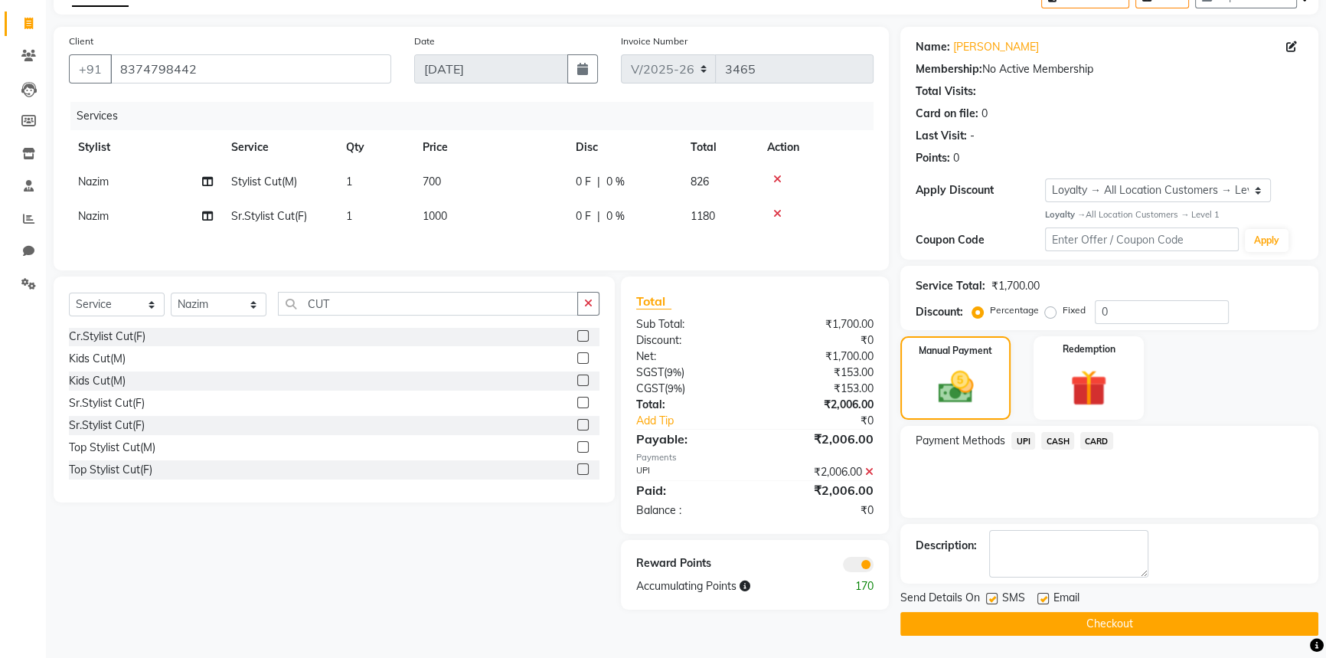
click at [994, 602] on label at bounding box center [991, 598] width 11 height 11
click at [994, 602] on input "checkbox" at bounding box center [991, 599] width 10 height 10
checkbox input "false"
click at [987, 624] on button "Checkout" at bounding box center [1109, 624] width 418 height 24
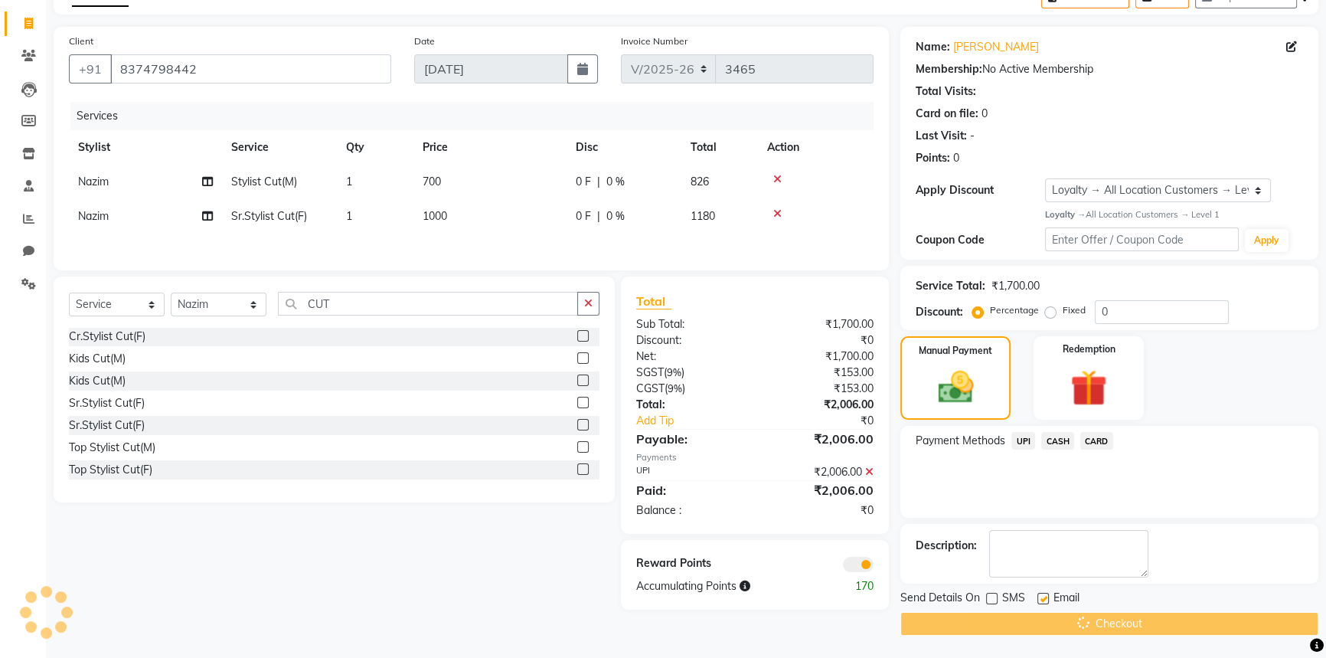
scroll to position [55, 0]
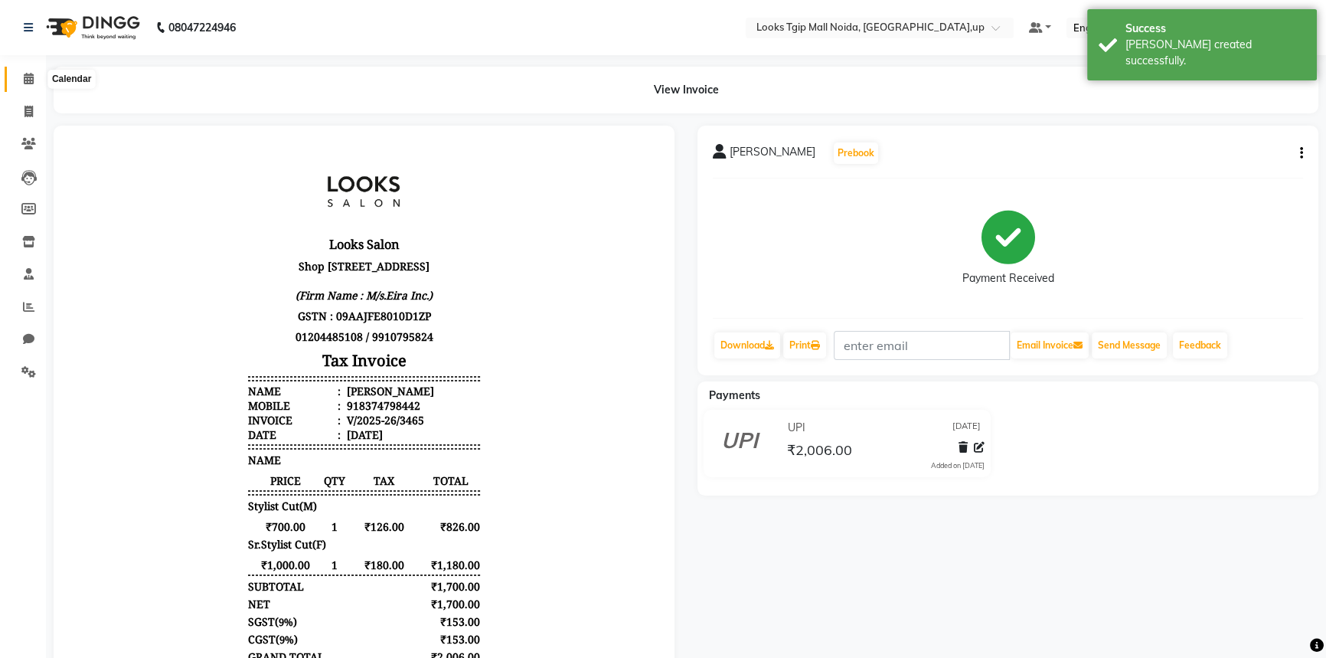
click at [19, 71] on span at bounding box center [28, 79] width 27 height 18
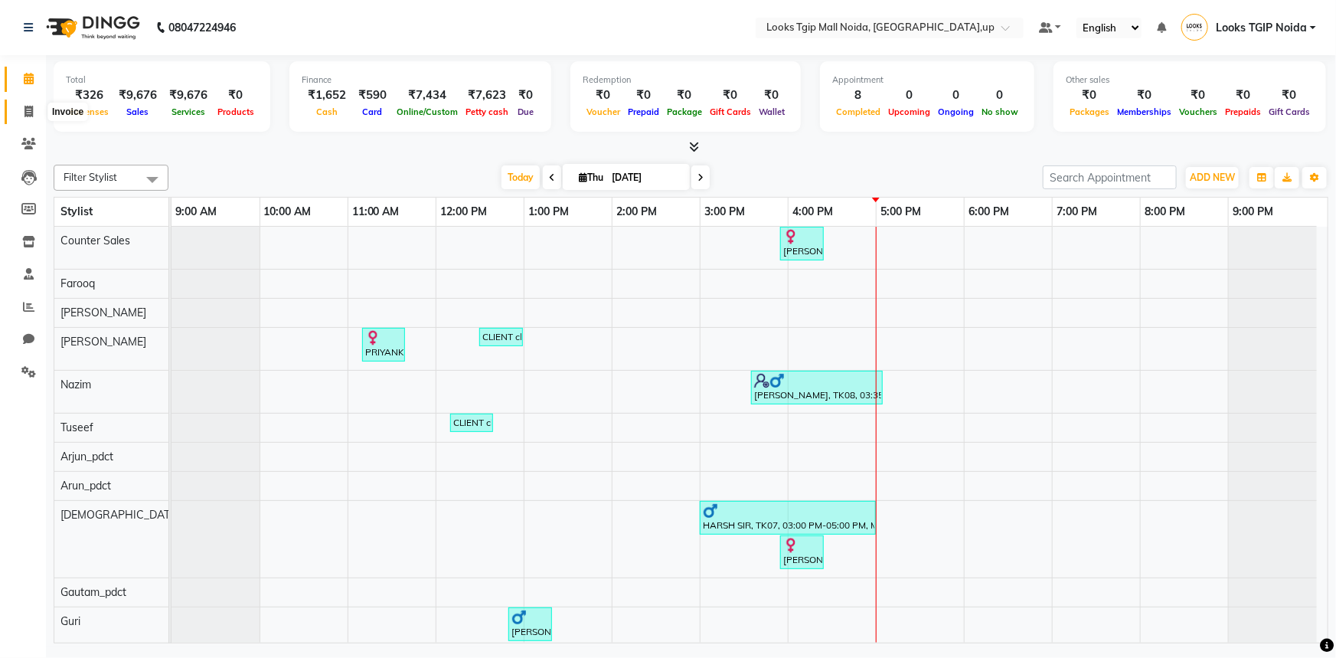
click at [28, 109] on icon at bounding box center [29, 111] width 8 height 11
select select "4358"
select select "service"
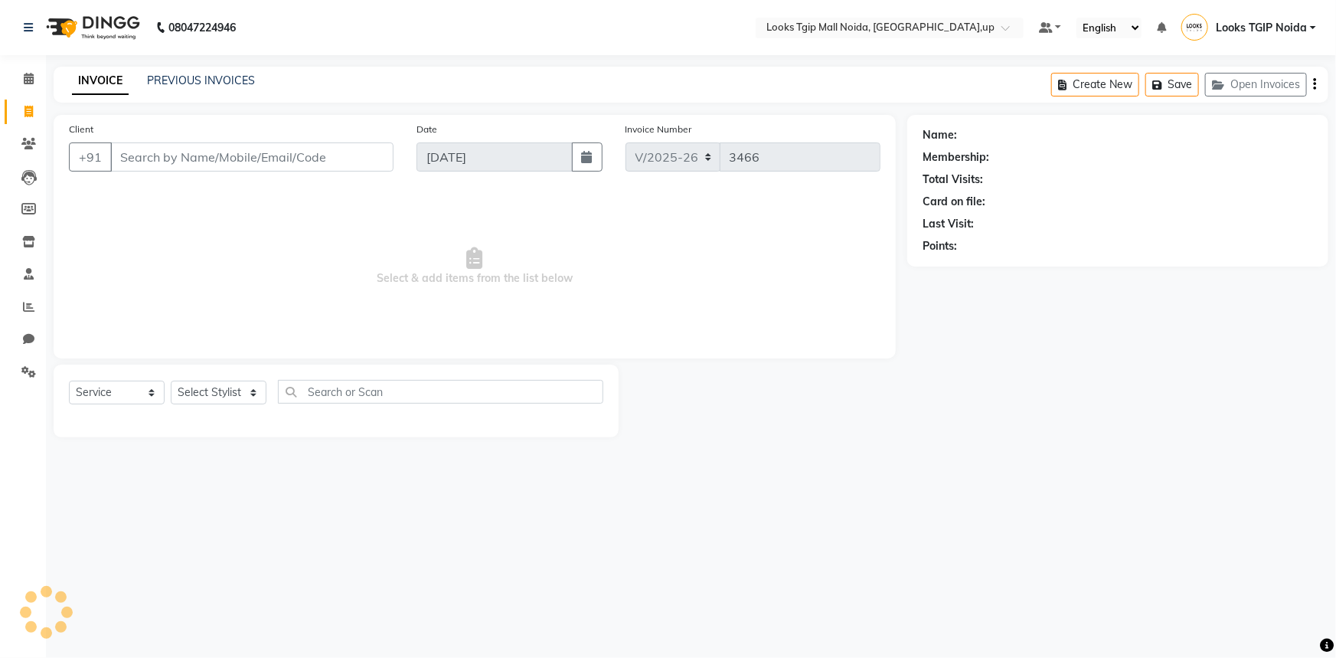
click at [201, 161] on input "Client" at bounding box center [251, 156] width 283 height 29
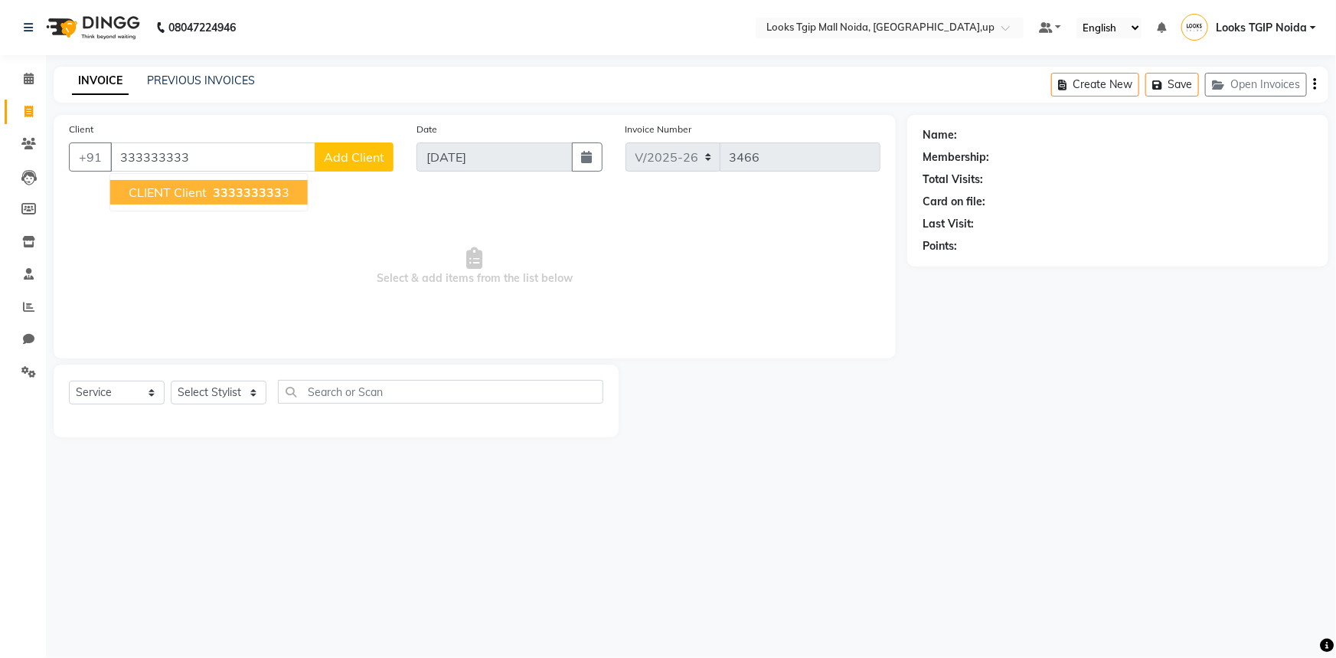
click at [196, 194] on span "CLIENT client" at bounding box center [168, 192] width 78 height 15
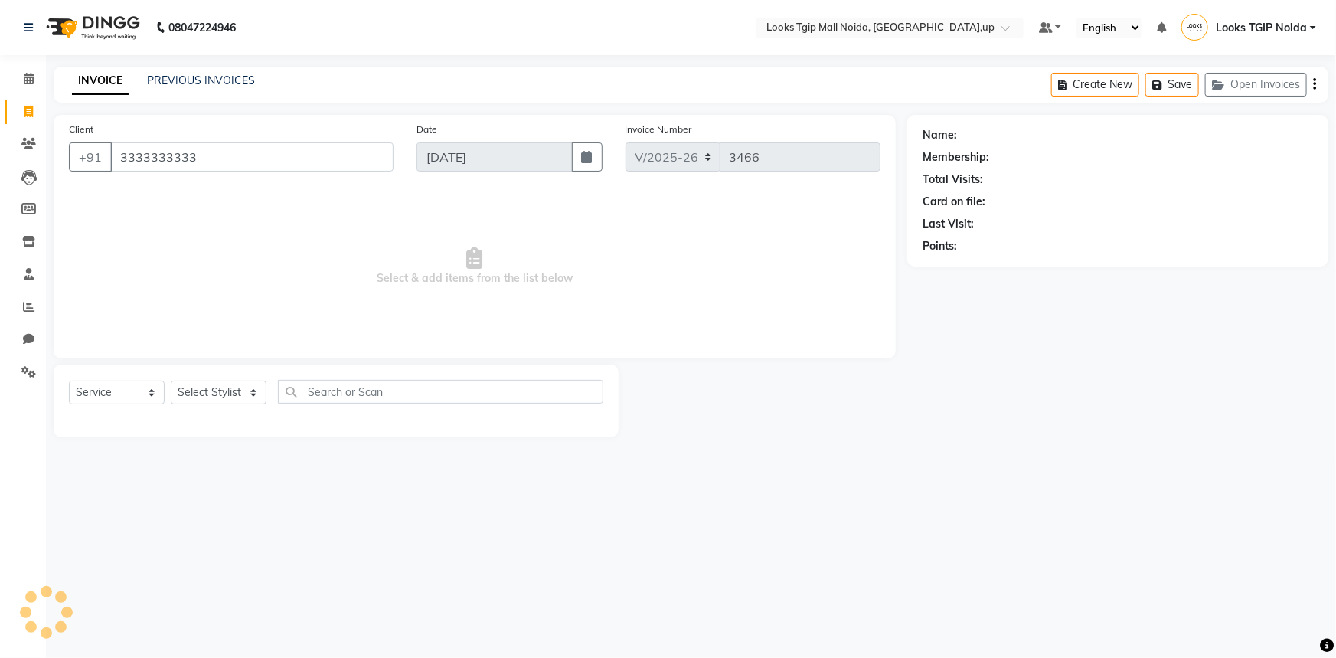
type input "3333333333"
select select "1: Object"
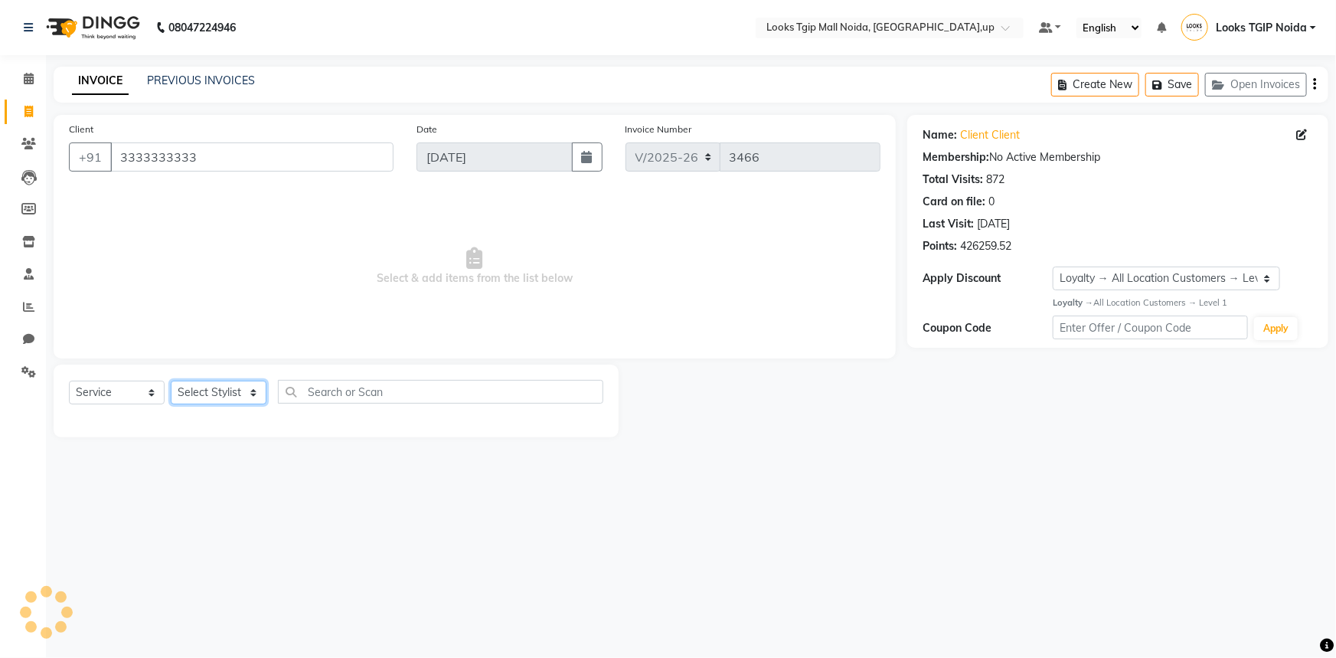
drag, startPoint x: 226, startPoint y: 392, endPoint x: 223, endPoint y: 383, distance: 9.7
click at [226, 392] on select "Select Stylist [PERSON_NAME] Arun_pdct [PERSON_NAME] Counter Sales Farooq Gauta…" at bounding box center [219, 393] width 96 height 24
select select "59710"
click at [171, 381] on select "Select Stylist [PERSON_NAME] Arun_pdct [PERSON_NAME] Counter Sales Farooq Gauta…" at bounding box center [219, 393] width 96 height 24
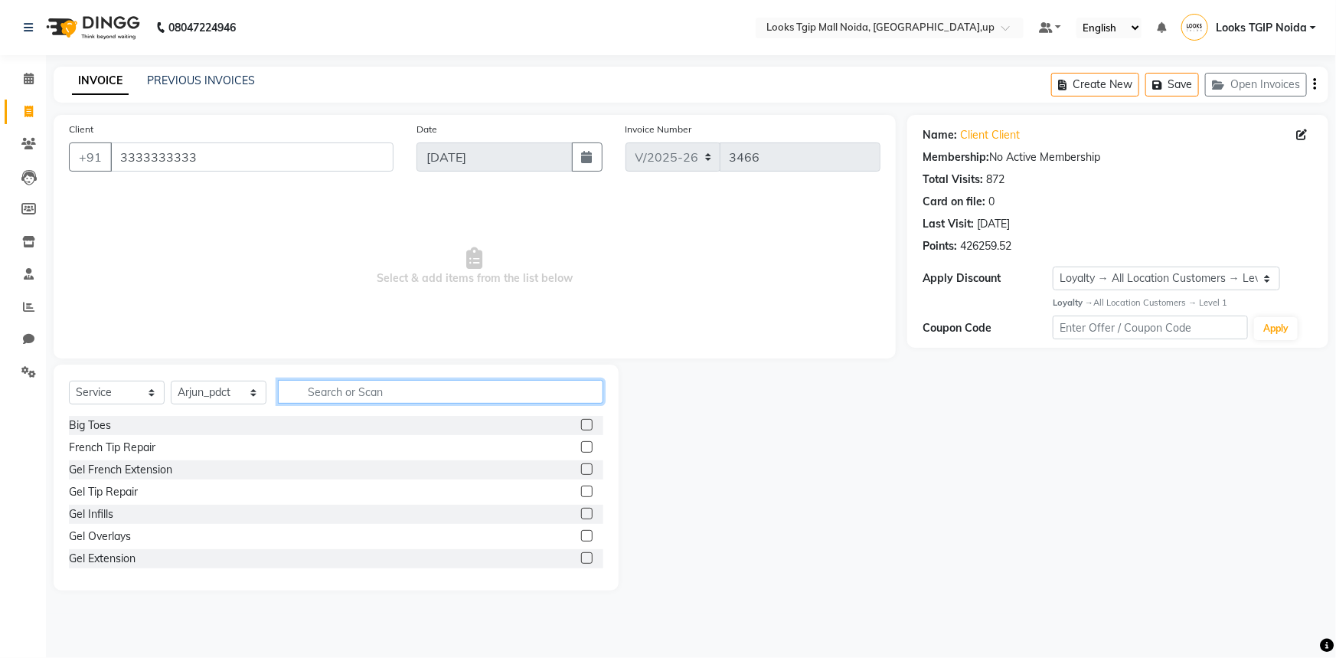
click at [345, 400] on input "text" at bounding box center [440, 392] width 325 height 24
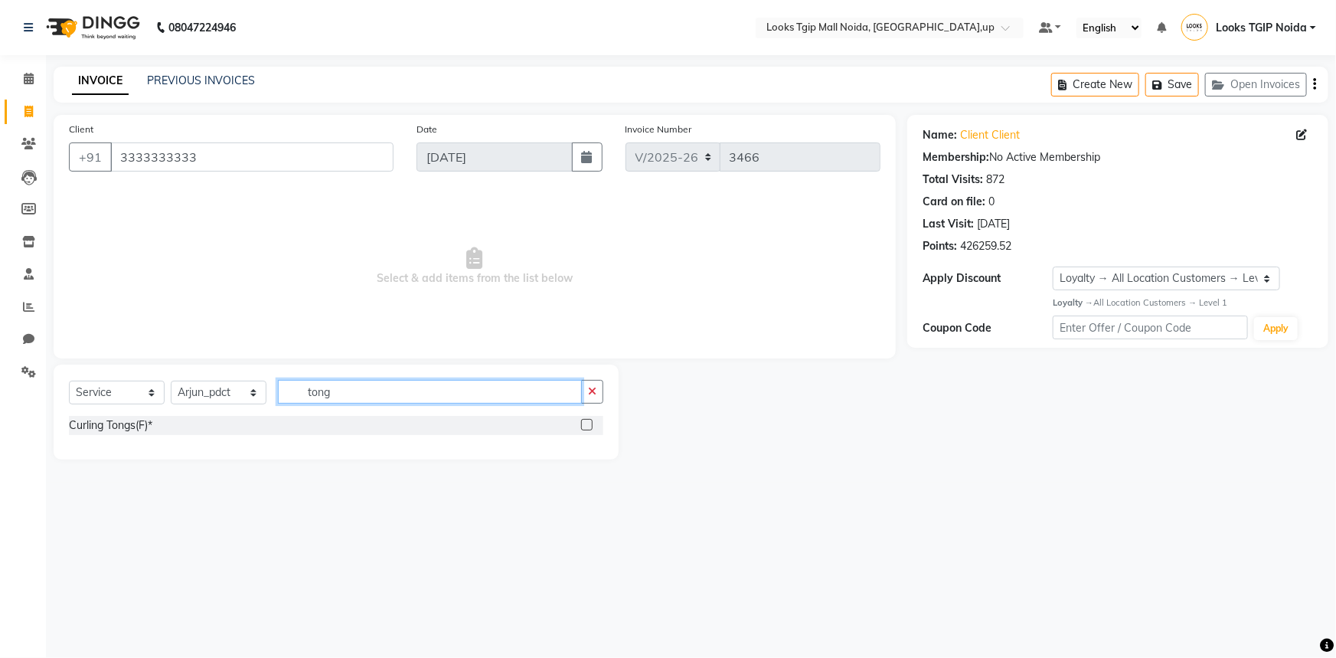
type input "tong"
click at [586, 421] on label at bounding box center [586, 424] width 11 height 11
click at [586, 421] on input "checkbox" at bounding box center [586, 425] width 10 height 10
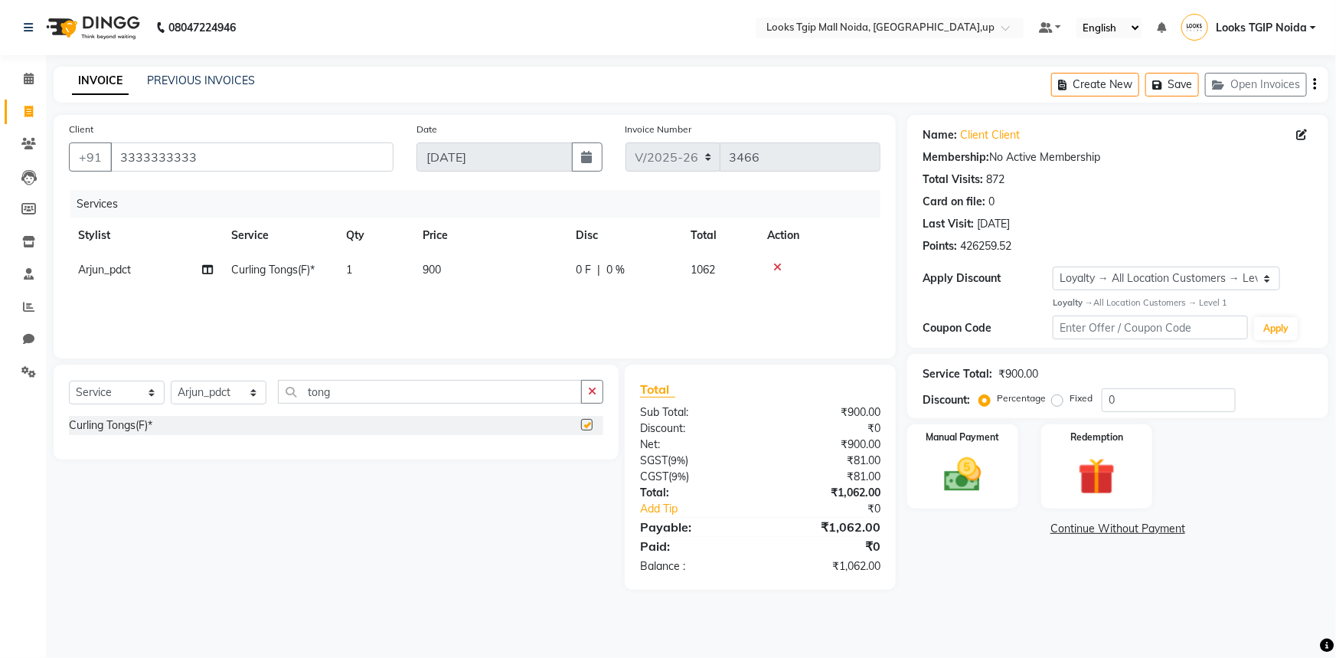
drag, startPoint x: 551, startPoint y: 299, endPoint x: 530, endPoint y: 285, distance: 24.8
click at [549, 298] on div "Services Stylist Service Qty Price Disc Total Action Arjun_pdct Curling Tongs(F…" at bounding box center [475, 266] width 812 height 153
checkbox input "false"
click at [525, 281] on td "900" at bounding box center [489, 270] width 153 height 34
select select "59710"
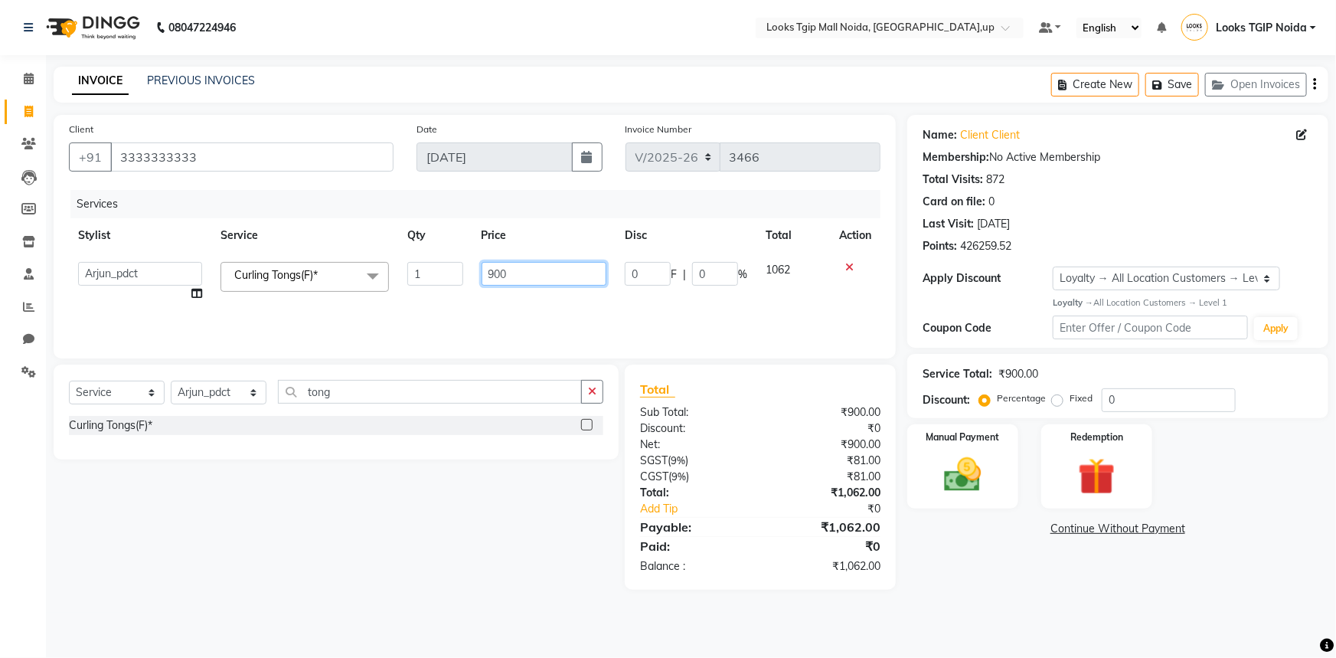
drag, startPoint x: 523, startPoint y: 277, endPoint x: 426, endPoint y: 273, distance: 96.6
click at [522, 277] on input "900" at bounding box center [545, 274] width 126 height 24
drag, startPoint x: 426, startPoint y: 273, endPoint x: 413, endPoint y: 273, distance: 13.0
click at [413, 273] on tr "[PERSON_NAME] Arjun_pdct Arun_pdct [PERSON_NAME] Counter Sales Farooq Gautam_pd…" at bounding box center [475, 282] width 812 height 58
type input "1000"
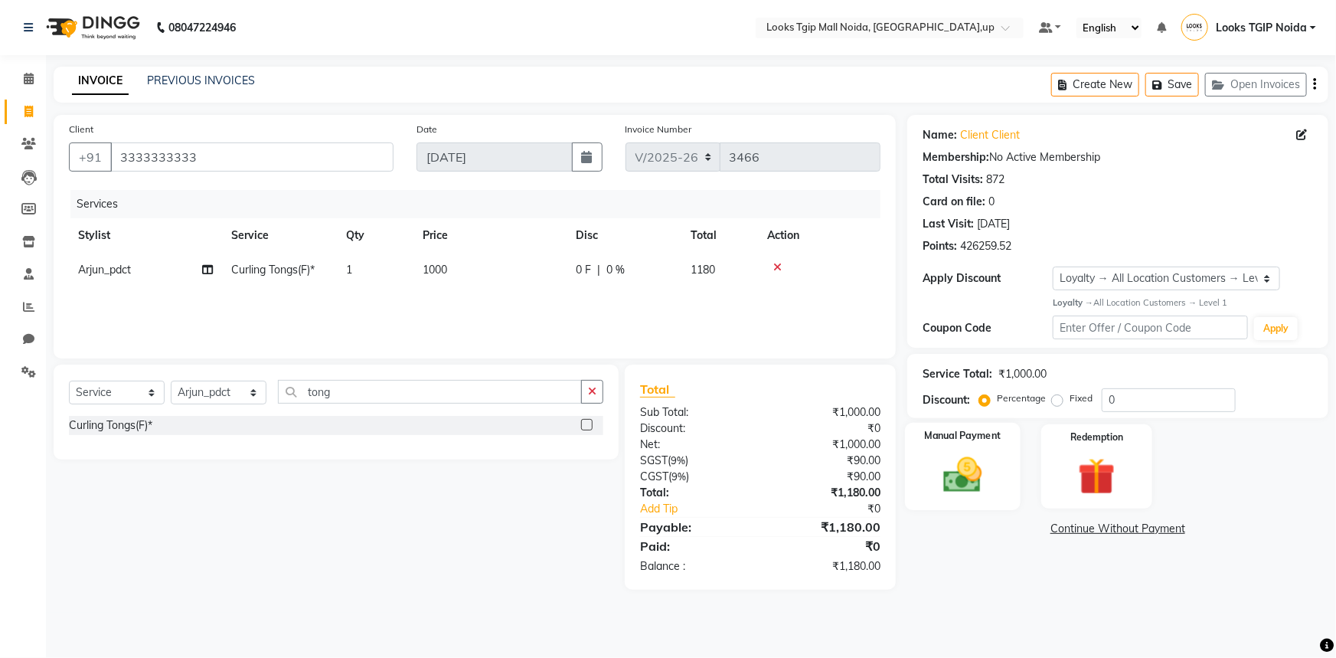
click at [965, 500] on div "Manual Payment" at bounding box center [963, 467] width 116 height 88
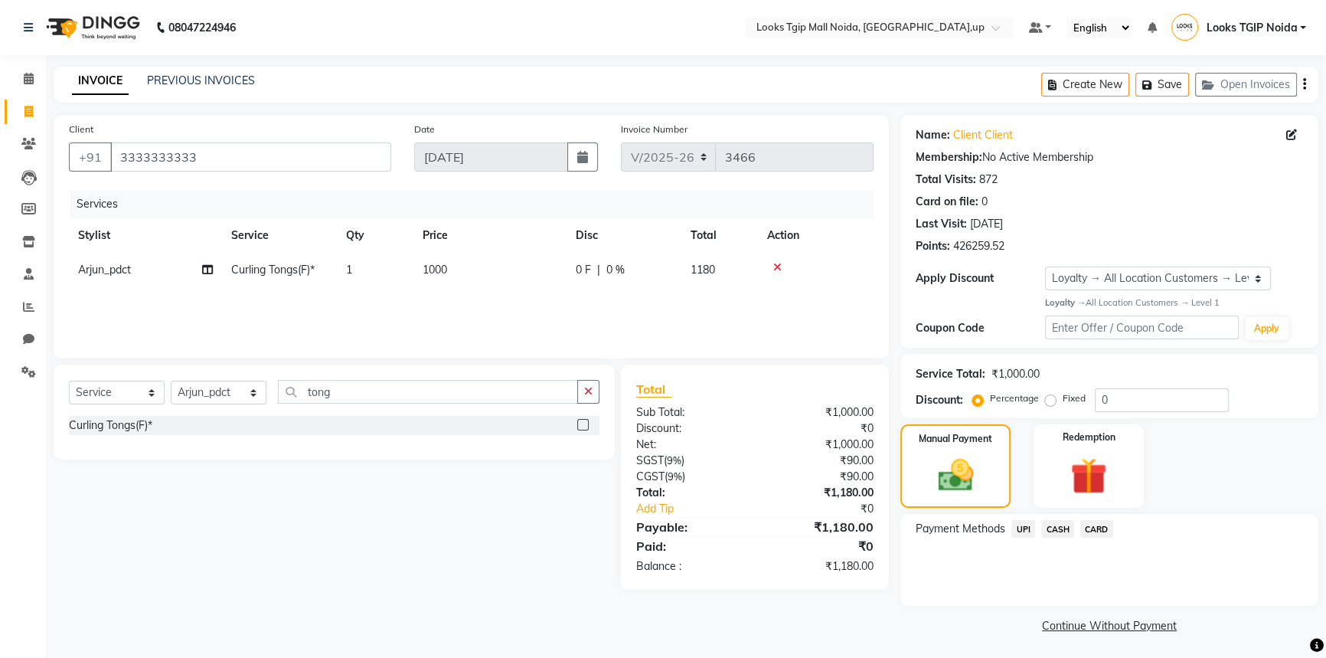
click at [1092, 525] on span "CARD" at bounding box center [1096, 529] width 33 height 18
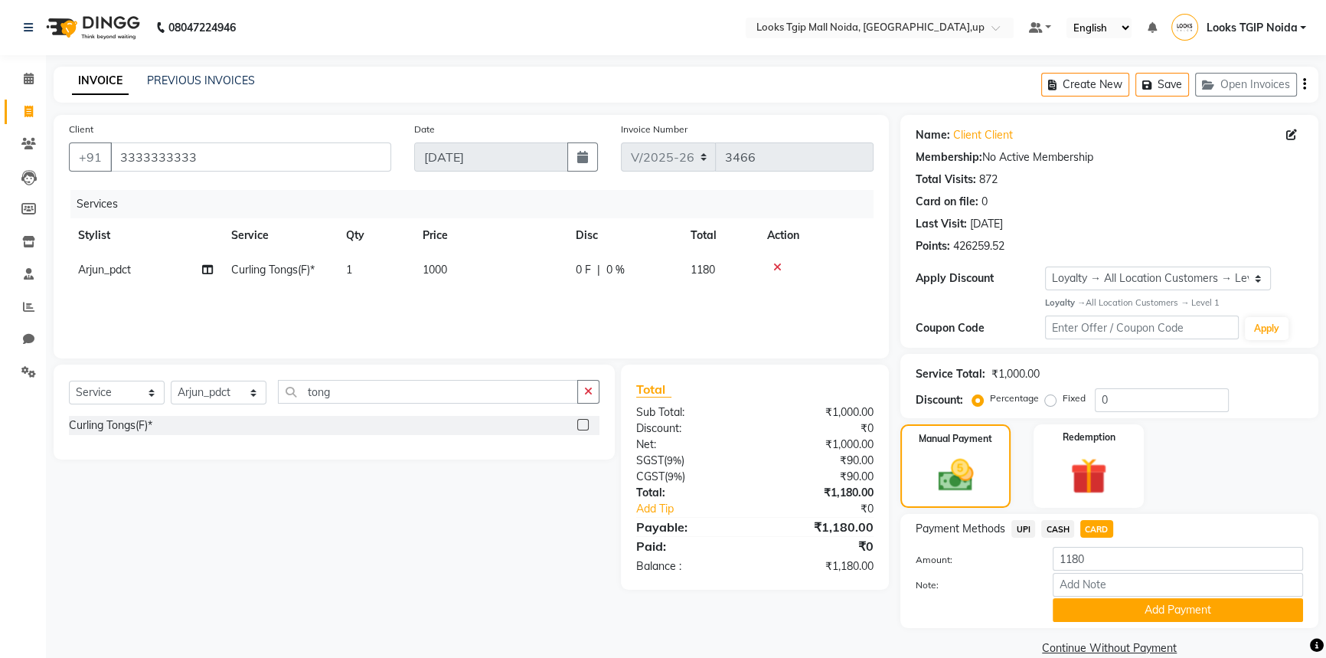
click at [1097, 606] on button "Add Payment" at bounding box center [1178, 610] width 250 height 24
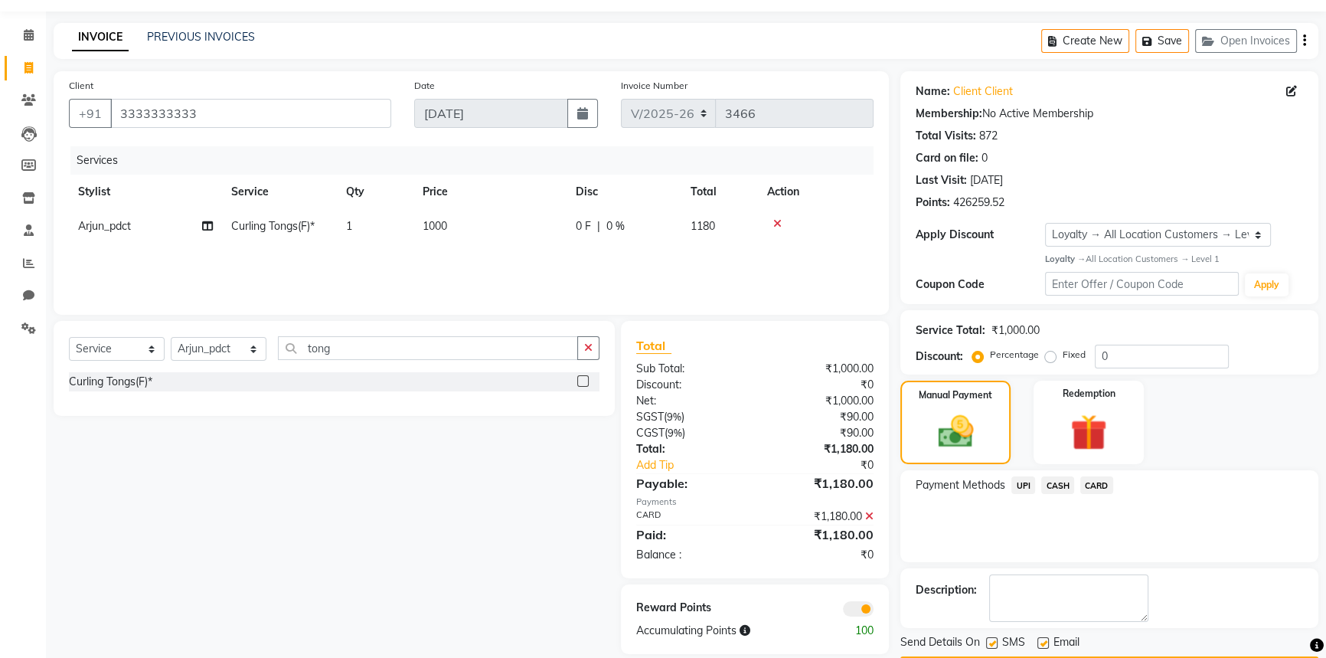
scroll to position [88, 0]
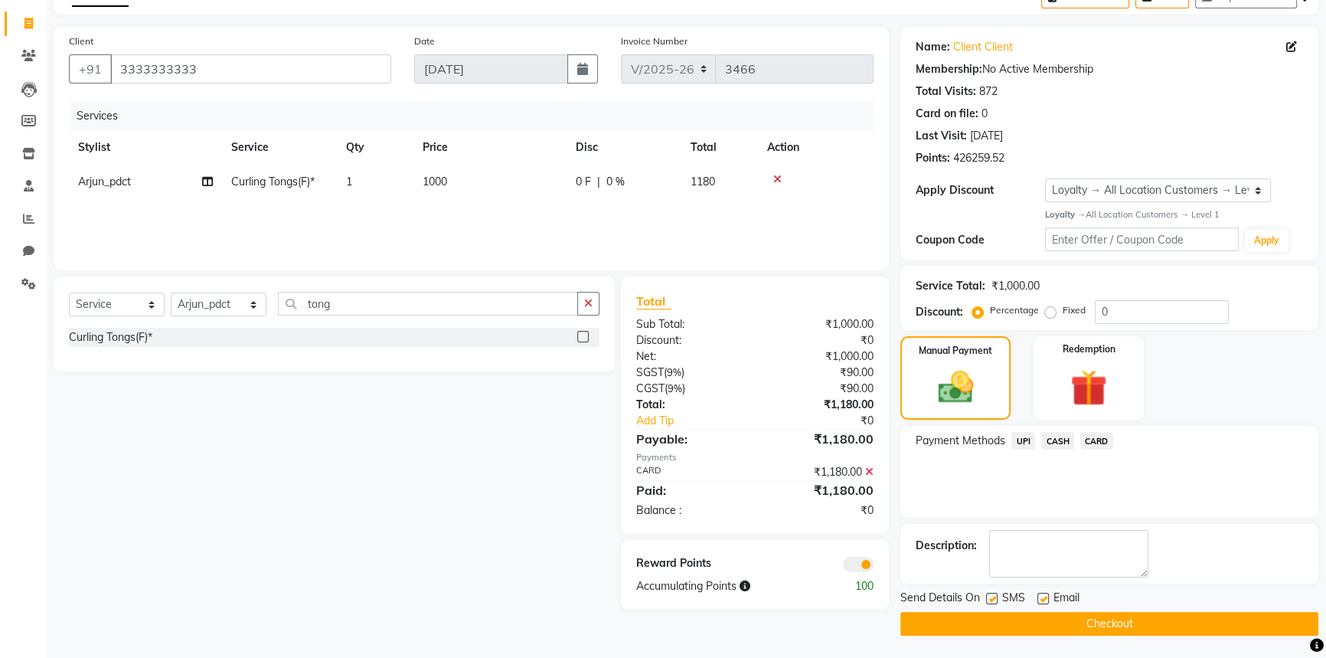
click at [991, 596] on label at bounding box center [991, 598] width 11 height 11
click at [991, 596] on input "checkbox" at bounding box center [991, 599] width 10 height 10
checkbox input "false"
click at [1003, 619] on button "Checkout" at bounding box center [1109, 624] width 418 height 24
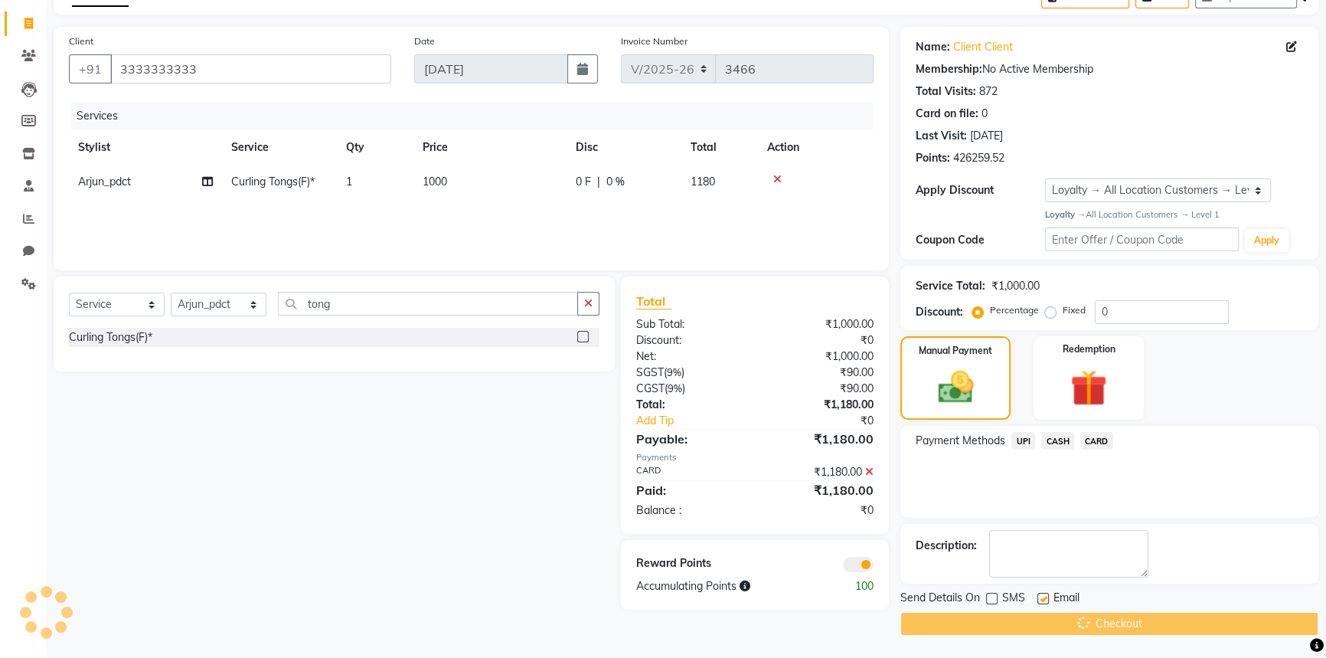
scroll to position [45, 0]
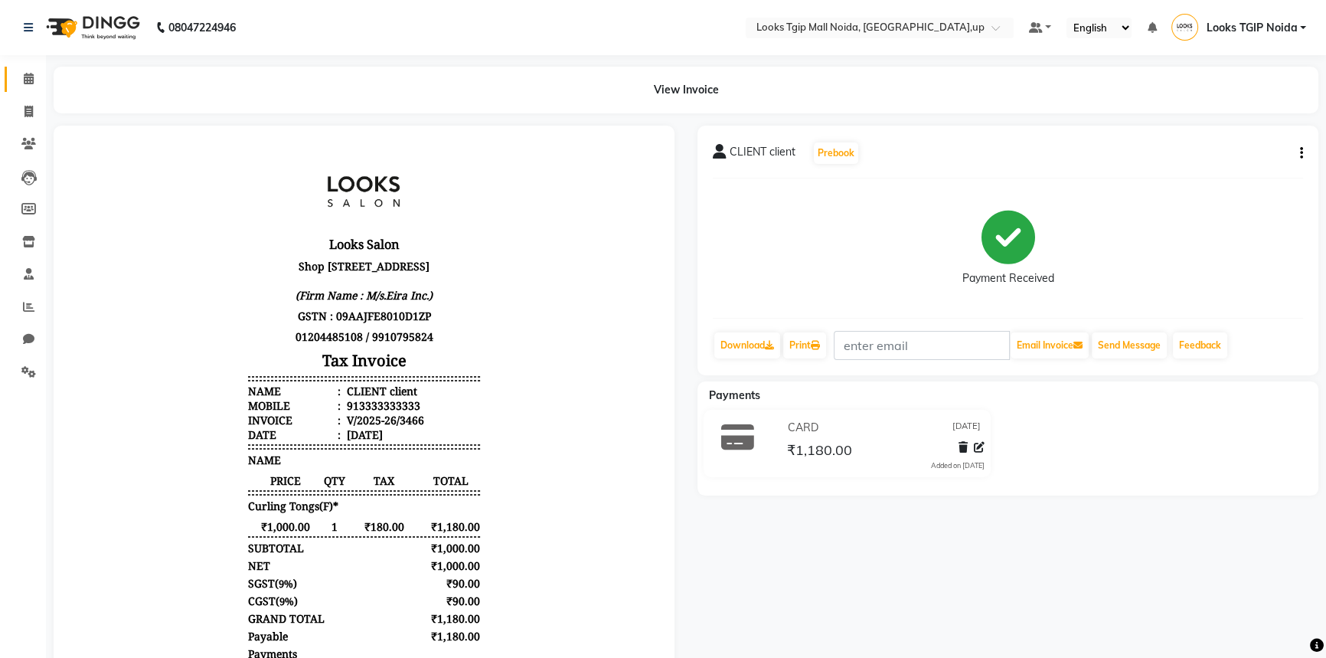
click at [19, 69] on link "Calendar" at bounding box center [23, 79] width 37 height 25
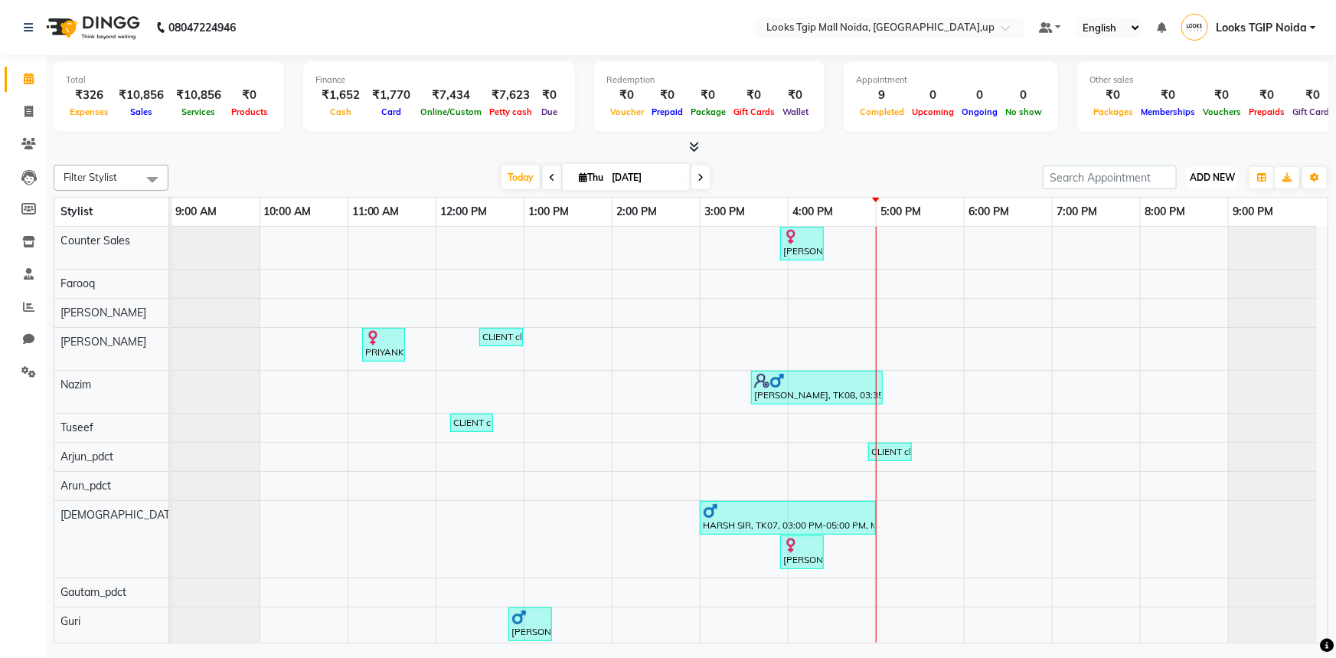
click at [1201, 180] on span "ADD NEW" at bounding box center [1212, 177] width 45 height 11
click at [1188, 238] on link "Add Expense" at bounding box center [1178, 246] width 121 height 20
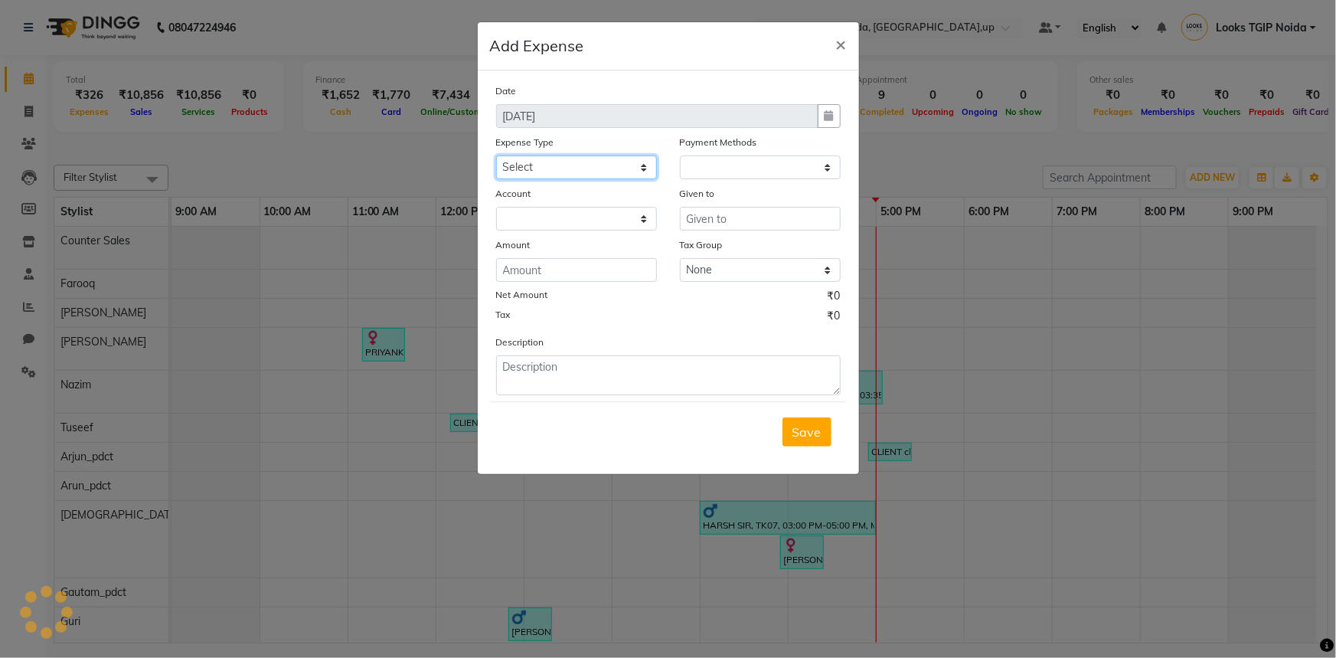
drag, startPoint x: 593, startPoint y: 168, endPoint x: 592, endPoint y: 177, distance: 9.2
click at [593, 168] on select "Select Bank Deposit Blinkit Cash Handover CLIENT Client ordered food Client Ref…" at bounding box center [576, 167] width 161 height 24
select select "1"
select select "3164"
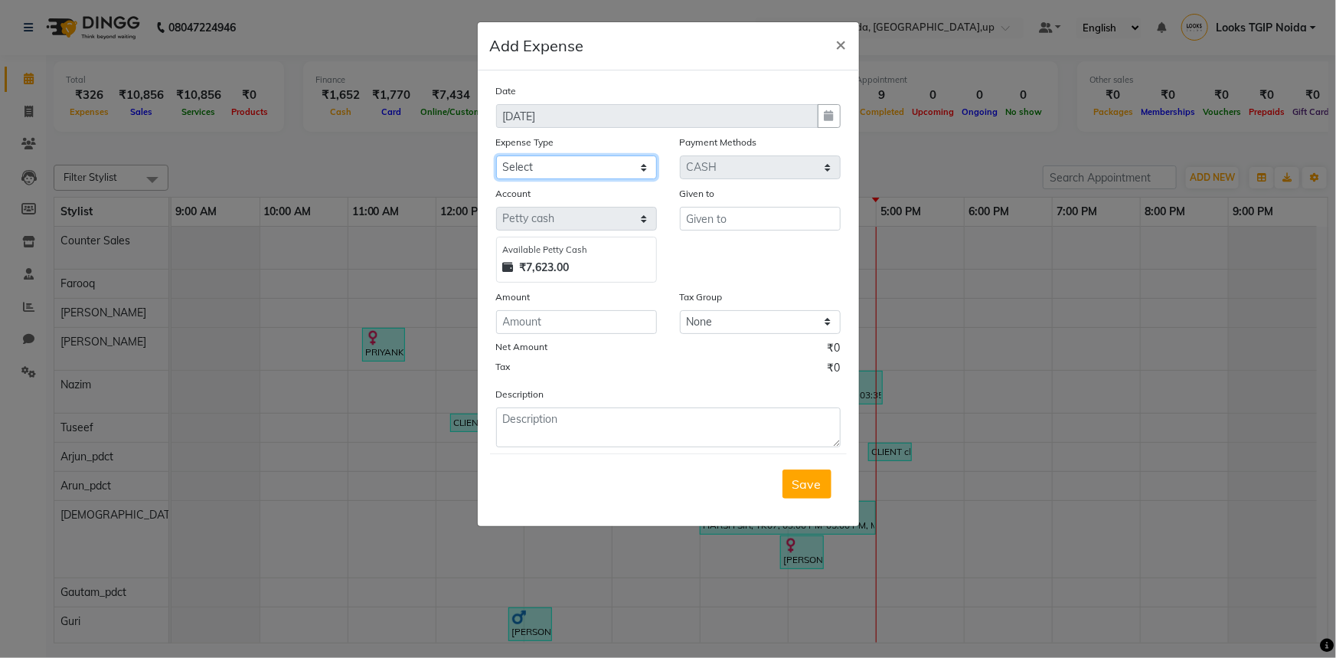
select select "24092"
click at [496, 156] on select "Select Bank Deposit Blinkit Cash Handover CLIENT Client ordered food Client Ref…" at bounding box center [576, 167] width 161 height 24
click at [757, 224] on input "text" at bounding box center [760, 219] width 161 height 24
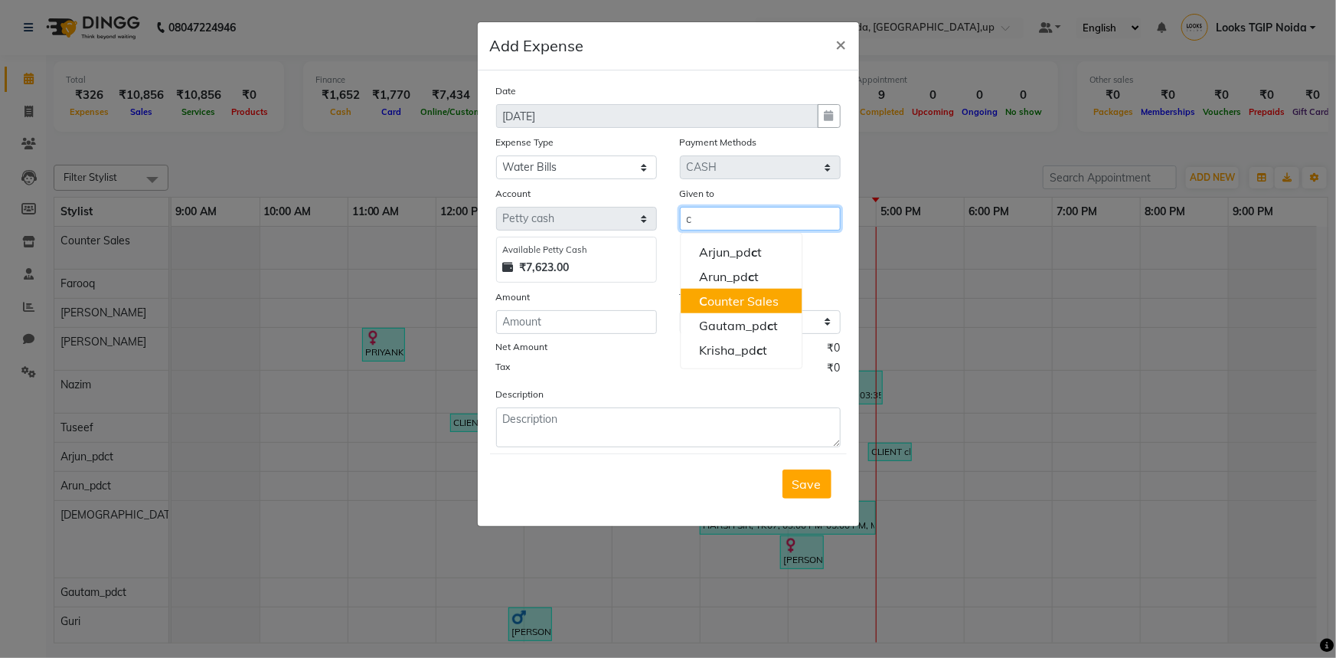
click at [734, 311] on button "C ounter Sales" at bounding box center [741, 301] width 121 height 25
type input "Counter Sales"
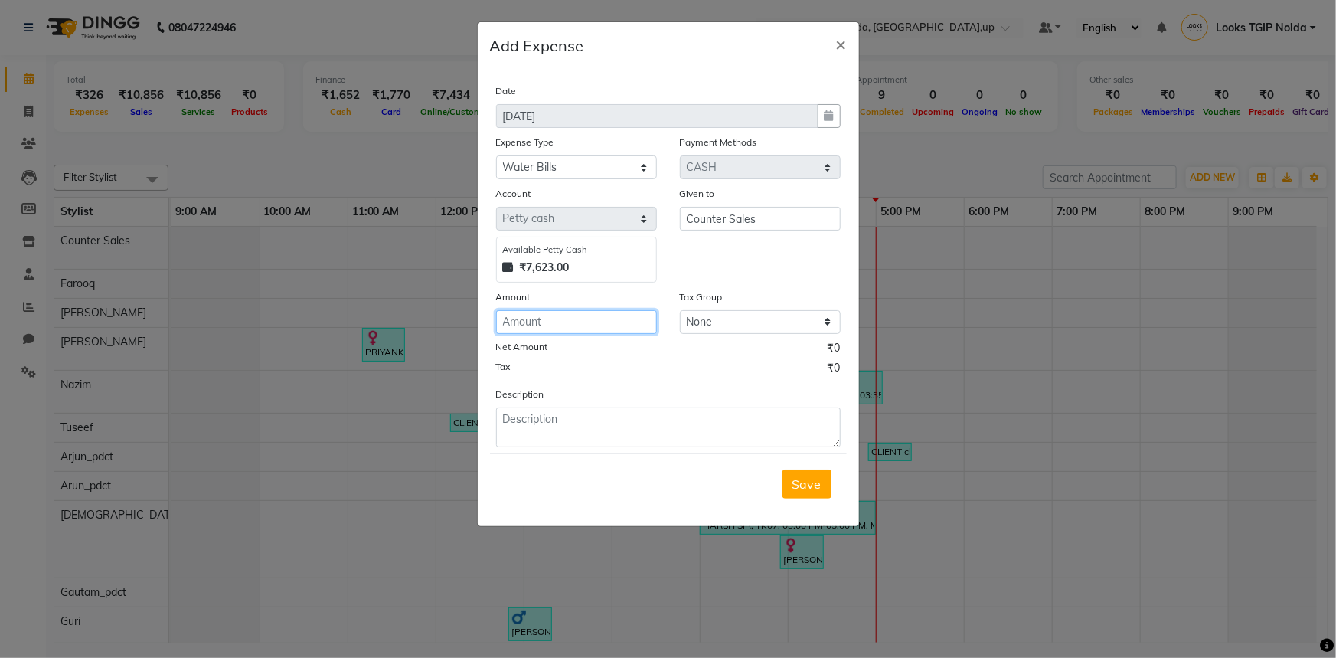
click at [614, 322] on input "number" at bounding box center [576, 322] width 161 height 24
type input "2200"
type textarea "amit water"
click at [797, 492] on span "Save" at bounding box center [806, 483] width 29 height 15
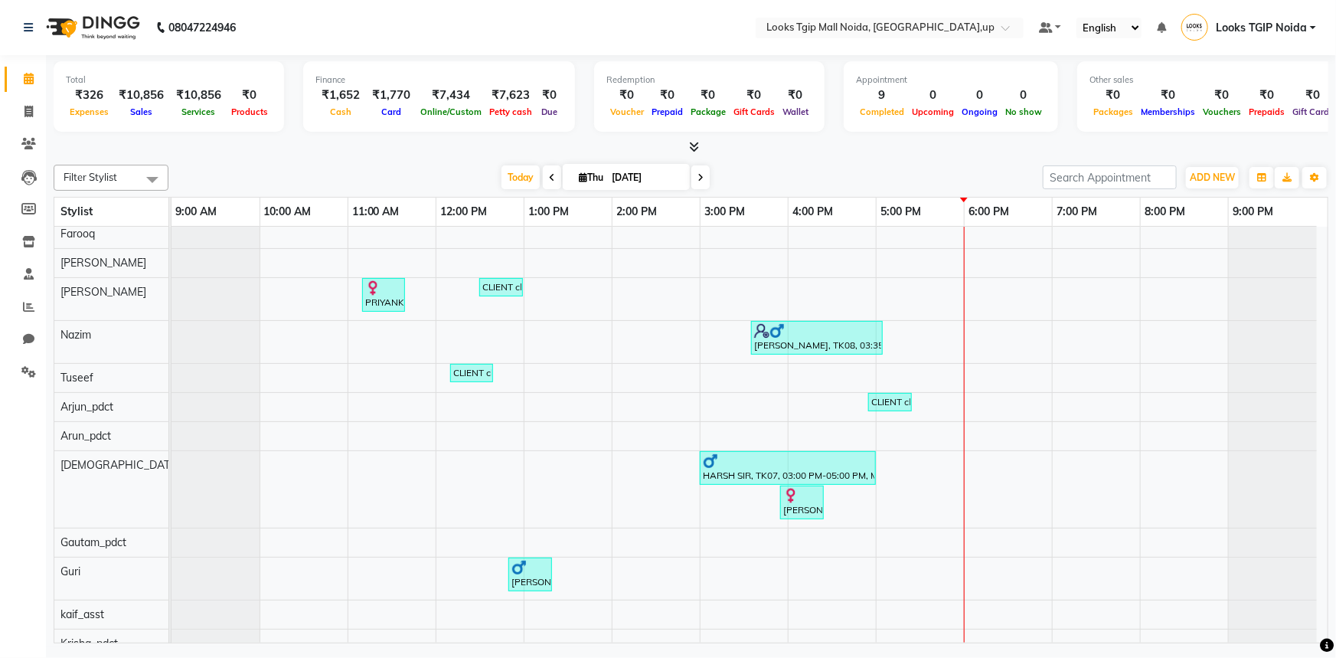
scroll to position [69, 0]
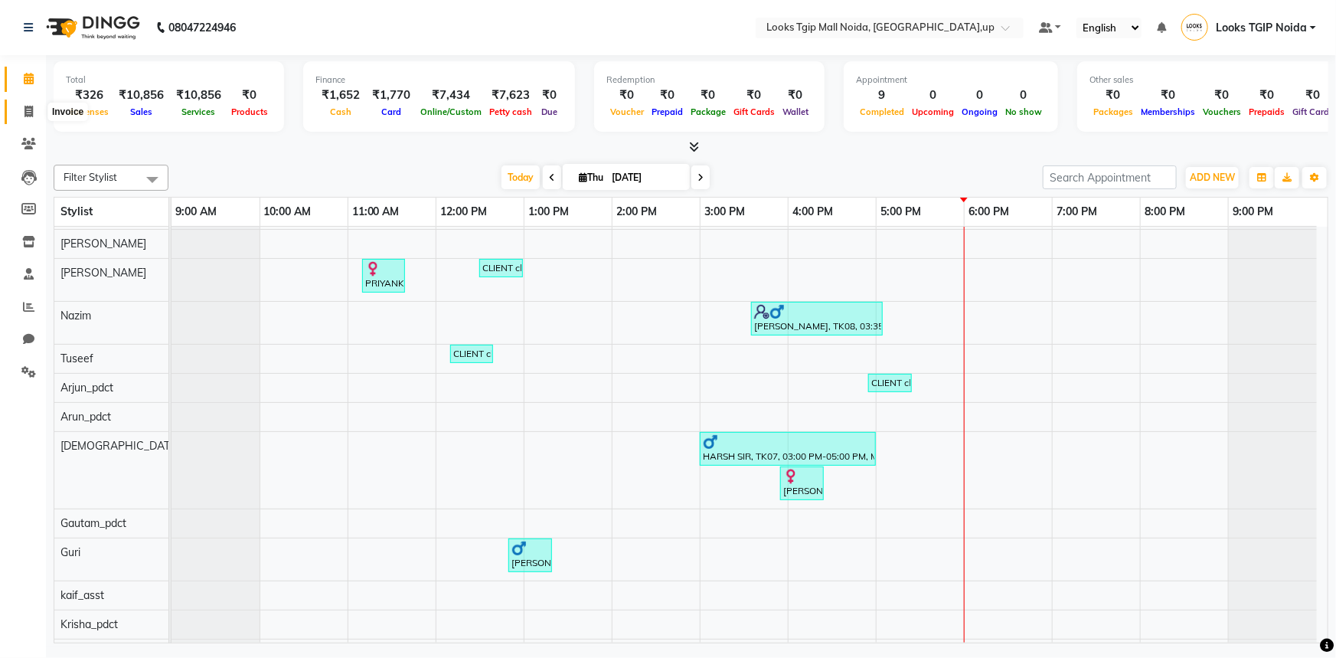
drag, startPoint x: 21, startPoint y: 107, endPoint x: 47, endPoint y: 119, distance: 28.8
click at [21, 107] on span at bounding box center [28, 112] width 27 height 18
select select "service"
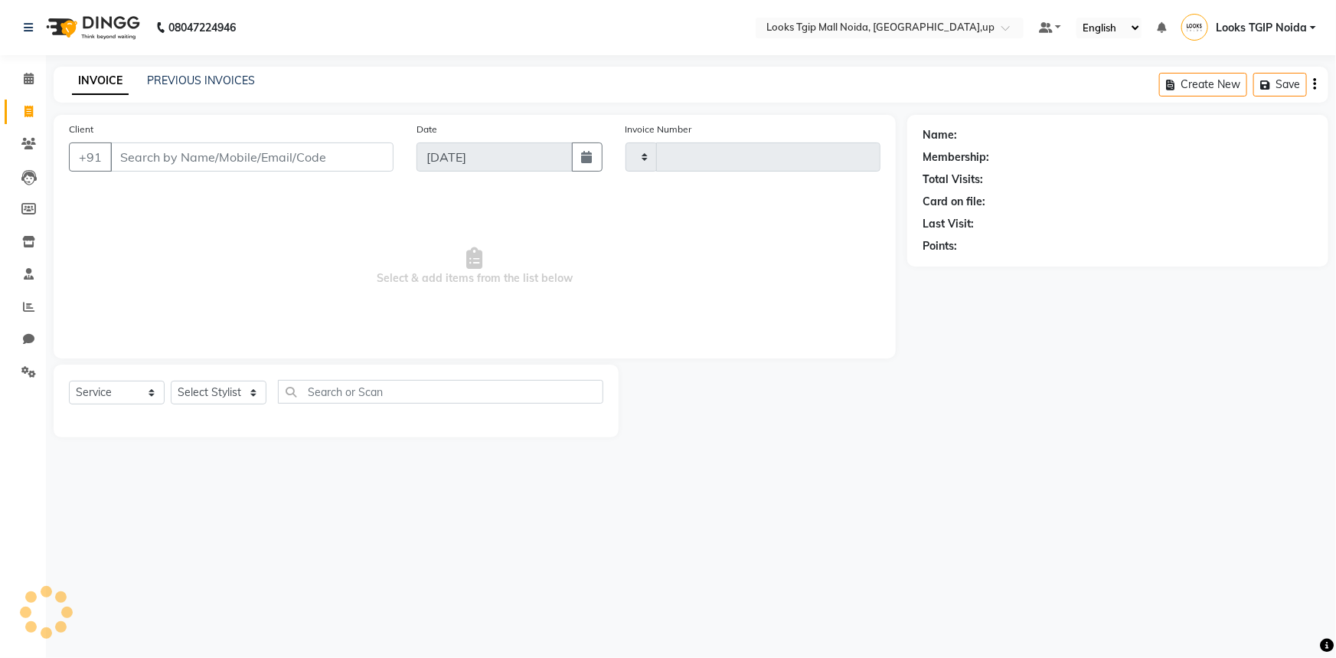
type input "3467"
select select "4358"
click at [191, 155] on input "Client" at bounding box center [251, 156] width 283 height 29
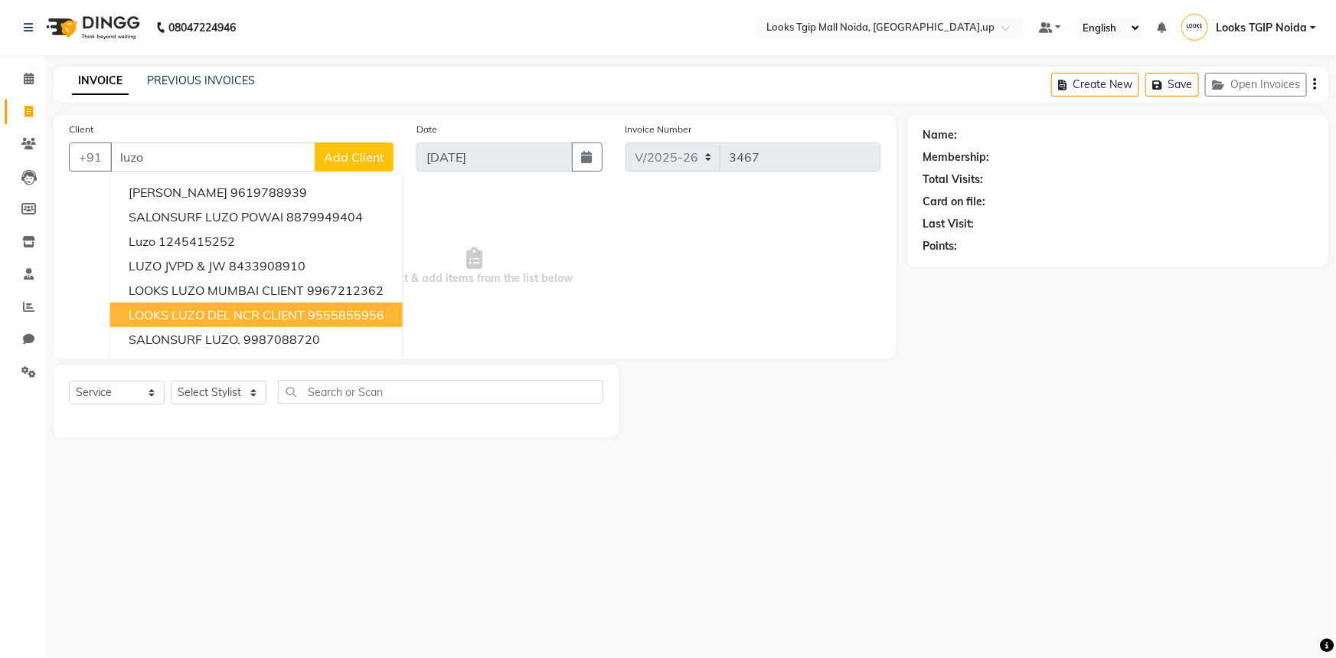
click at [262, 321] on span "LOOKS LUZO DEL NCR CLIENT" at bounding box center [217, 314] width 176 height 15
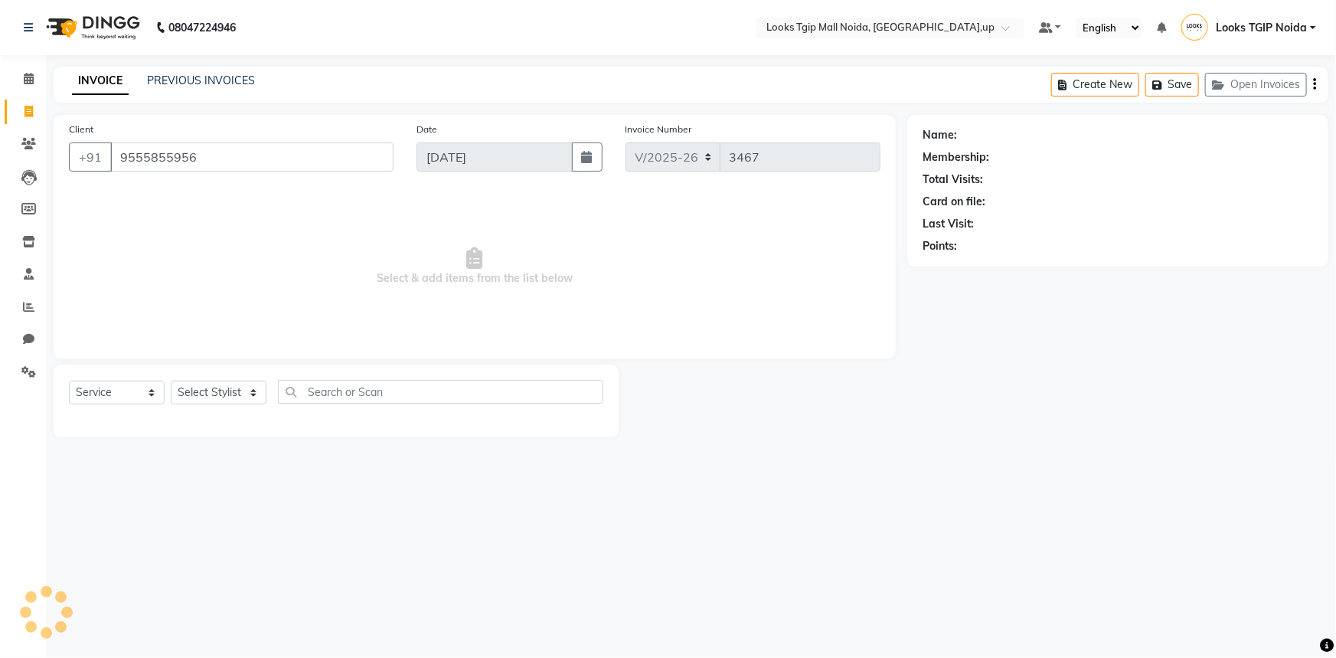
type input "9555855956"
select select "1: Object"
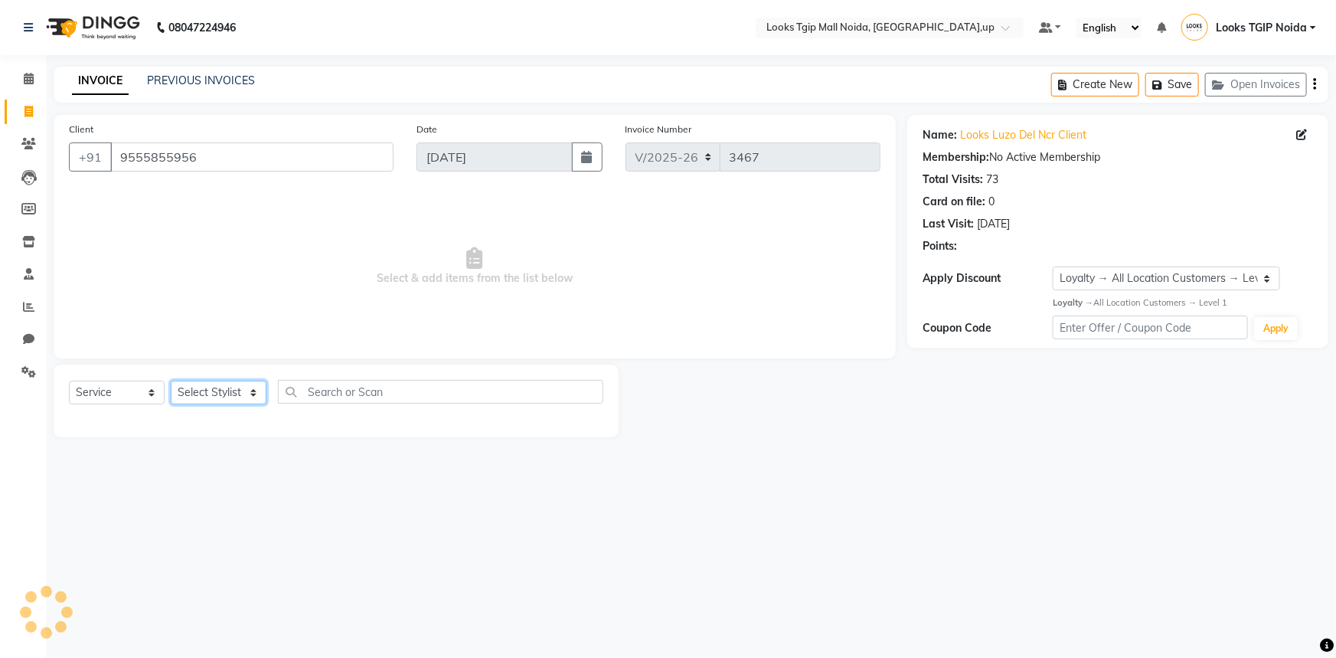
drag, startPoint x: 243, startPoint y: 398, endPoint x: 243, endPoint y: 390, distance: 8.4
click at [243, 398] on select "Select Stylist [PERSON_NAME] Arun_pdct [PERSON_NAME] Counter Sales Farooq Gauta…" at bounding box center [219, 393] width 96 height 24
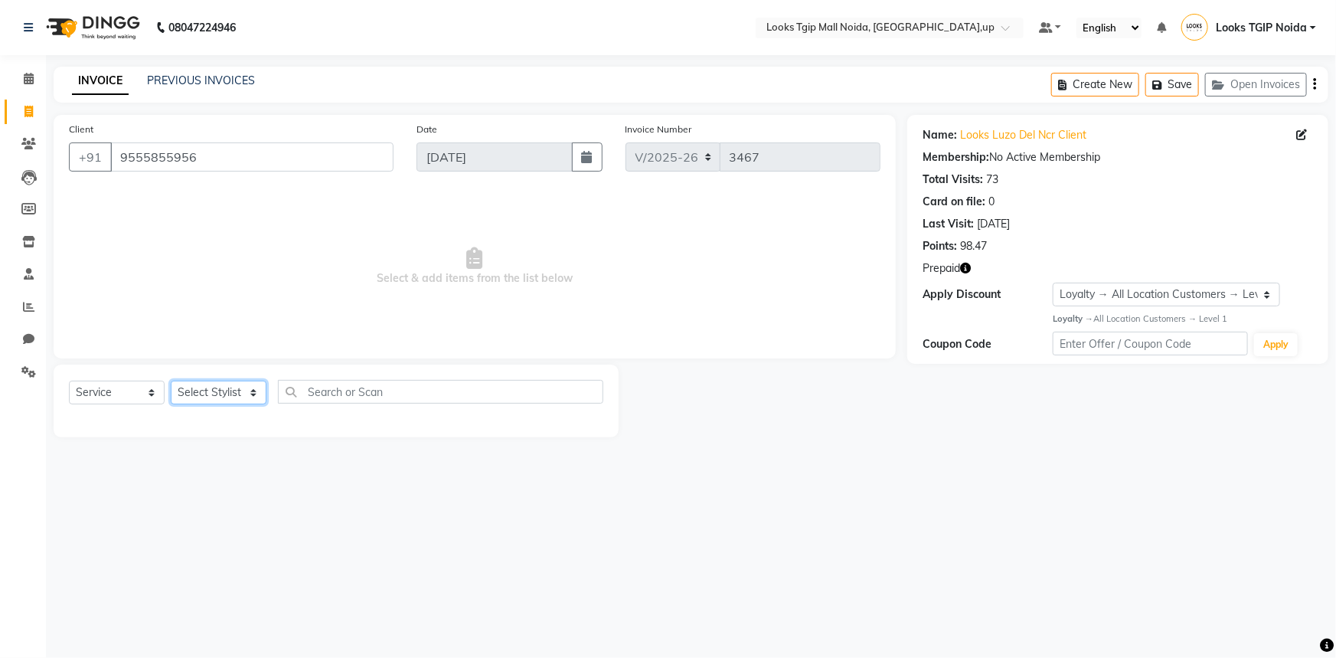
click at [228, 391] on select "Select Stylist [PERSON_NAME] Arun_pdct [PERSON_NAME] Counter Sales Farooq Gauta…" at bounding box center [219, 393] width 96 height 24
select select "43888"
click at [171, 381] on select "Select Stylist [PERSON_NAME] Arun_pdct [PERSON_NAME] Counter Sales Farooq Gauta…" at bounding box center [219, 393] width 96 height 24
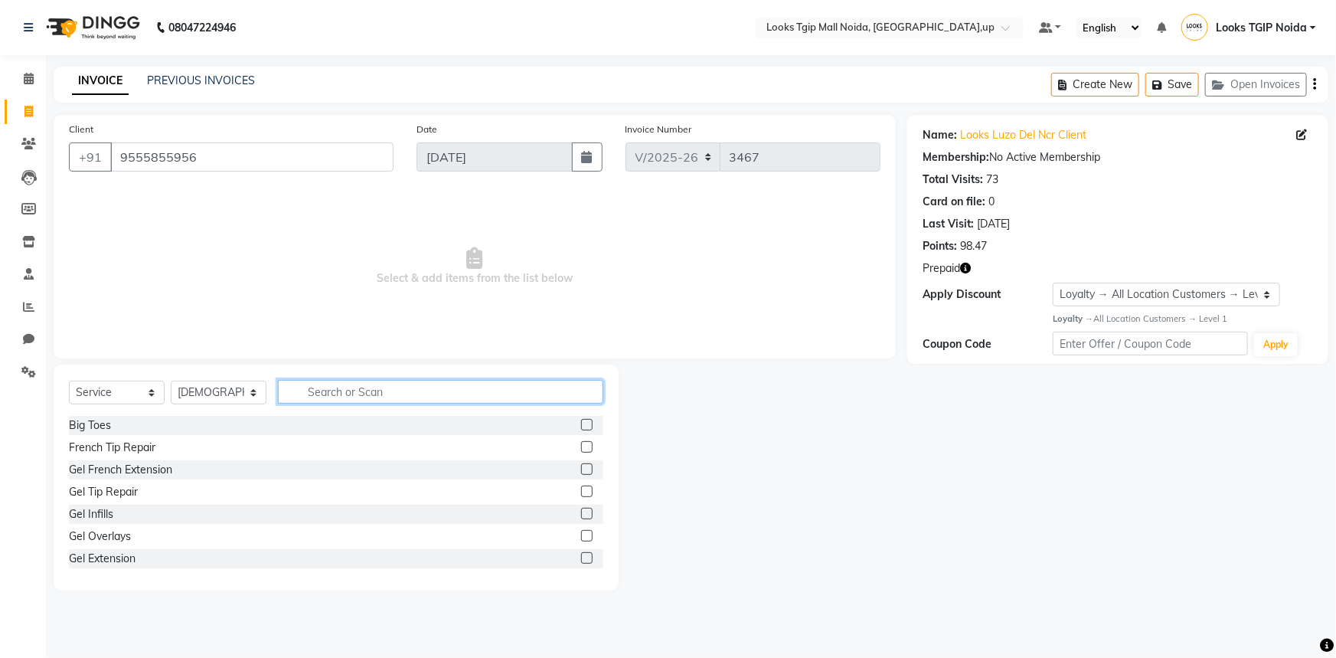
click at [390, 395] on input "text" at bounding box center [440, 392] width 325 height 24
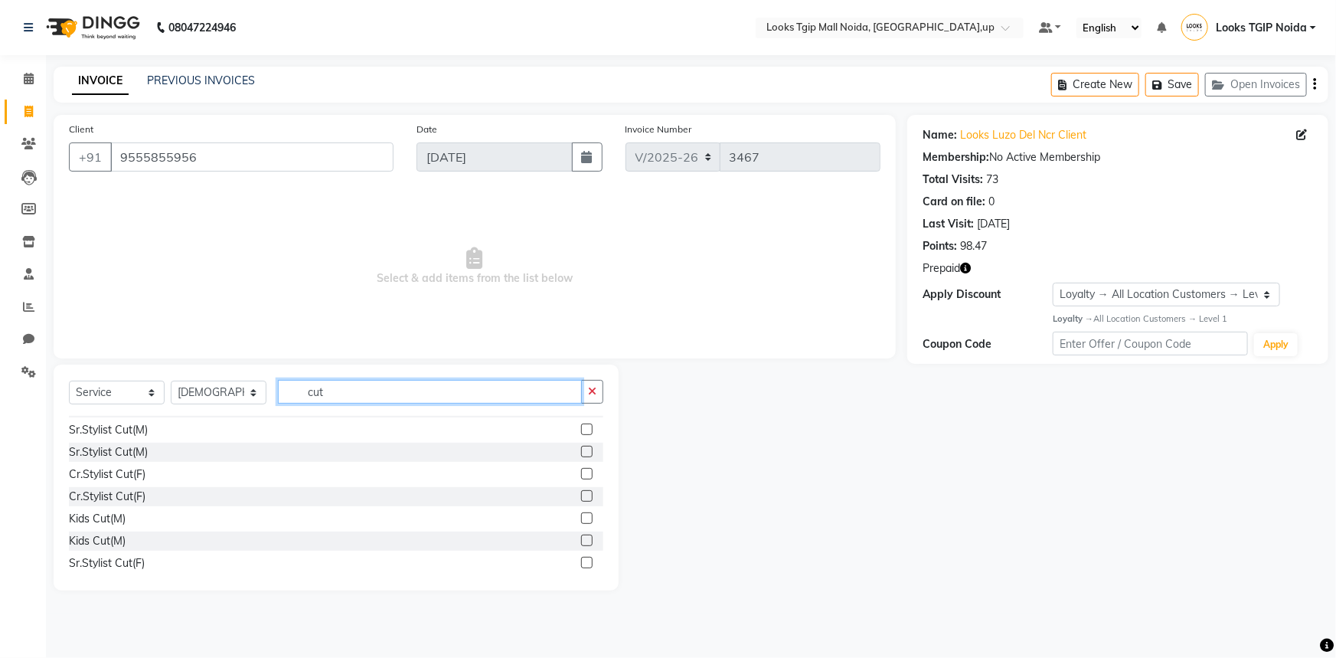
scroll to position [208, 0]
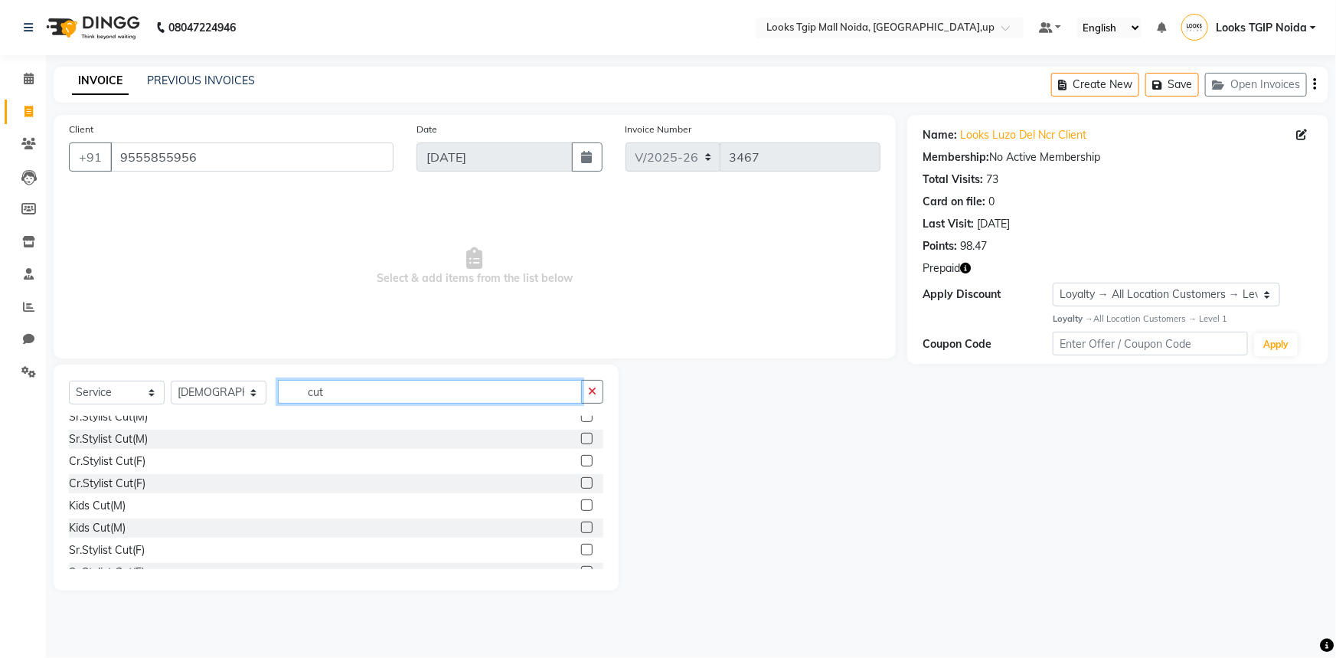
type input "cut"
drag, startPoint x: 574, startPoint y: 544, endPoint x: 364, endPoint y: 465, distance: 224.9
click at [581, 544] on label at bounding box center [586, 549] width 11 height 11
click at [581, 545] on input "checkbox" at bounding box center [586, 550] width 10 height 10
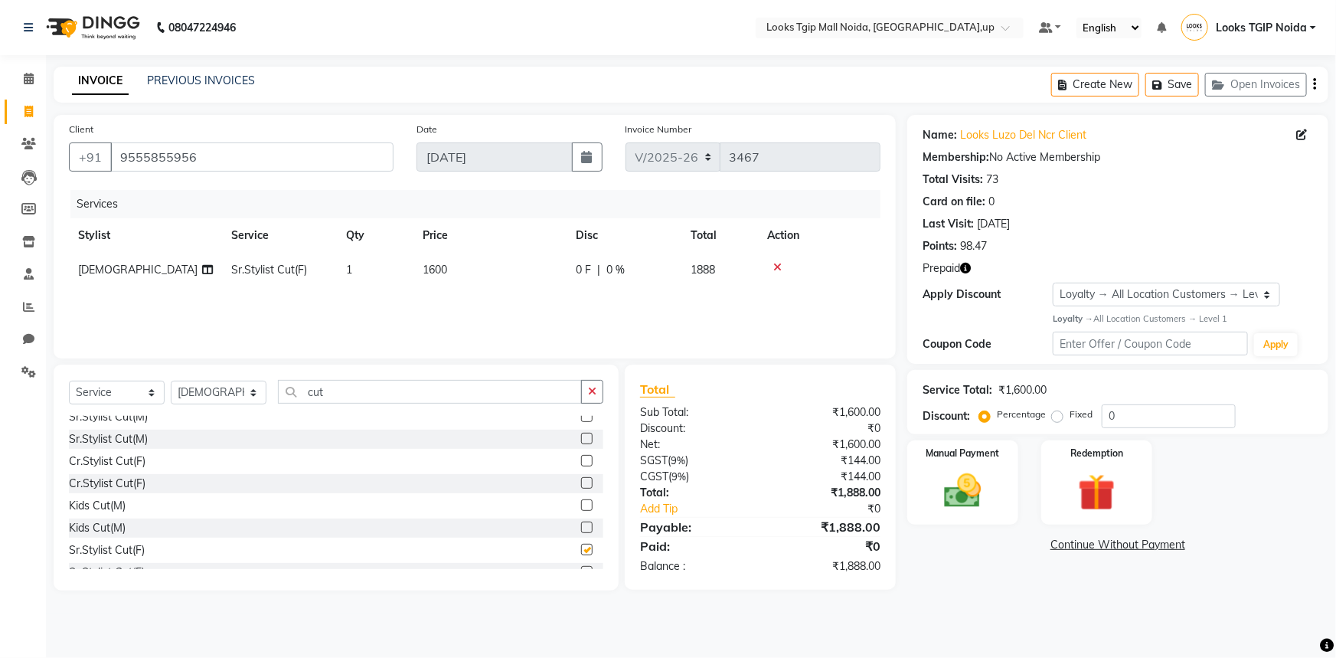
checkbox input "false"
click at [242, 392] on select "Select Stylist [PERSON_NAME] Arun_pdct [PERSON_NAME] Counter Sales Farooq Gauta…" at bounding box center [219, 393] width 96 height 24
select select "35768"
click at [171, 381] on select "Select Stylist [PERSON_NAME] Arun_pdct [PERSON_NAME] Counter Sales Farooq Gauta…" at bounding box center [219, 393] width 96 height 24
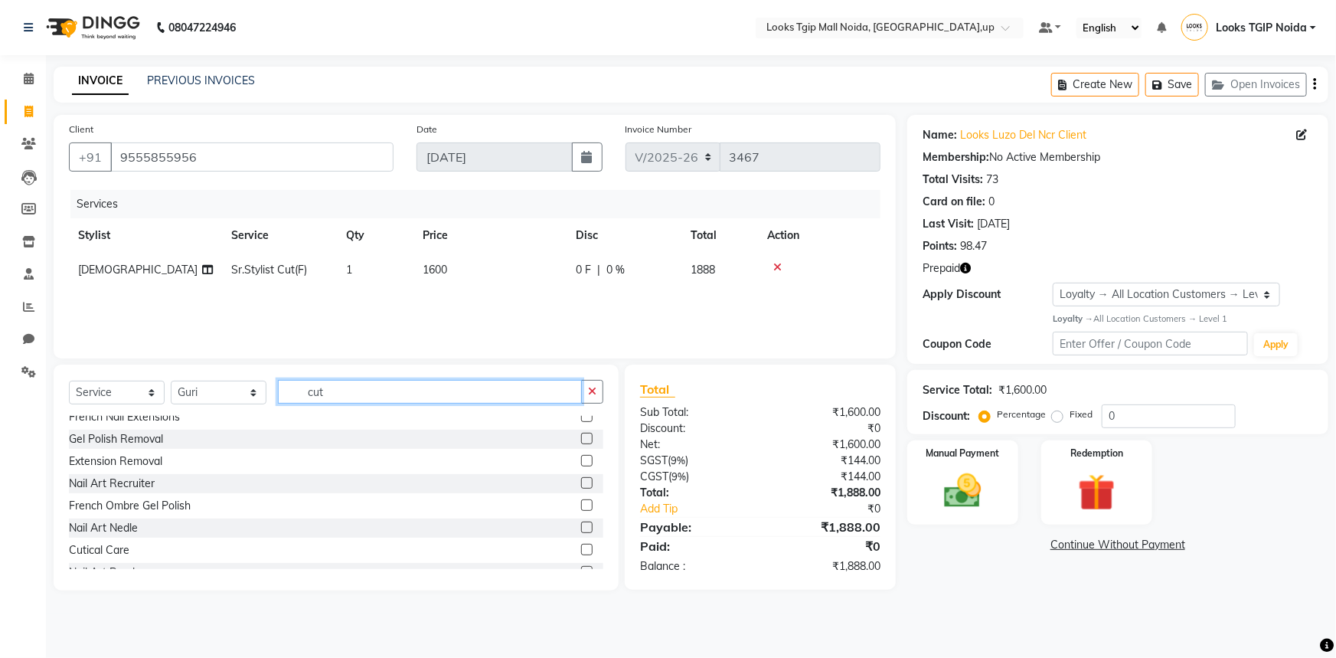
click at [398, 400] on input "cut" at bounding box center [430, 392] width 304 height 24
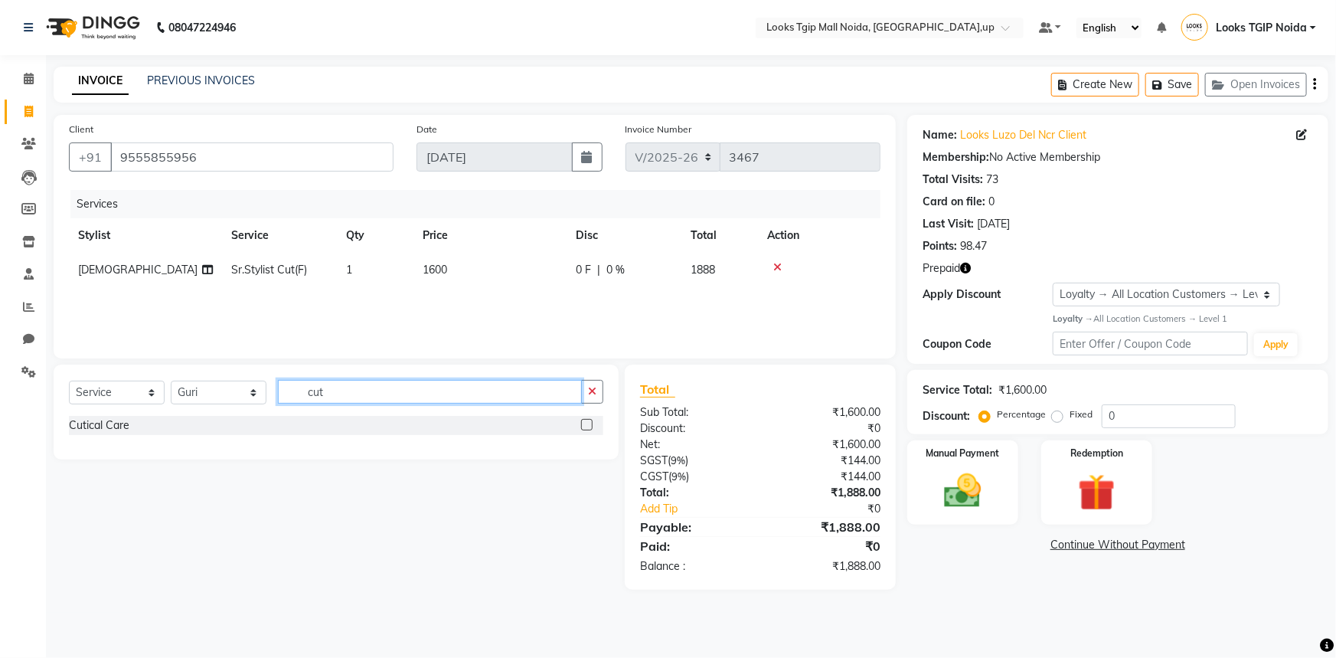
click at [374, 396] on input "cut" at bounding box center [430, 392] width 304 height 24
type input "cut"
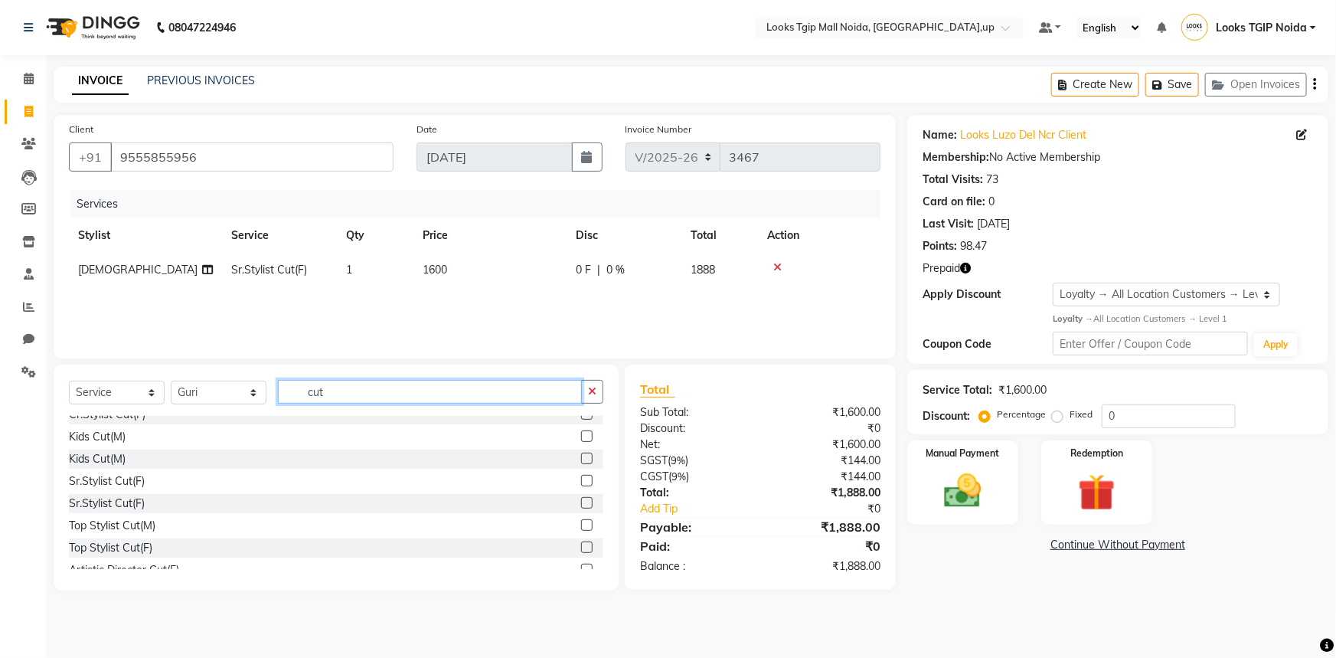
scroll to position [278, 0]
drag, startPoint x: 574, startPoint y: 477, endPoint x: 360, endPoint y: 439, distance: 217.8
click at [581, 476] on label at bounding box center [586, 479] width 11 height 11
click at [581, 476] on input "checkbox" at bounding box center [586, 480] width 10 height 10
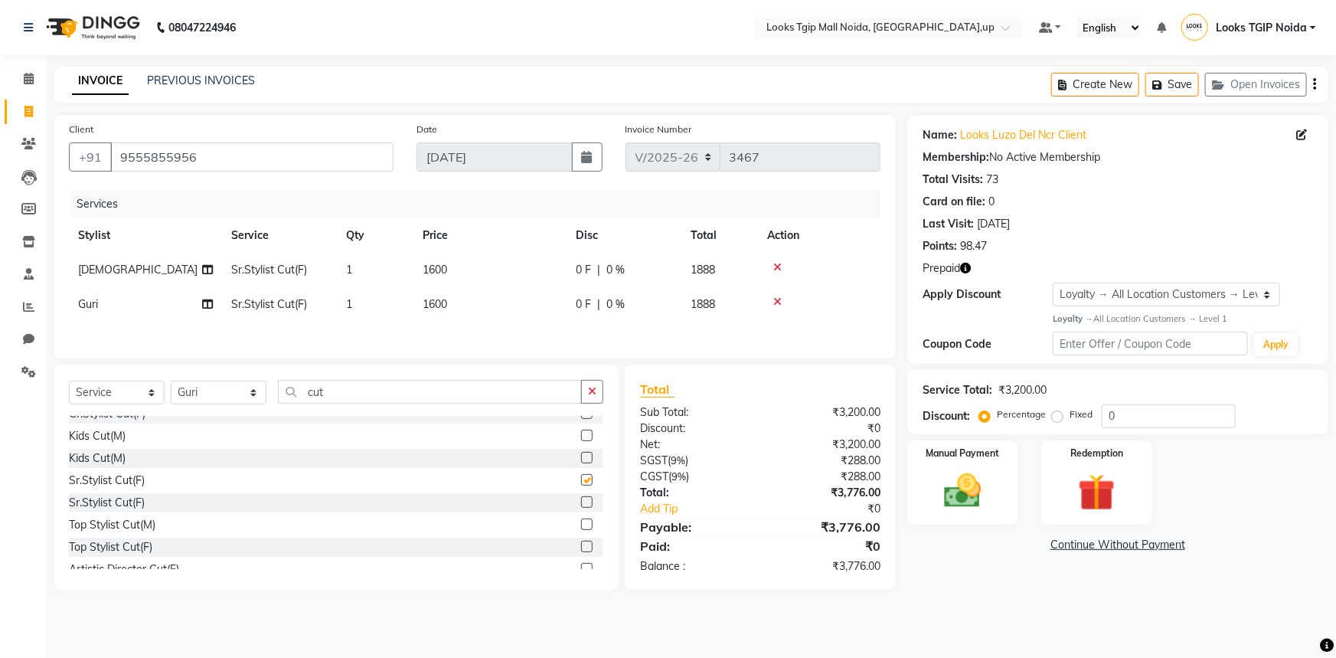
checkbox input "false"
drag, startPoint x: 248, startPoint y: 390, endPoint x: 242, endPoint y: 382, distance: 9.8
click at [249, 390] on select "Select Stylist [PERSON_NAME] Arun_pdct [PERSON_NAME] Counter Sales Farooq Gauta…" at bounding box center [219, 393] width 96 height 24
select select "31009"
click at [171, 382] on select "Select Stylist [PERSON_NAME] Arun_pdct [PERSON_NAME] Counter Sales Farooq Gauta…" at bounding box center [219, 393] width 96 height 24
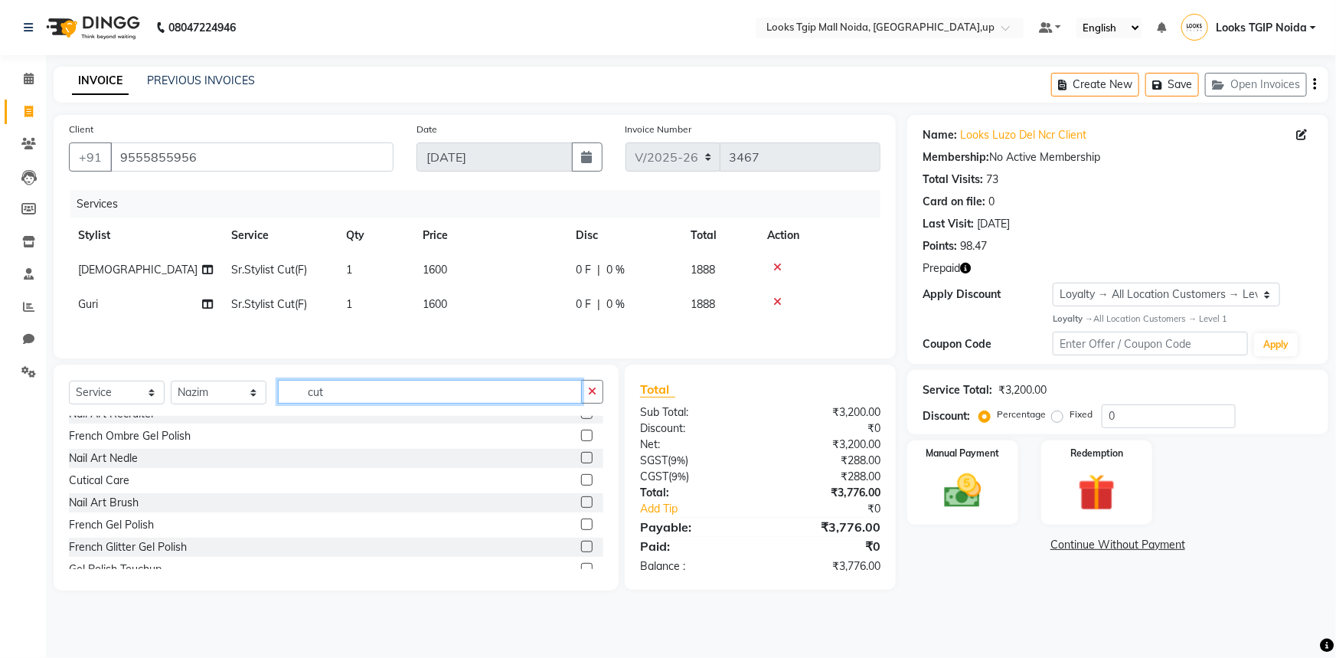
click at [376, 386] on input "cut" at bounding box center [430, 392] width 304 height 24
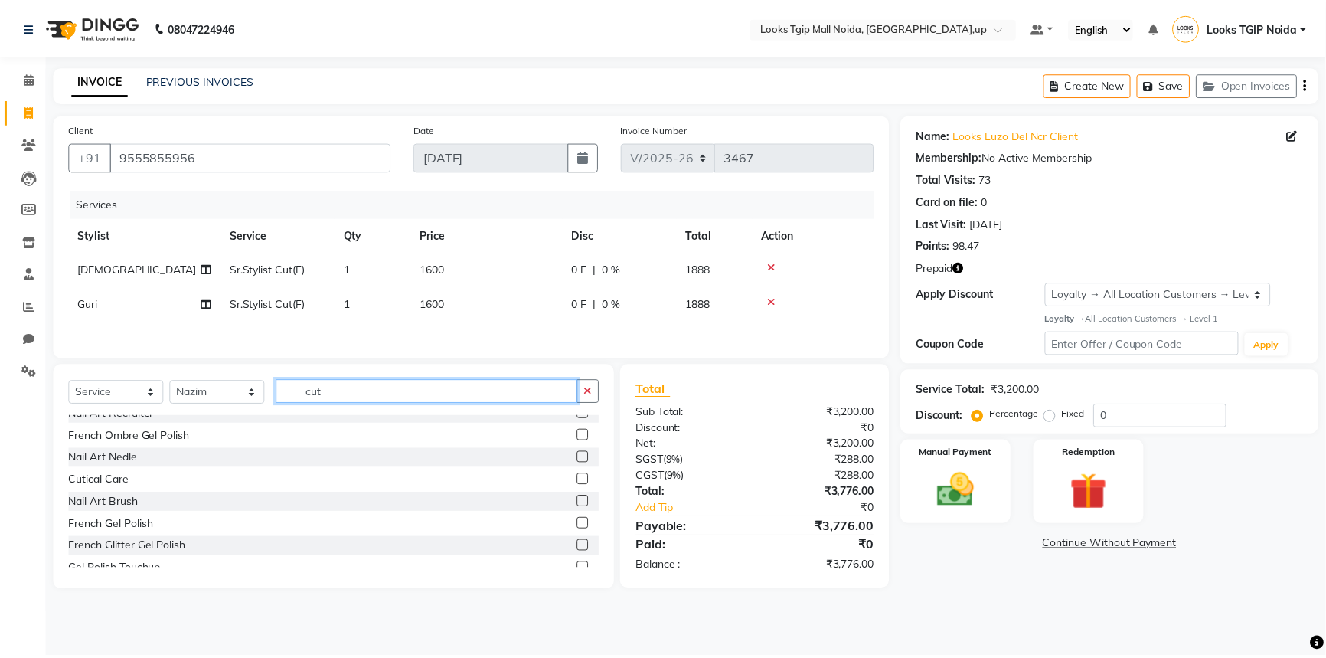
scroll to position [0, 0]
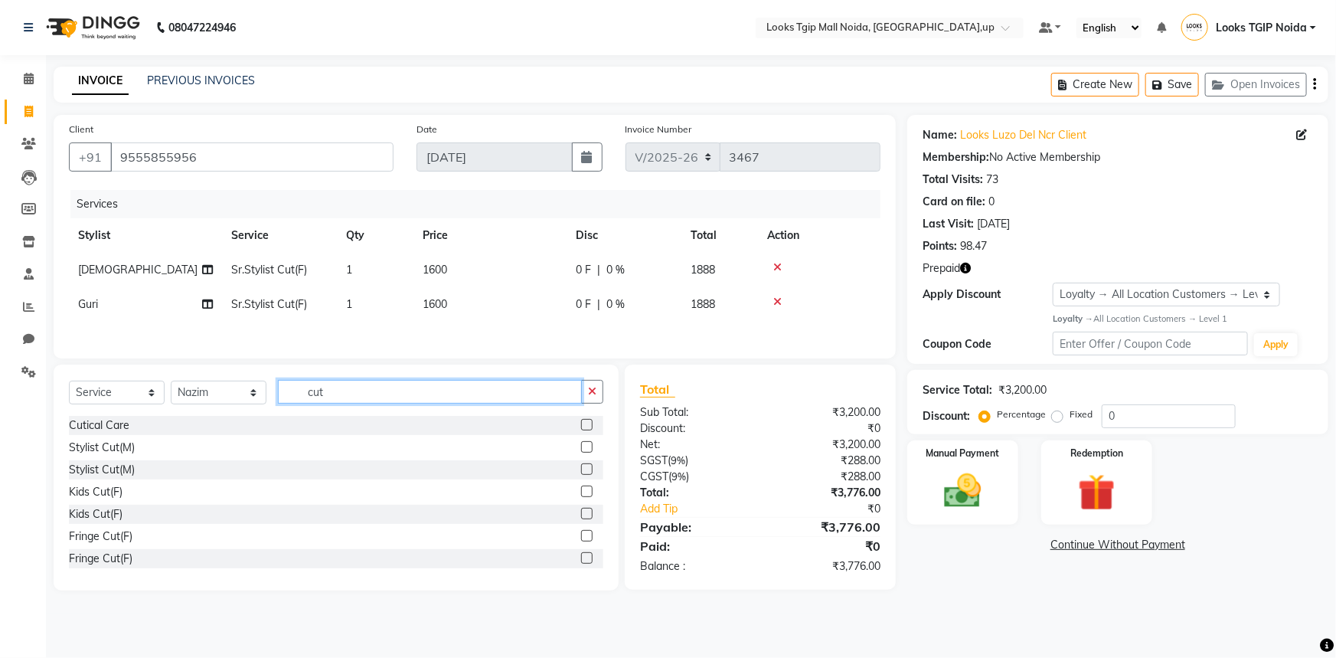
type input "cut"
click at [581, 447] on label at bounding box center [586, 446] width 11 height 11
click at [581, 447] on input "checkbox" at bounding box center [586, 448] width 10 height 10
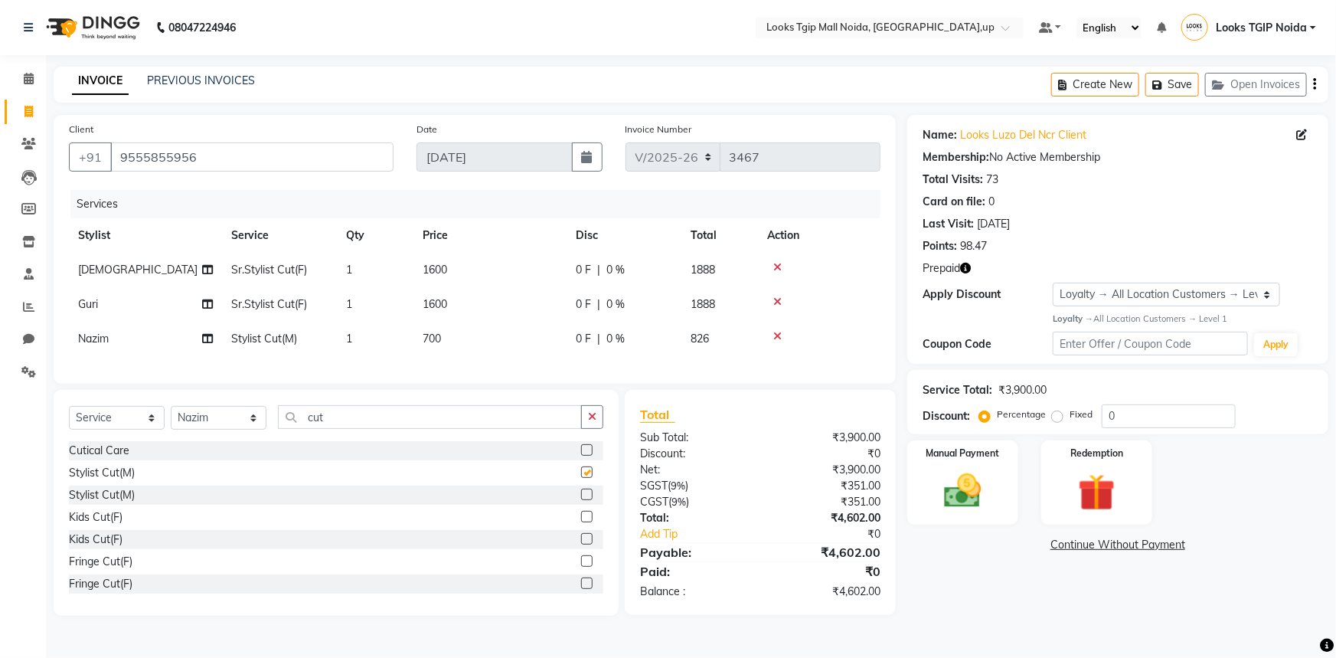
click at [501, 276] on td "1600" at bounding box center [489, 270] width 153 height 34
checkbox input "false"
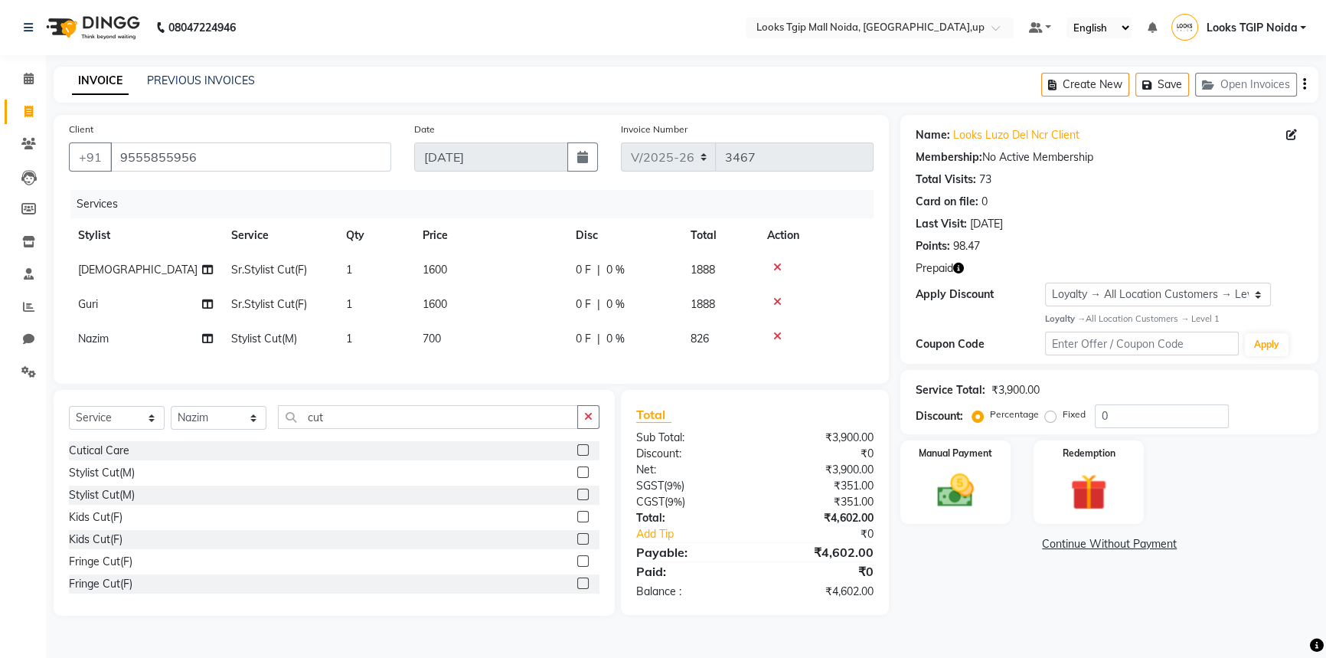
select select "43888"
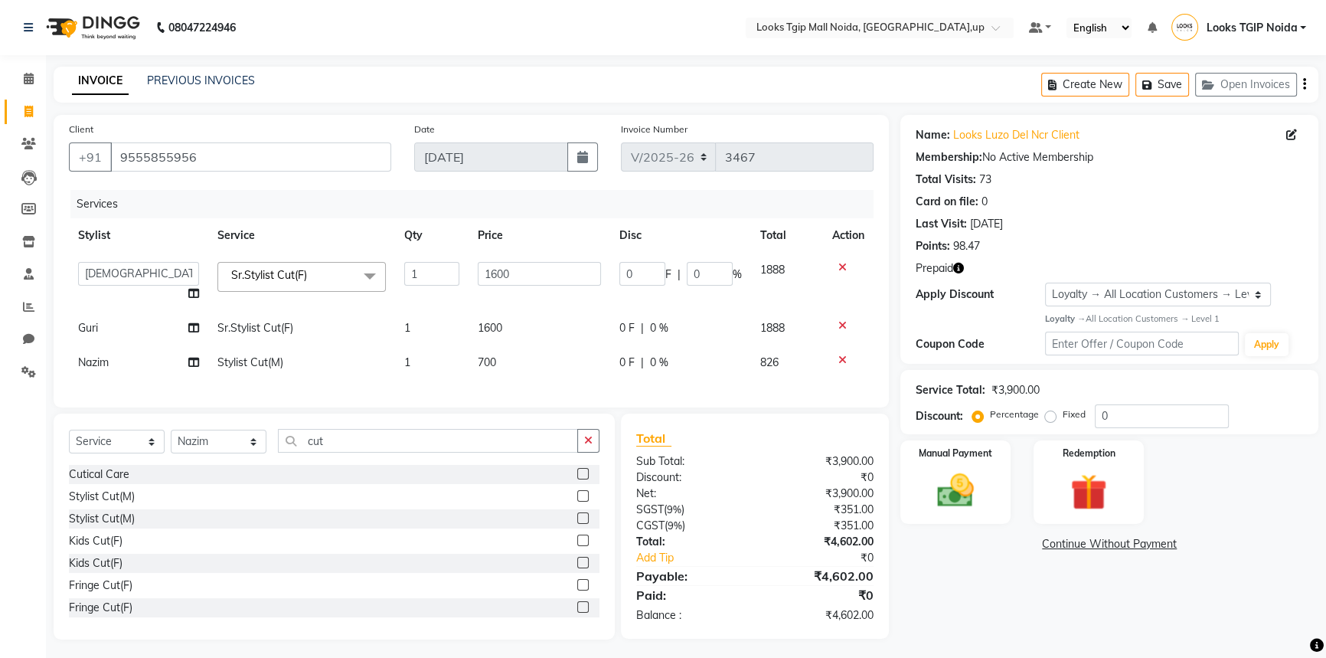
click at [393, 266] on tr "[PERSON_NAME] Arun_pdct [PERSON_NAME] Counter Sales Farooq Gautam_pdct Guri kai…" at bounding box center [471, 282] width 805 height 58
type input "1000"
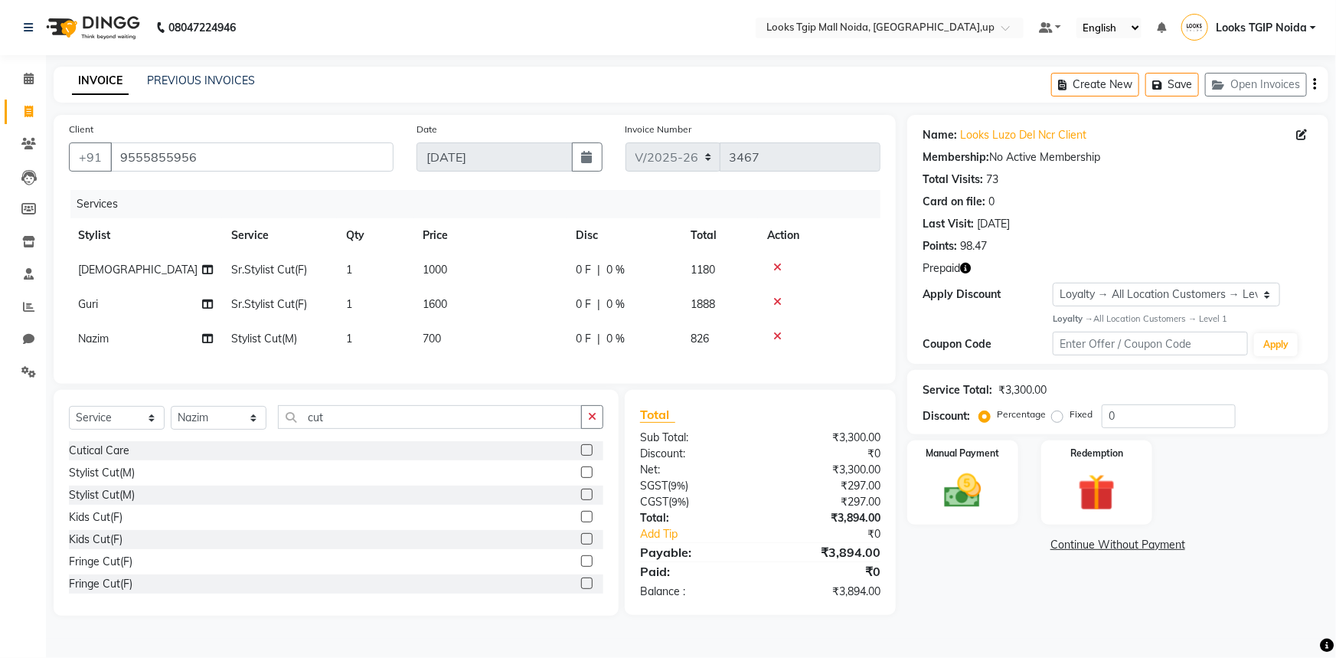
drag, startPoint x: 508, startPoint y: 337, endPoint x: 511, endPoint y: 328, distance: 8.7
click at [508, 336] on tbody "[PERSON_NAME]Stylist Cut(F) 1 1000 0 F | 0 % 1180 [PERSON_NAME]Stylist Cut(F) 1…" at bounding box center [475, 304] width 812 height 103
click at [513, 315] on td "1600" at bounding box center [489, 304] width 153 height 34
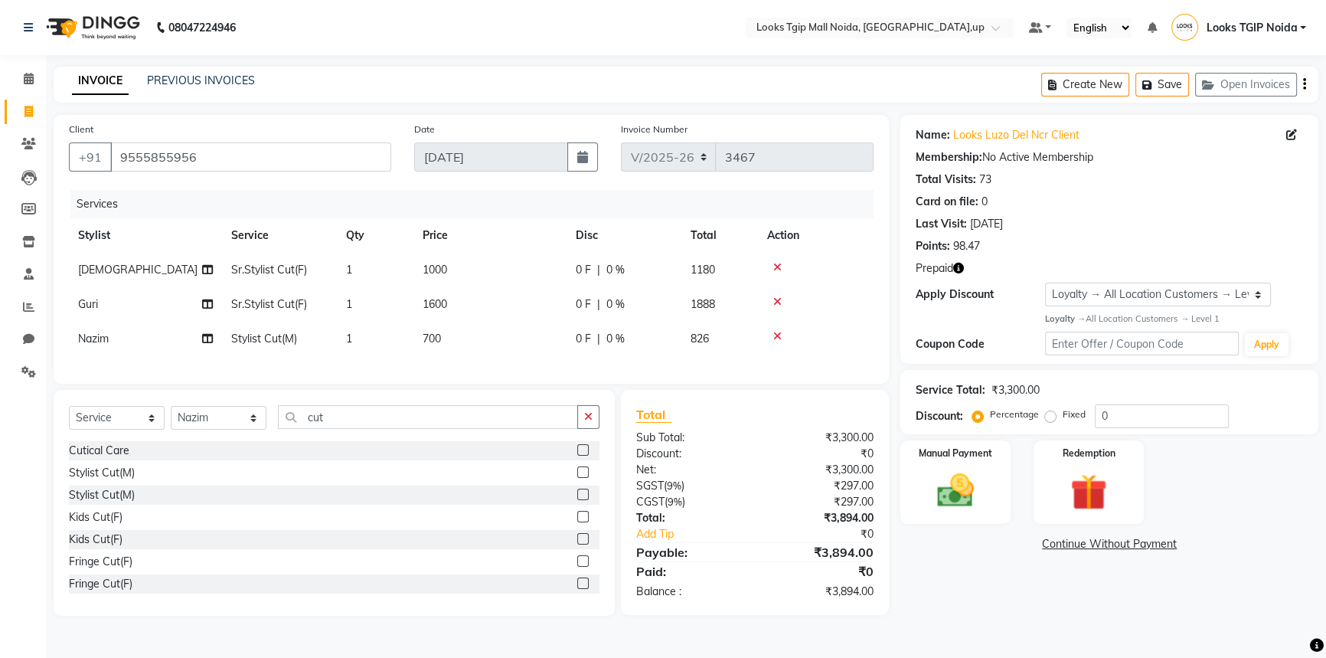
select select "35768"
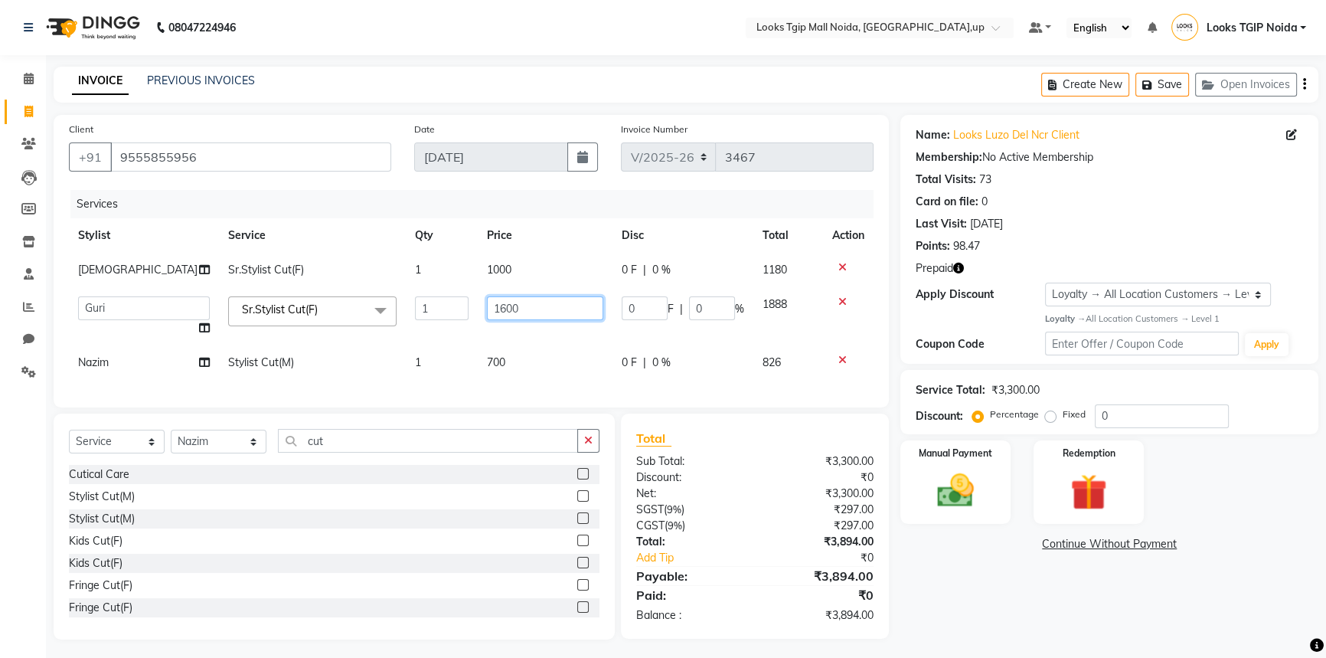
click at [512, 307] on input "1600" at bounding box center [545, 308] width 116 height 24
drag, startPoint x: 505, startPoint y: 309, endPoint x: 366, endPoint y: 327, distance: 139.8
click at [374, 328] on tr "[PERSON_NAME] Arun_pdct [PERSON_NAME] Counter Sales Farooq Gautam_pdct Guri kai…" at bounding box center [471, 316] width 805 height 58
type input "100"
click at [484, 361] on div "Services Stylist Service Qty Price Disc Total Action [PERSON_NAME]Stylist Cut(F…" at bounding box center [471, 291] width 805 height 202
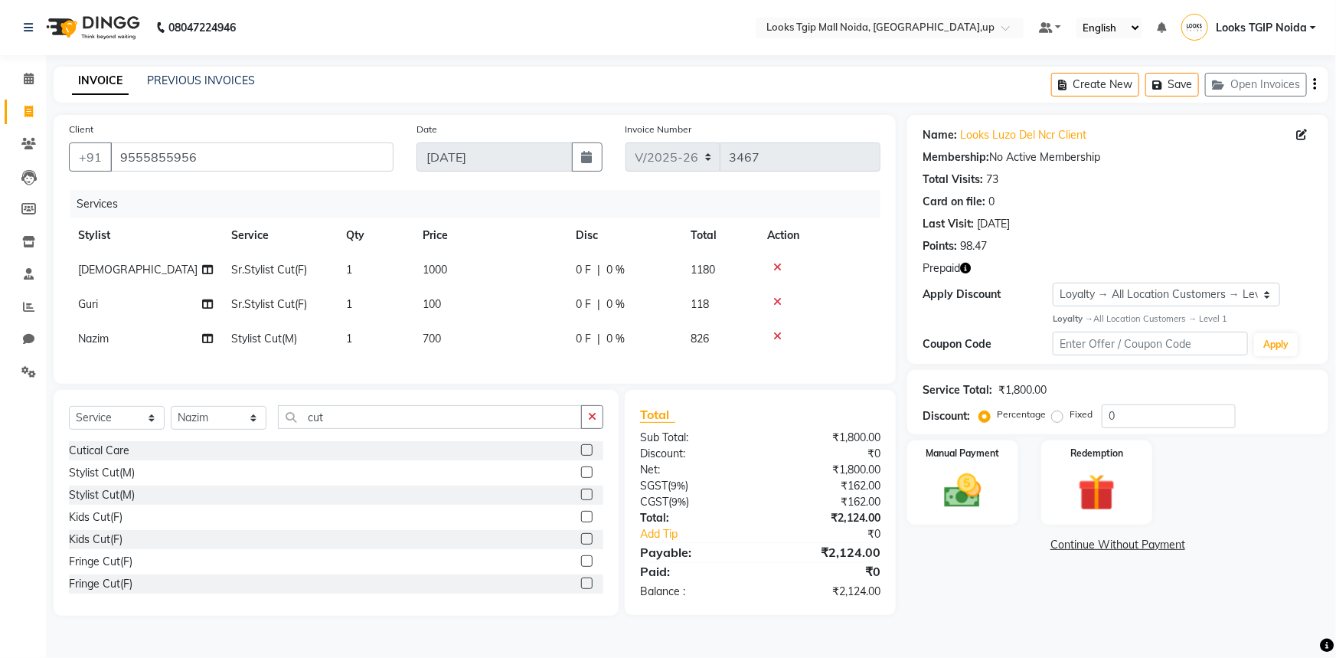
click at [493, 355] on td "700" at bounding box center [489, 339] width 153 height 34
select select "31009"
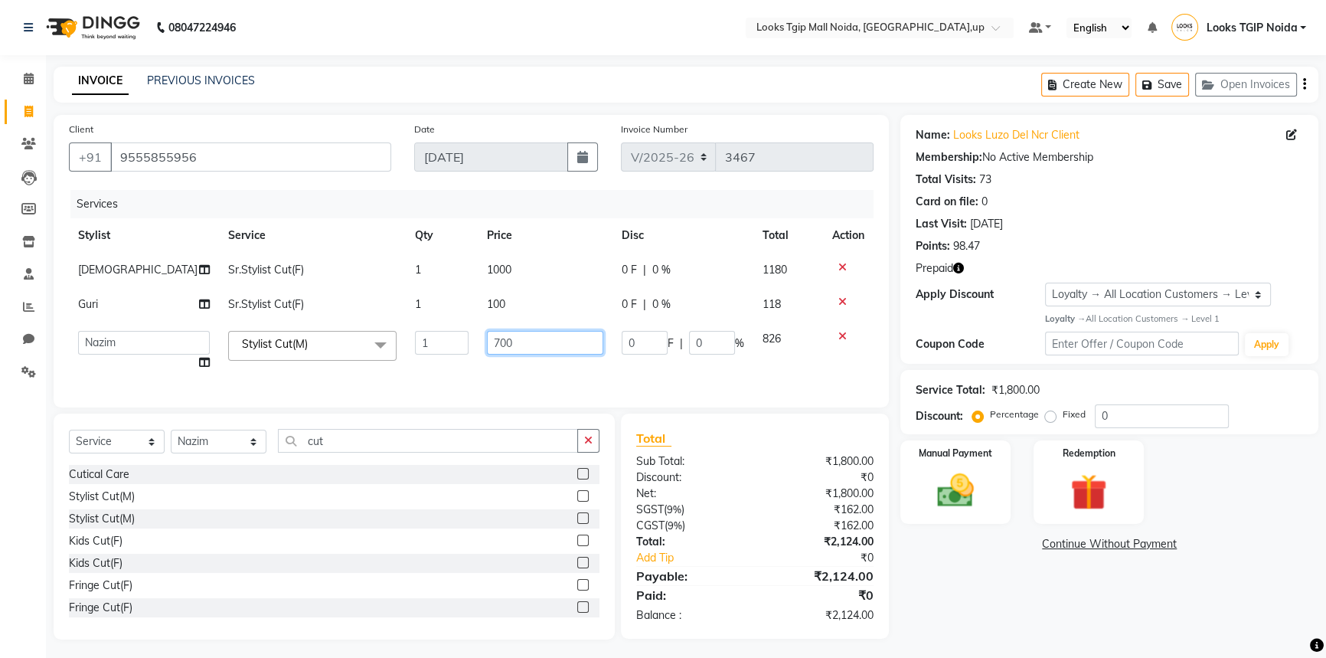
click at [494, 335] on input "700" at bounding box center [545, 343] width 116 height 24
drag, startPoint x: 494, startPoint y: 335, endPoint x: 430, endPoint y: 355, distance: 67.1
click at [430, 355] on tr "[PERSON_NAME] Arjun_pdct Arun_pdct [PERSON_NAME] Counter Sales Farooq Gautam_pd…" at bounding box center [471, 351] width 805 height 58
type input "500"
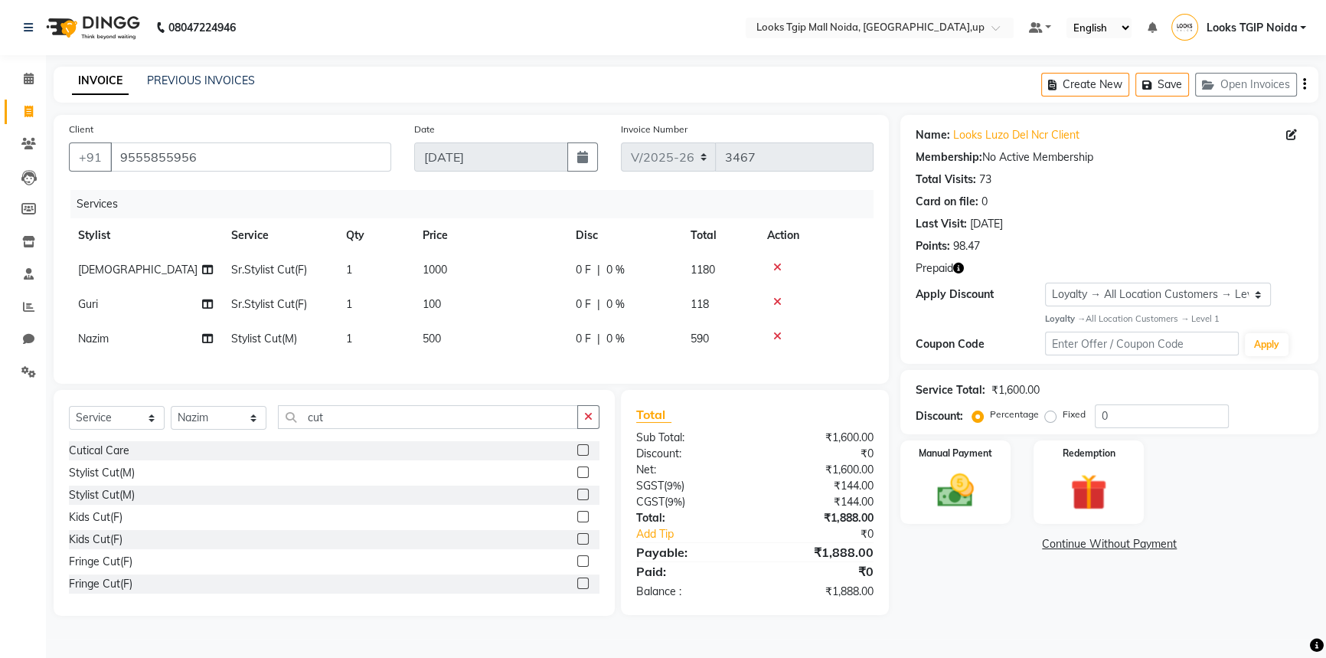
click at [981, 574] on div "Name: Looks Luzo Del Ncr Client Membership: No Active Membership Total Visits: …" at bounding box center [1115, 365] width 430 height 501
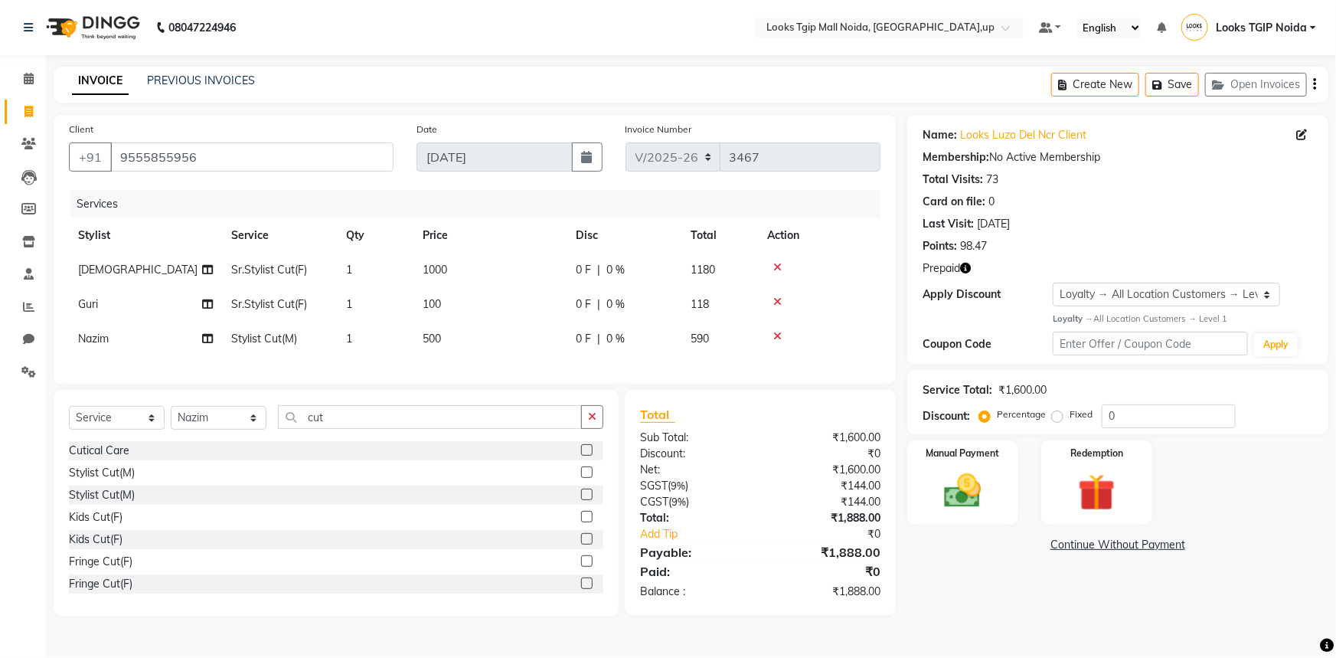
click at [500, 304] on td "100" at bounding box center [489, 304] width 153 height 34
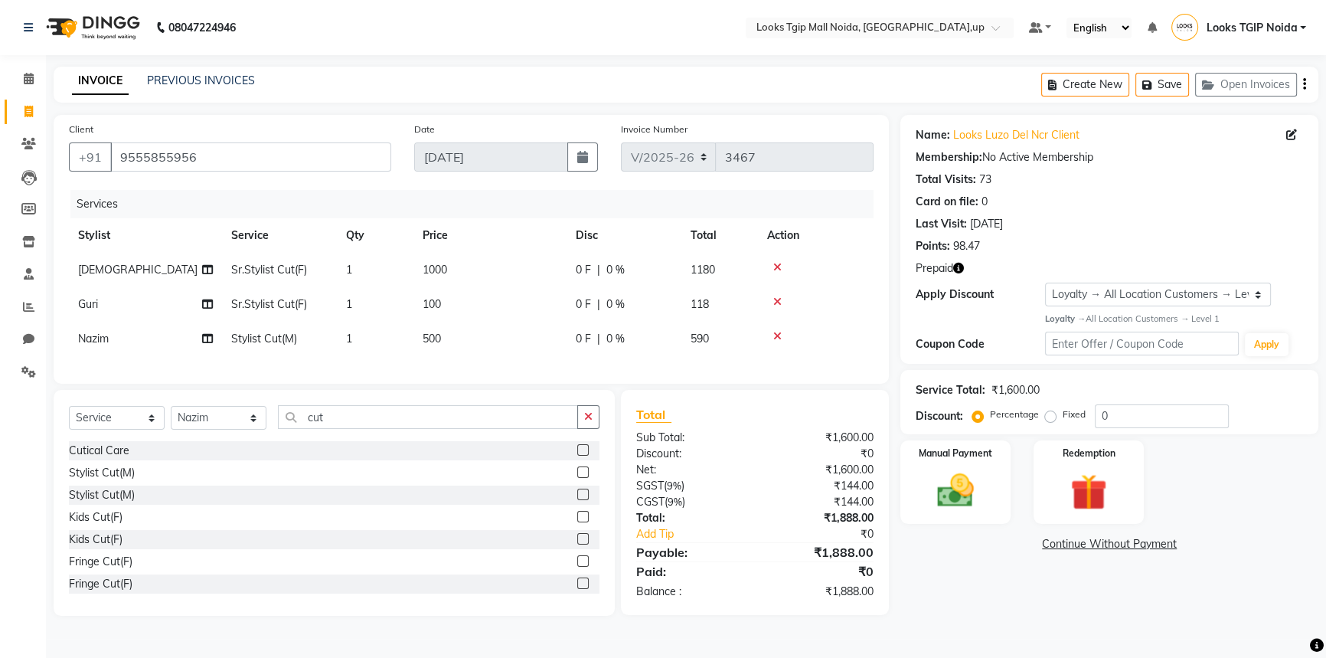
select select "35768"
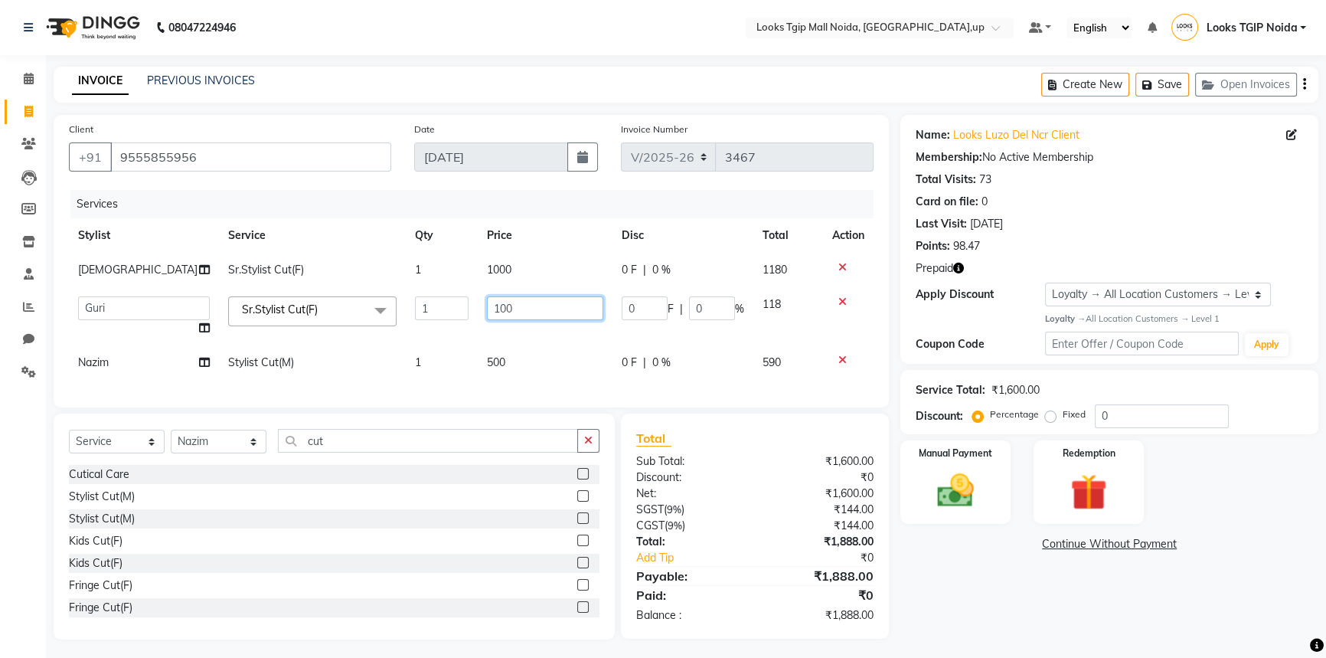
click at [528, 306] on input "100" at bounding box center [545, 308] width 116 height 24
type input "1000"
drag, startPoint x: 979, startPoint y: 587, endPoint x: 991, endPoint y: 560, distance: 29.2
click at [980, 587] on div "Name: Looks Luzo Del Ncr Client Membership: No Active Membership Total Visits: …" at bounding box center [1115, 377] width 430 height 525
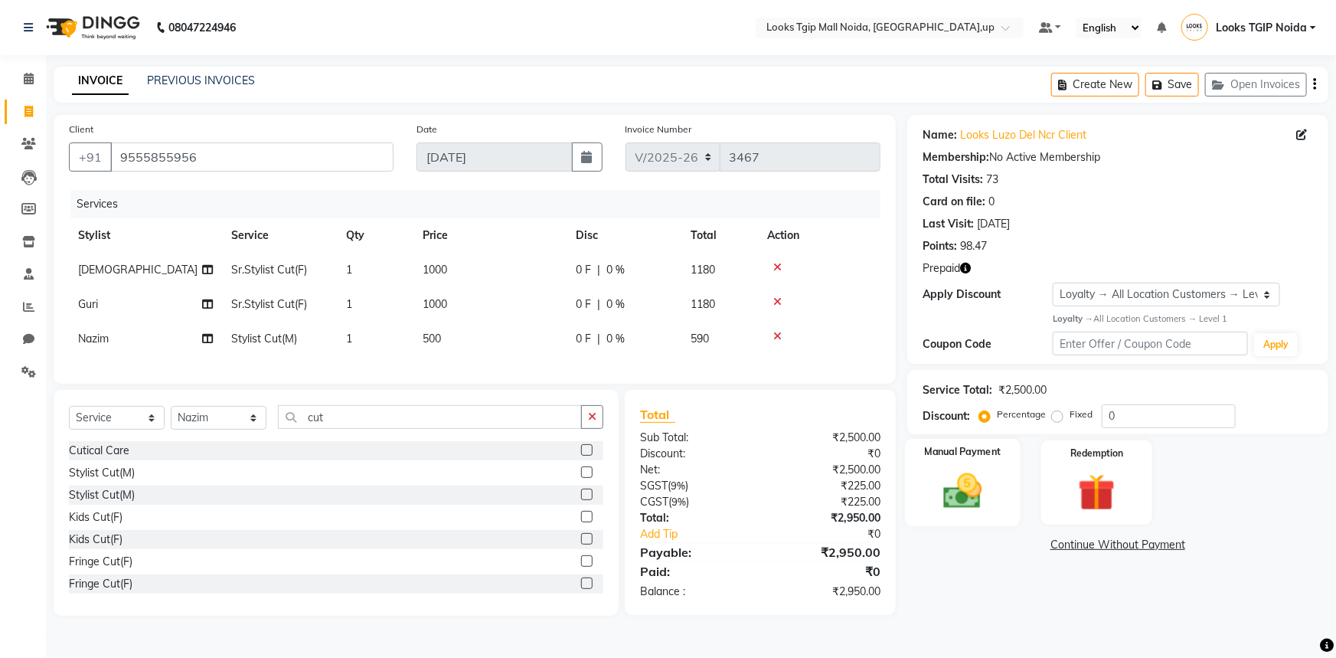
click at [984, 474] on img at bounding box center [963, 491] width 63 height 44
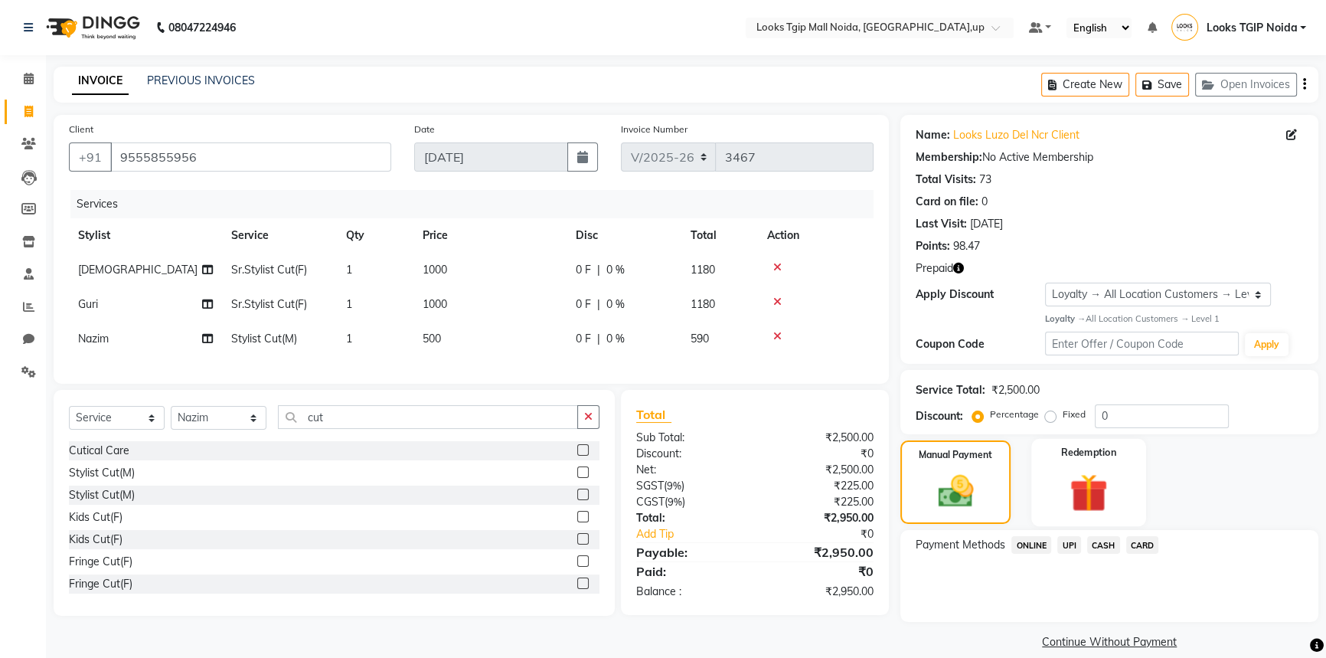
click at [1036, 469] on div "Redemption" at bounding box center [1088, 482] width 115 height 87
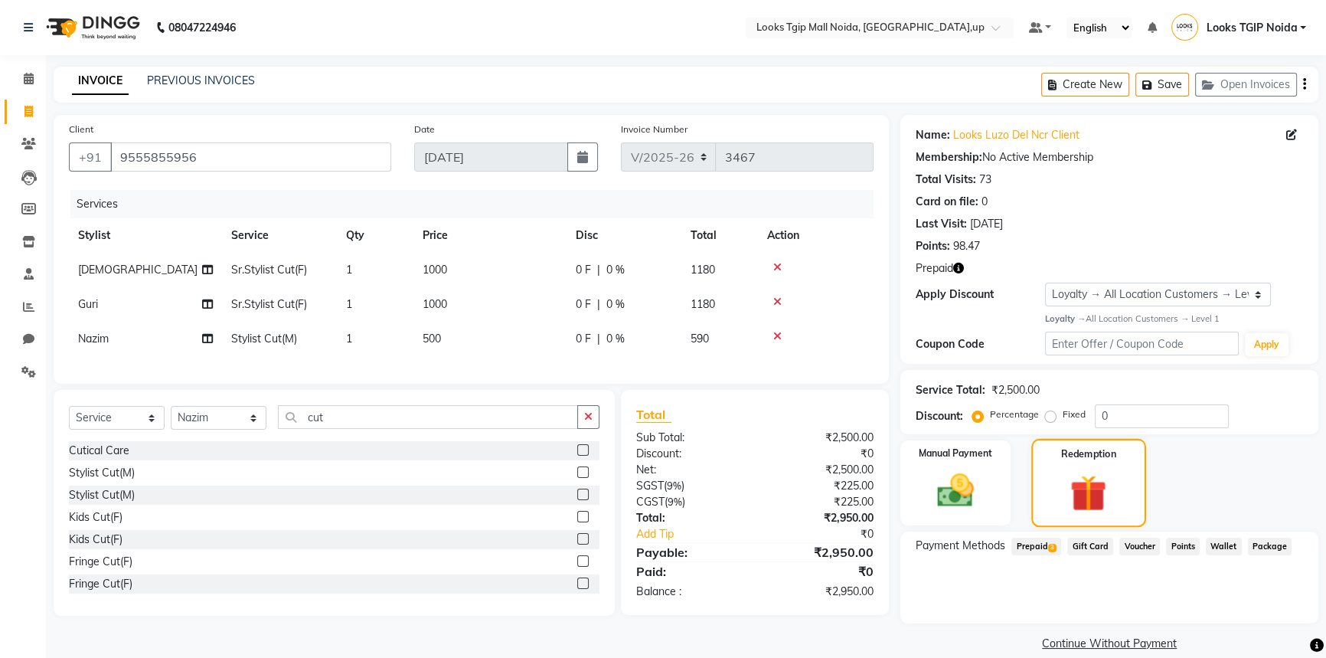
click at [1100, 477] on img at bounding box center [1089, 493] width 60 height 46
click at [1050, 547] on span "3" at bounding box center [1052, 548] width 8 height 9
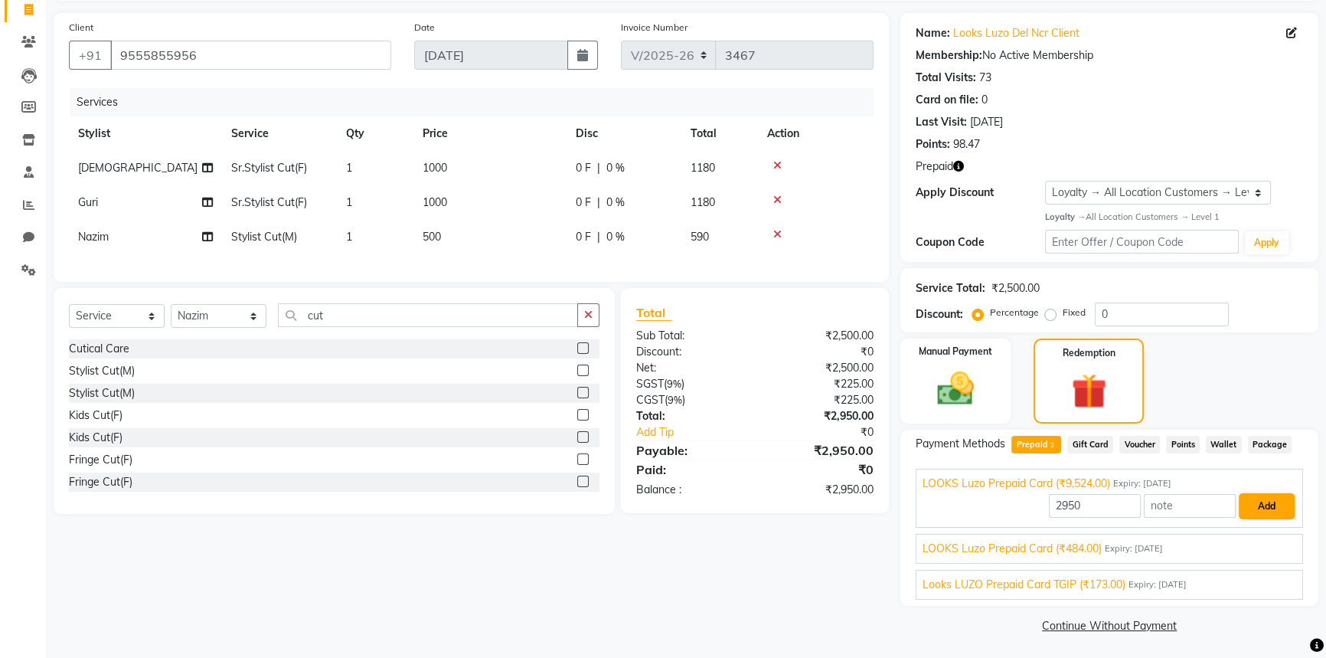
scroll to position [103, 0]
click at [1266, 502] on button "Add" at bounding box center [1267, 505] width 56 height 26
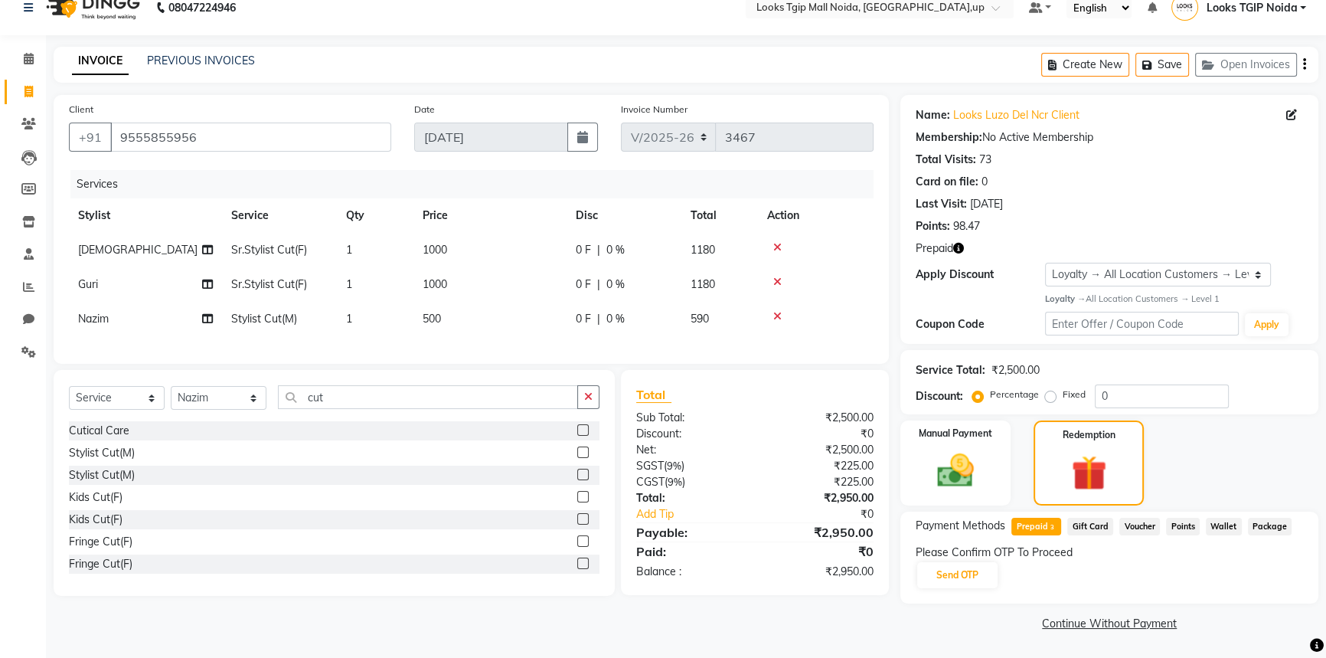
scroll to position [19, 0]
click at [968, 567] on button "Send OTP" at bounding box center [957, 576] width 80 height 26
click at [1014, 577] on input "text" at bounding box center [992, 576] width 153 height 24
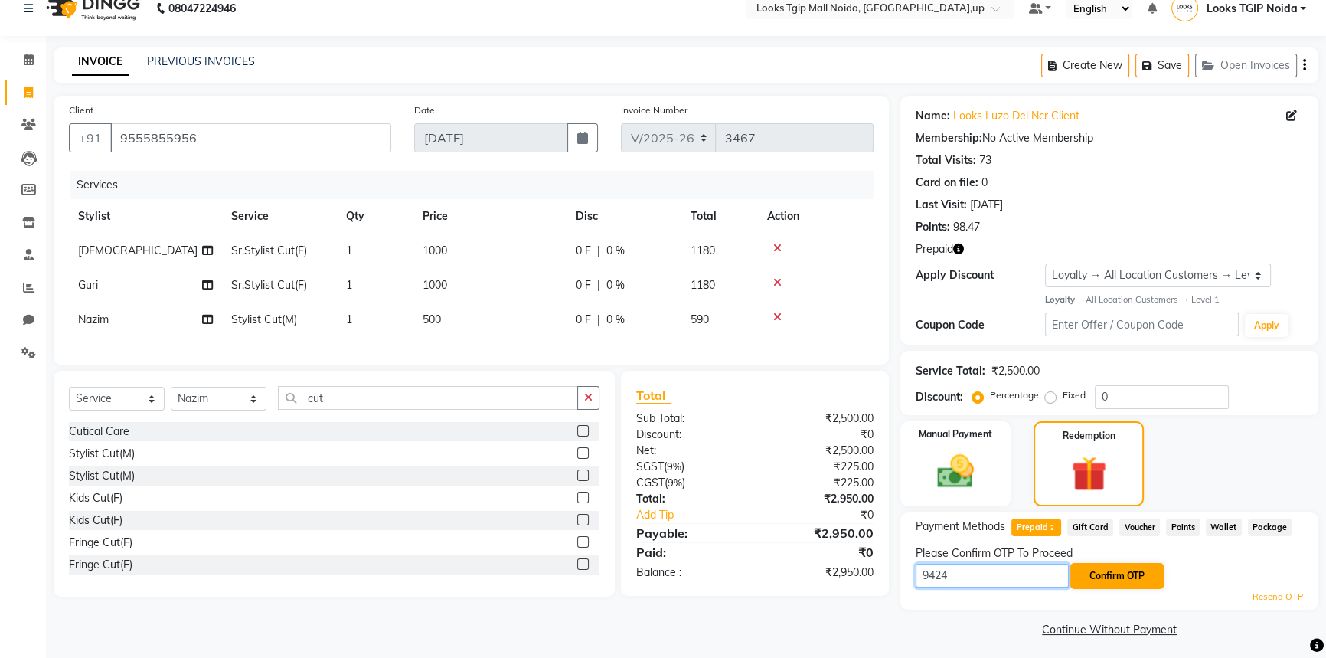
type input "9424"
click at [1105, 575] on button "Confirm OTP" at bounding box center [1116, 576] width 93 height 26
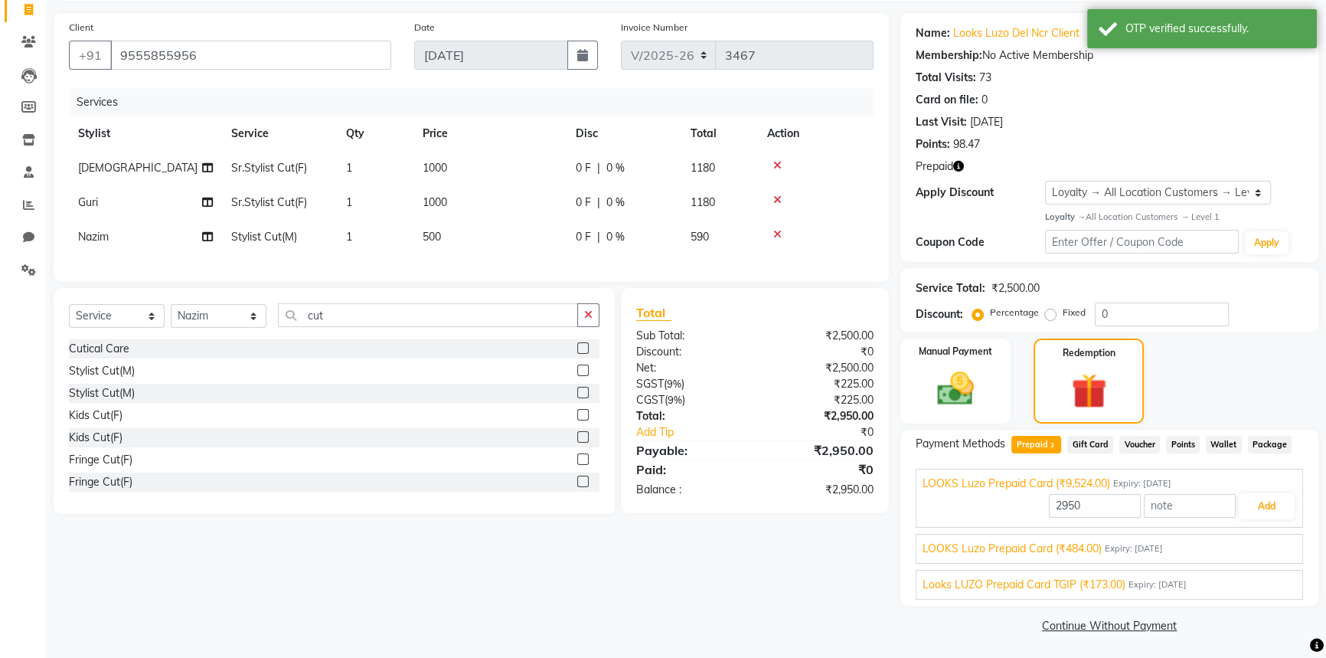
scroll to position [103, 0]
click at [1260, 501] on button "Add" at bounding box center [1267, 505] width 56 height 26
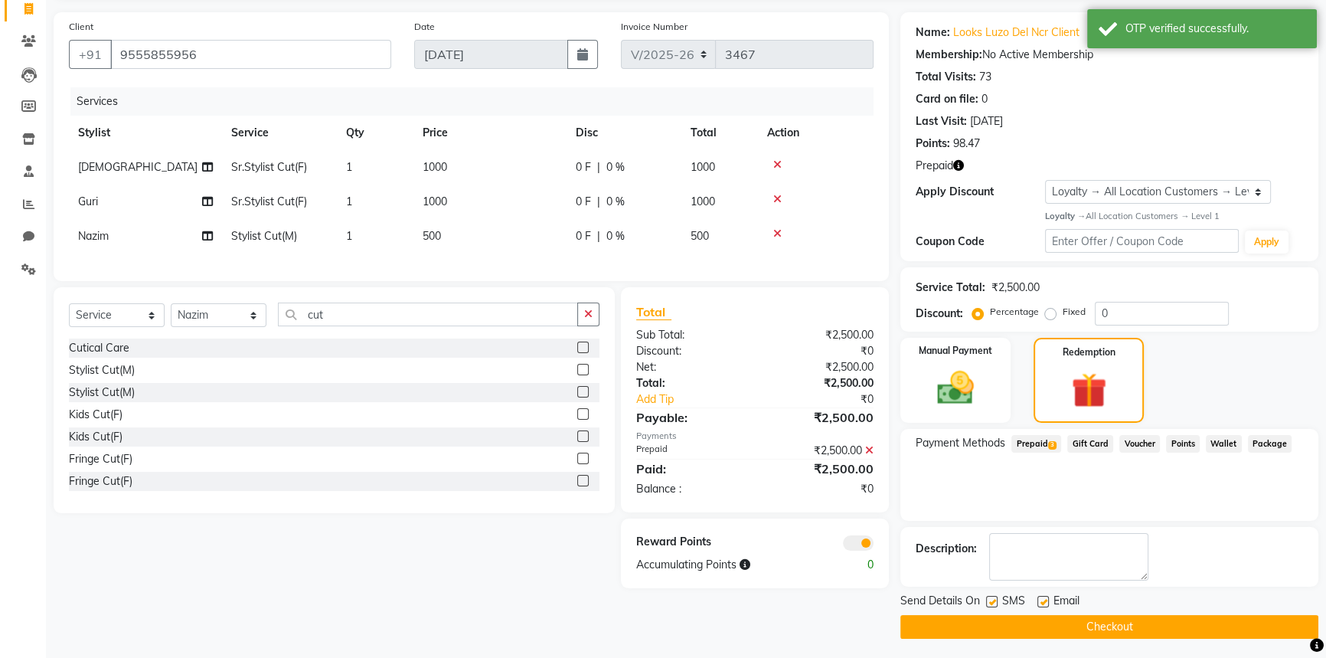
click at [992, 604] on label at bounding box center [991, 601] width 11 height 11
click at [992, 604] on input "checkbox" at bounding box center [991, 602] width 10 height 10
checkbox input "false"
click at [1003, 633] on button "Checkout" at bounding box center [1109, 627] width 418 height 24
